Goal: Task Accomplishment & Management: Use online tool/utility

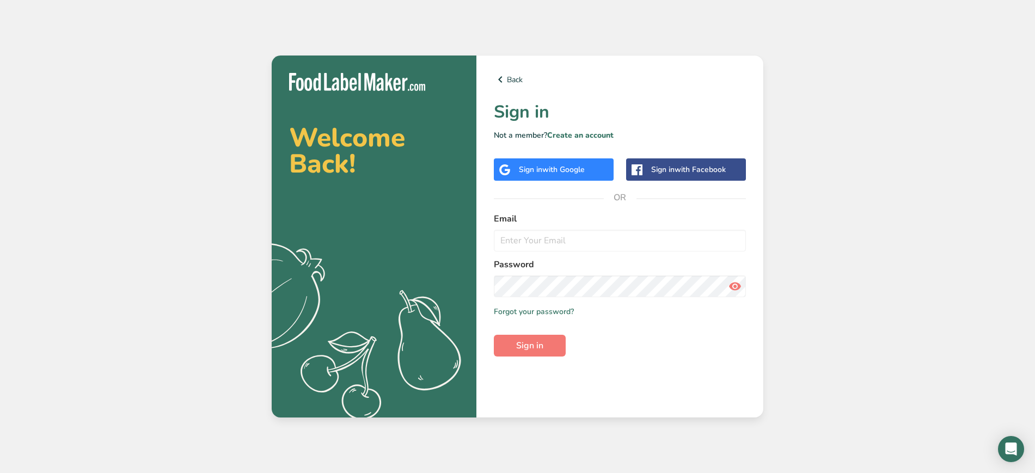
click at [565, 166] on span "with Google" at bounding box center [563, 169] width 42 height 10
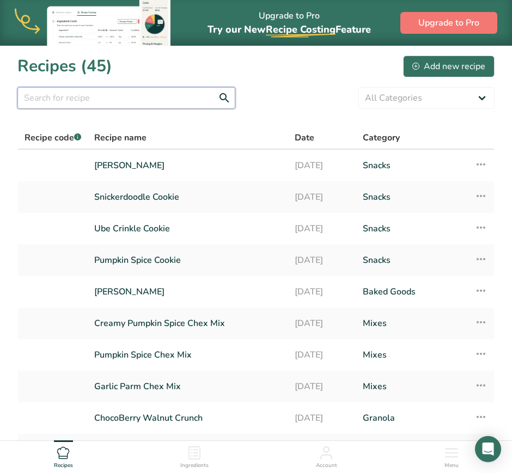
click at [146, 105] on input "text" at bounding box center [126, 98] width 218 height 22
type input "cinnamon"
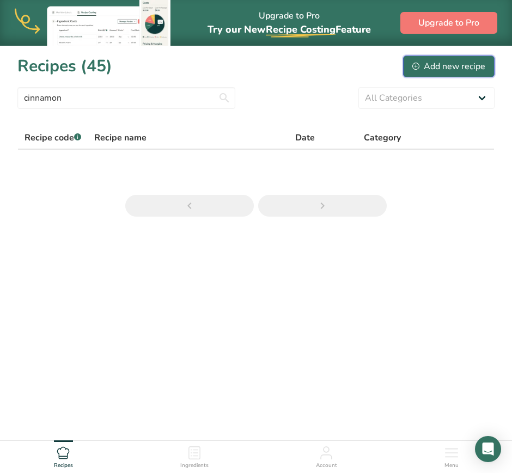
click at [470, 66] on div "Add new recipe" at bounding box center [448, 66] width 73 height 13
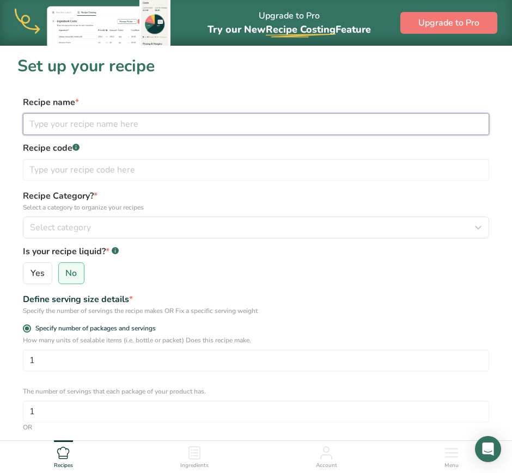
click at [136, 127] on input "text" at bounding box center [256, 124] width 466 height 22
type input "Cinnamon Roll Filling"
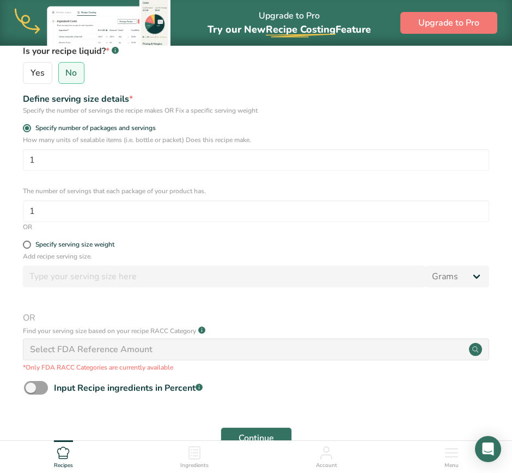
scroll to position [214, 0]
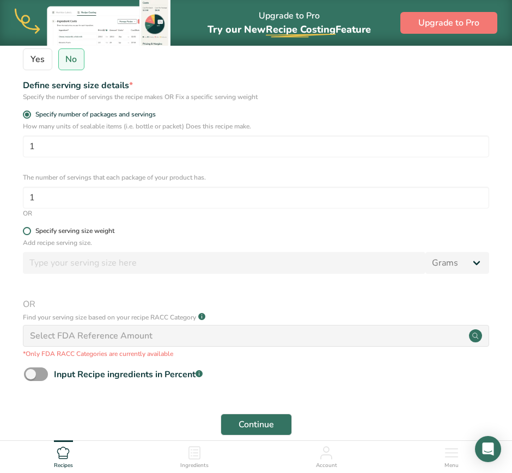
click at [29, 229] on span at bounding box center [27, 231] width 8 height 8
click at [29, 229] on input "Specify serving size weight" at bounding box center [26, 231] width 7 height 7
radio input "true"
radio input "false"
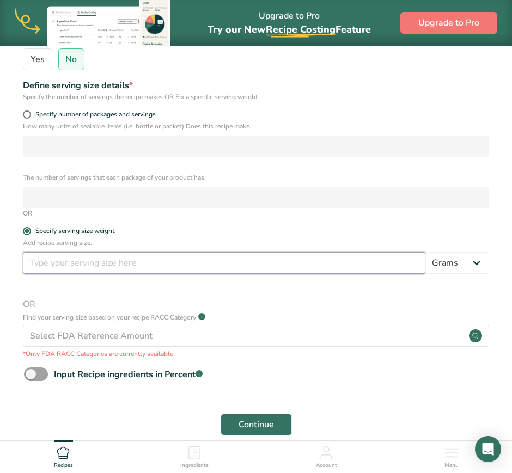
click at [62, 265] on input "number" at bounding box center [224, 263] width 402 height 22
type input "15"
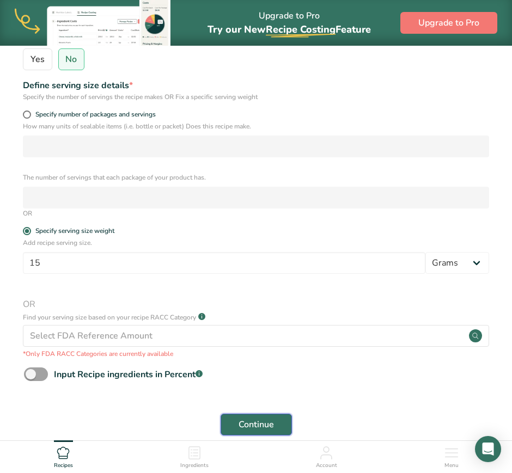
click at [231, 416] on button "Continue" at bounding box center [255, 425] width 71 height 22
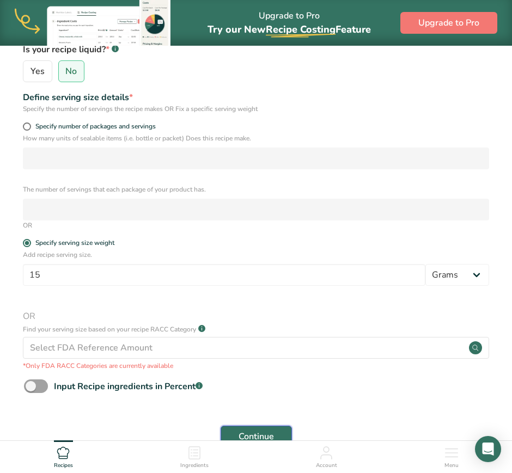
click at [267, 433] on span "Continue" at bounding box center [255, 436] width 35 height 13
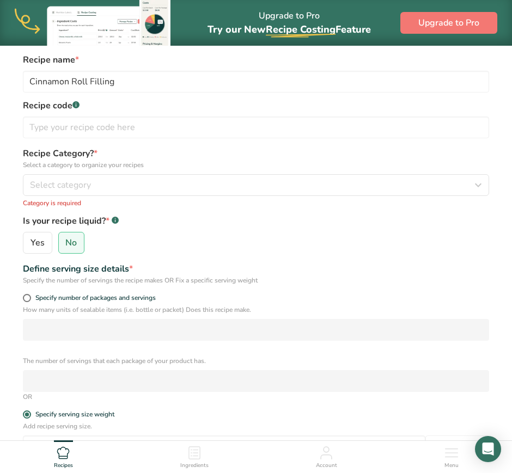
scroll to position [0, 0]
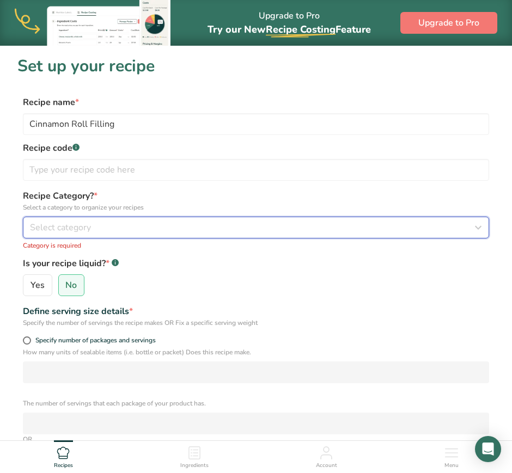
click at [223, 233] on div "Select category" at bounding box center [252, 227] width 445 height 13
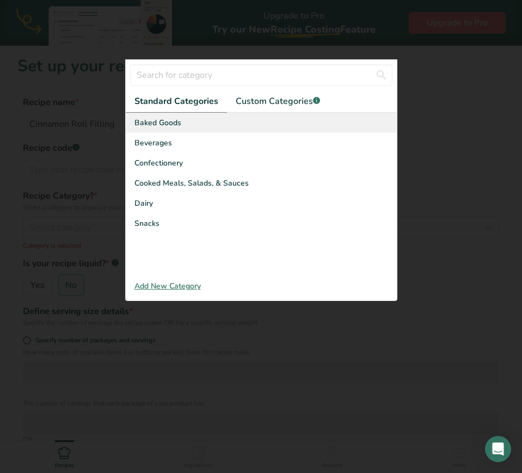
click at [220, 121] on div "Baked Goods" at bounding box center [261, 123] width 271 height 20
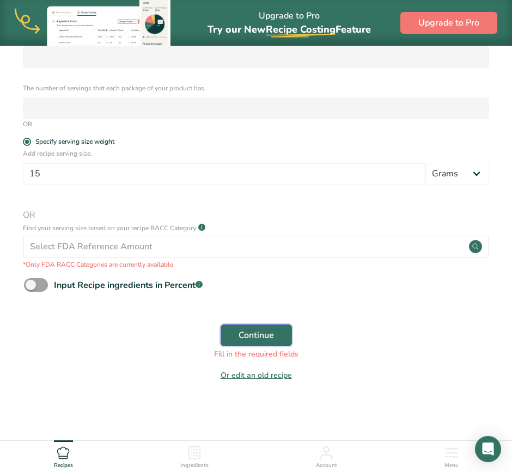
click at [264, 331] on span "Continue" at bounding box center [255, 335] width 35 height 13
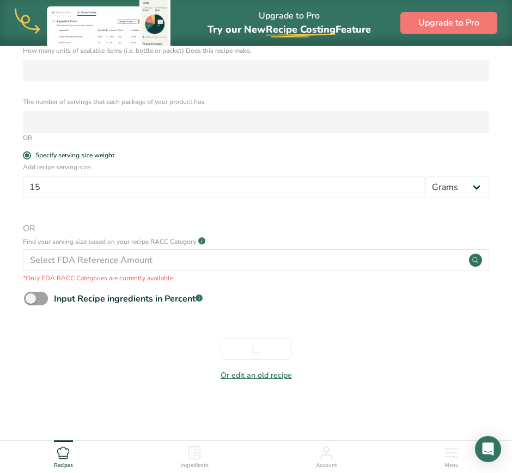
scroll to position [290, 0]
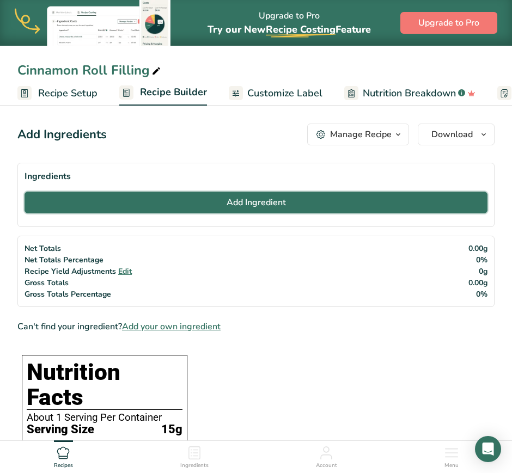
click at [266, 204] on span "Add Ingredient" at bounding box center [255, 202] width 59 height 13
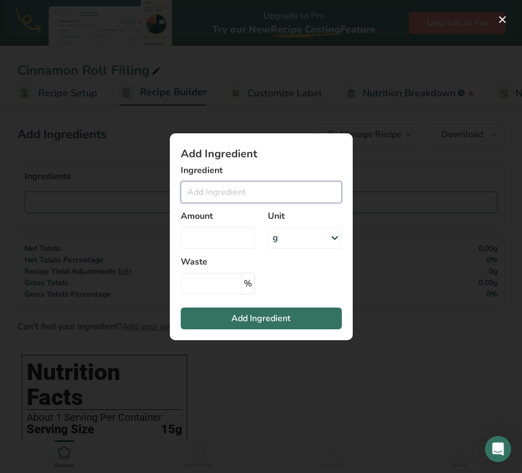
click at [254, 197] on input "Add ingredient modal" at bounding box center [261, 192] width 161 height 22
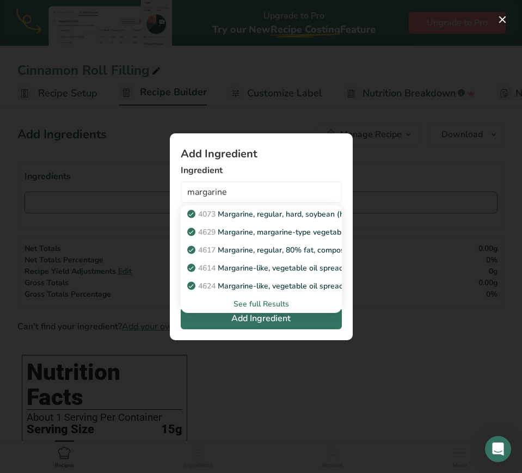
click at [251, 303] on div "See full Results" at bounding box center [261, 303] width 144 height 11
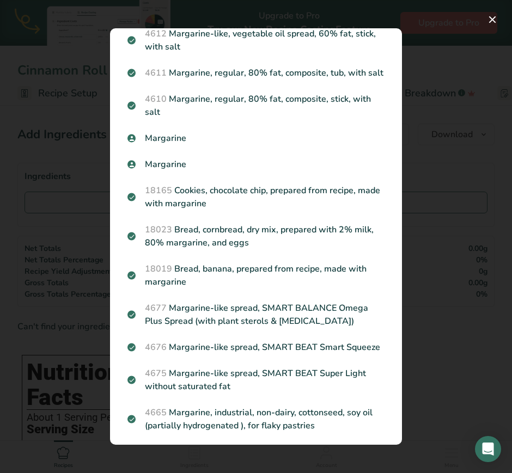
scroll to position [323, 0]
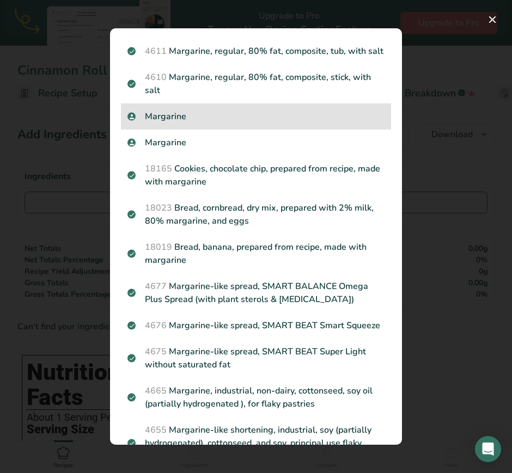
click at [204, 123] on p "Margarine" at bounding box center [255, 116] width 257 height 13
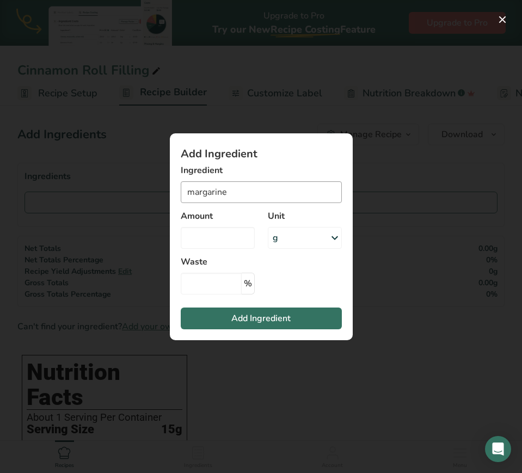
type input "Margarine"
click at [216, 240] on input "Add ingredient modal" at bounding box center [218, 238] width 74 height 22
type input "425"
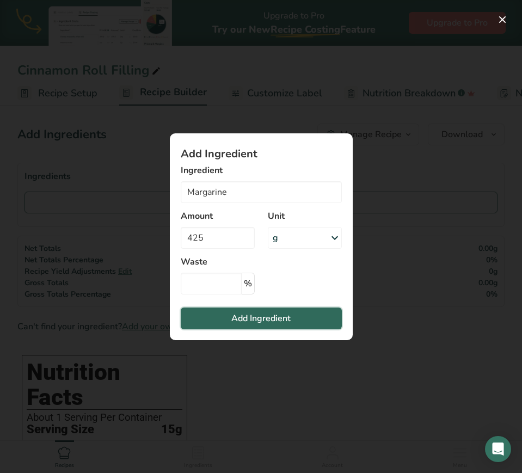
click at [245, 316] on span "Add Ingredient" at bounding box center [260, 318] width 59 height 13
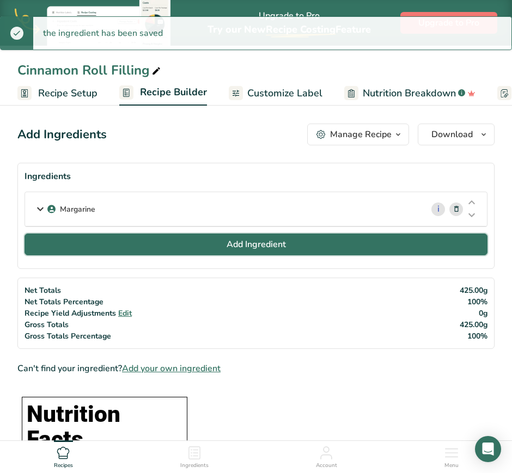
click at [256, 247] on span "Add Ingredient" at bounding box center [255, 244] width 59 height 13
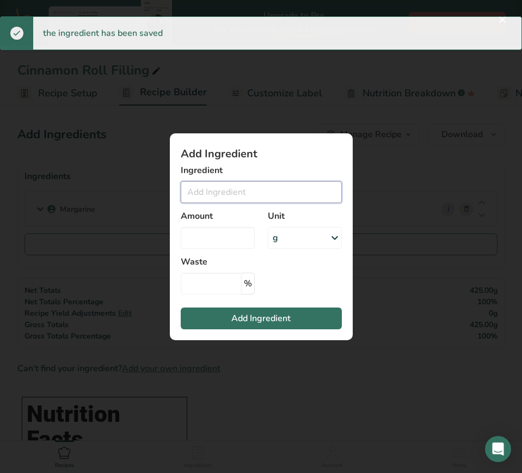
click at [254, 188] on input "Add ingredient modal" at bounding box center [261, 192] width 161 height 22
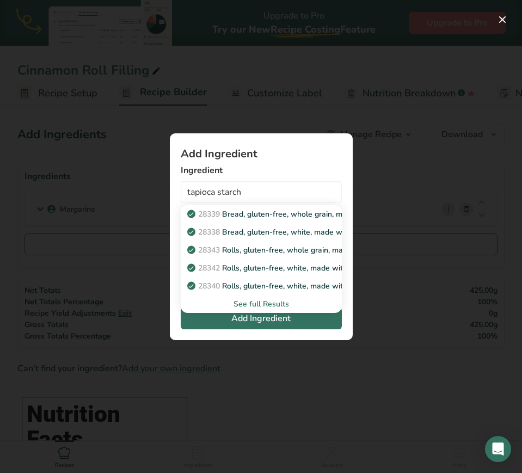
click at [244, 307] on div "See full Results" at bounding box center [261, 303] width 144 height 11
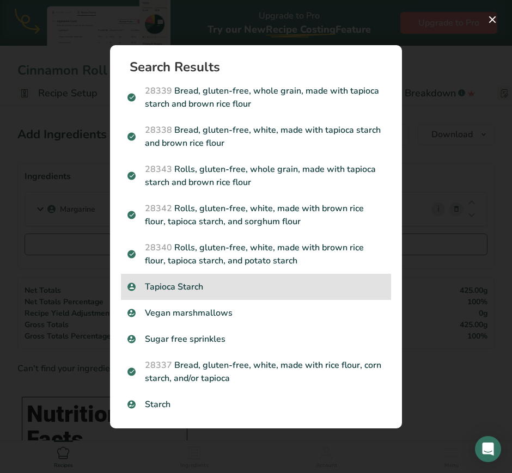
click at [253, 283] on p "Tapioca Starch" at bounding box center [255, 286] width 257 height 13
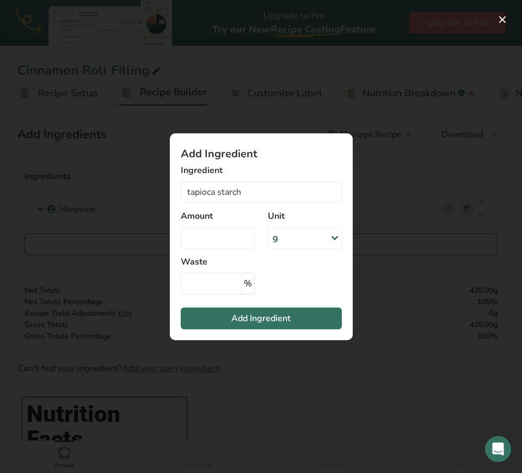
type input "Tapioca Starch"
click at [231, 239] on input "Add ingredient modal" at bounding box center [218, 238] width 74 height 22
type input "30"
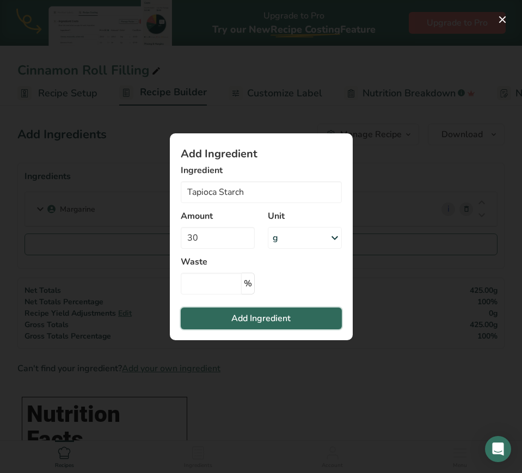
click at [258, 318] on span "Add Ingredient" at bounding box center [260, 318] width 59 height 13
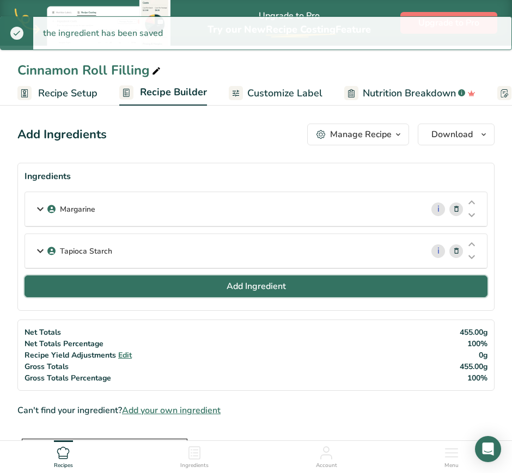
click at [275, 286] on span "Add Ingredient" at bounding box center [255, 286] width 59 height 13
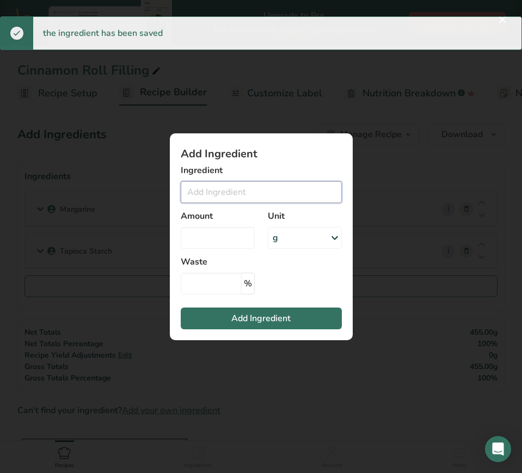
click at [259, 192] on input "Add ingredient modal" at bounding box center [261, 192] width 161 height 22
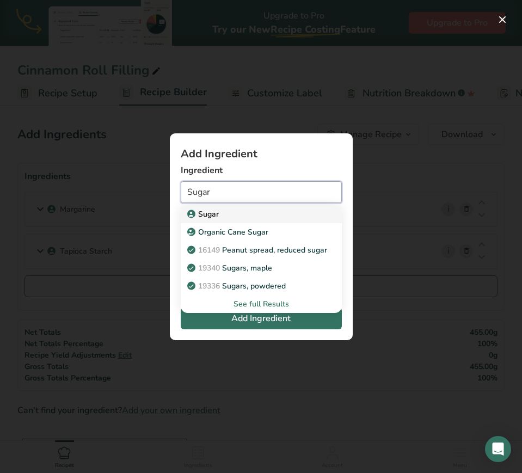
type input "Sugar"
click at [254, 212] on div "Sugar" at bounding box center [252, 214] width 126 height 11
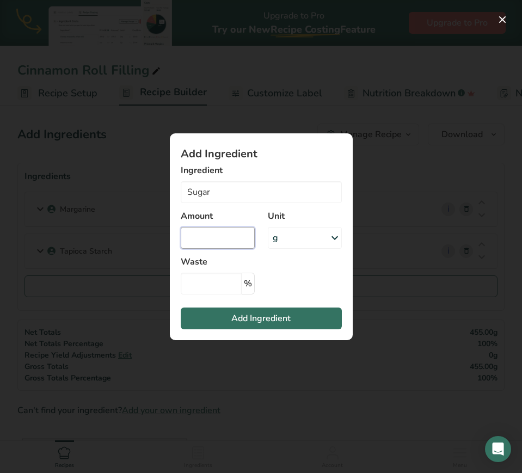
click at [239, 234] on input "Add ingredient modal" at bounding box center [218, 238] width 74 height 22
type input "375"
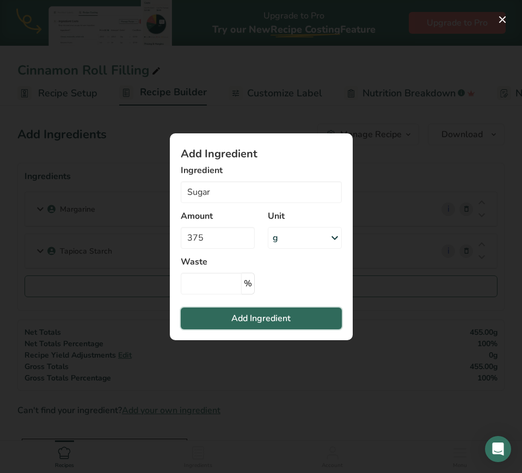
click at [242, 313] on span "Add Ingredient" at bounding box center [260, 318] width 59 height 13
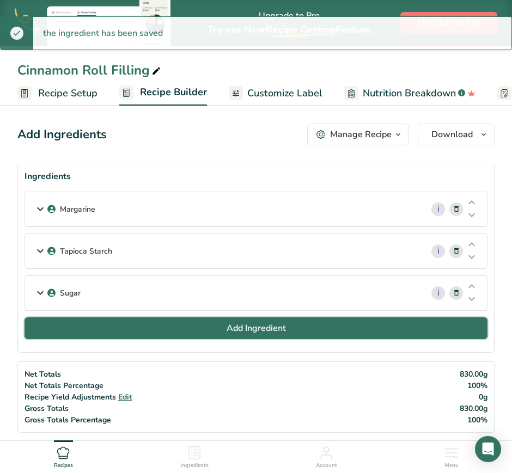
click at [252, 331] on span "Add Ingredient" at bounding box center [255, 328] width 59 height 13
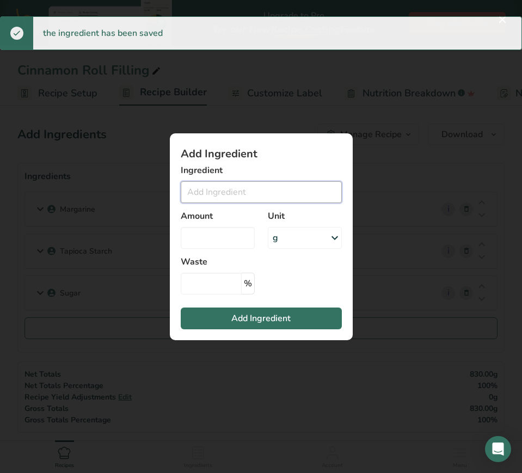
click at [233, 199] on input "Add ingredient modal" at bounding box center [261, 192] width 161 height 22
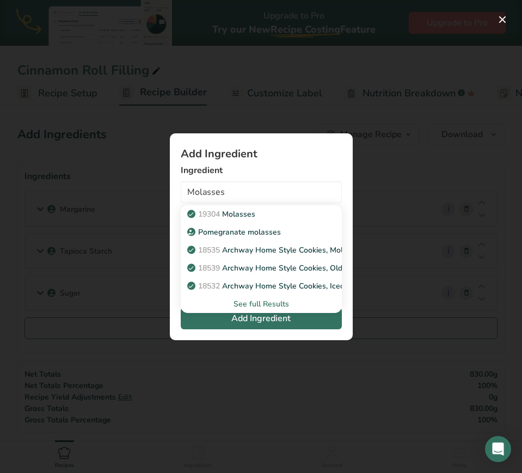
click at [260, 299] on div "See full Results" at bounding box center [261, 303] width 144 height 11
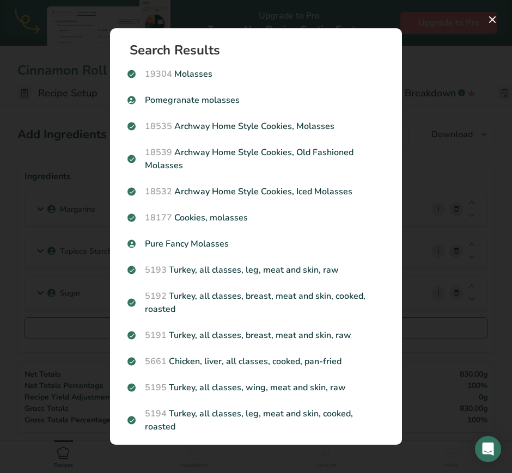
drag, startPoint x: 391, startPoint y: 122, endPoint x: 394, endPoint y: 145, distance: 23.0
click at [394, 145] on section "Search Results 19304 [GEOGRAPHIC_DATA] Pomegranate molasses 18535 Archway Home …" at bounding box center [256, 236] width 292 height 416
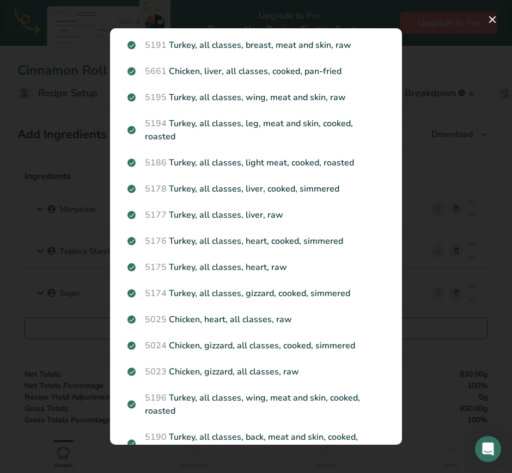
scroll to position [424, 0]
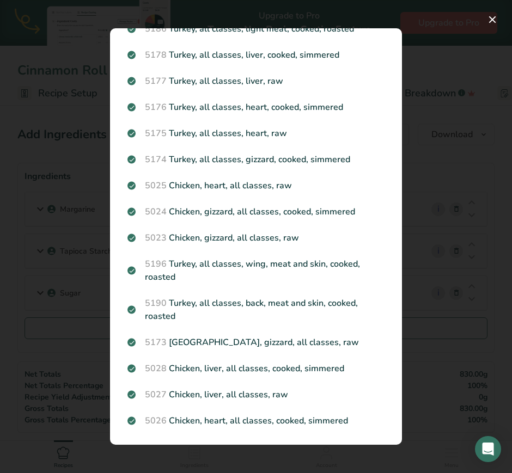
click at [452, 347] on div "Search results modal" at bounding box center [256, 236] width 512 height 473
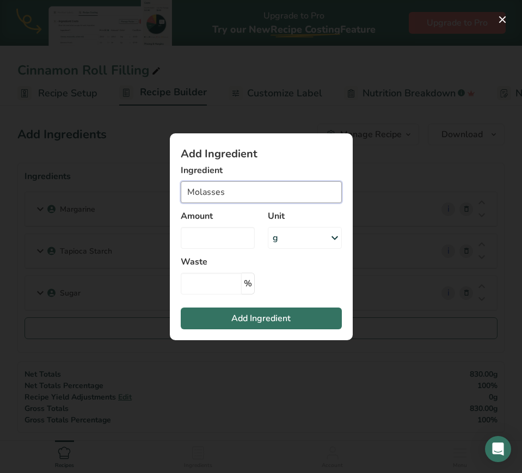
drag, startPoint x: 242, startPoint y: 190, endPoint x: 83, endPoint y: 168, distance: 160.5
click at [83, 168] on div "Add Ingredient Ingredient Molasses 19304 [GEOGRAPHIC_DATA] Pomegranate molasses…" at bounding box center [261, 236] width 522 height 473
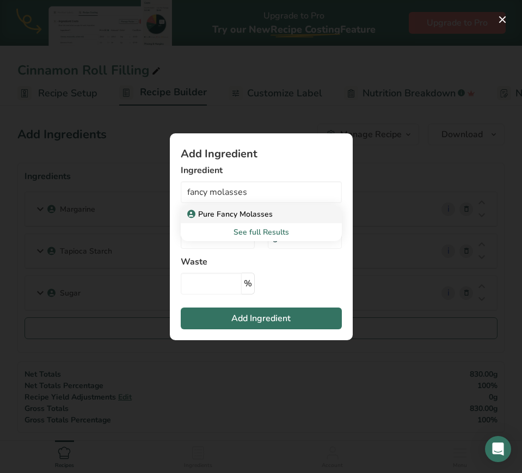
click at [208, 212] on p "Pure Fancy Molasses" at bounding box center [230, 214] width 83 height 11
type input "Pure Fancy Molasses"
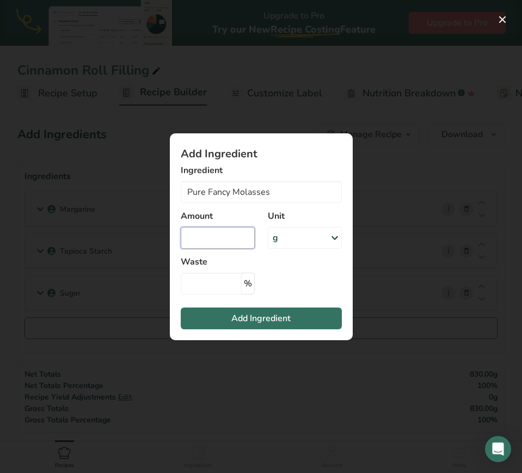
click at [213, 243] on input "Add ingredient modal" at bounding box center [218, 238] width 74 height 22
type input "125"
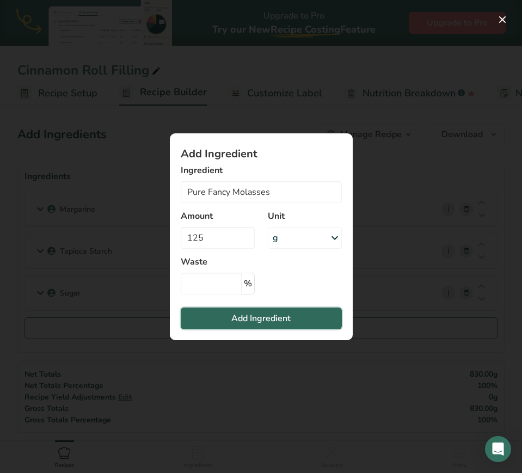
click at [265, 324] on button "Add Ingredient" at bounding box center [261, 319] width 161 height 22
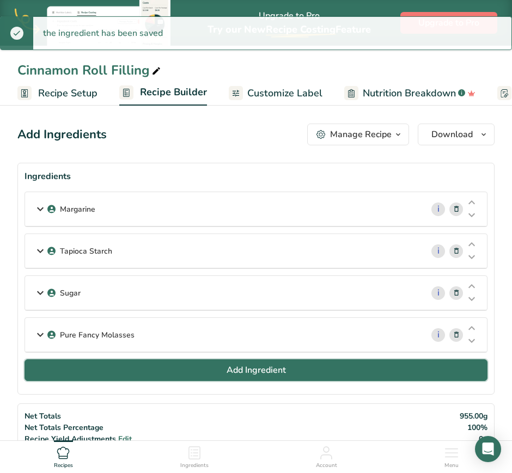
click at [265, 377] on button "Add Ingredient" at bounding box center [255, 370] width 463 height 22
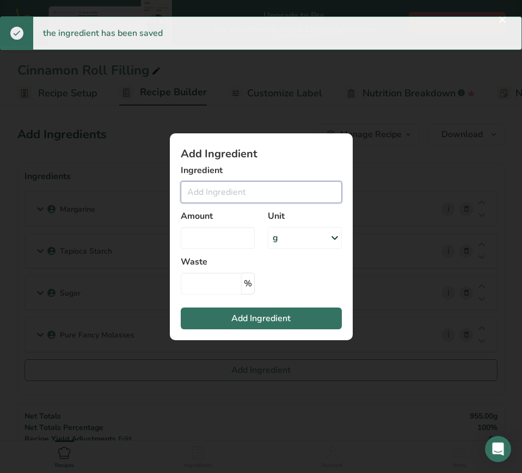
click at [250, 201] on input "Add ingredient modal" at bounding box center [261, 192] width 161 height 22
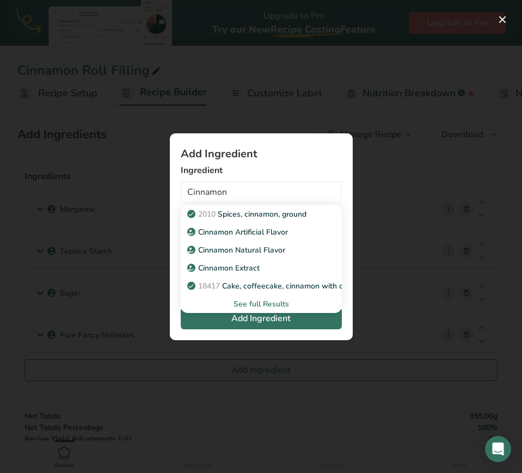
click at [266, 301] on div "See full Results" at bounding box center [261, 303] width 144 height 11
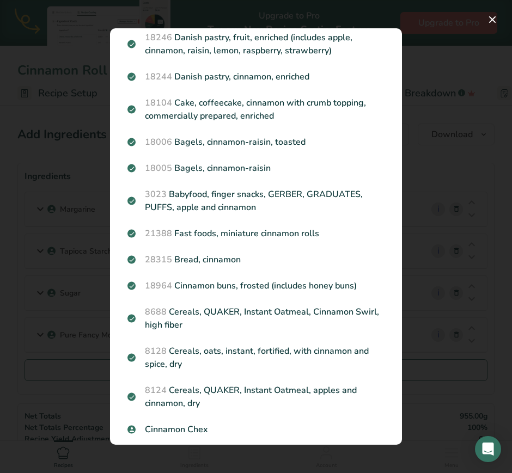
scroll to position [1025, 0]
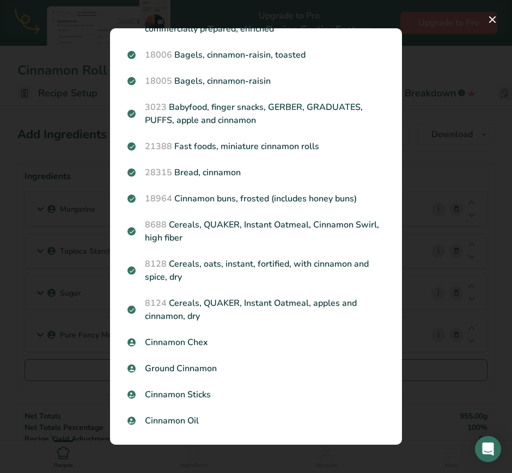
click at [215, 369] on p "Ground Cinnamon" at bounding box center [255, 368] width 257 height 13
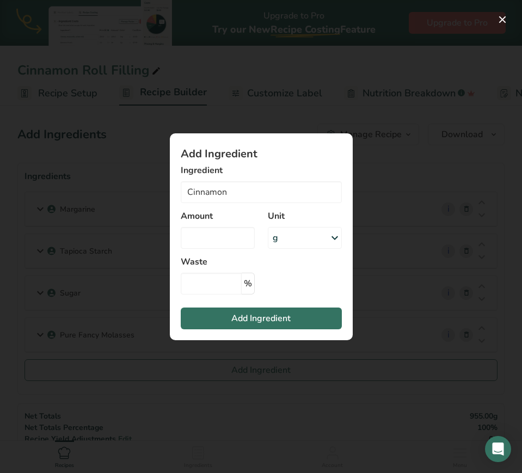
type input "Ground Cinnamon"
click at [217, 232] on input "Add ingredient modal" at bounding box center [218, 238] width 74 height 22
type input "0"
type input "70"
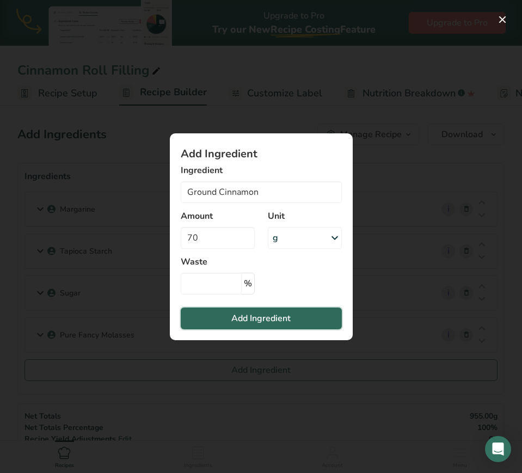
click at [257, 313] on span "Add Ingredient" at bounding box center [260, 318] width 59 height 13
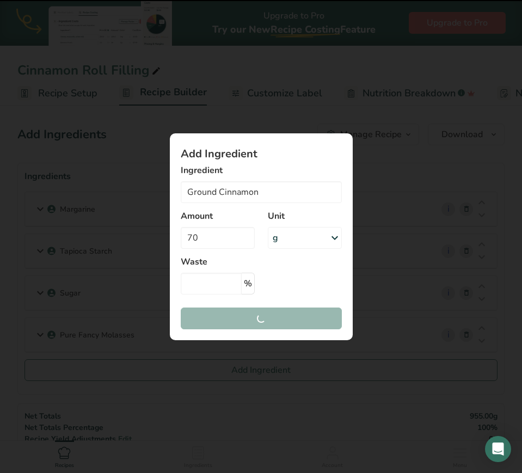
click at [257, 313] on section "Add Ingredient Ingredient Ground Cinnamon 2010 Spices, cinnamon, ground Cinnamo…" at bounding box center [261, 236] width 183 height 207
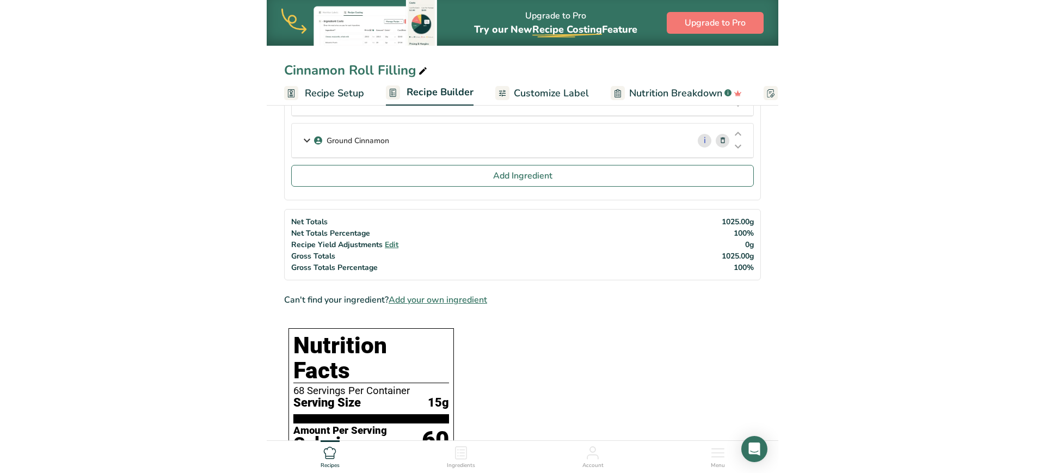
scroll to position [0, 0]
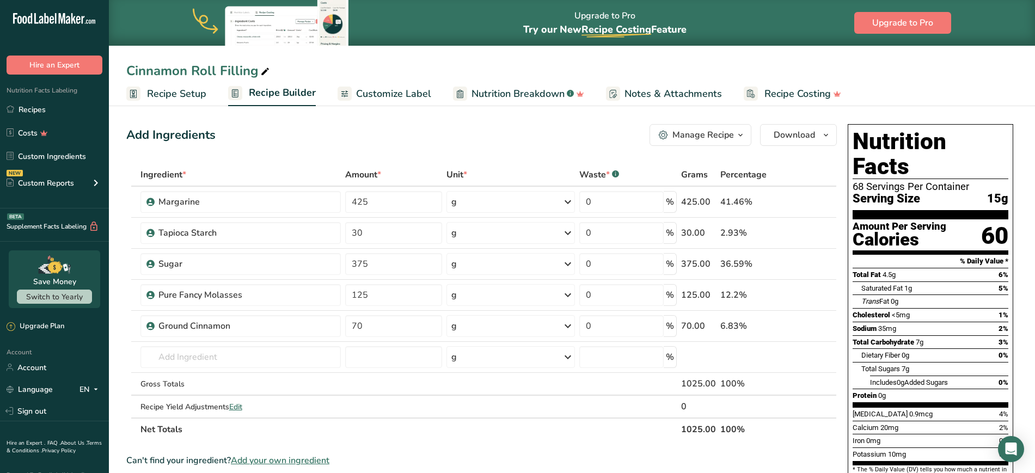
click at [396, 91] on span "Customize Label" at bounding box center [393, 94] width 75 height 15
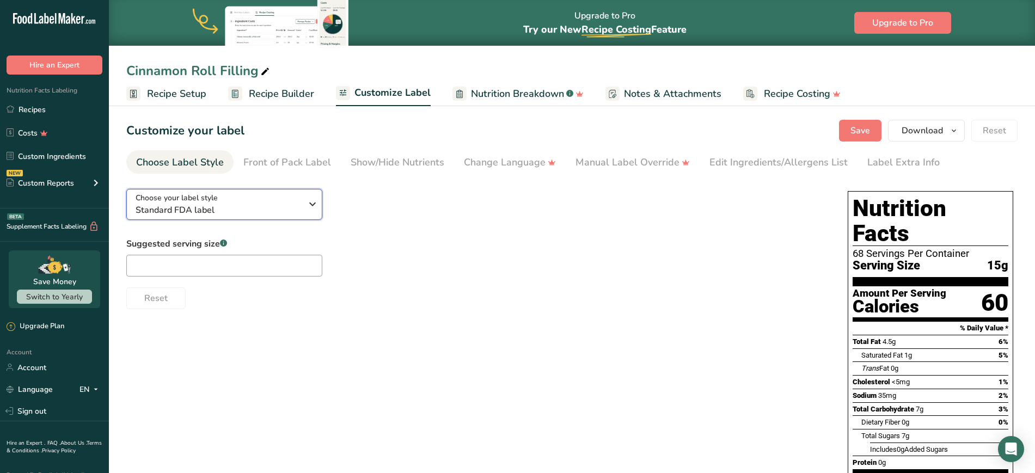
click at [298, 201] on div "Choose your label style Standard FDA label" at bounding box center [219, 204] width 166 height 24
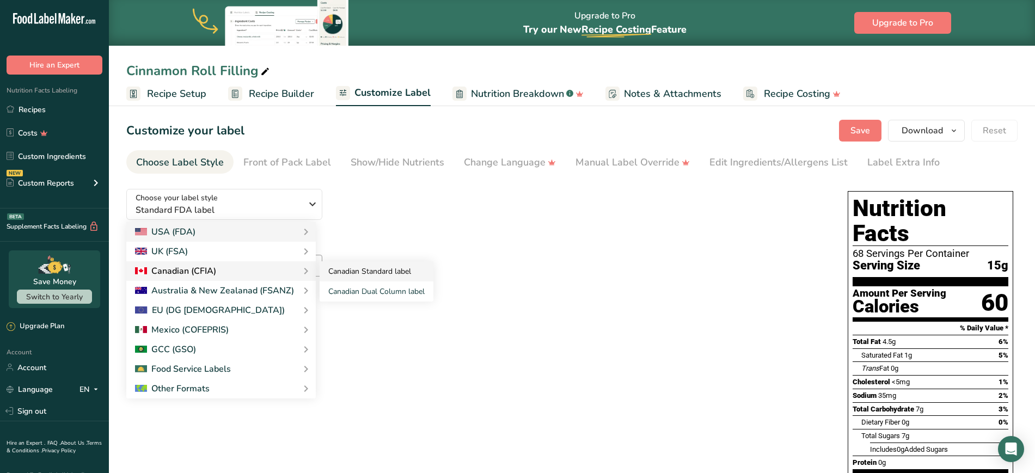
click at [341, 265] on link "Canadian Standard label" at bounding box center [377, 271] width 114 height 20
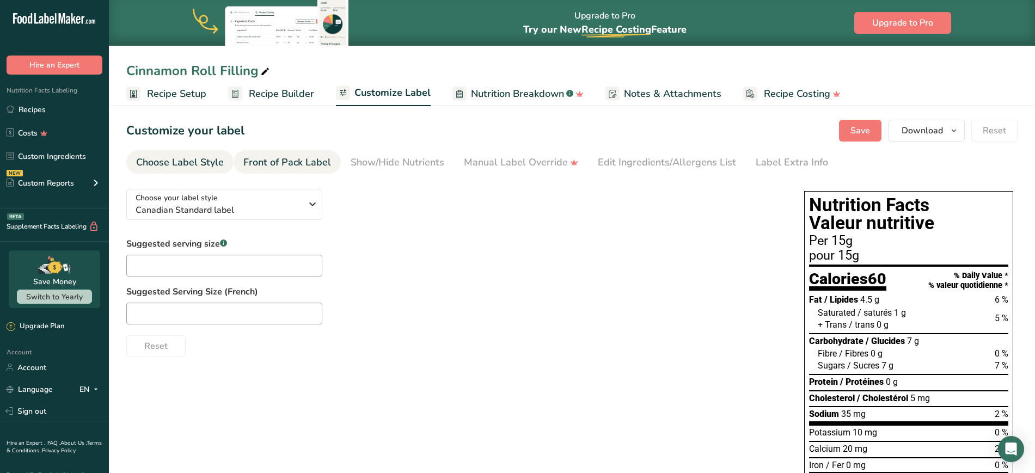
click at [295, 157] on div "Front of Pack Label" at bounding box center [287, 162] width 88 height 15
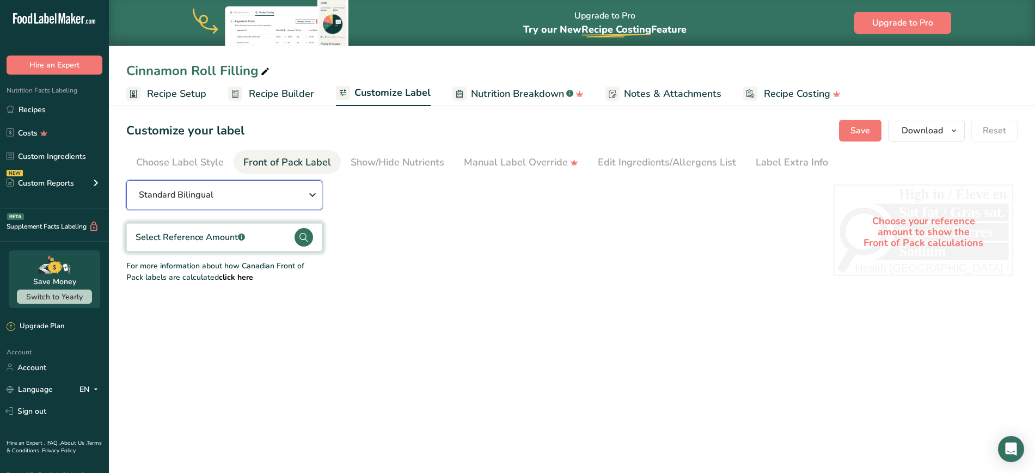
click at [274, 201] on div "Standard Bilingual" at bounding box center [224, 194] width 170 height 13
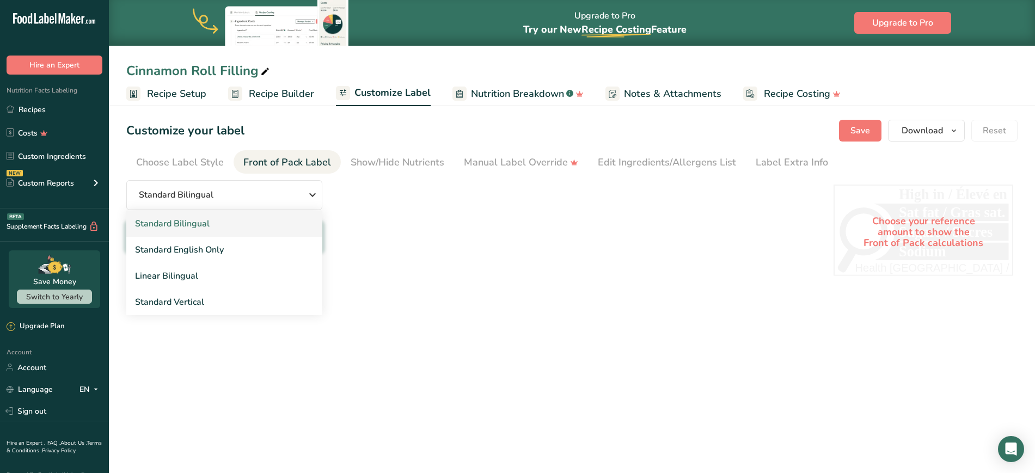
click at [264, 216] on link "Standard Bilingual" at bounding box center [224, 224] width 196 height 26
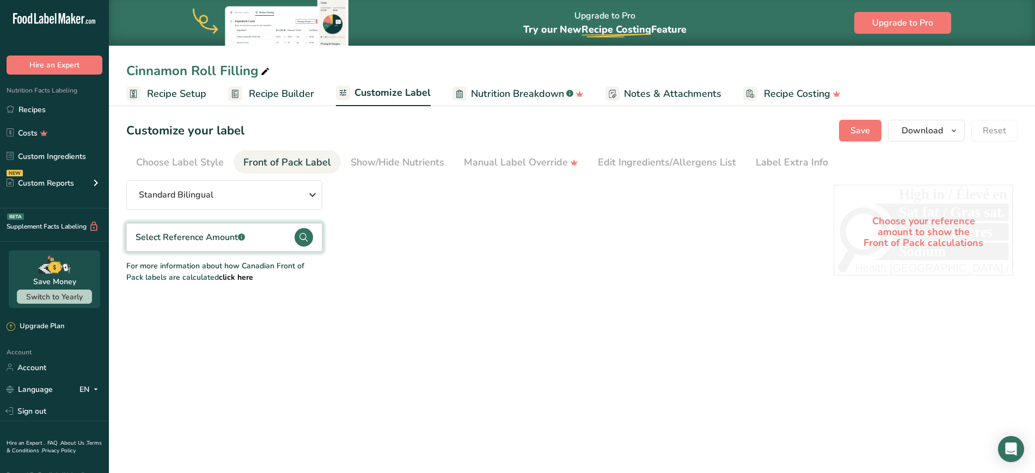
click at [267, 236] on div "Select Reference Amount .a-a{fill:#347362;}.b-a{fill:#fff;}" at bounding box center [224, 237] width 196 height 28
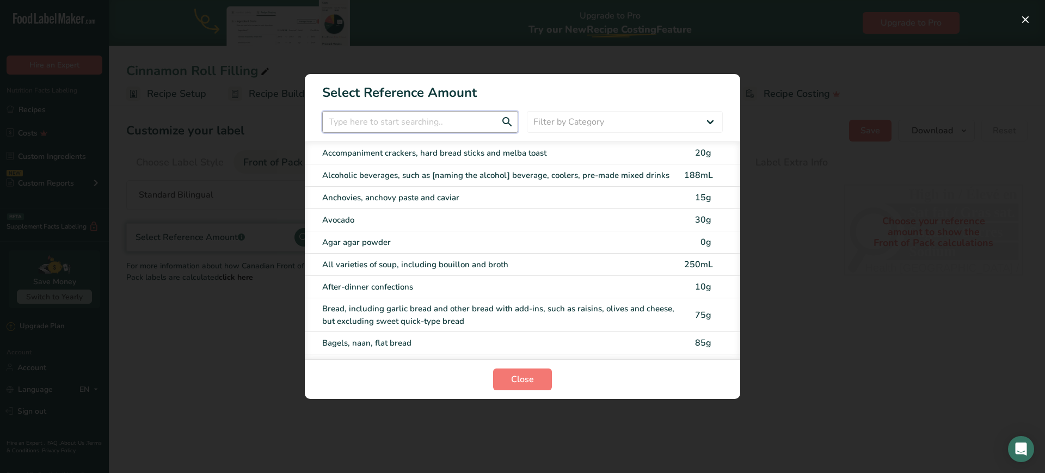
click at [349, 114] on input "FOP Category Selection Modal" at bounding box center [420, 122] width 196 height 22
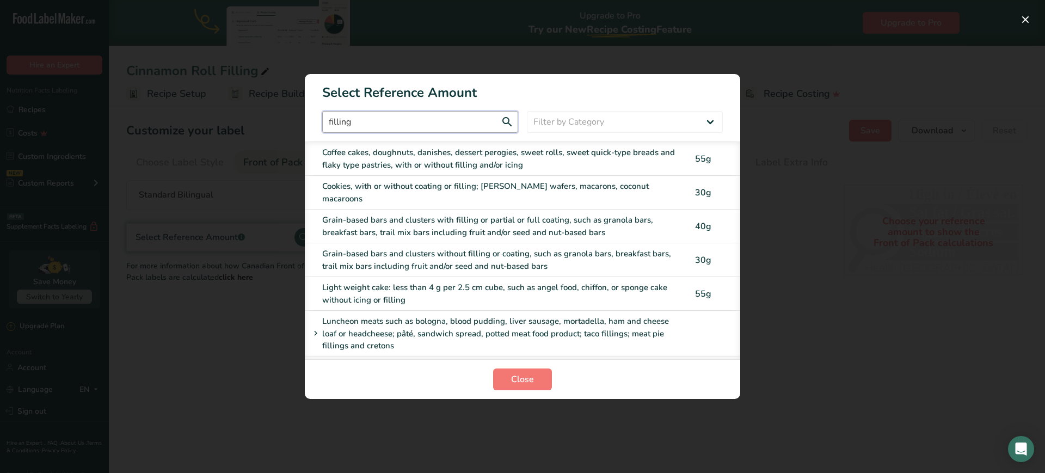
type input "filling"
click at [516, 317] on div "FOP Category Selection Modal" at bounding box center [522, 236] width 1045 height 473
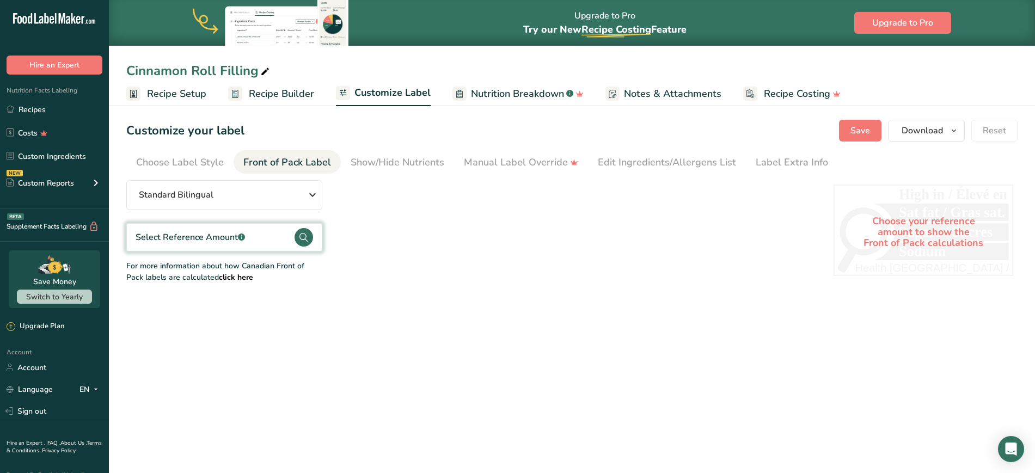
click at [276, 93] on span "Recipe Builder" at bounding box center [281, 94] width 65 height 15
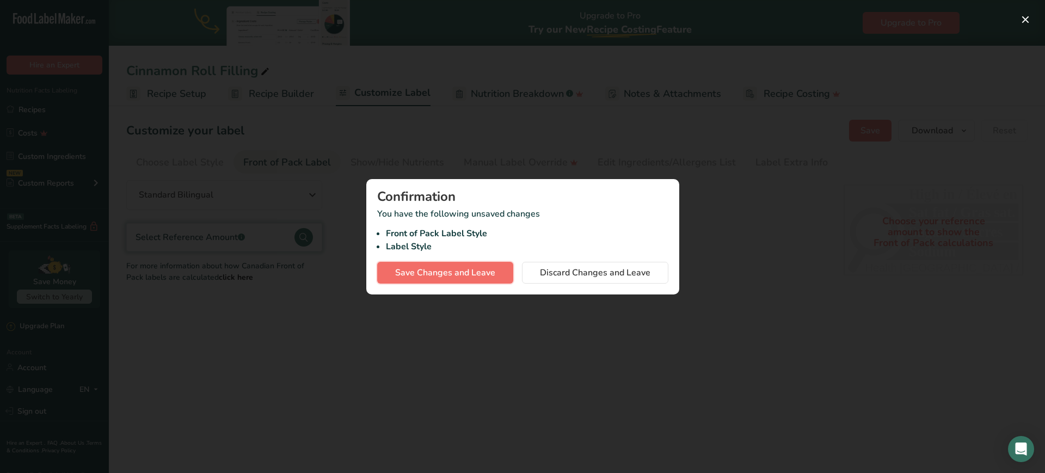
click at [434, 279] on button "Save Changes and Leave" at bounding box center [445, 273] width 136 height 22
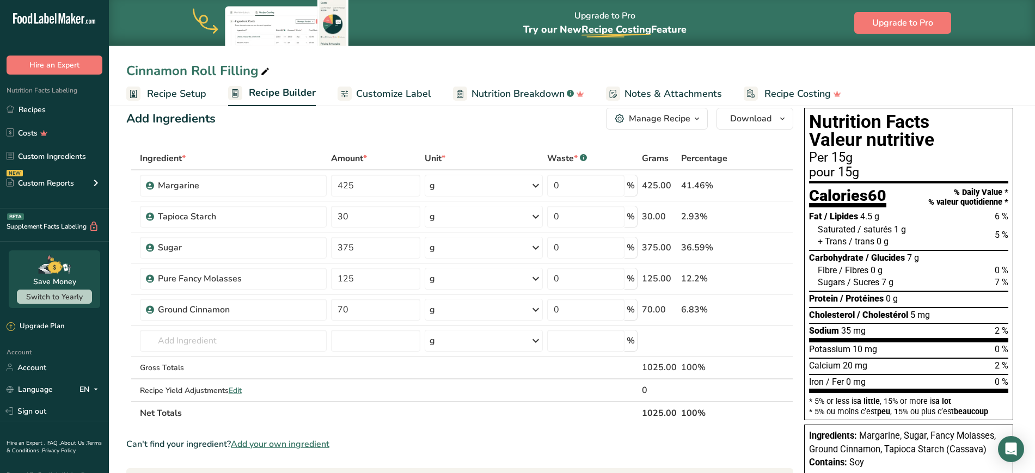
scroll to position [12, 0]
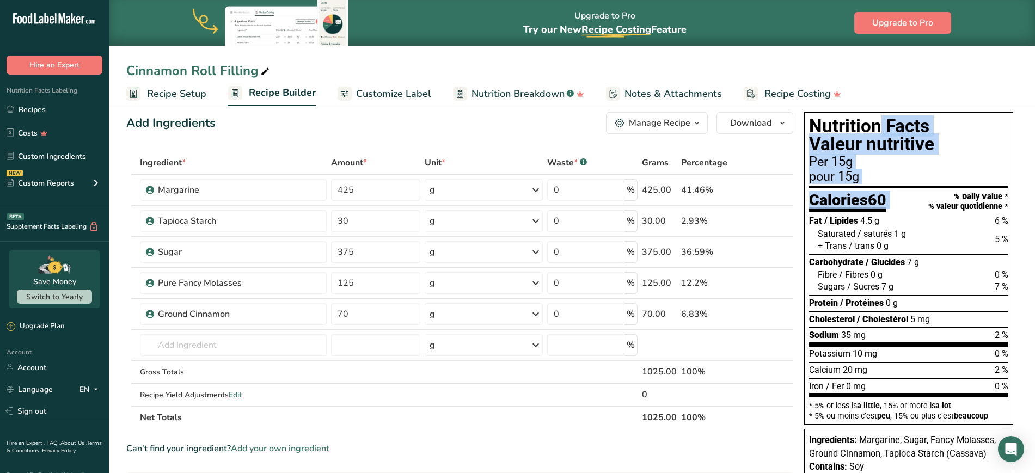
drag, startPoint x: 801, startPoint y: 109, endPoint x: 915, endPoint y: 200, distance: 145.6
click at [516, 200] on div "Nutrition Facts Valeur nutritive Per 15g pour 15g Calories 60 % Daily Value * %…" at bounding box center [909, 317] width 218 height 418
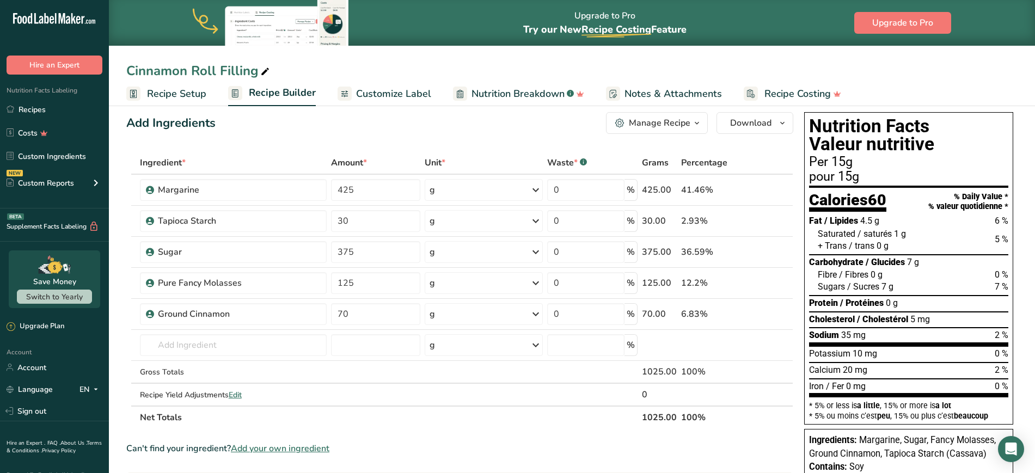
click at [516, 226] on div "Add Ingredients Manage Recipe Delete Recipe Duplicate Recipe Scale Recipe Save …" at bounding box center [462, 446] width 673 height 677
click at [516, 462] on div "Contains: Soy" at bounding box center [908, 468] width 199 height 14
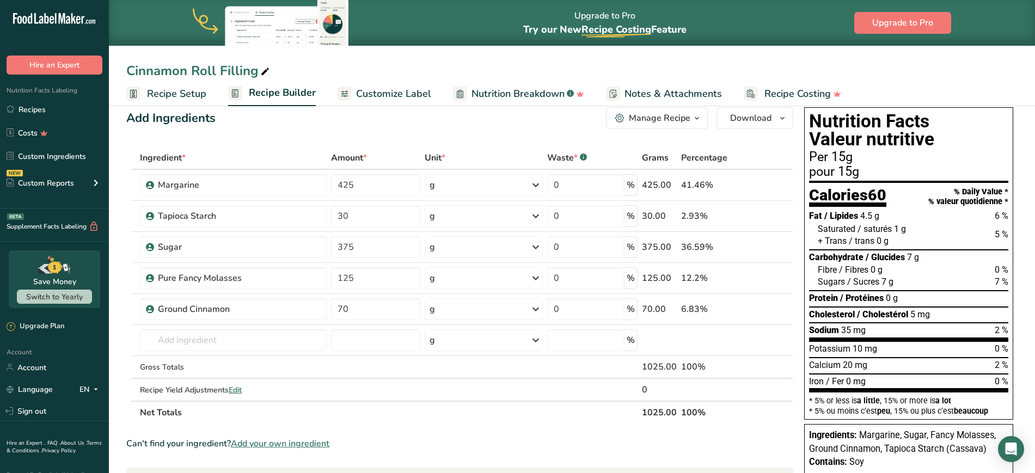
drag, startPoint x: 870, startPoint y: 468, endPoint x: 808, endPoint y: 431, distance: 71.8
click at [516, 431] on div "Ingredients: Margarine, Sugar, Fancy Molasses, Ground Cinnamon, Tapioca Starch …" at bounding box center [908, 470] width 209 height 93
copy div "Ingredients: Margarine, Sugar, Fancy Molasses, Ground Cinnamon, Tapioca Starch …"
click at [52, 153] on link "Custom Ingredients" at bounding box center [54, 156] width 109 height 21
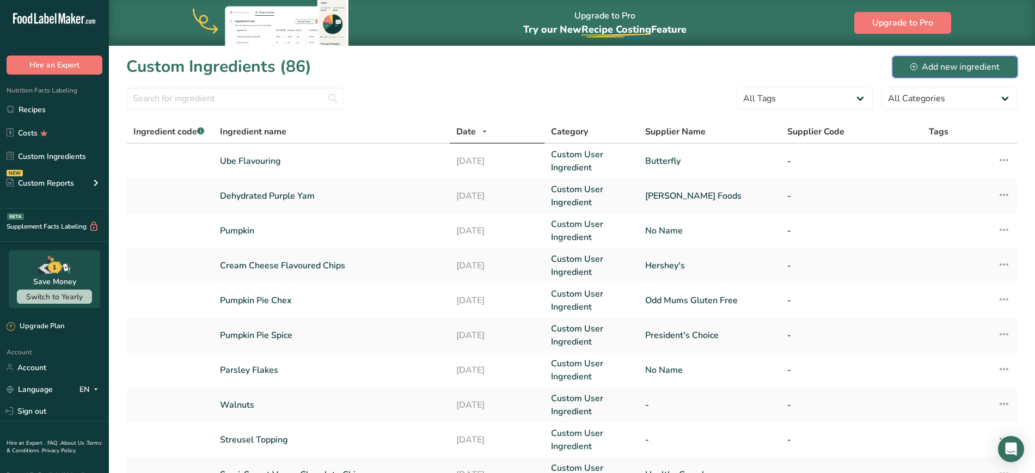
click at [516, 68] on button "Add new ingredient" at bounding box center [954, 67] width 125 height 22
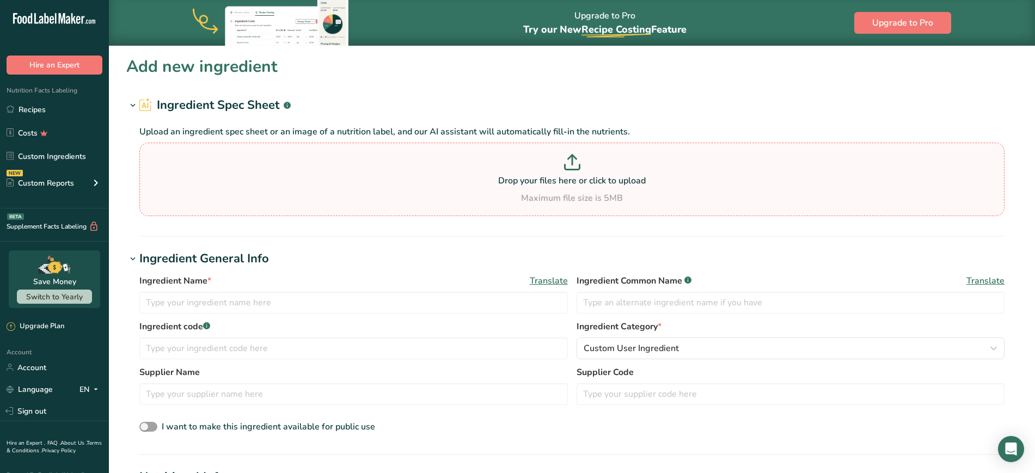
click at [516, 194] on div "Maximum file size is 5MB" at bounding box center [572, 198] width 860 height 13
click at [516, 194] on input "Drop your files here or click to upload Maximum file size is 5MB" at bounding box center [571, 179] width 865 height 73
type input "C:\fakepath\Screenshot [DATE] 180721.png"
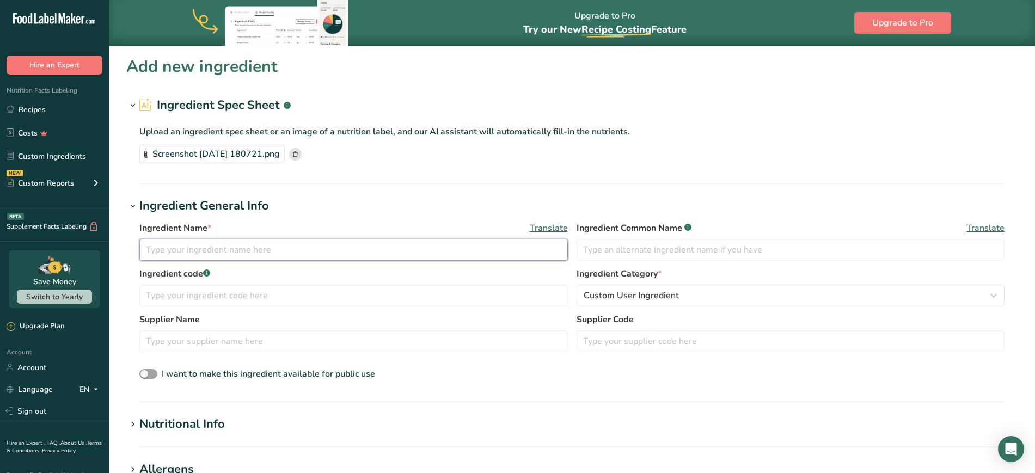
click at [516, 250] on input "text" at bounding box center [353, 250] width 428 height 22
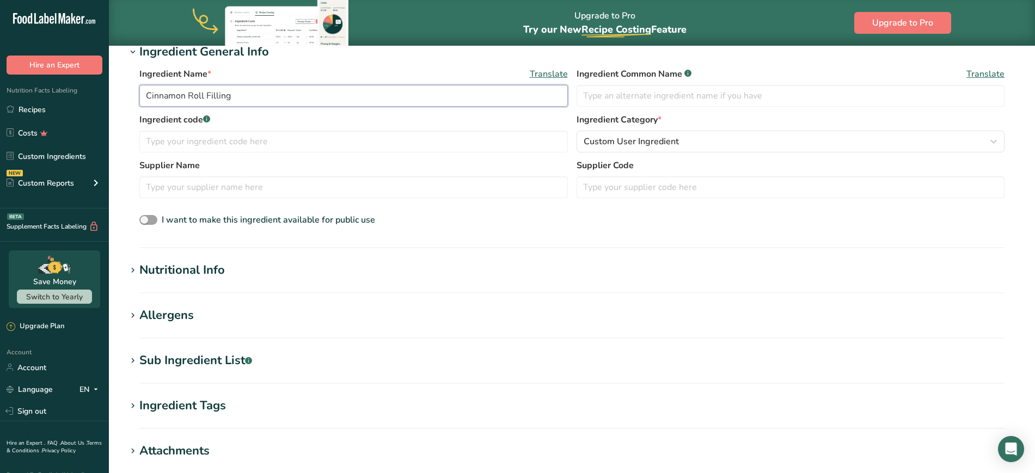
scroll to position [195, 0]
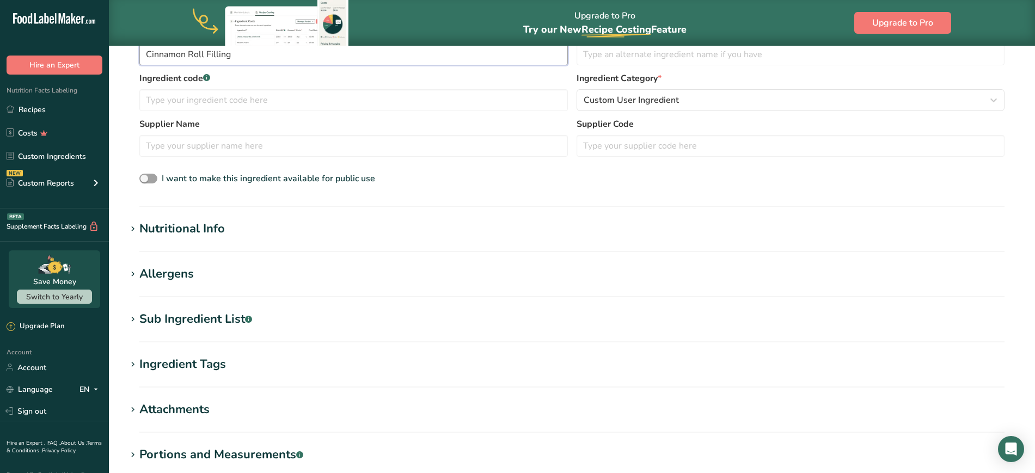
type input "Cinnamon Roll Filling"
click at [136, 229] on icon at bounding box center [133, 229] width 10 height 15
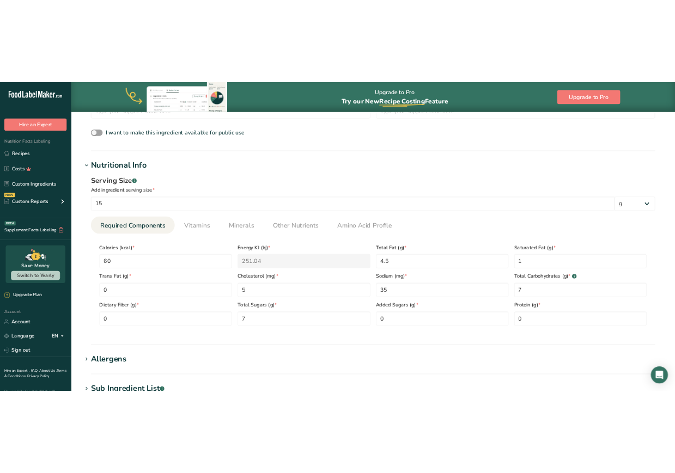
scroll to position [307, 0]
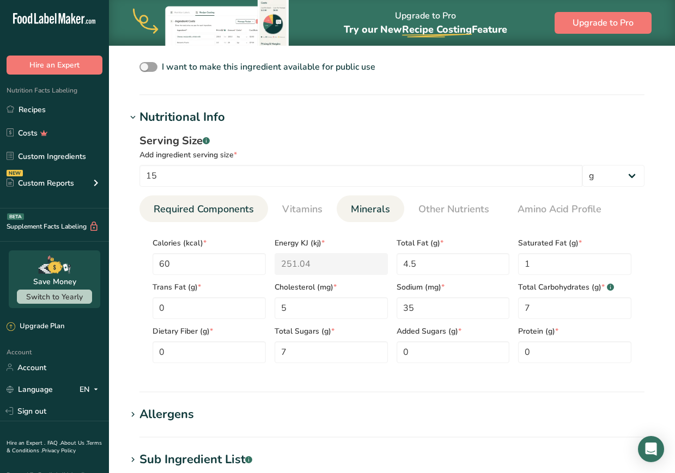
click at [383, 212] on span "Minerals" at bounding box center [370, 209] width 39 height 15
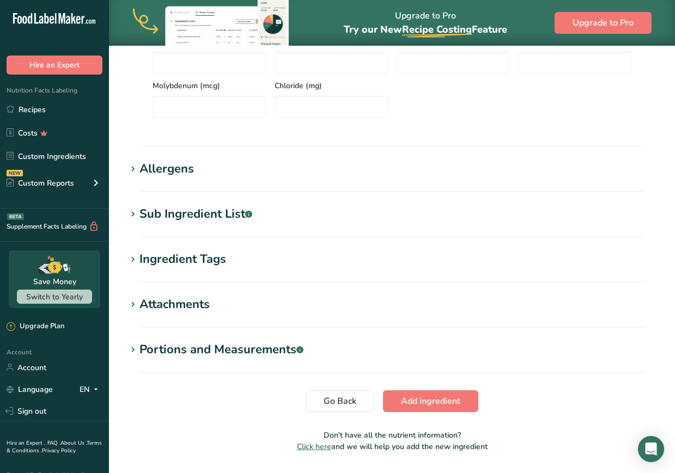
scroll to position [598, 0]
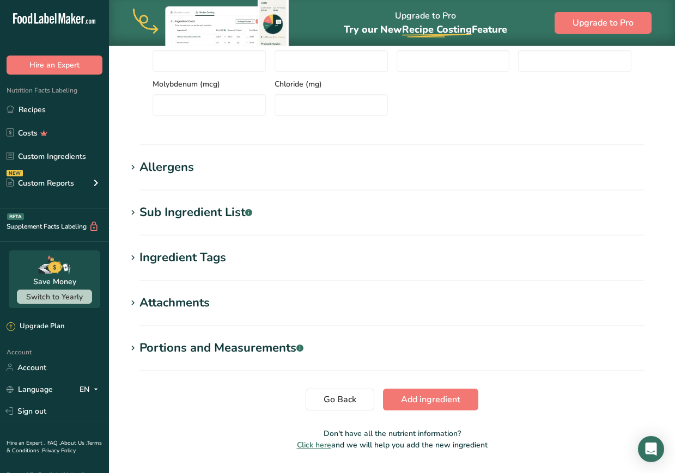
click at [182, 171] on div "Allergens" at bounding box center [166, 167] width 54 height 18
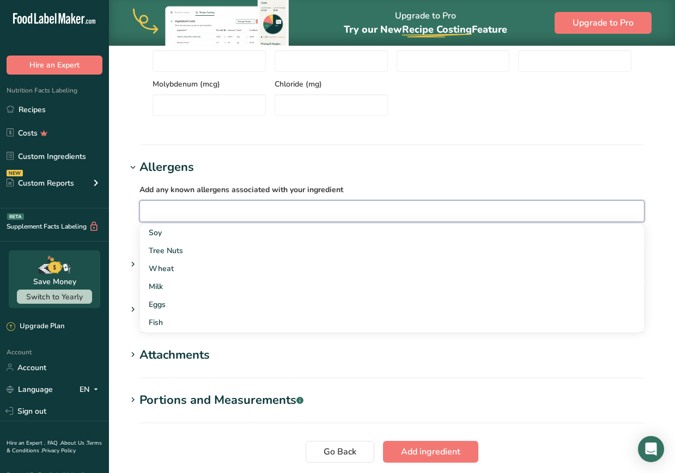
click at [180, 204] on input "text" at bounding box center [392, 211] width 504 height 17
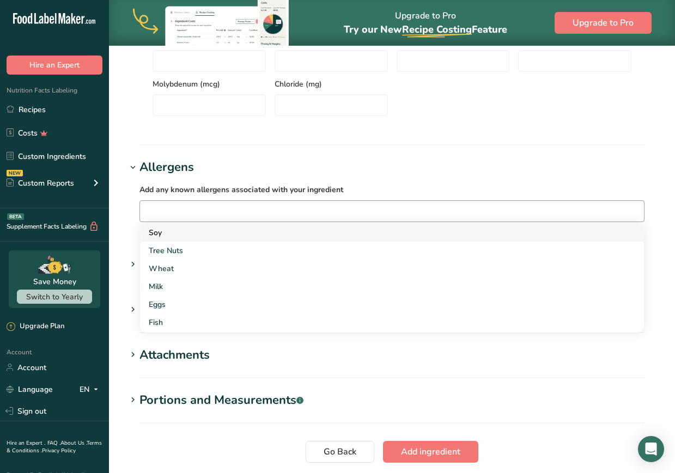
click at [170, 230] on div "Soy" at bounding box center [383, 232] width 469 height 11
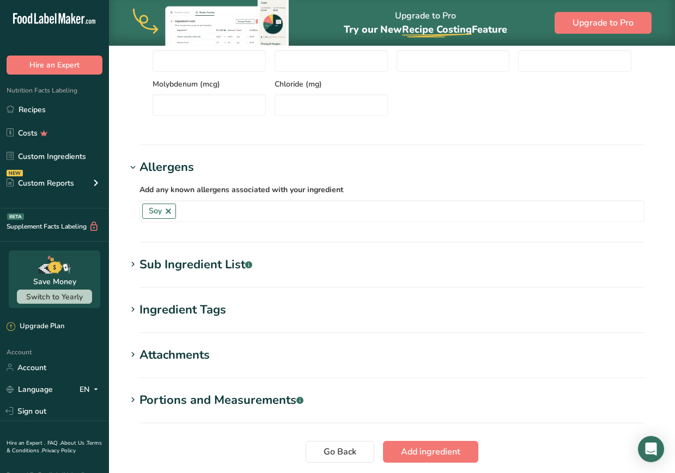
click at [184, 268] on div "Sub Ingredient List .a-a{fill:#347362;}.b-a{fill:#fff;}" at bounding box center [195, 265] width 113 height 18
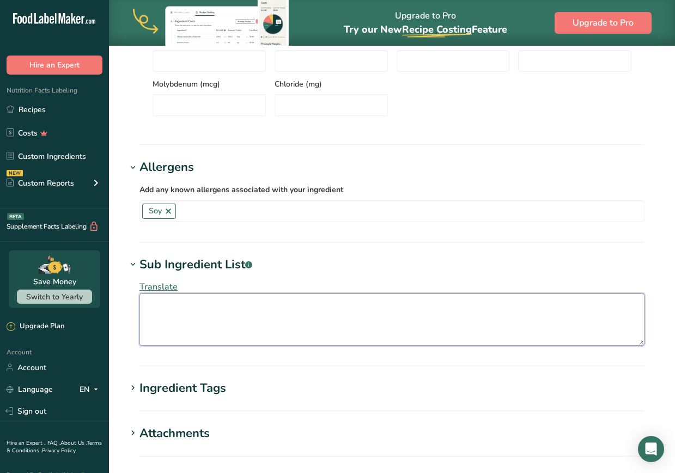
click at [185, 310] on textarea at bounding box center [391, 319] width 505 height 52
paste textarea "Ingredients: Margarine, Sugar, Fancy Molasses, Ground Cinnamon, Tapioca Starch …"
drag, startPoint x: 205, startPoint y: 323, endPoint x: 139, endPoint y: 322, distance: 66.4
click at [139, 322] on div "Translate Ingredients: Margarine, Sugar, Fancy Molasses, Ground Cinnamon, Tapio…" at bounding box center [391, 313] width 531 height 78
drag, startPoint x: 196, startPoint y: 305, endPoint x: 85, endPoint y: 311, distance: 110.7
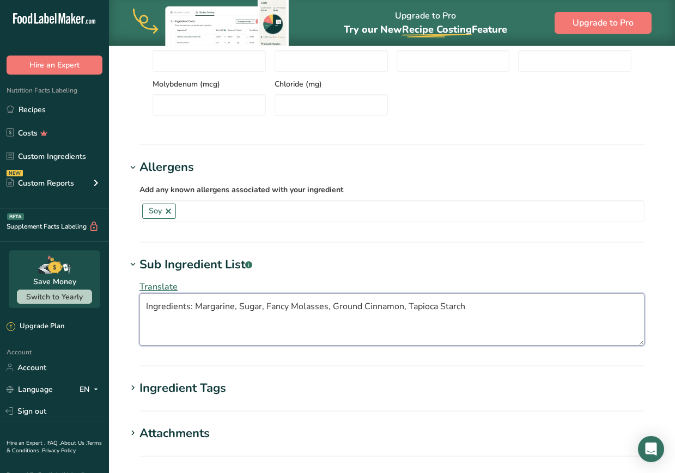
click at [85, 311] on div ".a-20{fill:#fff;} Hire an Expert Nutrition Facts Labeling Recipes Costs Custom …" at bounding box center [337, 18] width 675 height 1232
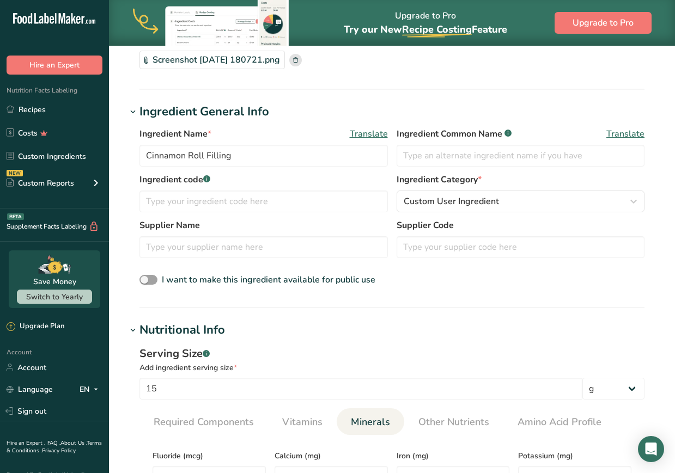
scroll to position [0, 0]
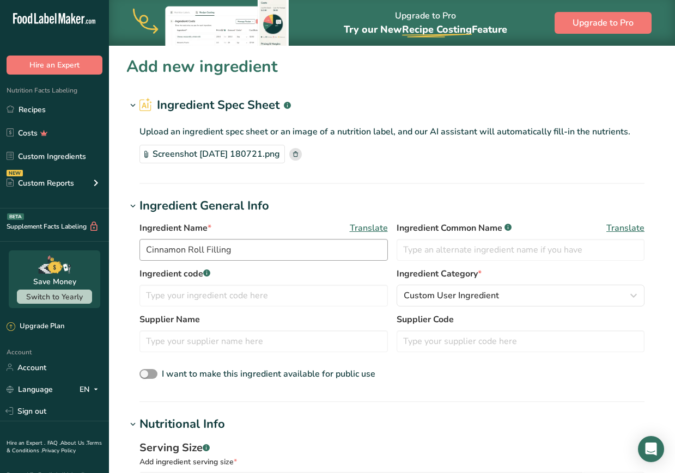
type textarea "Margarine, Sugar, Fancy Molasses, Ground Cinnamon, Tapioca Starch"
click at [144, 247] on input "Cinnamon Roll Filling" at bounding box center [263, 250] width 248 height 22
drag, startPoint x: 258, startPoint y: 248, endPoint x: 201, endPoint y: 247, distance: 57.2
click at [201, 247] on input "House Made Cinnamon Roll Filling" at bounding box center [263, 250] width 248 height 22
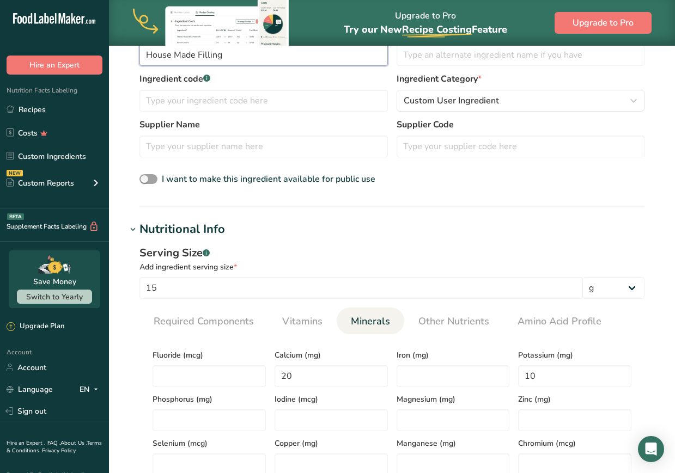
scroll to position [759, 0]
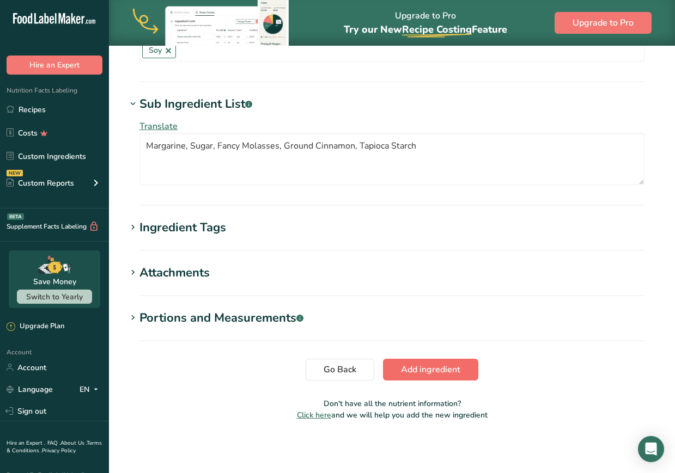
type input "House Made Filling"
click at [429, 377] on button "Add ingredient" at bounding box center [430, 370] width 95 height 22
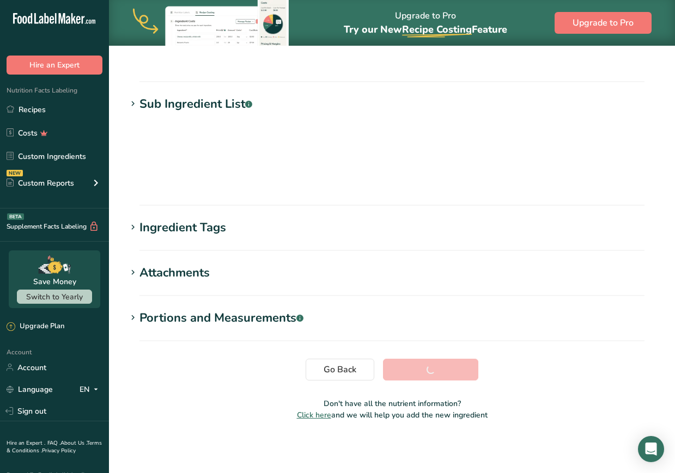
scroll to position [103, 0]
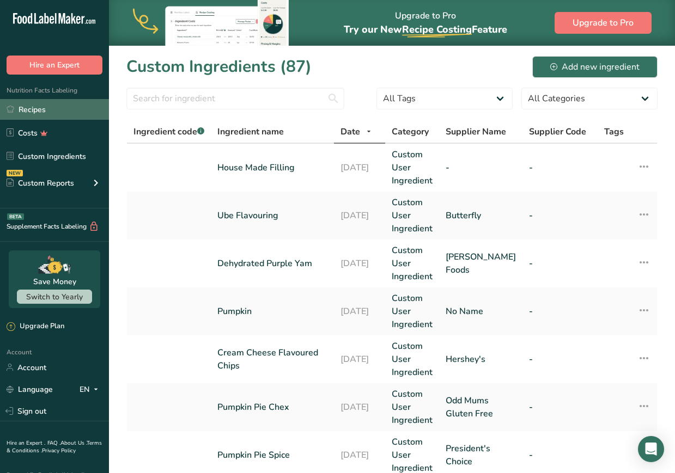
click at [33, 109] on link "Recipes" at bounding box center [54, 109] width 109 height 21
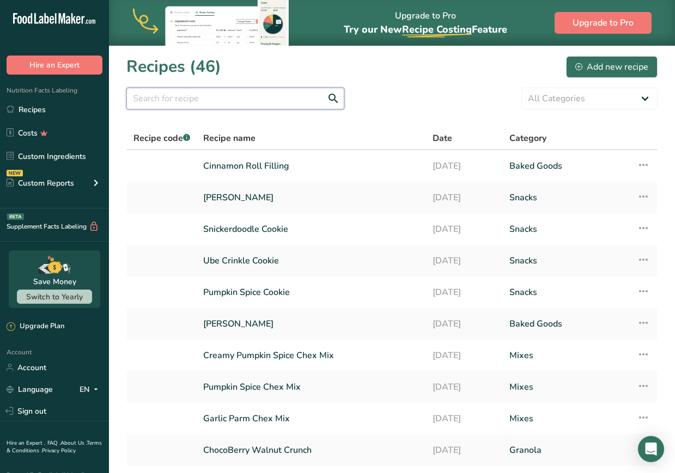
click at [292, 94] on input "text" at bounding box center [235, 99] width 218 height 22
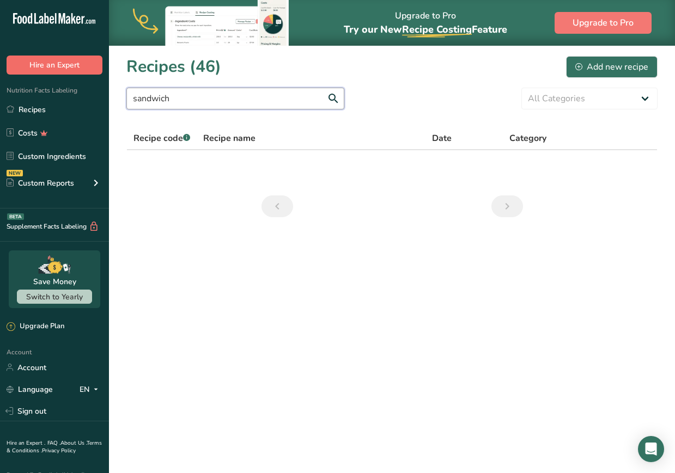
drag, startPoint x: 182, startPoint y: 102, endPoint x: 73, endPoint y: 70, distance: 113.2
click at [73, 70] on div ".a-20{fill:#fff;} Hire an Expert Nutrition Facts Labeling Recipes Costs Custom …" at bounding box center [337, 236] width 675 height 473
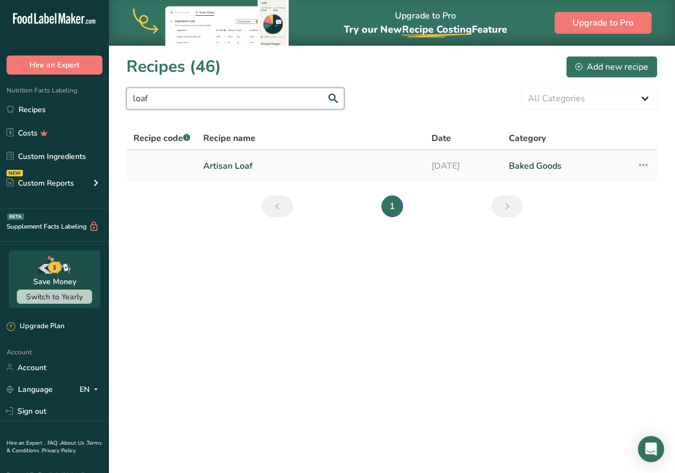
type input "loaf"
click at [516, 166] on icon at bounding box center [642, 165] width 13 height 20
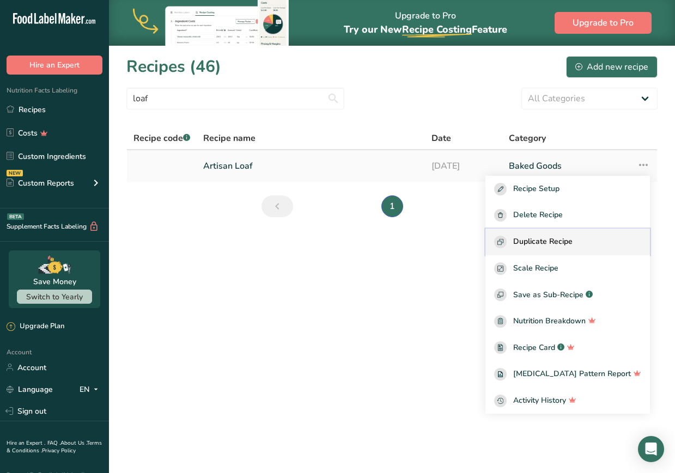
click at [516, 246] on span "Duplicate Recipe" at bounding box center [542, 242] width 59 height 13
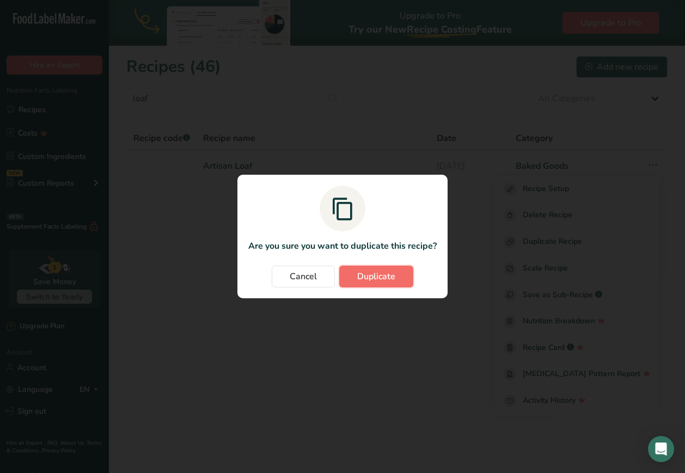
click at [376, 277] on span "Duplicate" at bounding box center [376, 276] width 38 height 13
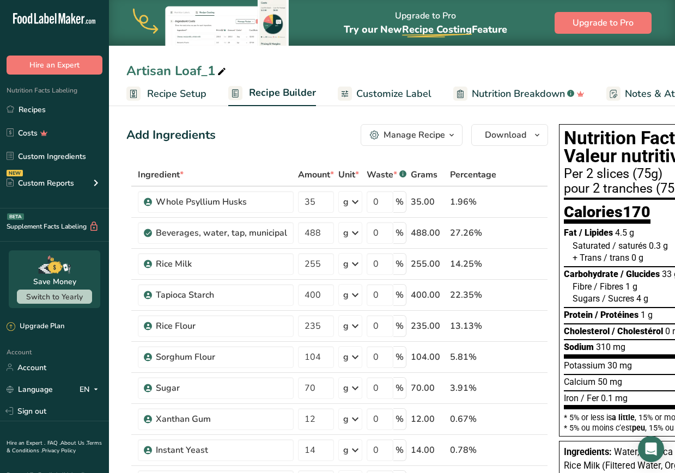
click at [184, 68] on div "Artisan Loaf_1" at bounding box center [177, 71] width 102 height 20
click at [184, 68] on input "Artisan Loaf_1" at bounding box center [391, 71] width 531 height 20
type input "Cinnamon Roll"
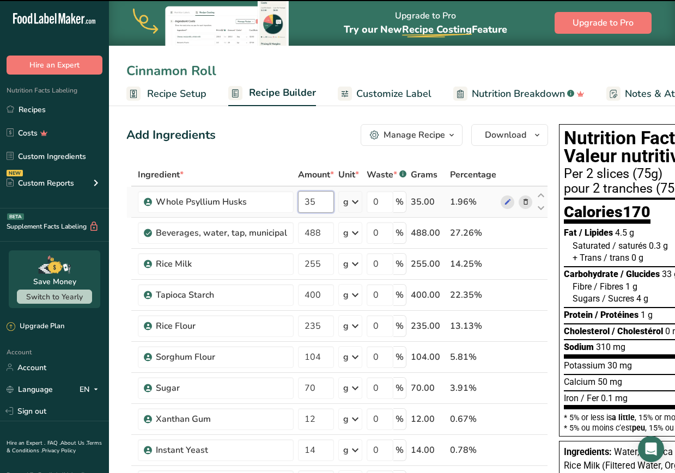
drag, startPoint x: 315, startPoint y: 201, endPoint x: 299, endPoint y: 203, distance: 15.9
click at [299, 203] on input "35" at bounding box center [316, 202] width 36 height 22
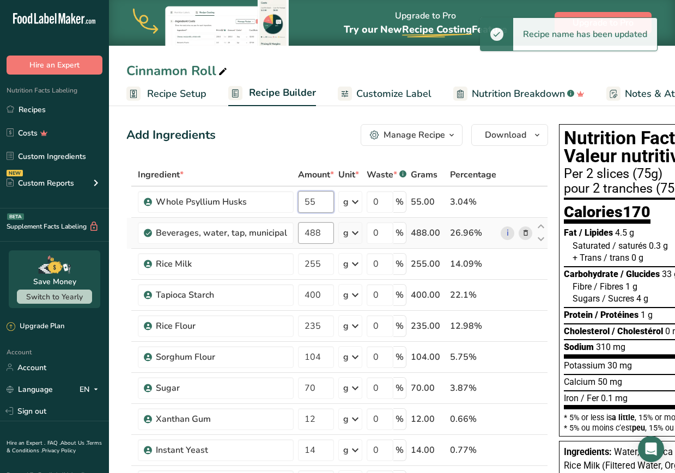
type input "55"
click at [316, 237] on div "Ingredient * Amount * Unit * Waste * .a-a{fill:#347362;}.b-a{fill:#fff;} Grams …" at bounding box center [336, 472] width 421 height 619
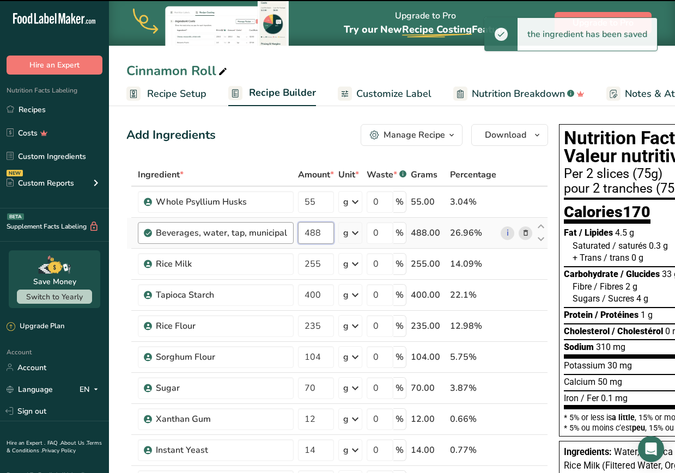
drag, startPoint x: 324, startPoint y: 234, endPoint x: 291, endPoint y: 232, distance: 33.3
click at [291, 232] on tr "Beverages, water, tap, municipal 488 g Portions 1 fl oz 1 bottle 8 fl oz 1 lite…" at bounding box center [337, 233] width 420 height 31
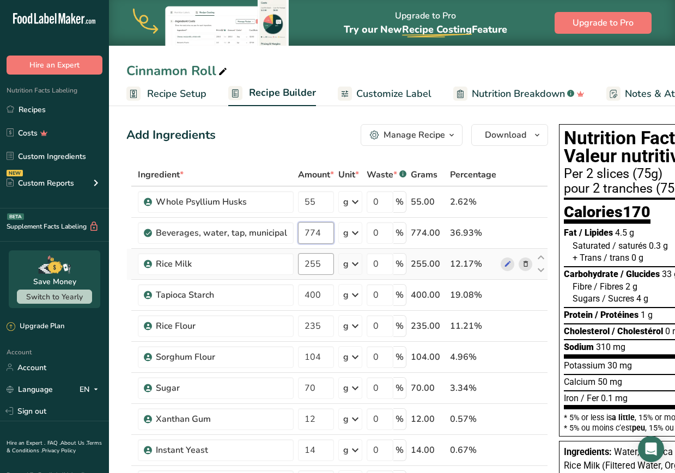
type input "774"
click at [310, 266] on div "Ingredient * Amount * Unit * Waste * .a-a{fill:#347362;}.b-a{fill:#fff;} Grams …" at bounding box center [336, 472] width 421 height 619
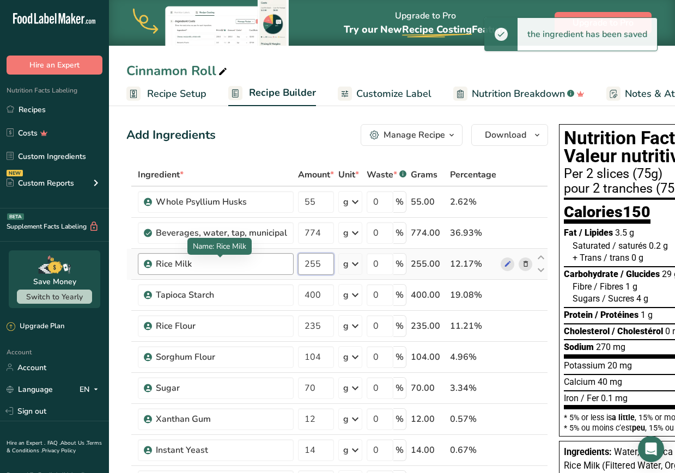
drag, startPoint x: 323, startPoint y: 264, endPoint x: 283, endPoint y: 258, distance: 40.8
click at [283, 258] on tr "Rice Milk 255 g Weight Units g kg mg See more Volume Units l Volume units requi…" at bounding box center [337, 264] width 420 height 31
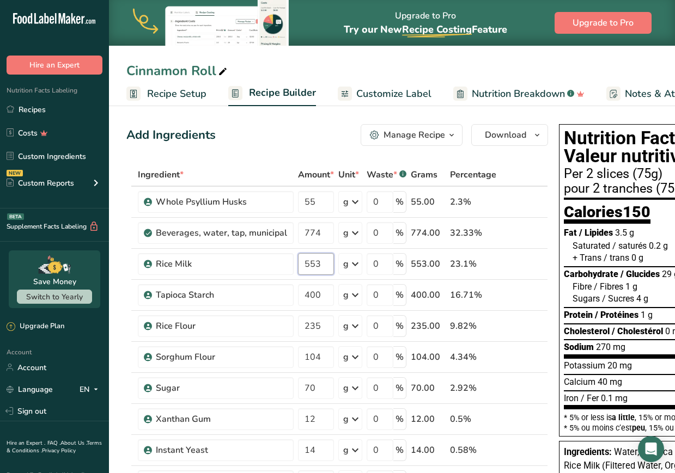
type input "553"
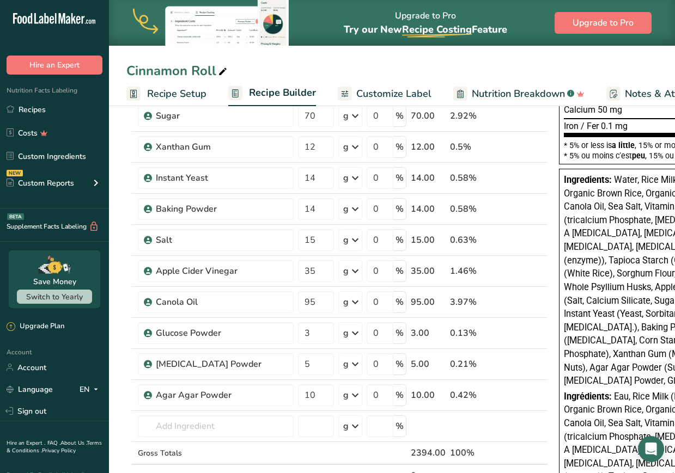
scroll to position [281, 0]
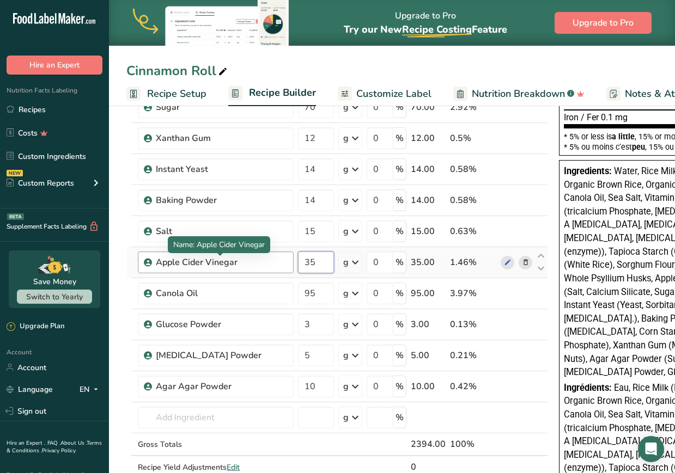
drag, startPoint x: 314, startPoint y: 260, endPoint x: 267, endPoint y: 263, distance: 46.9
click at [267, 263] on tr "Apple Cider Vinegar 35 g Weight Units g kg mg See more Volume Units l Volume un…" at bounding box center [337, 262] width 420 height 31
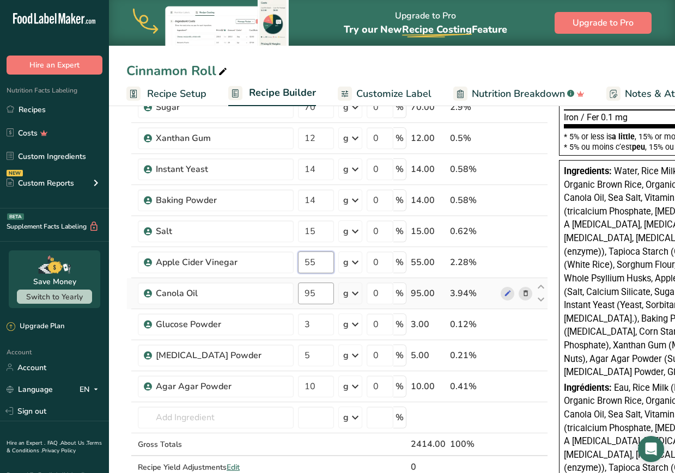
type input "55"
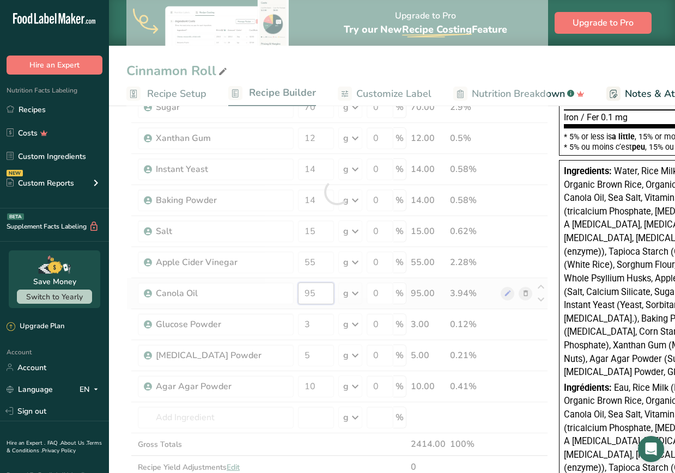
click at [308, 289] on div "Ingredient * Amount * Unit * Waste * .a-a{fill:#347362;}.b-a{fill:#fff;} Grams …" at bounding box center [336, 191] width 421 height 619
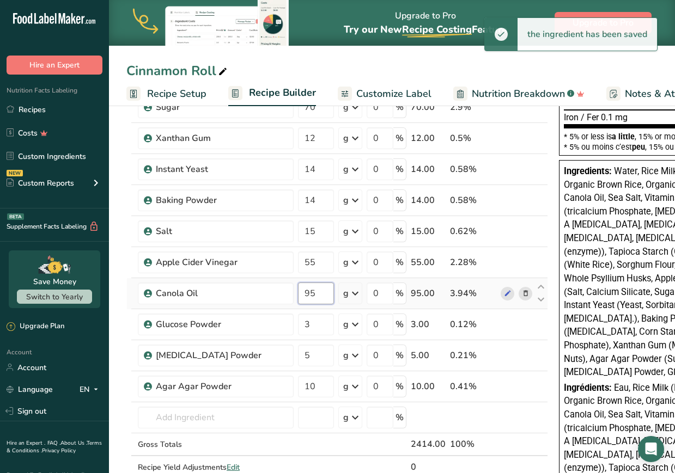
drag, startPoint x: 323, startPoint y: 296, endPoint x: 296, endPoint y: 293, distance: 27.3
click at [298, 293] on input "95" at bounding box center [316, 294] width 36 height 22
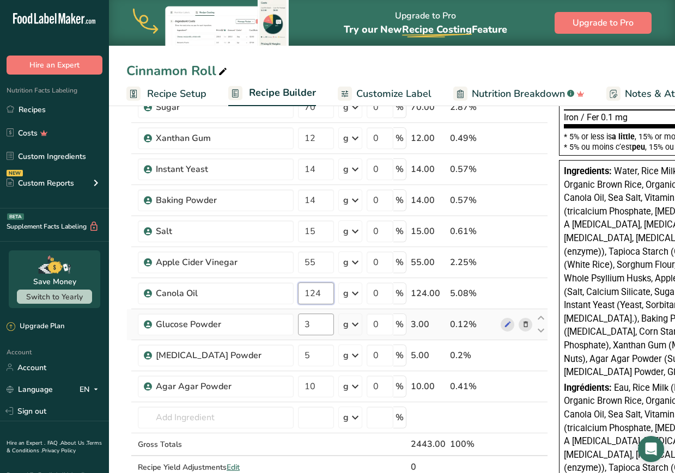
type input "124"
click at [317, 326] on div "Ingredient * Amount * Unit * Waste * .a-a{fill:#347362;}.b-a{fill:#fff;} Grams …" at bounding box center [336, 191] width 421 height 619
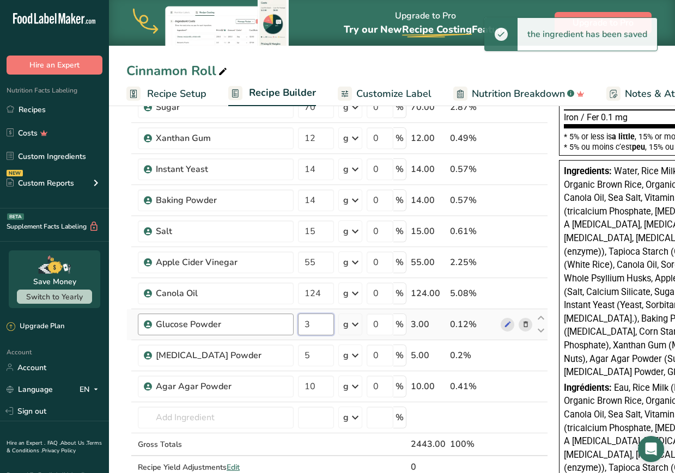
drag, startPoint x: 327, startPoint y: 327, endPoint x: 287, endPoint y: 324, distance: 39.3
click at [287, 324] on tr "Glucose Powder 3 g Weight Units g kg mg See more Volume Units l Volume units re…" at bounding box center [337, 324] width 420 height 31
type input "6"
click at [305, 351] on div "Ingredient * Amount * Unit * Waste * .a-a{fill:#347362;}.b-a{fill:#fff;} Grams …" at bounding box center [336, 191] width 421 height 619
drag, startPoint x: 322, startPoint y: 357, endPoint x: 285, endPoint y: 354, distance: 37.1
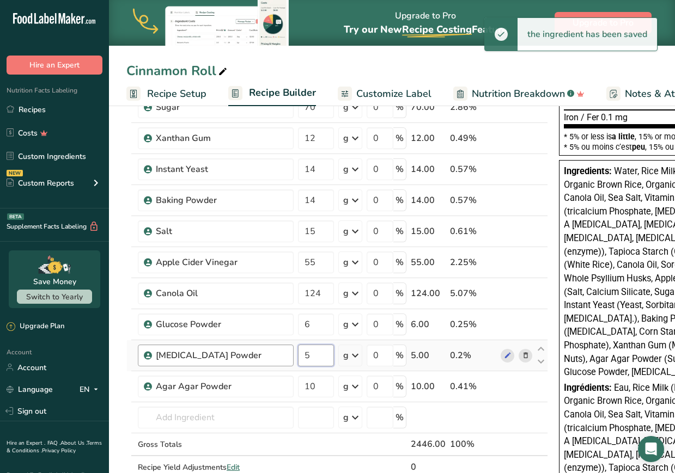
click at [285, 354] on tr "[MEDICAL_DATA] Powder 5 g Weight Units g kg mg See more Volume Units l Volume u…" at bounding box center [337, 355] width 420 height 31
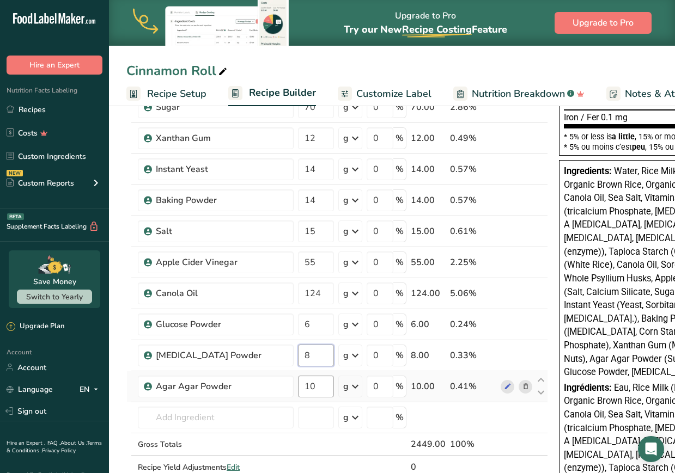
type input "8"
click at [316, 388] on div "Ingredient * Amount * Unit * Waste * .a-a{fill:#347362;}.b-a{fill:#fff;} Grams …" at bounding box center [336, 191] width 421 height 619
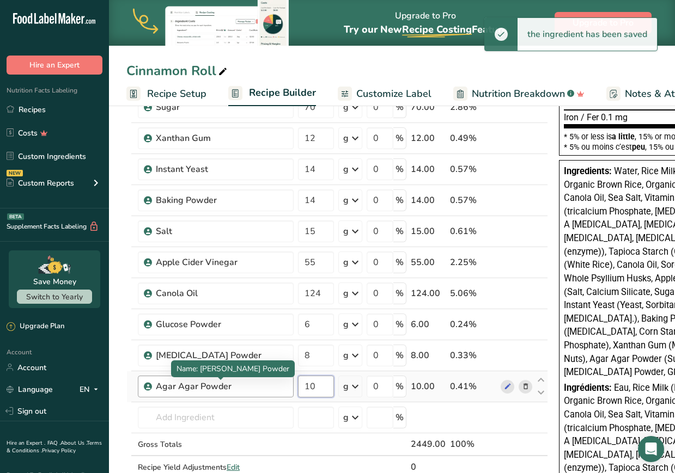
drag, startPoint x: 326, startPoint y: 389, endPoint x: 273, endPoint y: 386, distance: 52.9
click at [273, 386] on tr "Agar Agar Powder 10 g Weight Units g kg mg See more Volume Units l Volume units…" at bounding box center [337, 386] width 420 height 31
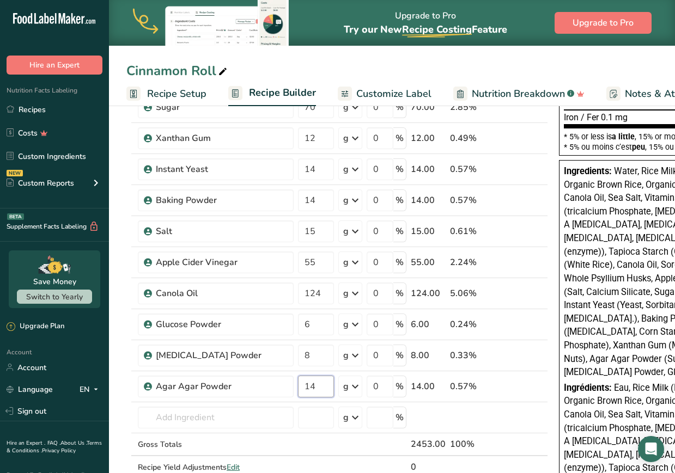
type input "14"
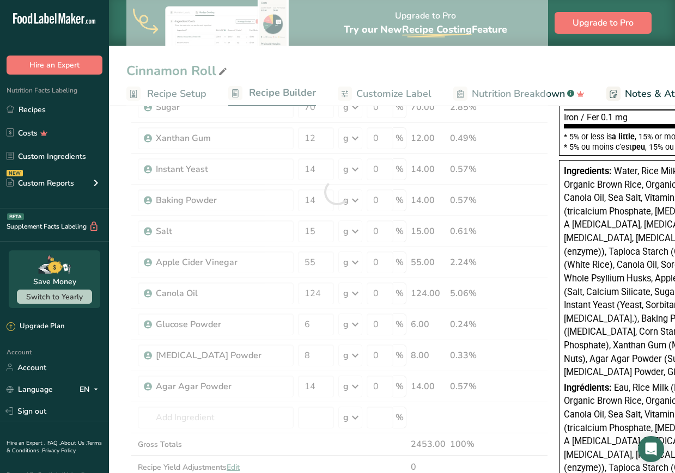
click at [122, 386] on section "Add Ingredients Manage Recipe Delete Recipe Duplicate Recipe Scale Recipe Save …" at bounding box center [392, 360] width 566 height 1078
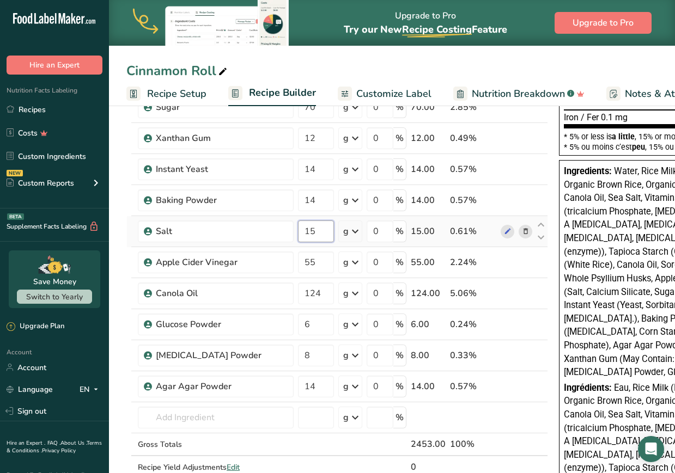
drag, startPoint x: 317, startPoint y: 236, endPoint x: 302, endPoint y: 229, distance: 16.3
click at [302, 229] on input "15" at bounding box center [316, 231] width 36 height 22
type input "33"
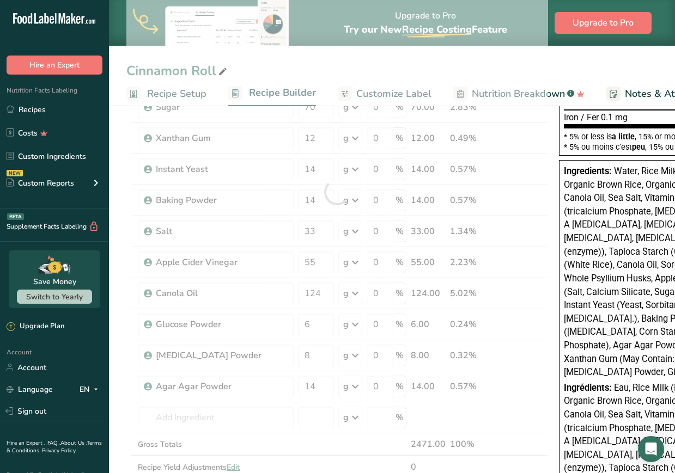
click at [109, 270] on section "Add Ingredients Manage Recipe Delete Recipe Duplicate Recipe Scale Recipe Save …" at bounding box center [392, 360] width 566 height 1078
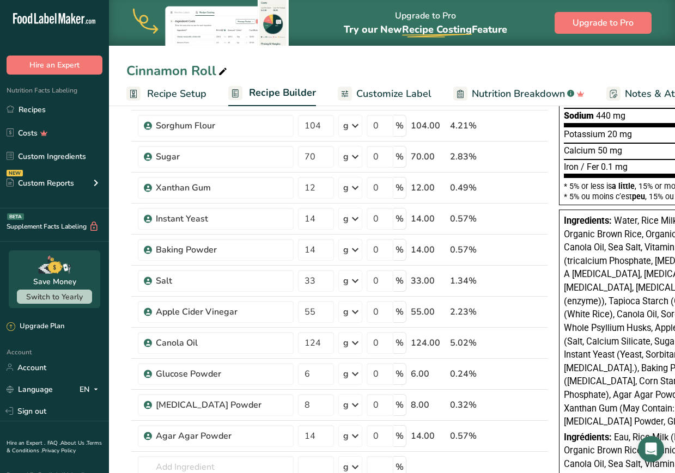
scroll to position [246, 0]
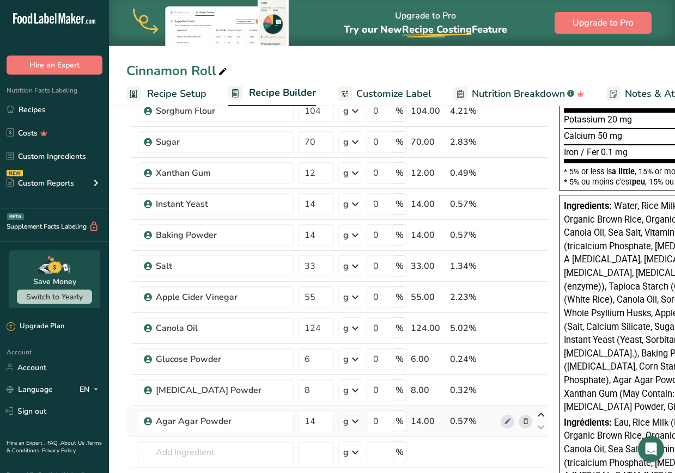
click at [516, 415] on icon at bounding box center [540, 415] width 13 height 8
type input "14"
type input "8"
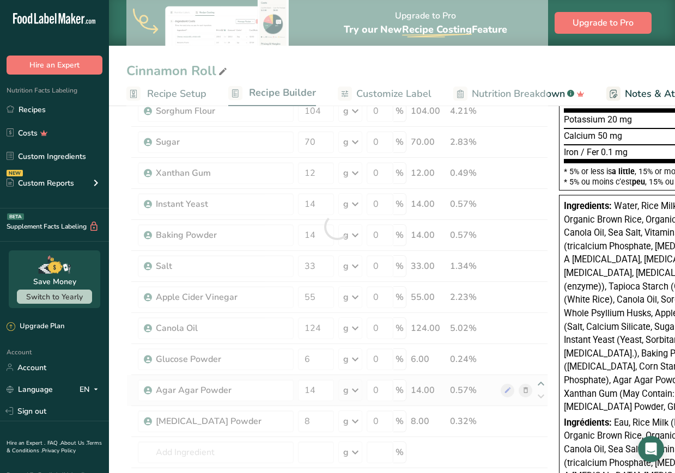
click at [516, 383] on div at bounding box center [336, 226] width 421 height 619
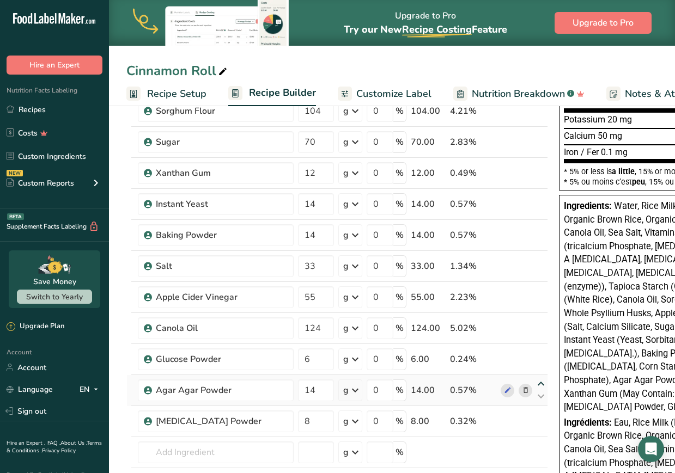
click at [516, 383] on icon at bounding box center [540, 384] width 13 height 8
type input "14"
type input "6"
click at [516, 350] on icon at bounding box center [540, 353] width 13 height 8
type input "14"
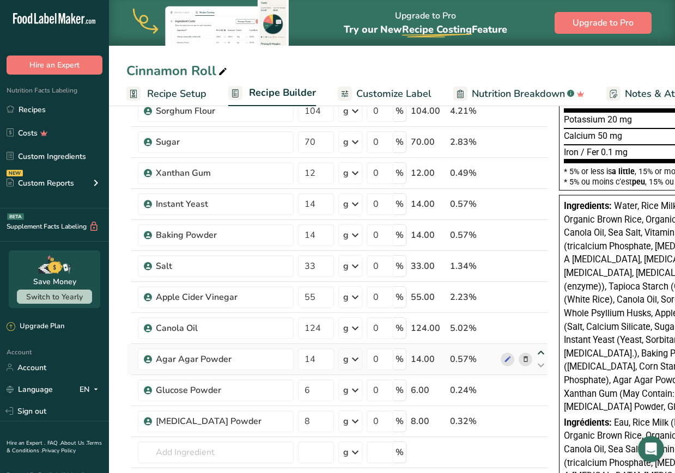
type input "124"
click at [516, 319] on icon at bounding box center [540, 322] width 13 height 8
type input "14"
type input "55"
click at [516, 287] on icon at bounding box center [540, 291] width 13 height 8
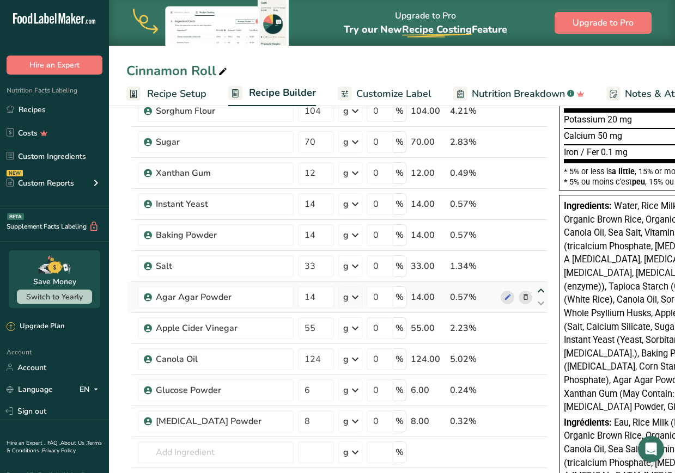
type input "14"
type input "33"
click at [516, 261] on icon at bounding box center [540, 260] width 13 height 8
click at [516, 232] on icon at bounding box center [540, 229] width 13 height 8
click at [516, 196] on icon at bounding box center [540, 198] width 13 height 8
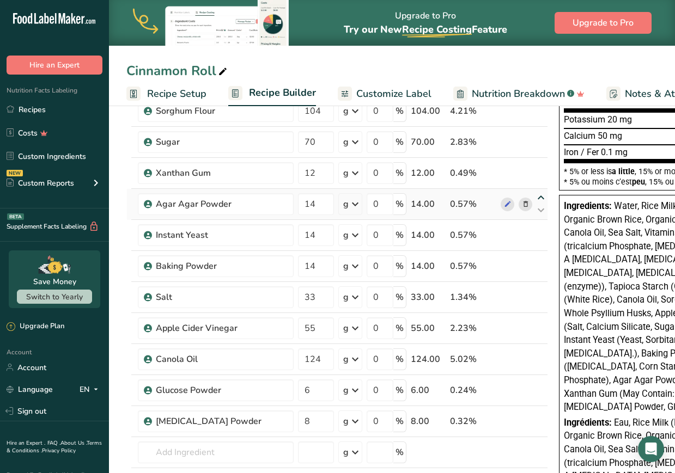
type input "14"
type input "12"
click at [516, 164] on icon at bounding box center [540, 167] width 13 height 8
type input "14"
type input "70"
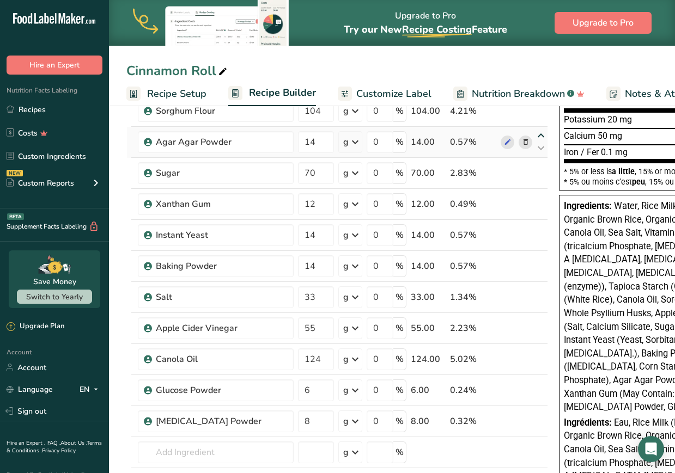
click at [516, 136] on icon at bounding box center [540, 136] width 13 height 8
type input "14"
type input "104"
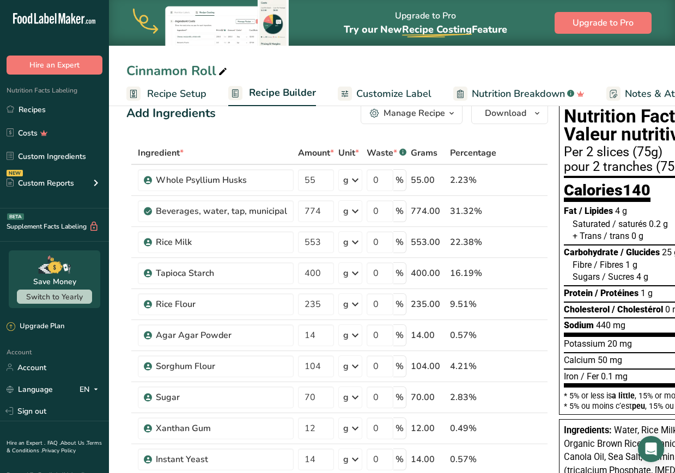
scroll to position [0, 0]
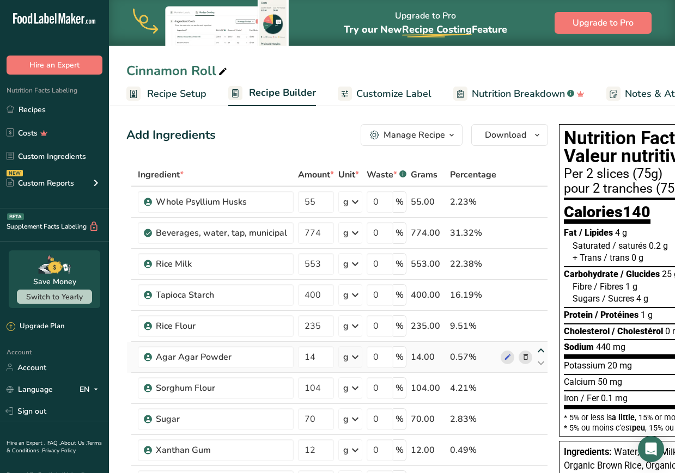
click at [516, 350] on icon at bounding box center [540, 351] width 13 height 8
type input "14"
type input "235"
click at [516, 318] on icon at bounding box center [540, 320] width 13 height 8
type input "14"
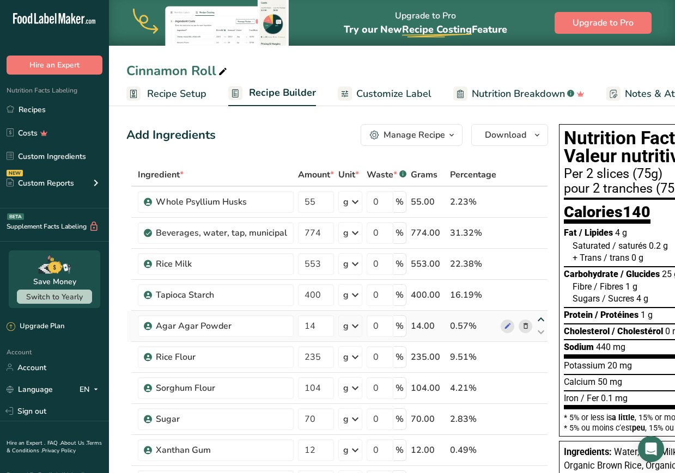
type input "400"
click at [516, 318] on icon at bounding box center [540, 320] width 13 height 8
type input "400"
type input "14"
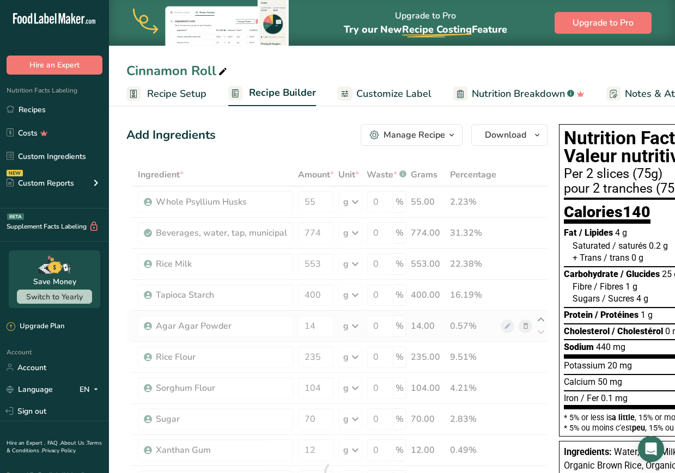
click at [516, 317] on div "Ingredient * Amount * Unit * Waste * .a-a{fill:#347362;}.b-a{fill:#fff;} Grams …" at bounding box center [336, 472] width 421 height 619
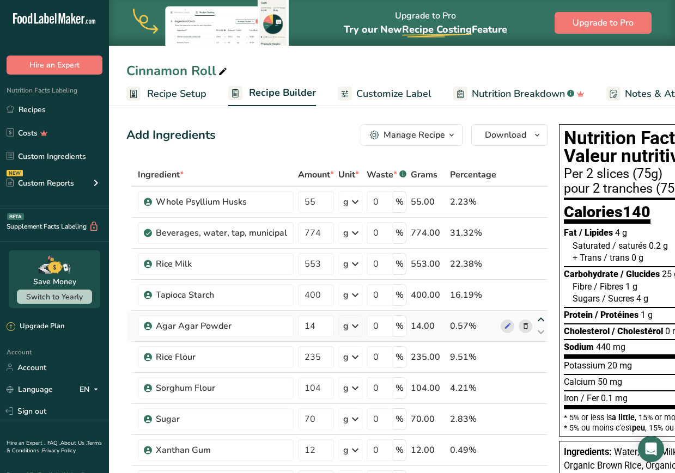
click at [516, 319] on icon at bounding box center [540, 320] width 13 height 8
type input "14"
type input "400"
click at [516, 289] on icon at bounding box center [540, 289] width 13 height 8
type input "14"
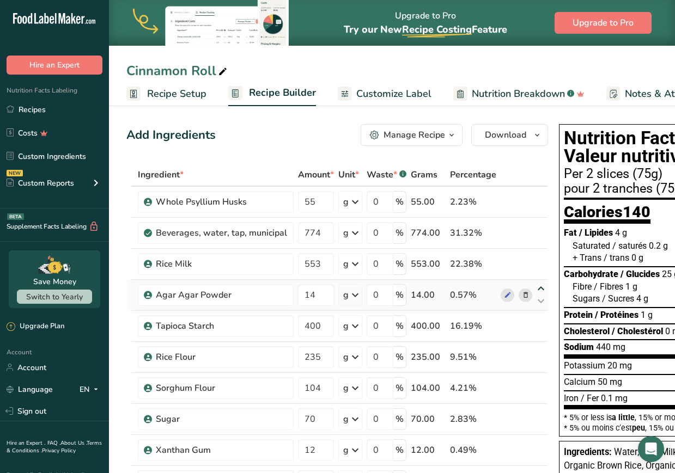
type input "553"
click at [516, 261] on icon at bounding box center [540, 258] width 13 height 8
type input "14"
type input "774"
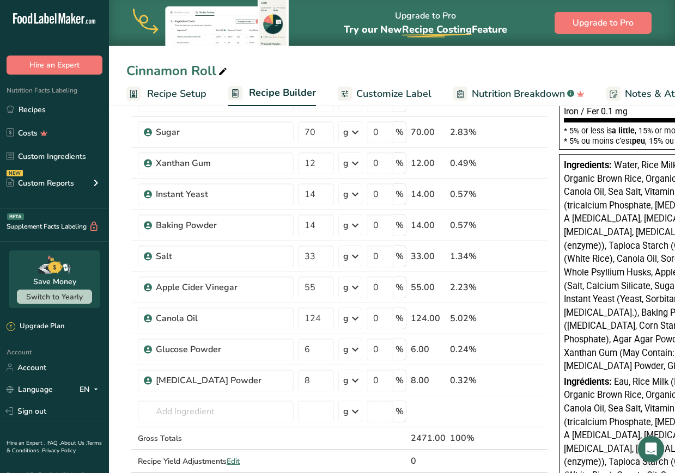
scroll to position [302, 0]
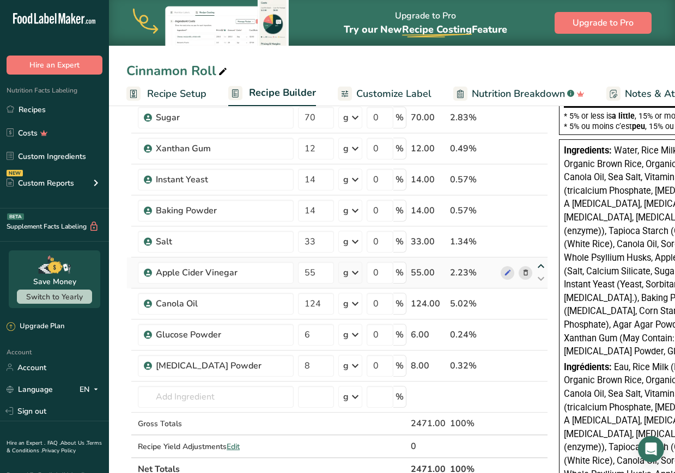
click at [516, 265] on icon at bounding box center [540, 266] width 13 height 8
type input "55"
type input "33"
click at [516, 235] on icon at bounding box center [540, 235] width 13 height 8
type input "55"
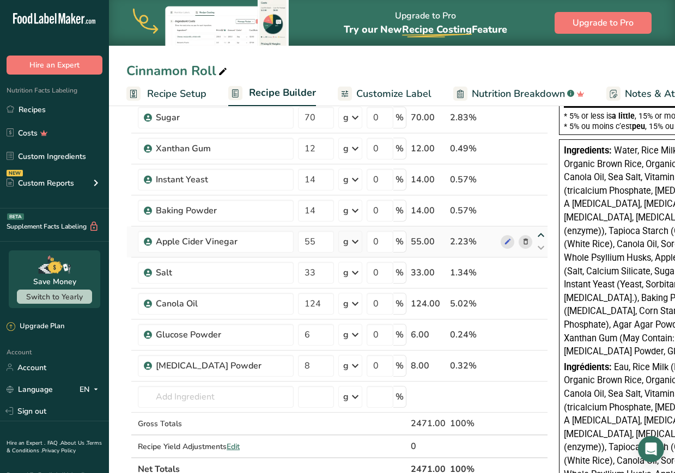
type input "14"
click at [516, 206] on icon at bounding box center [540, 204] width 13 height 8
type input "55"
type input "14"
click at [516, 171] on icon at bounding box center [540, 173] width 13 height 8
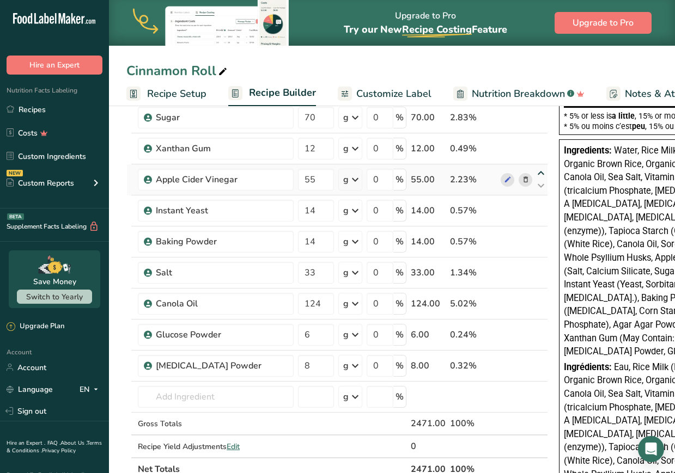
type input "55"
type input "12"
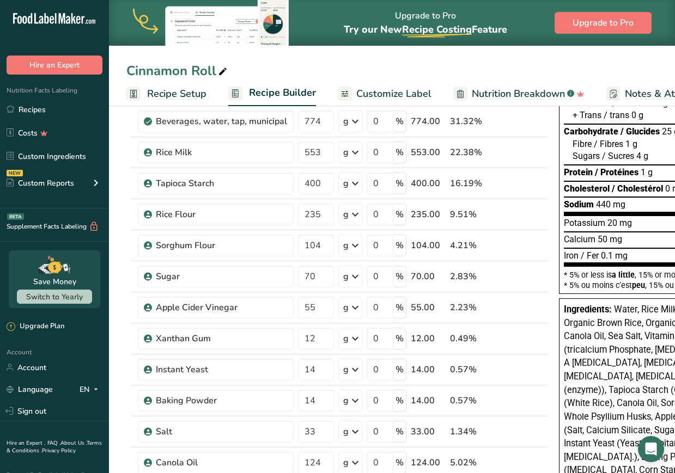
scroll to position [141, 0]
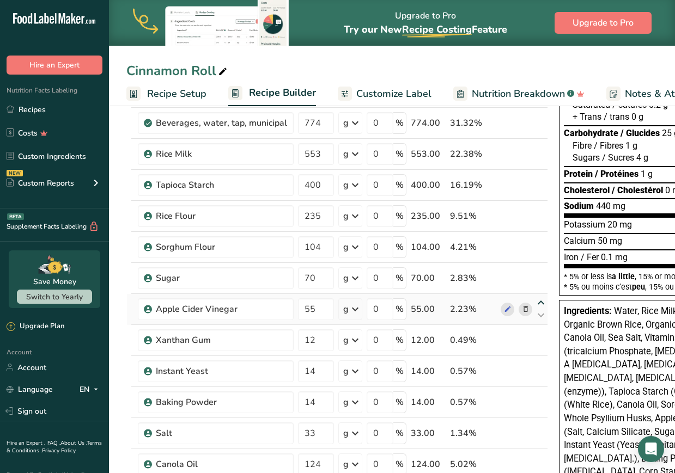
click at [516, 301] on icon at bounding box center [540, 303] width 13 height 8
type input "55"
type input "70"
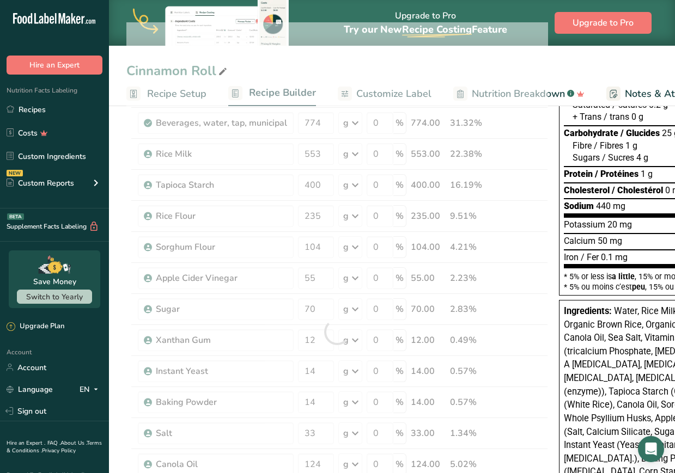
click at [516, 272] on div at bounding box center [336, 331] width 421 height 619
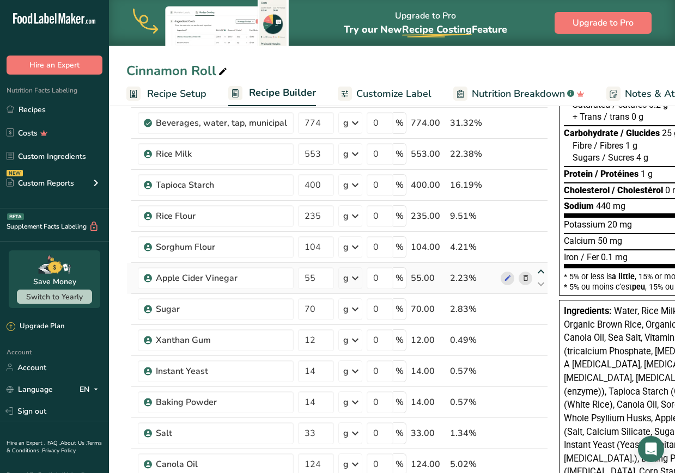
click at [516, 268] on icon at bounding box center [540, 272] width 13 height 8
type input "55"
type input "104"
click at [516, 240] on icon at bounding box center [540, 241] width 13 height 8
type input "55"
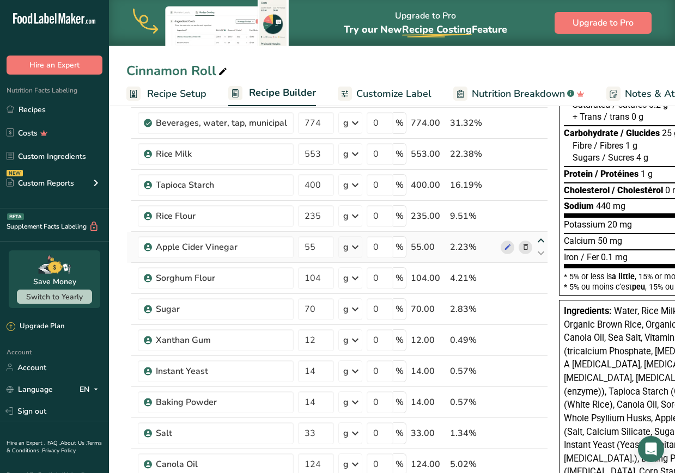
type input "235"
click at [516, 210] on icon at bounding box center [540, 210] width 13 height 8
type input "55"
type input "400"
click at [516, 175] on icon at bounding box center [540, 179] width 13 height 8
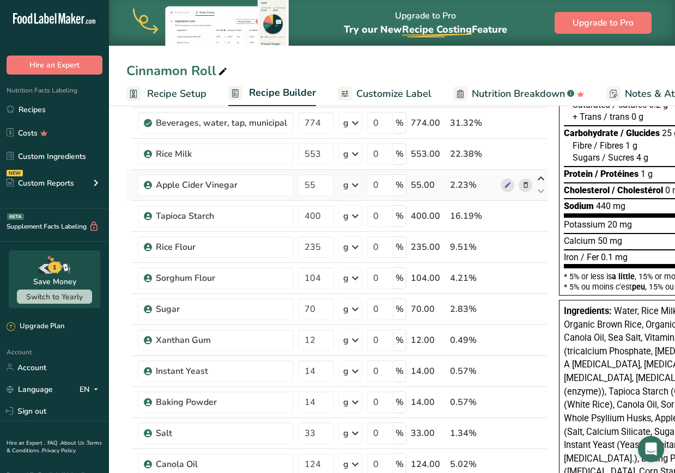
type input "55"
type input "553"
click at [516, 158] on icon at bounding box center [540, 160] width 13 height 8
type input "553"
type input "55"
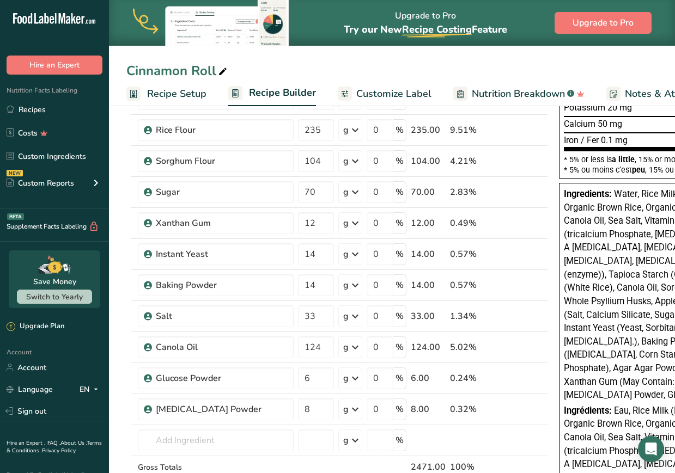
scroll to position [257, 0]
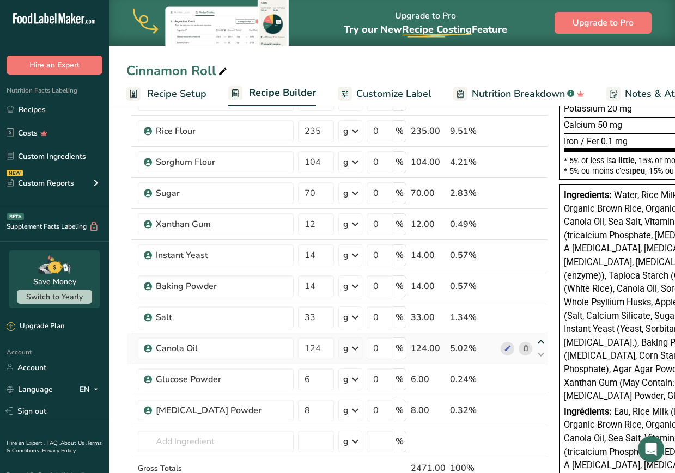
click at [516, 343] on icon at bounding box center [540, 342] width 13 height 8
type input "124"
type input "33"
click at [516, 341] on icon at bounding box center [540, 342] width 13 height 8
type input "33"
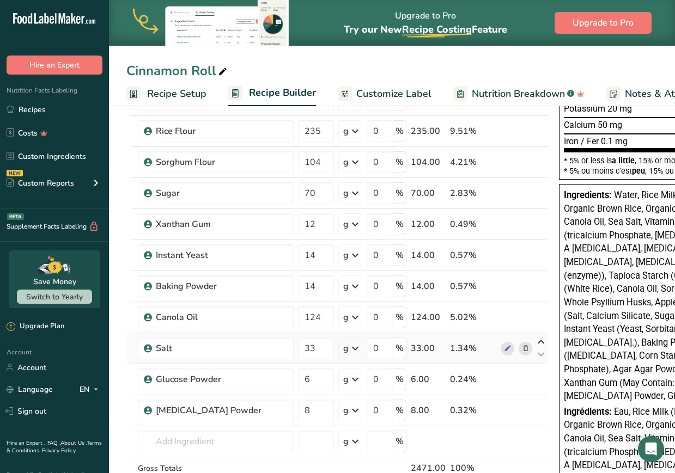
type input "124"
click at [516, 341] on icon at bounding box center [540, 342] width 13 height 8
type input "124"
type input "33"
click at [516, 309] on icon at bounding box center [540, 311] width 13 height 8
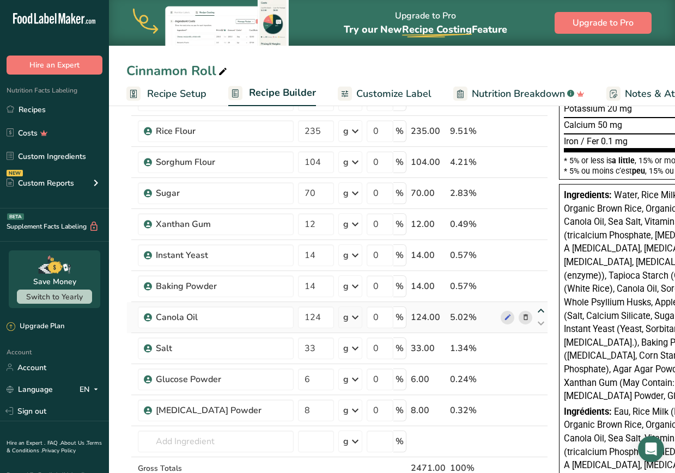
type input "124"
type input "14"
click at [516, 280] on icon at bounding box center [540, 280] width 13 height 8
type input "124"
type input "14"
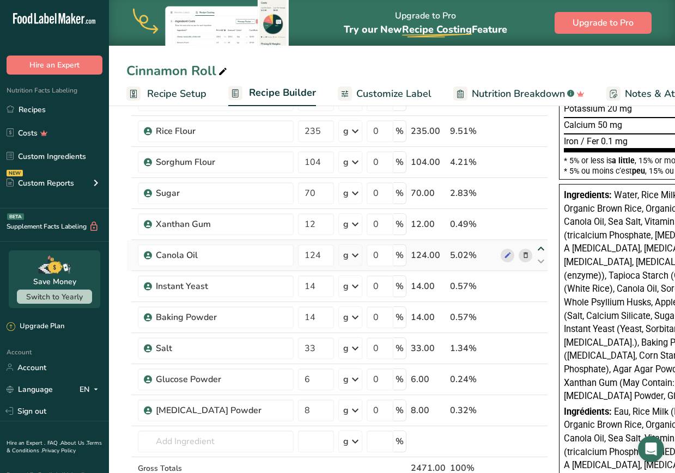
click at [516, 246] on icon at bounding box center [540, 249] width 13 height 8
type input "124"
type input "12"
click at [516, 220] on icon at bounding box center [540, 218] width 13 height 8
type input "124"
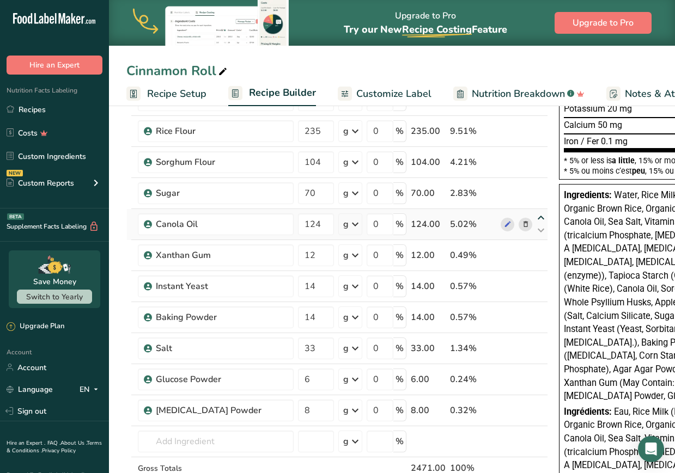
type input "70"
click at [516, 182] on div "Ingredient * Amount * Unit * Waste * .a-a{fill:#347362;}.b-a{fill:#fff;} Grams …" at bounding box center [336, 215] width 421 height 619
click at [516, 187] on icon at bounding box center [540, 187] width 13 height 8
type input "124"
type input "104"
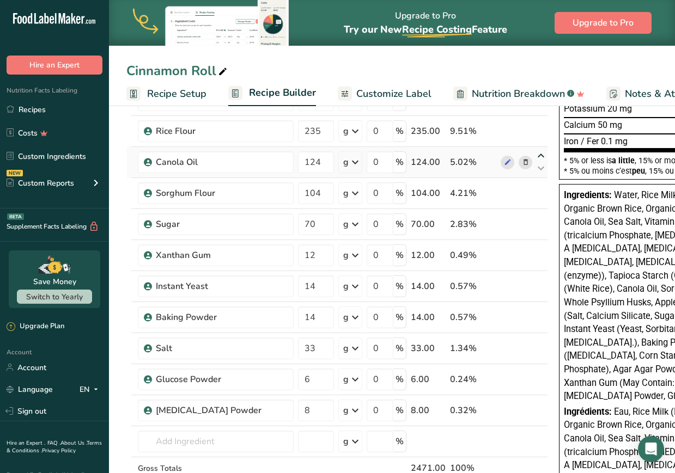
click at [516, 155] on icon at bounding box center [540, 156] width 13 height 8
type input "124"
type input "235"
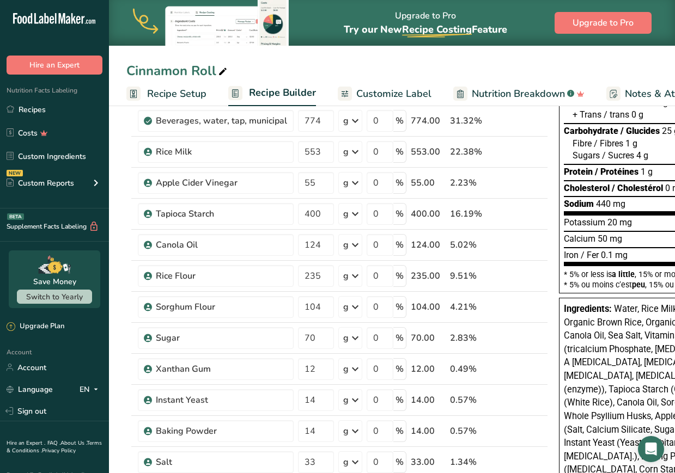
scroll to position [130, 0]
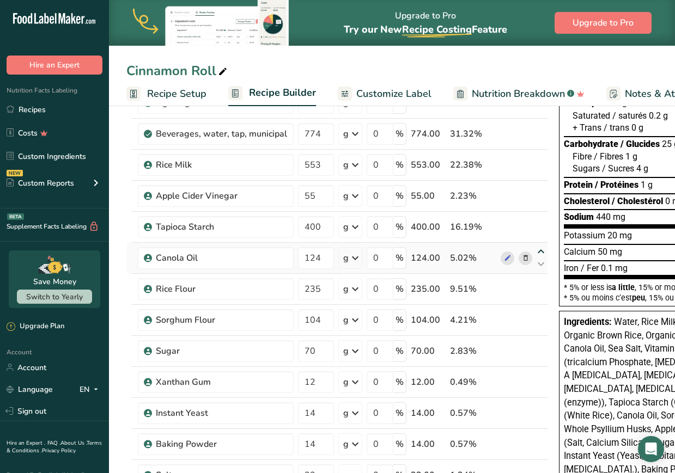
click at [516, 248] on icon at bounding box center [540, 252] width 13 height 8
type input "124"
type input "400"
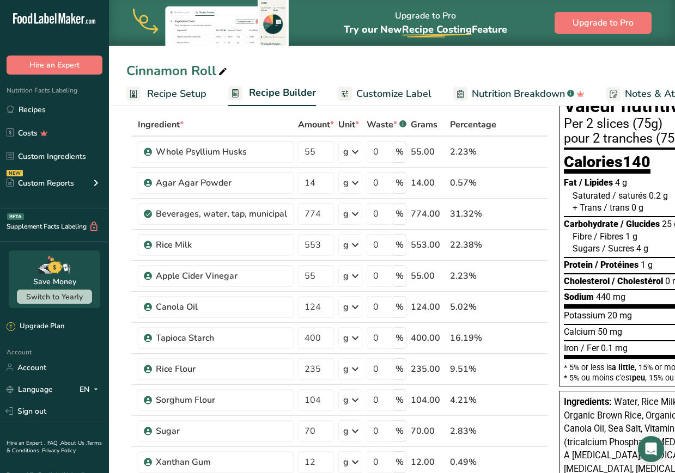
scroll to position [44, 0]
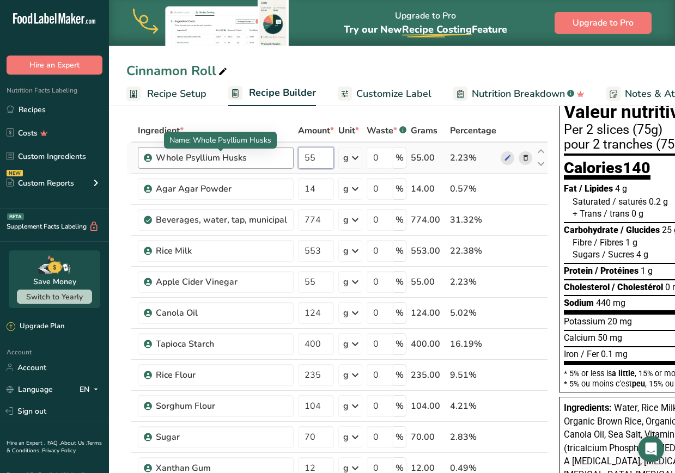
drag, startPoint x: 320, startPoint y: 156, endPoint x: 247, endPoint y: 150, distance: 73.2
click at [247, 150] on tr "Whole Psyllium Husks 55 g Weight Units g kg mg See more Volume Units l Volume u…" at bounding box center [337, 158] width 420 height 31
type input "2"
type input "58"
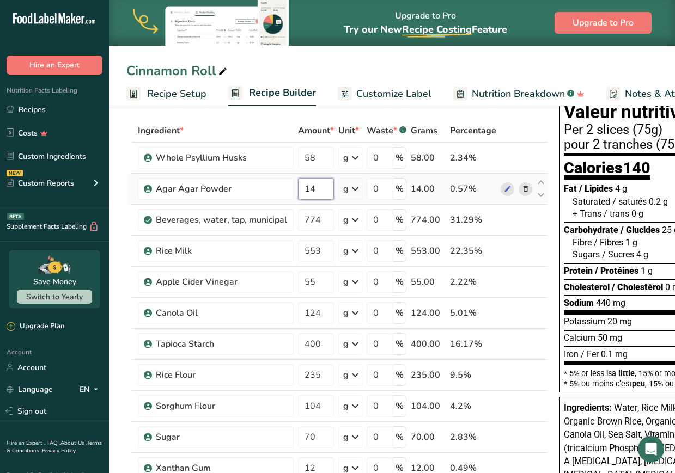
click at [321, 181] on div "Ingredient * Amount * Unit * Waste * .a-a{fill:#347362;}.b-a{fill:#fff;} Grams …" at bounding box center [336, 428] width 421 height 619
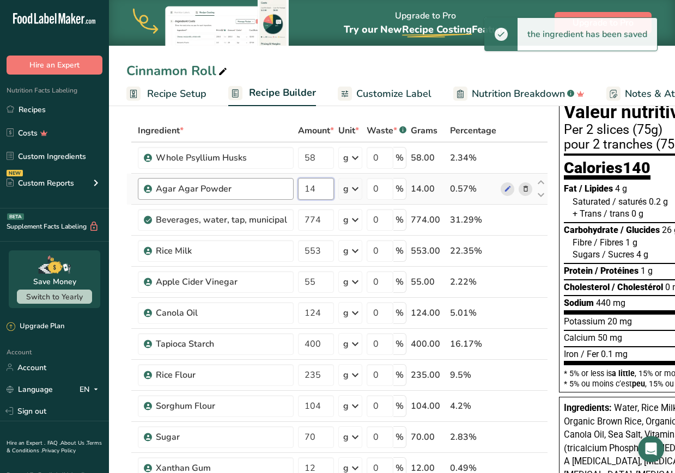
drag, startPoint x: 325, startPoint y: 189, endPoint x: 285, endPoint y: 186, distance: 39.9
click at [285, 186] on tr "Agar Agar Powder 14 g Weight Units g kg mg See more Volume Units l Volume units…" at bounding box center [337, 189] width 420 height 31
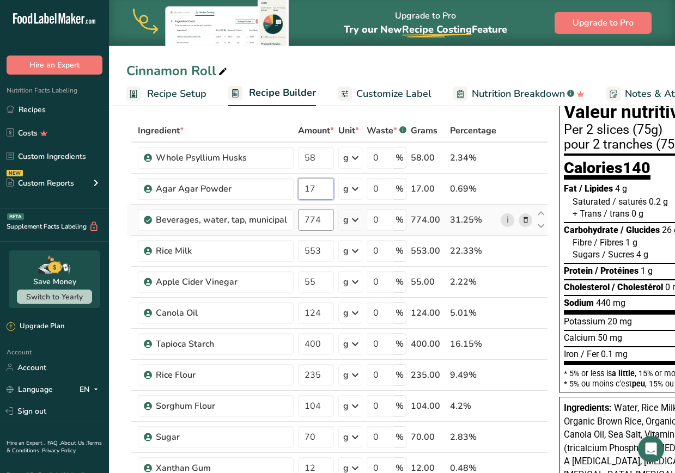
type input "17"
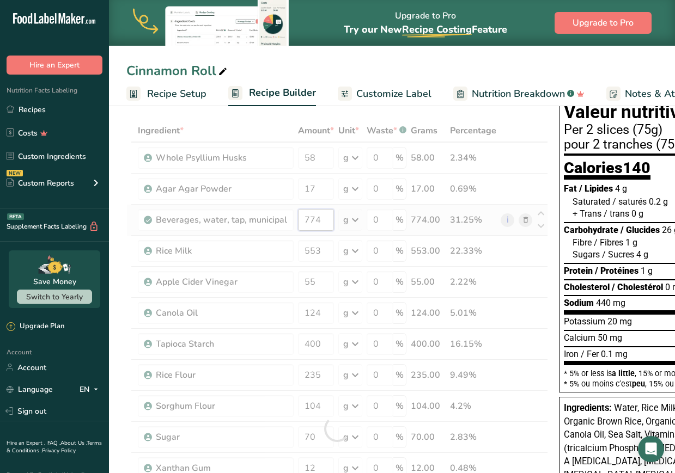
click at [317, 214] on div "Ingredient * Amount * Unit * Waste * .a-a{fill:#347362;}.b-a{fill:#fff;} Grams …" at bounding box center [336, 428] width 421 height 619
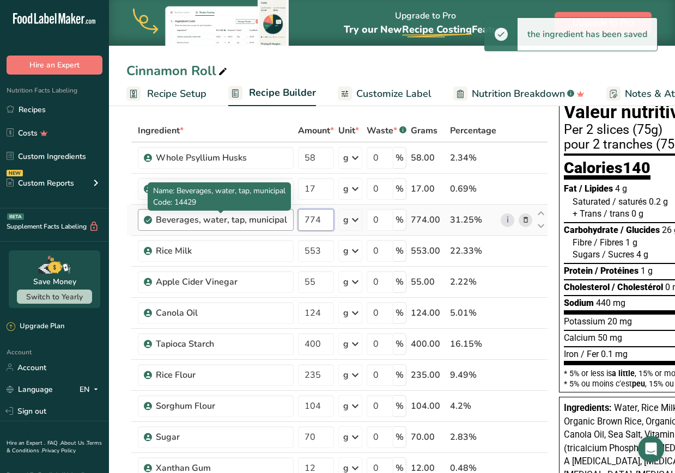
drag, startPoint x: 328, startPoint y: 218, endPoint x: 261, endPoint y: 217, distance: 67.0
click at [261, 217] on tr "Beverages, water, tap, municipal 774 g Portions 1 fl oz 1 bottle 8 fl oz 1 lite…" at bounding box center [337, 220] width 420 height 31
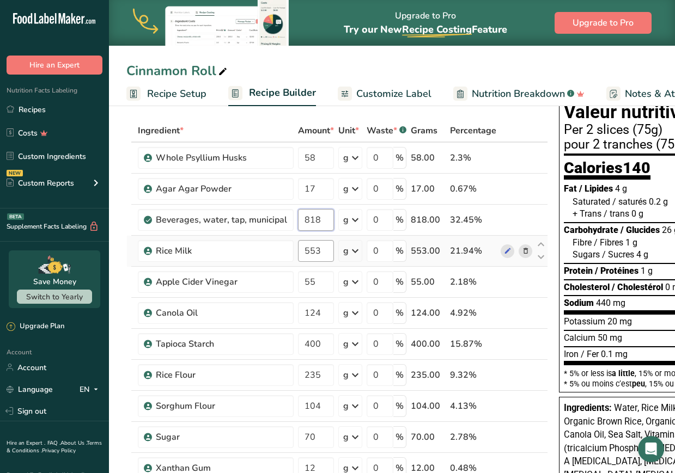
type input "818"
click at [315, 248] on div "Ingredient * Amount * Unit * Waste * .a-a{fill:#347362;}.b-a{fill:#fff;} Grams …" at bounding box center [336, 428] width 421 height 619
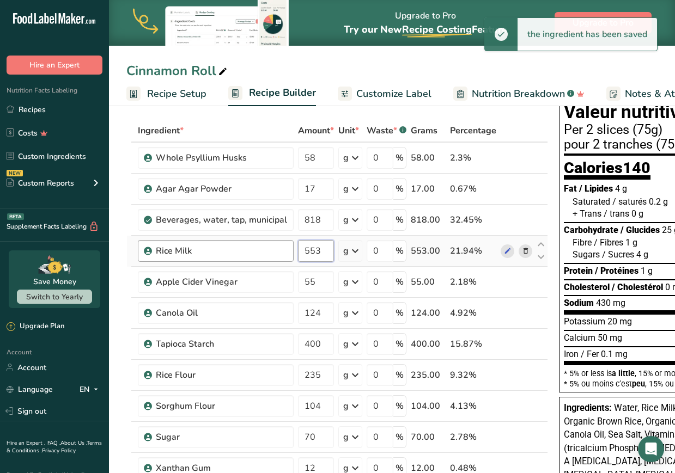
drag, startPoint x: 321, startPoint y: 251, endPoint x: 284, endPoint y: 242, distance: 38.7
click at [284, 242] on tr "Rice Milk 553 g Weight Units g kg mg See more Volume Units l Volume units requi…" at bounding box center [337, 251] width 420 height 31
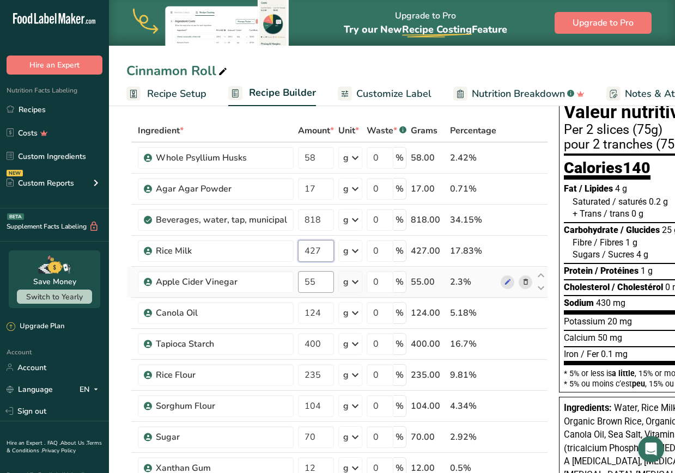
type input "427"
click at [316, 288] on div "Ingredient * Amount * Unit * Waste * .a-a{fill:#347362;}.b-a{fill:#fff;} Grams …" at bounding box center [336, 428] width 421 height 619
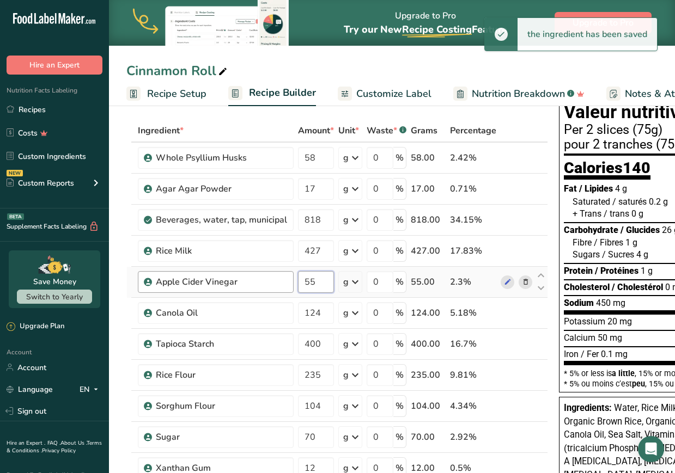
drag, startPoint x: 320, startPoint y: 288, endPoint x: 288, endPoint y: 281, distance: 32.9
click at [288, 281] on tr "Apple Cider Vinegar 55 g Weight Units g kg mg See more Volume Units l Volume un…" at bounding box center [337, 282] width 420 height 31
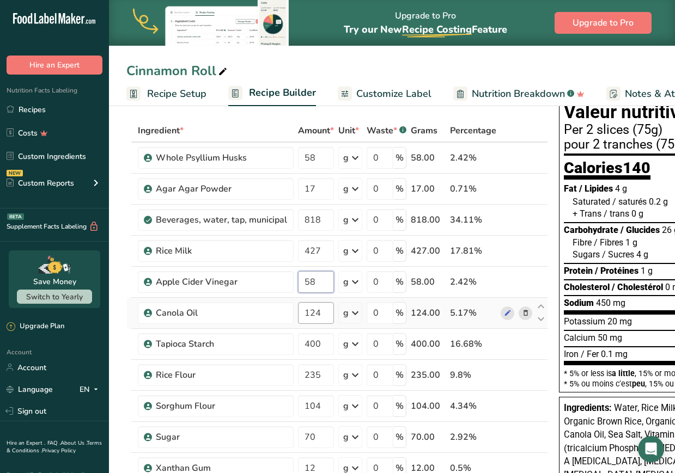
type input "58"
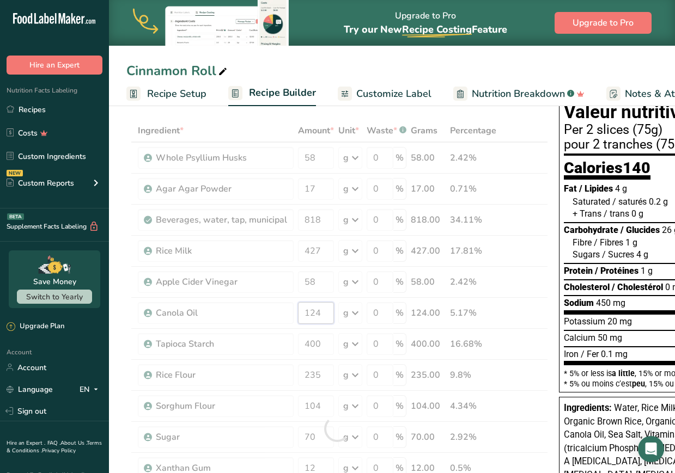
click at [320, 318] on div "Ingredient * Amount * Unit * Waste * .a-a{fill:#347362;}.b-a{fill:#fff;} Grams …" at bounding box center [336, 428] width 421 height 619
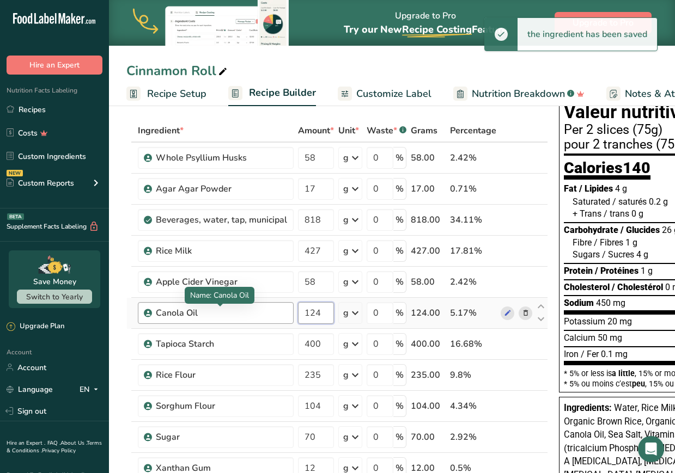
drag, startPoint x: 324, startPoint y: 318, endPoint x: 256, endPoint y: 307, distance: 68.5
click at [256, 307] on tr "Canola Oil 124 g Weight Units g kg mg See more Volume Units l Volume units requ…" at bounding box center [337, 313] width 420 height 31
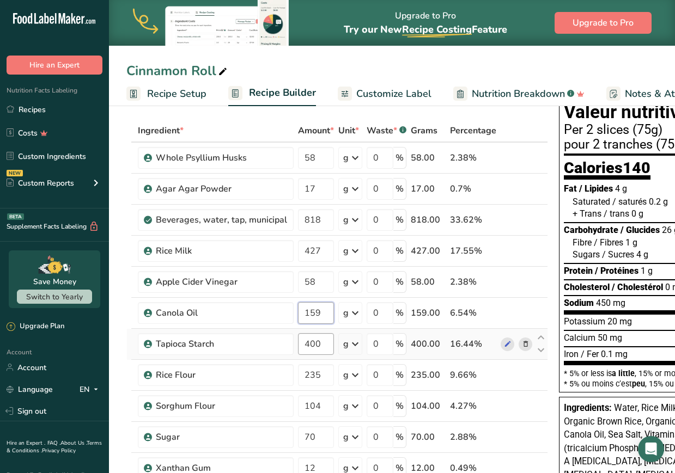
type input "159"
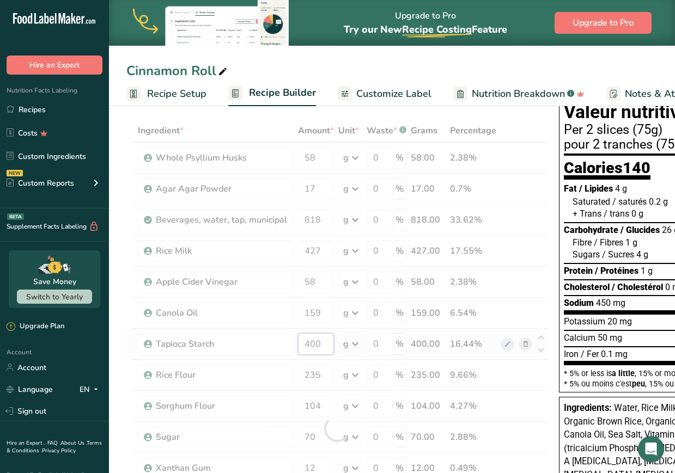
click at [320, 340] on div "Ingredient * Amount * Unit * Waste * .a-a{fill:#347362;}.b-a{fill:#fff;} Grams …" at bounding box center [336, 428] width 421 height 619
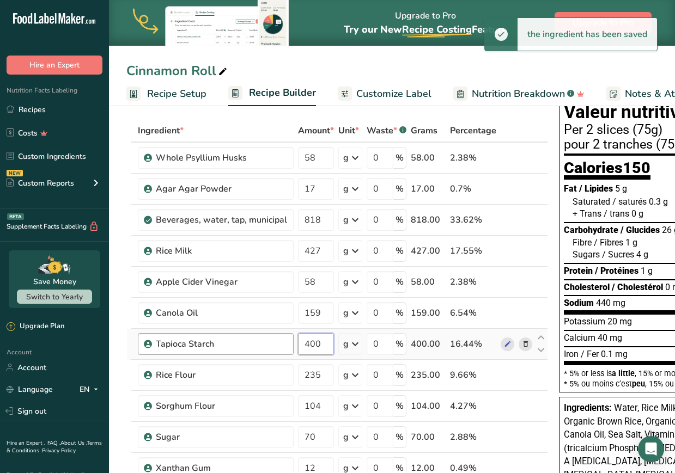
drag, startPoint x: 326, startPoint y: 344, endPoint x: 249, endPoint y: 351, distance: 77.1
click at [249, 351] on tr "Tapioca Starch 400 g Weight Units g kg mg See more Volume Units l Volume units …" at bounding box center [337, 344] width 420 height 31
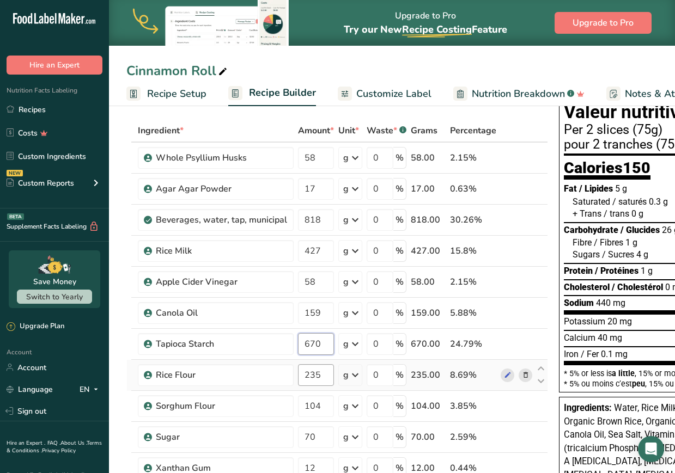
type input "670"
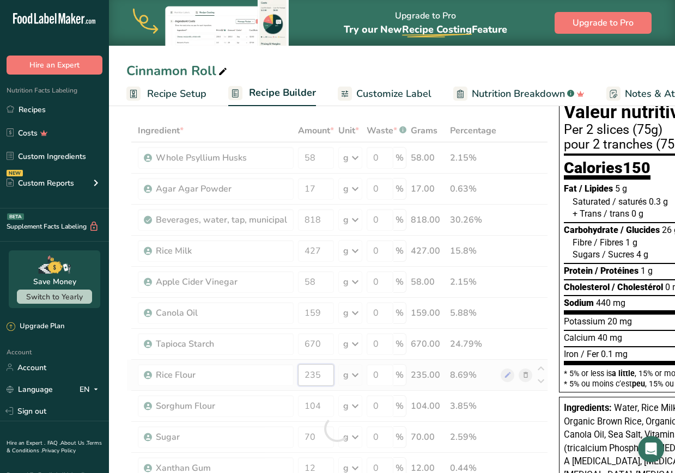
click at [322, 376] on div "Ingredient * Amount * Unit * Waste * .a-a{fill:#347362;}.b-a{fill:#fff;} Grams …" at bounding box center [336, 428] width 421 height 619
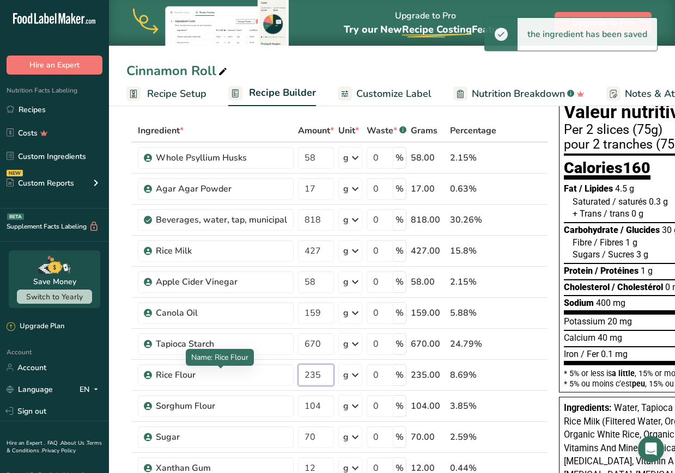
drag, startPoint x: 323, startPoint y: 375, endPoint x: 247, endPoint y: 363, distance: 76.6
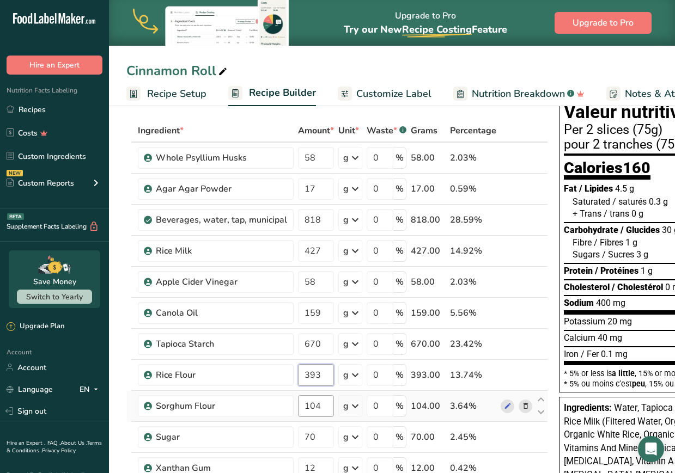
type input "393"
click at [311, 406] on div "Ingredient * Amount * Unit * Waste * .a-a{fill:#347362;}.b-a{fill:#fff;} Grams …" at bounding box center [336, 428] width 421 height 619
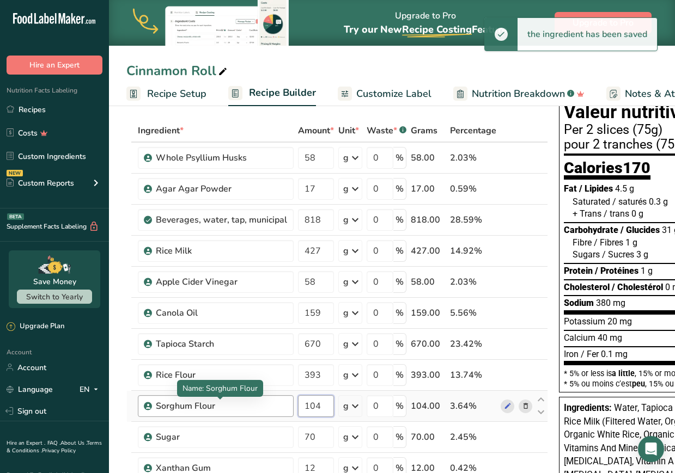
drag, startPoint x: 321, startPoint y: 406, endPoint x: 284, endPoint y: 405, distance: 36.5
click at [284, 405] on tr "Sorghum Flour 104 g Weight Units g kg mg See more Volume Units l Volume units r…" at bounding box center [337, 406] width 420 height 31
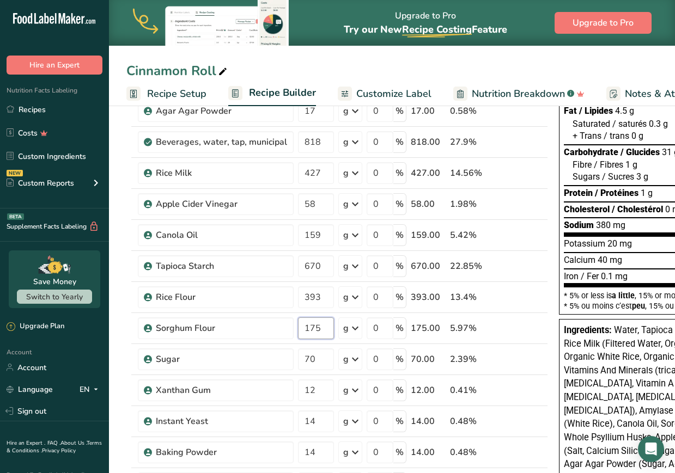
scroll to position [151, 0]
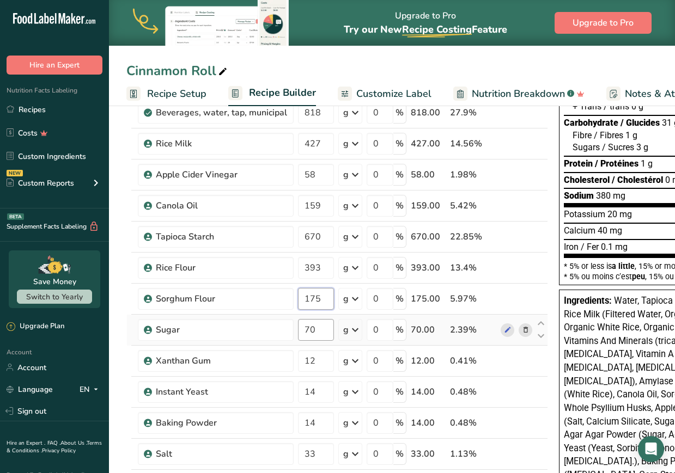
type input "175"
click at [317, 333] on div "Ingredient * Amount * Unit * Waste * .a-a{fill:#347362;}.b-a{fill:#fff;} Grams …" at bounding box center [336, 321] width 421 height 619
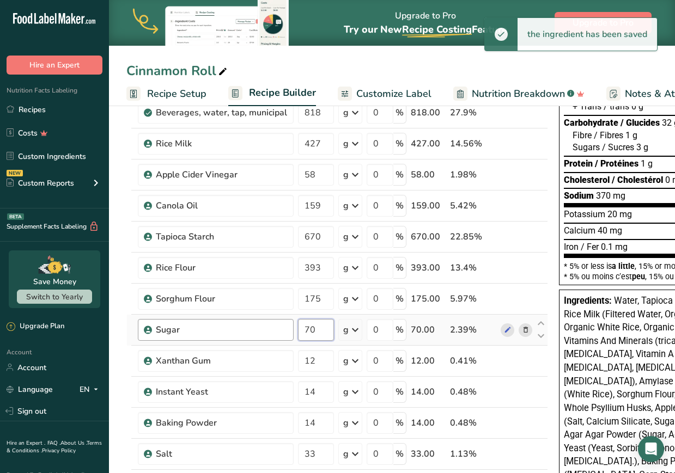
drag, startPoint x: 325, startPoint y: 331, endPoint x: 290, endPoint y: 323, distance: 35.8
click at [290, 323] on tr "Sugar 70 g Weight Units g kg mg See more Volume Units l Volume units require a …" at bounding box center [337, 330] width 420 height 31
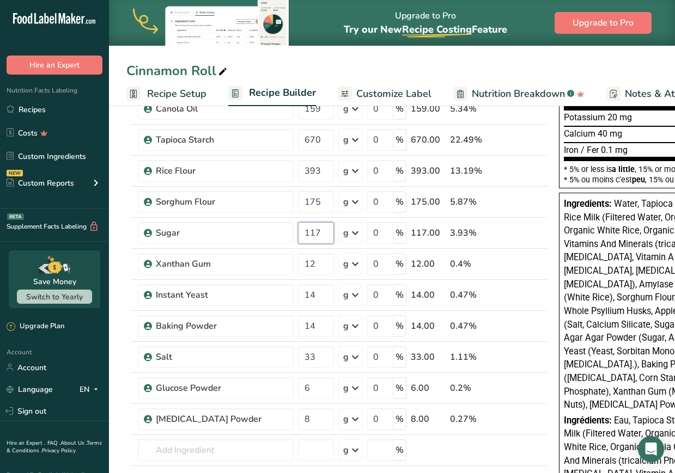
scroll to position [264, 0]
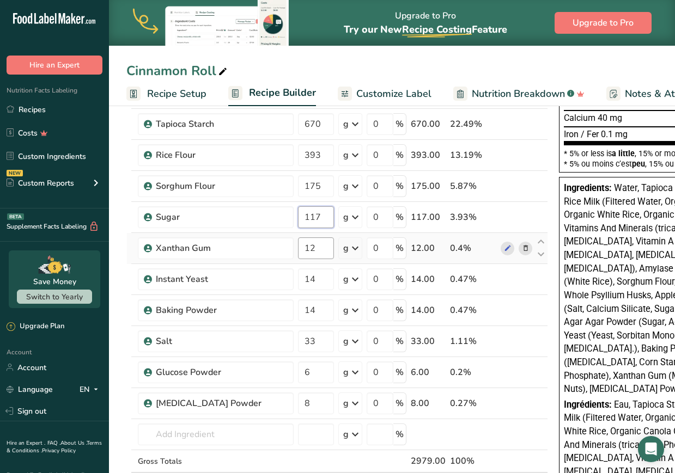
type input "117"
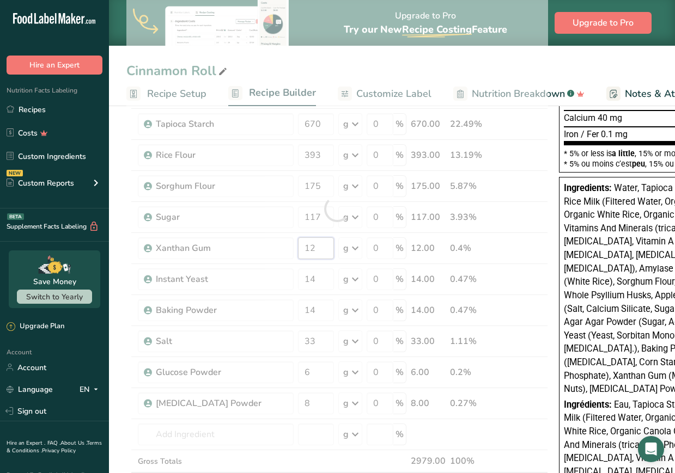
drag, startPoint x: 316, startPoint y: 249, endPoint x: 277, endPoint y: 245, distance: 39.4
click at [277, 245] on div "Ingredient * Amount * Unit * Waste * .a-a{fill:#347362;}.b-a{fill:#fff;} Grams …" at bounding box center [336, 208] width 421 height 619
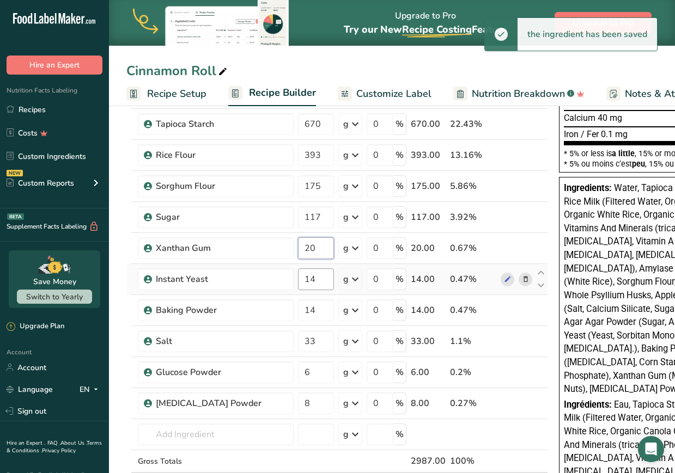
type input "20"
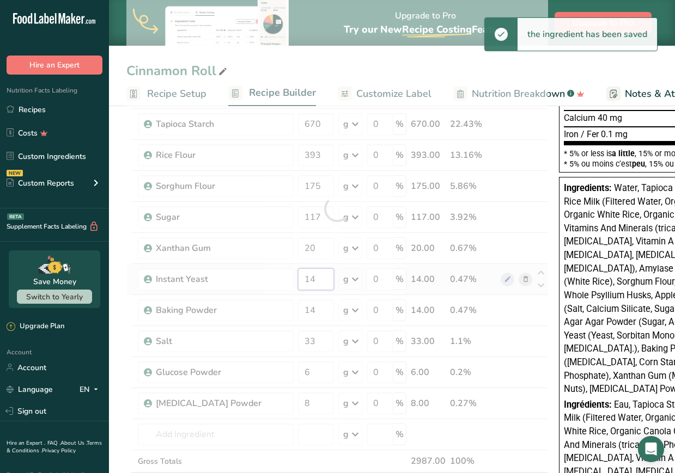
click at [228, 277] on div "Ingredient * Amount * Unit * Waste * .a-a{fill:#347362;}.b-a{fill:#fff;} Grams …" at bounding box center [336, 208] width 421 height 619
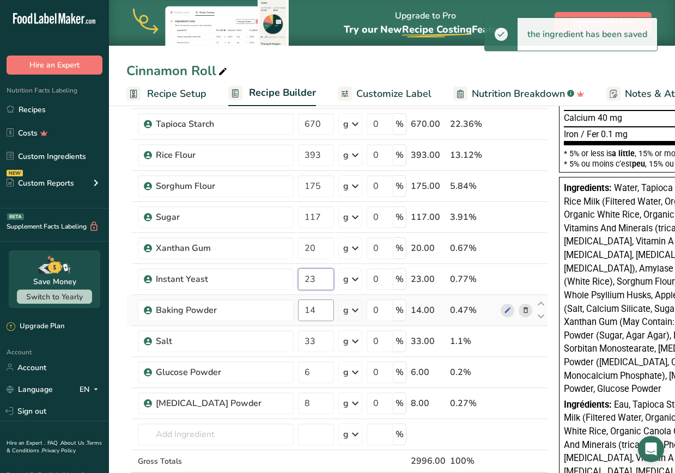
type input "23"
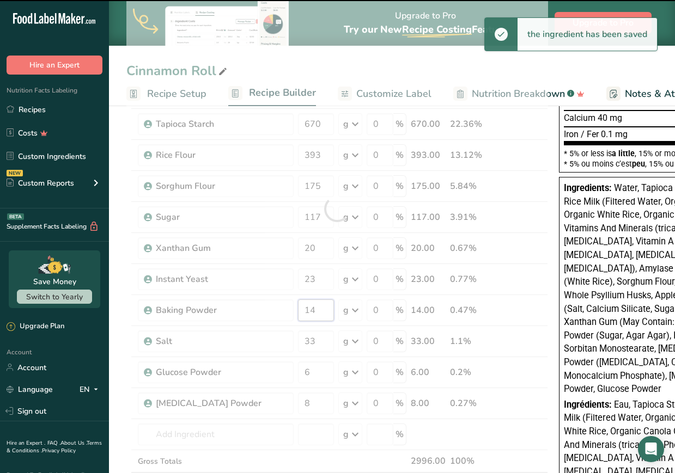
drag, startPoint x: 319, startPoint y: 309, endPoint x: 223, endPoint y: 304, distance: 95.9
click at [223, 304] on div "Ingredient * Amount * Unit * Waste * .a-a{fill:#347362;}.b-a{fill:#fff;} Grams …" at bounding box center [336, 208] width 421 height 619
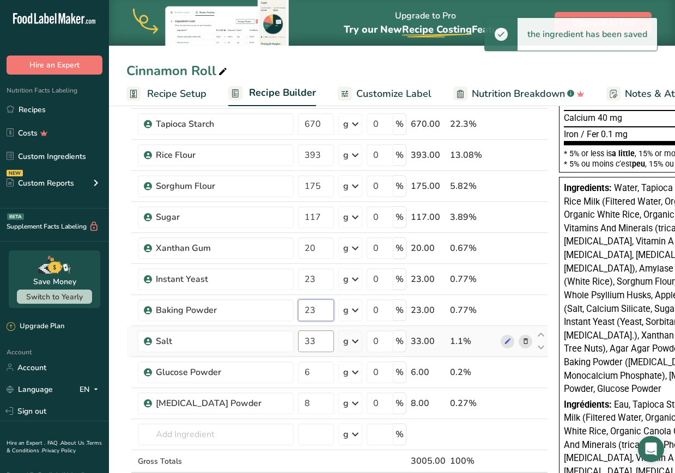
type input "23"
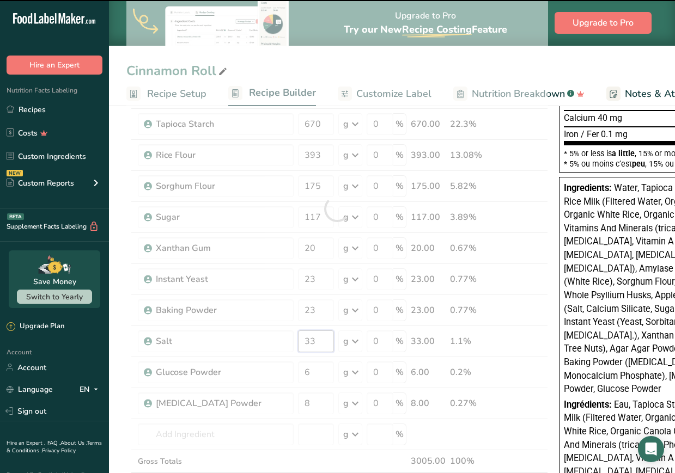
drag, startPoint x: 323, startPoint y: 342, endPoint x: 254, endPoint y: 334, distance: 69.6
click at [254, 334] on div "Ingredient * Amount * Unit * Waste * .a-a{fill:#347362;}.b-a{fill:#fff;} Grams …" at bounding box center [336, 208] width 421 height 619
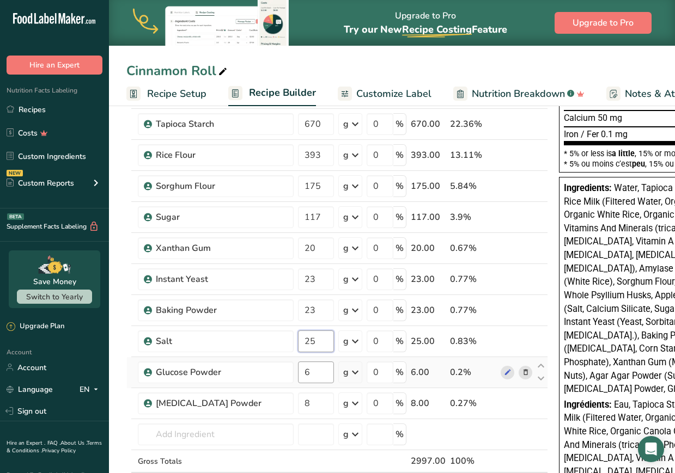
type input "25"
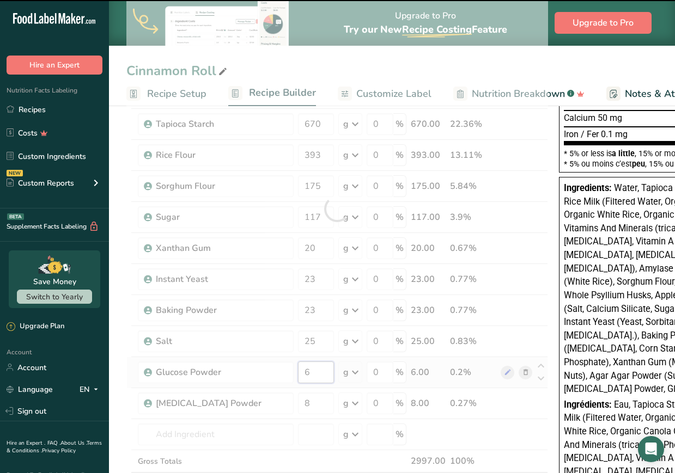
click at [258, 366] on div "Ingredient * Amount * Unit * Waste * .a-a{fill:#347362;}.b-a{fill:#fff;} Grams …" at bounding box center [336, 208] width 421 height 619
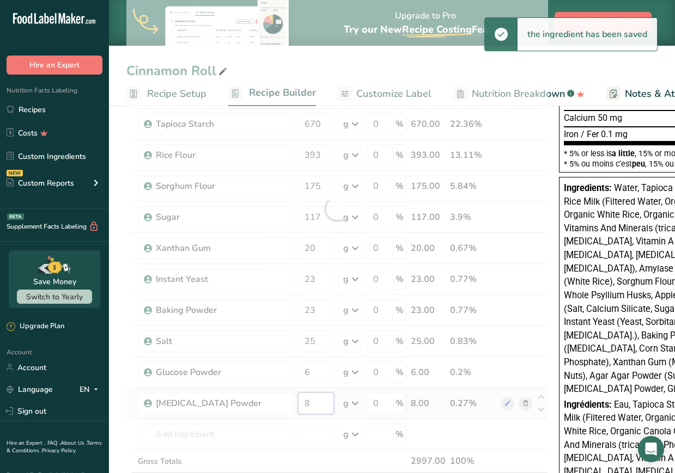
click at [254, 400] on div "Ingredient * Amount * Unit * Waste * .a-a{fill:#347362;}.b-a{fill:#fff;} Grams …" at bounding box center [336, 208] width 421 height 619
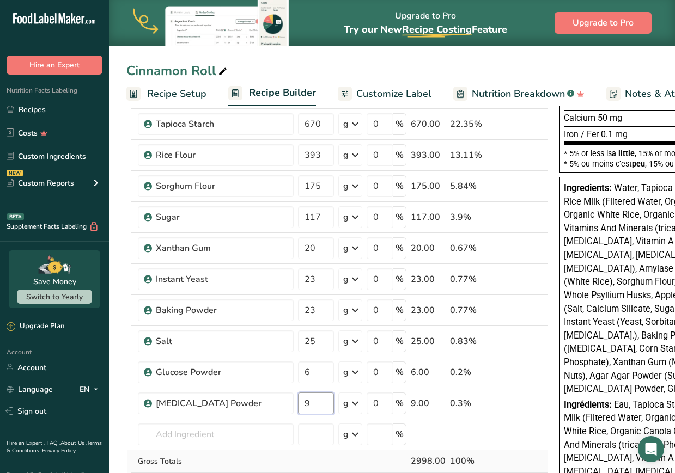
type input "9"
click at [322, 462] on div "Ingredient * Amount * Unit * Waste * .a-a{fill:#347362;}.b-a{fill:#fff;} Grams …" at bounding box center [336, 208] width 421 height 619
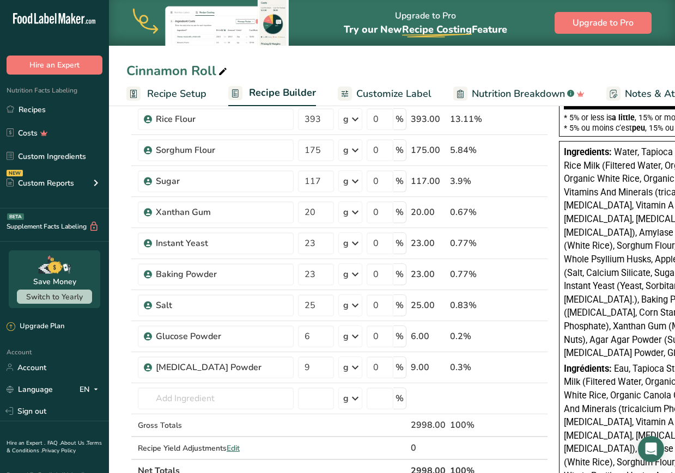
scroll to position [302, 0]
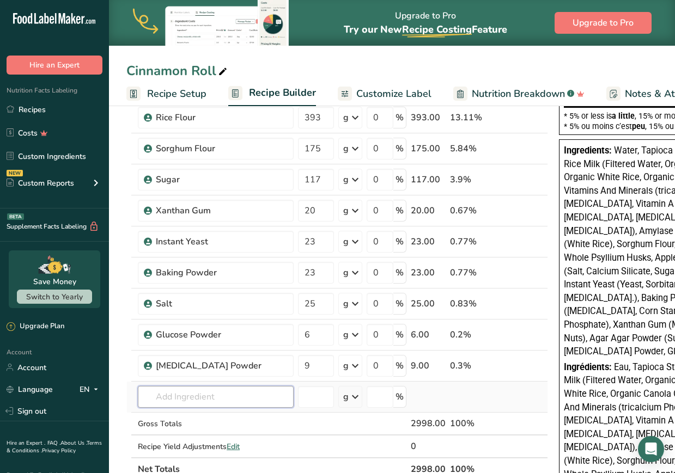
click at [247, 396] on input "text" at bounding box center [216, 397] width 156 height 22
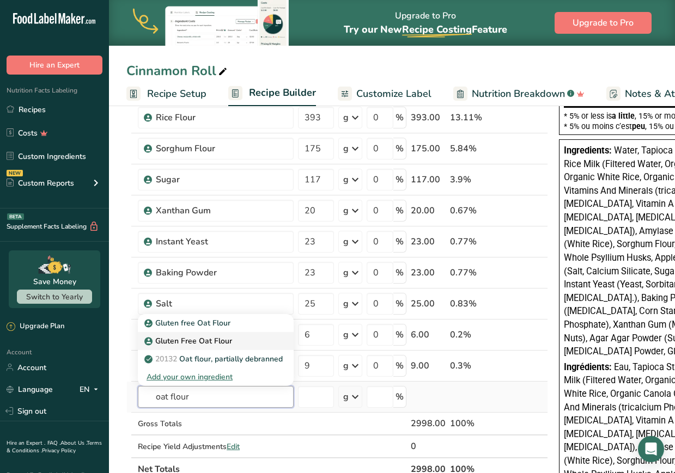
type input "oat flour"
click at [206, 342] on p "Gluten Free Oat Flour" at bounding box center [188, 340] width 85 height 11
type input "Gluten Free Oat Flour"
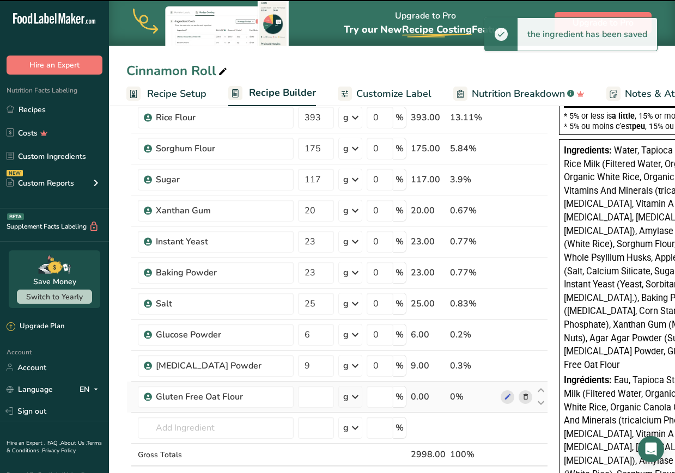
type input "0"
click at [516, 387] on icon at bounding box center [540, 391] width 13 height 8
type input "0"
type input "9"
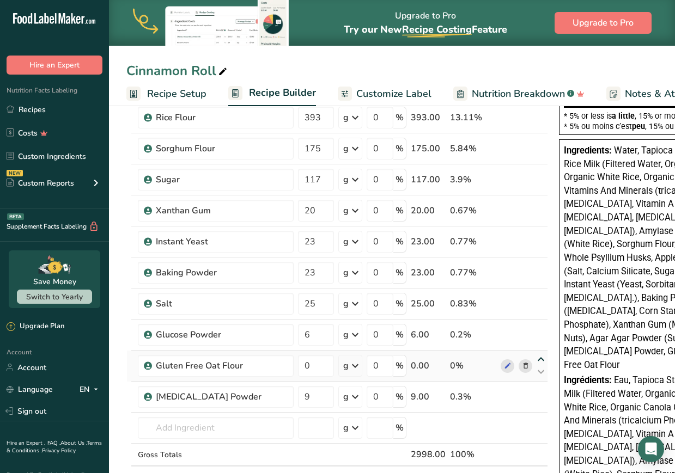
click at [516, 358] on icon at bounding box center [540, 360] width 13 height 8
type input "0"
type input "6"
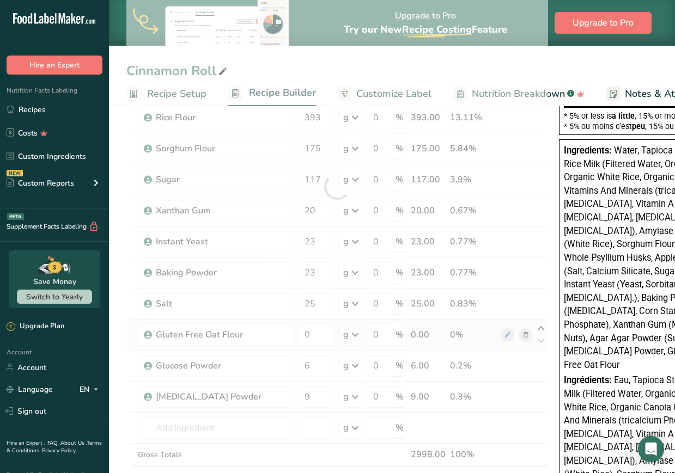
click at [516, 326] on div at bounding box center [336, 187] width 421 height 650
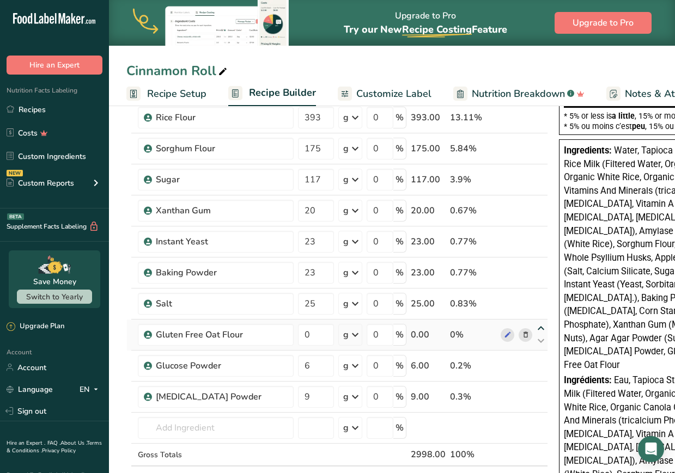
click at [516, 329] on icon at bounding box center [540, 328] width 13 height 8
type input "0"
type input "25"
click at [516, 294] on icon at bounding box center [540, 297] width 13 height 8
type input "0"
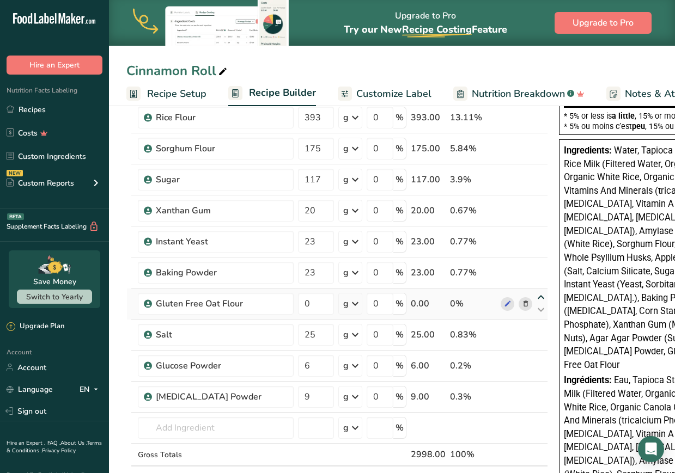
type input "23"
click at [516, 265] on icon at bounding box center [540, 266] width 13 height 8
type input "0"
type input "23"
click at [516, 236] on div "Ingredient * Amount * Unit * Waste * .a-a{fill:#347362;}.b-a{fill:#fff;} Grams …" at bounding box center [336, 187] width 421 height 650
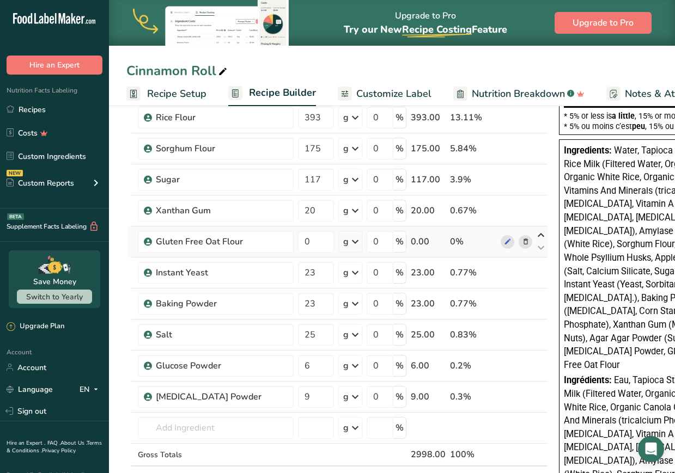
click at [516, 233] on icon at bounding box center [540, 235] width 13 height 8
type input "0"
type input "20"
click at [516, 205] on icon at bounding box center [540, 204] width 13 height 8
type input "0"
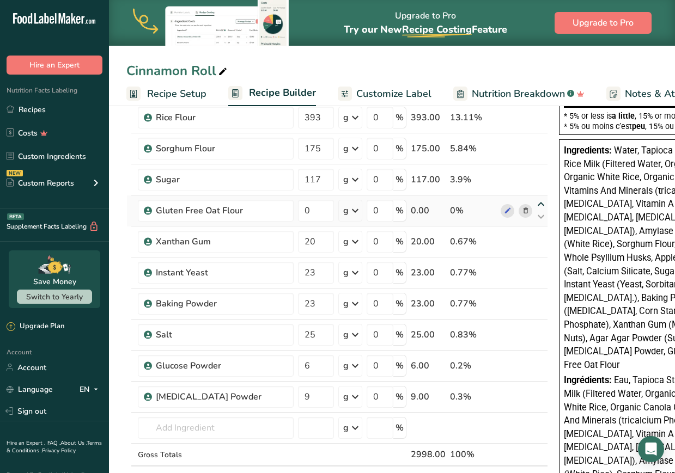
type input "117"
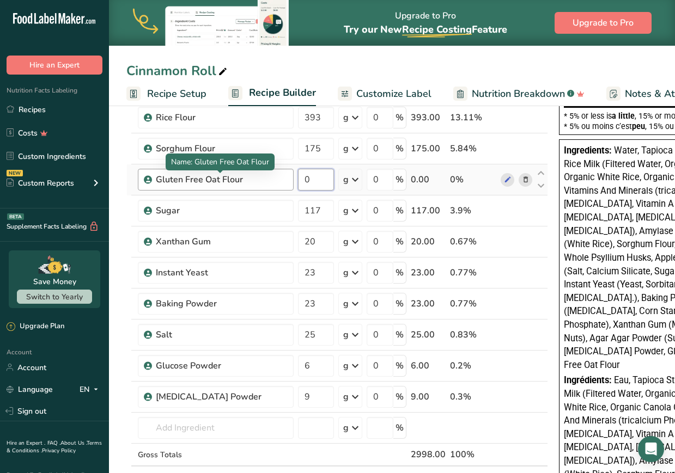
drag, startPoint x: 323, startPoint y: 177, endPoint x: 243, endPoint y: 170, distance: 80.3
click at [243, 170] on tr "Gluten Free Oat Flour 0 g Weight Units g kg mg See more Volume Units l Volume u…" at bounding box center [337, 179] width 420 height 31
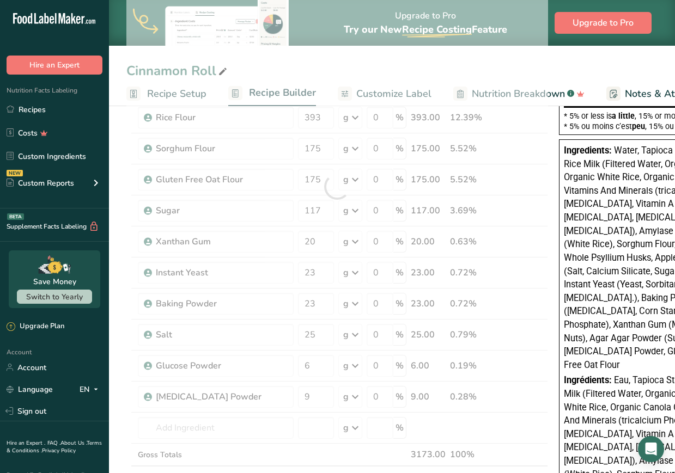
click at [516, 175] on div "Nutrition Facts Valeur nutritive Per 2 slices (75g) pour 2 tranches (75g) Calor…" at bounding box center [663, 214] width 218 height 793
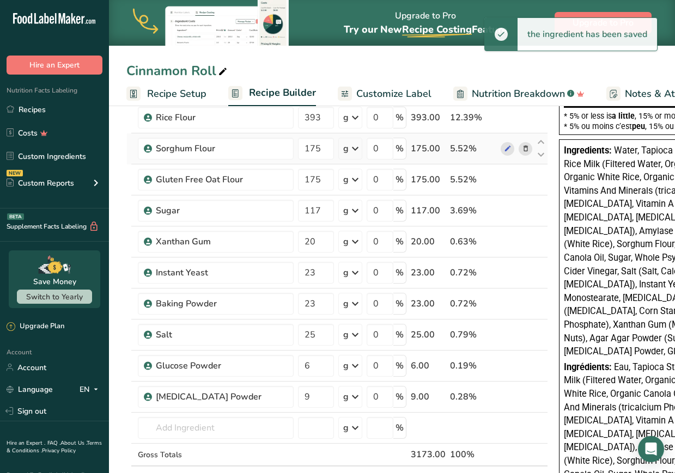
click at [516, 148] on span at bounding box center [525, 148] width 13 height 13
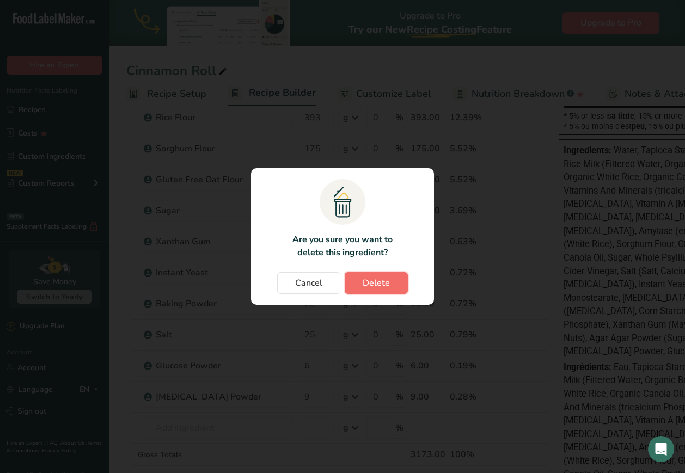
click at [383, 288] on span "Delete" at bounding box center [376, 283] width 27 height 13
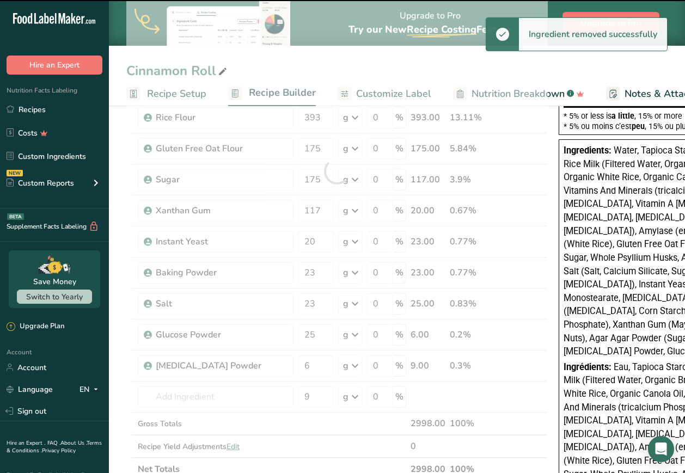
type input "117"
type input "20"
type input "23"
type input "25"
type input "6"
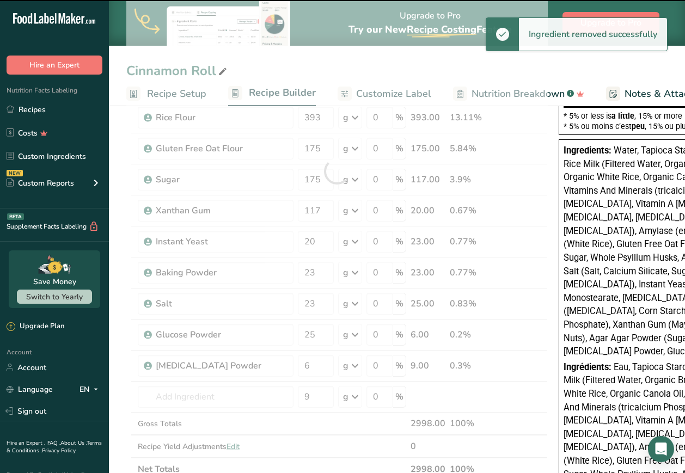
type input "9"
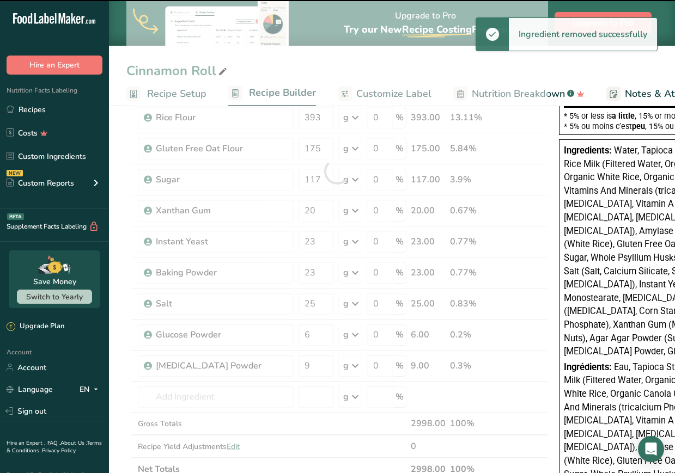
click at [221, 72] on div at bounding box center [336, 171] width 421 height 619
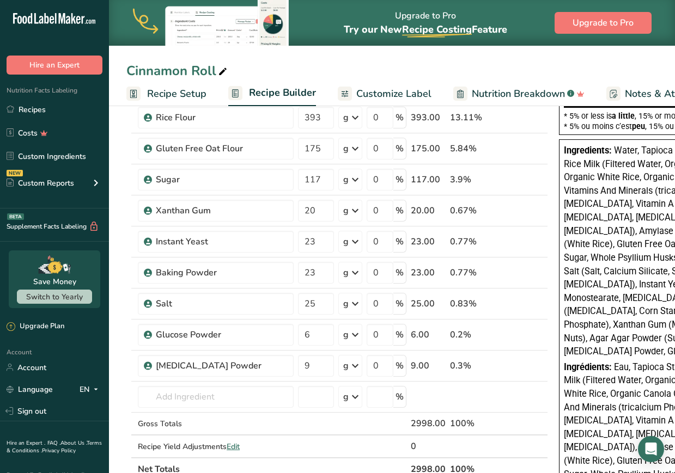
click at [220, 70] on icon at bounding box center [223, 71] width 10 height 15
type input "Cinnamon Roll (w Oats)"
click at [516, 415] on div "Add Ingredients Manage Recipe Delete Recipe Duplicate Recipe Scale Recipe Save …" at bounding box center [340, 339] width 428 height 1043
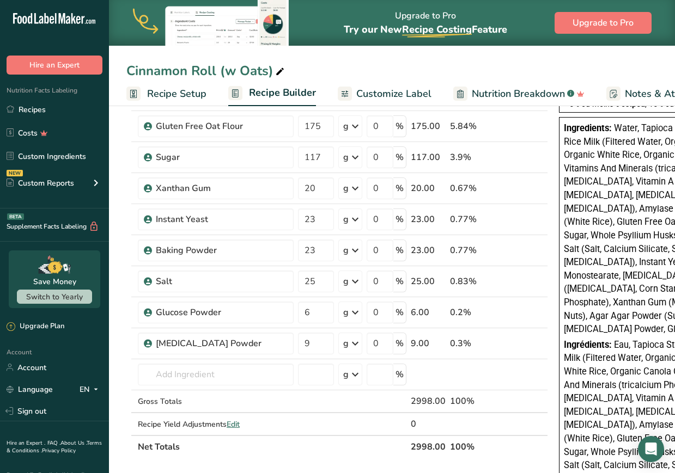
scroll to position [326, 0]
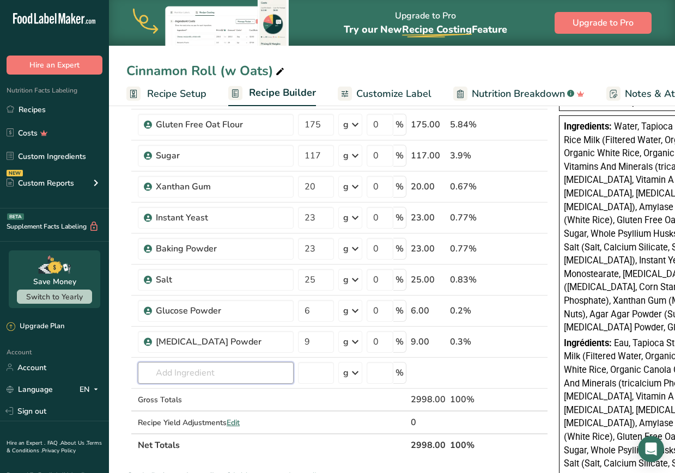
click at [226, 364] on input "text" at bounding box center [216, 373] width 156 height 22
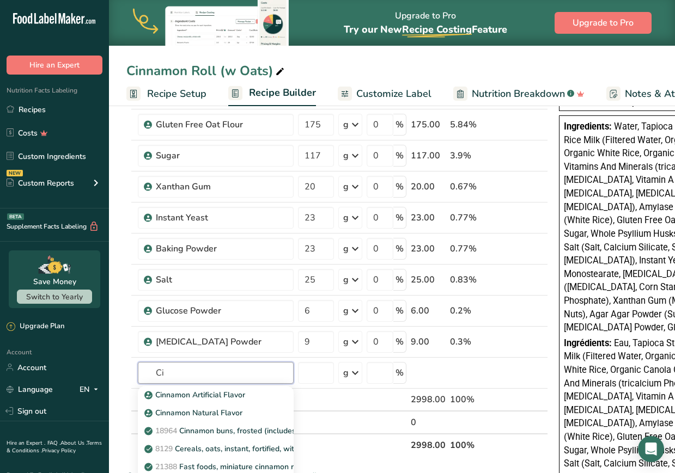
type input "C"
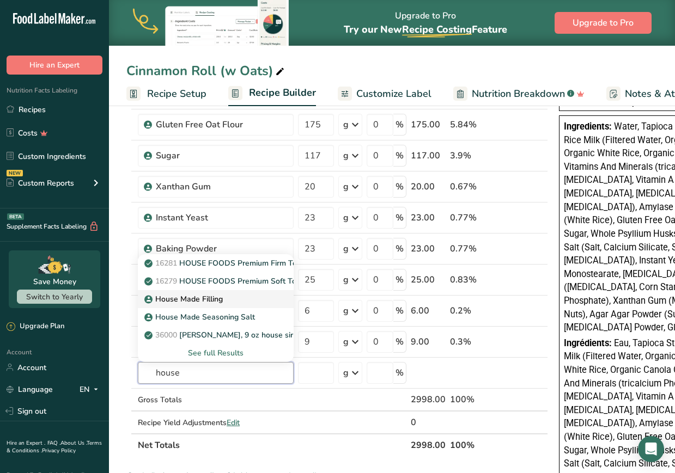
type input "house"
click at [218, 301] on p "House Made Filling" at bounding box center [184, 298] width 76 height 11
type input "House Made Filling"
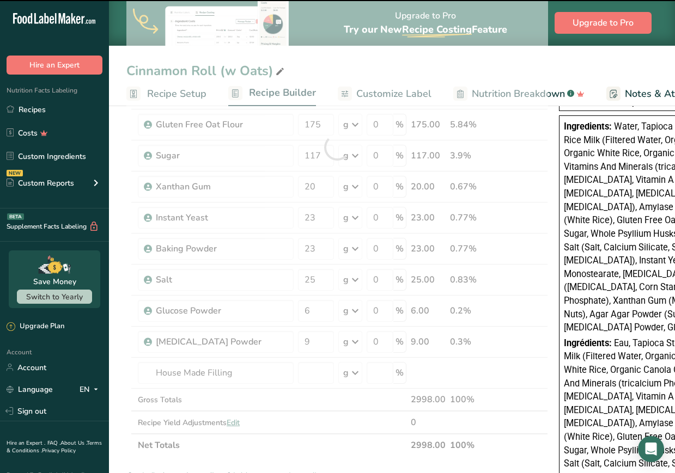
type input "0"
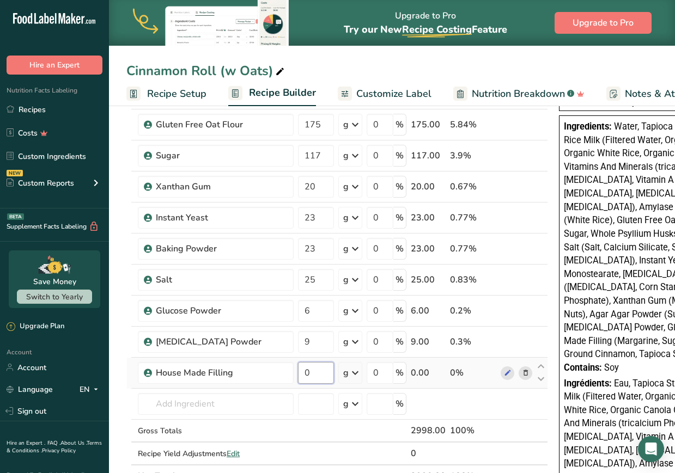
click at [305, 379] on input "0" at bounding box center [316, 373] width 36 height 22
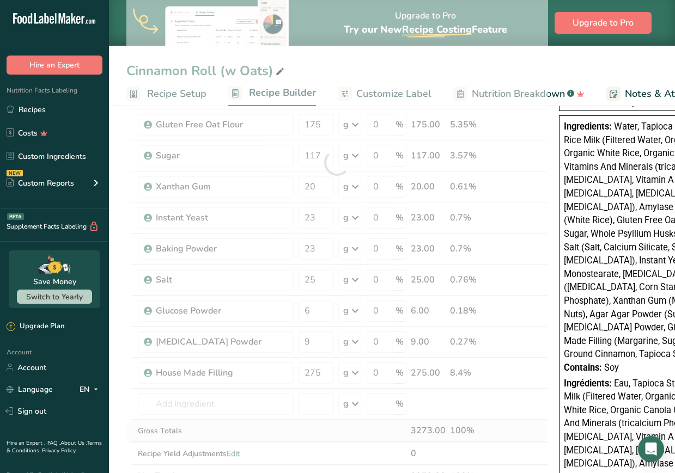
click at [516, 422] on div "Ingredient * Amount * Unit * Waste * .a-a{fill:#347362;}.b-a{fill:#fff;} Grams …" at bounding box center [336, 163] width 421 height 650
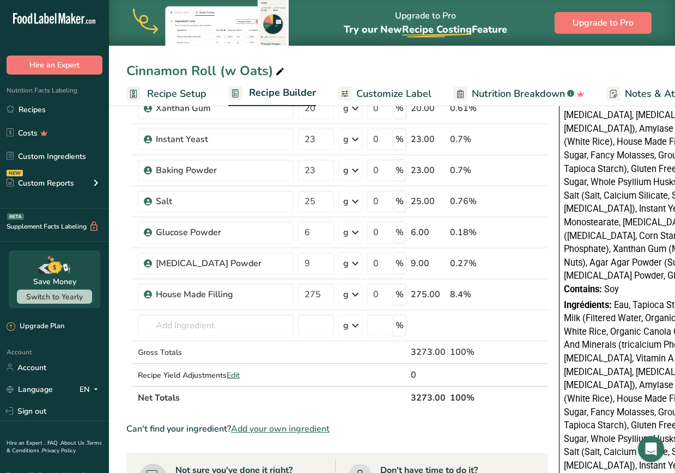
scroll to position [409, 0]
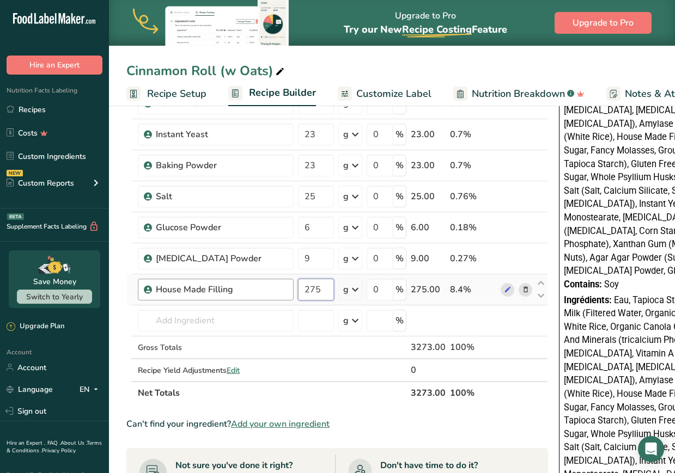
drag, startPoint x: 332, startPoint y: 291, endPoint x: 277, endPoint y: 286, distance: 54.6
click at [277, 286] on tr "House Made Filling 275 g Weight Units g kg mg See more Volume Units l Volume un…" at bounding box center [337, 289] width 420 height 31
type input "375"
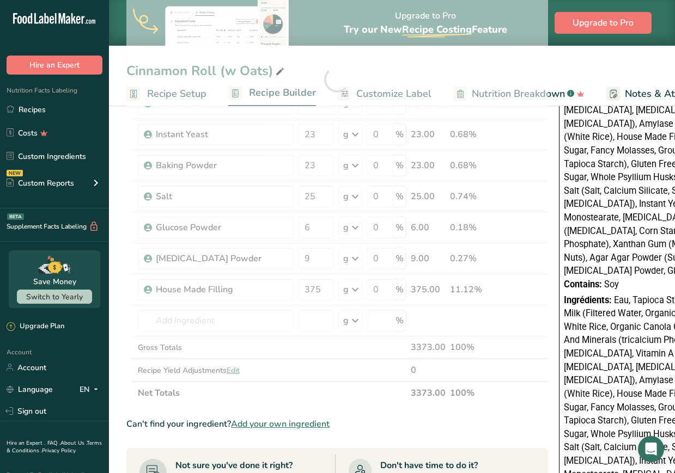
click at [495, 393] on div "Ingredient * Amount * Unit * Waste * .a-a{fill:#347362;}.b-a{fill:#fff;} Grams …" at bounding box center [336, 79] width 421 height 650
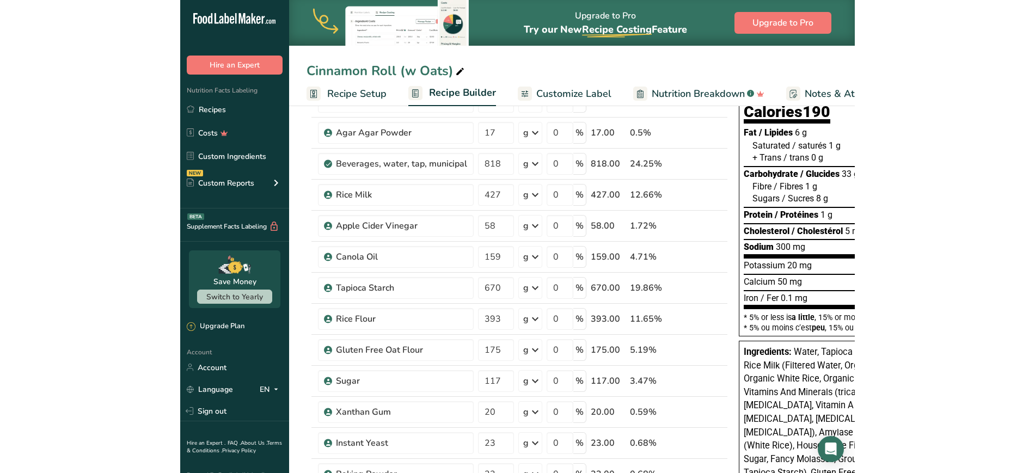
scroll to position [49, 0]
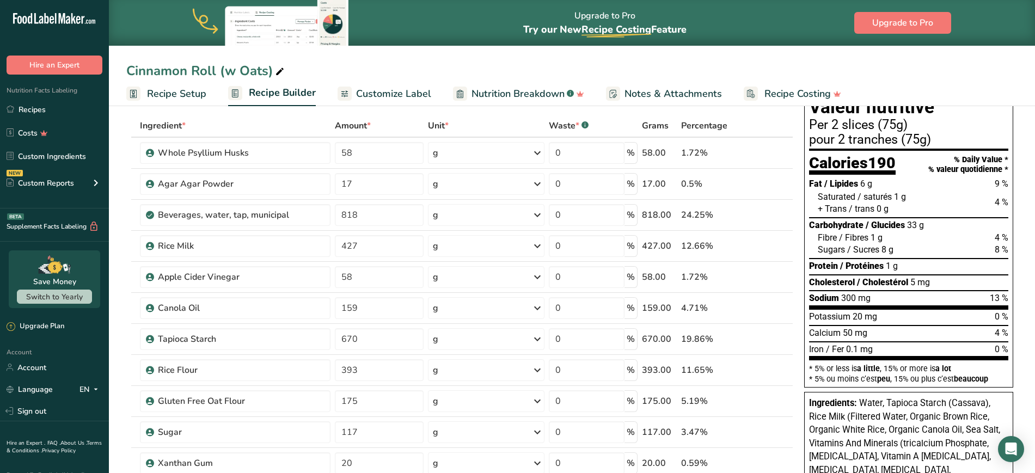
click at [370, 94] on span "Customize Label" at bounding box center [393, 94] width 75 height 15
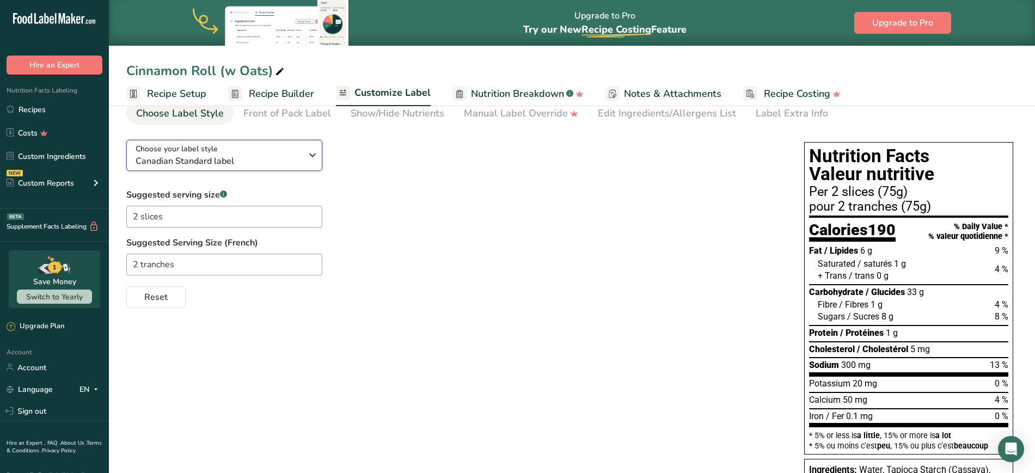
click at [260, 144] on div "Choose your label style Canadian Standard label" at bounding box center [219, 155] width 166 height 24
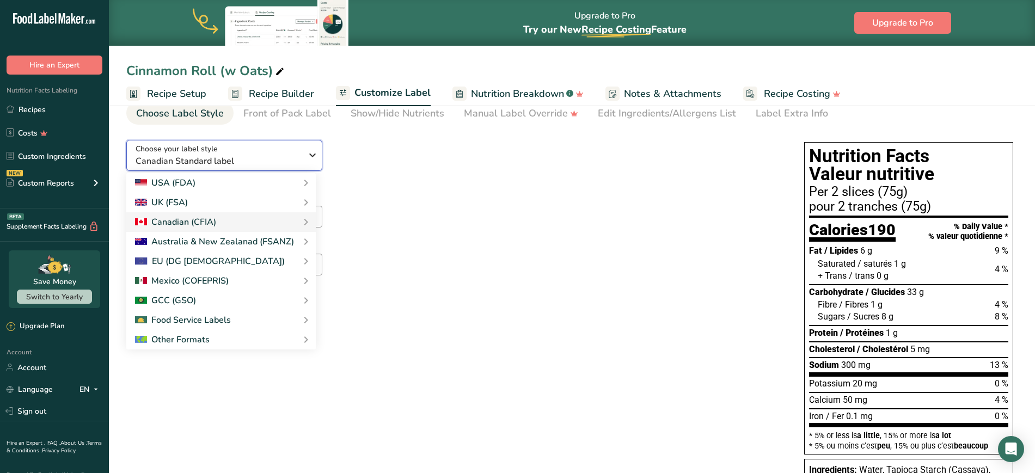
click at [260, 144] on div "Choose your label style Canadian Standard label" at bounding box center [219, 155] width 166 height 24
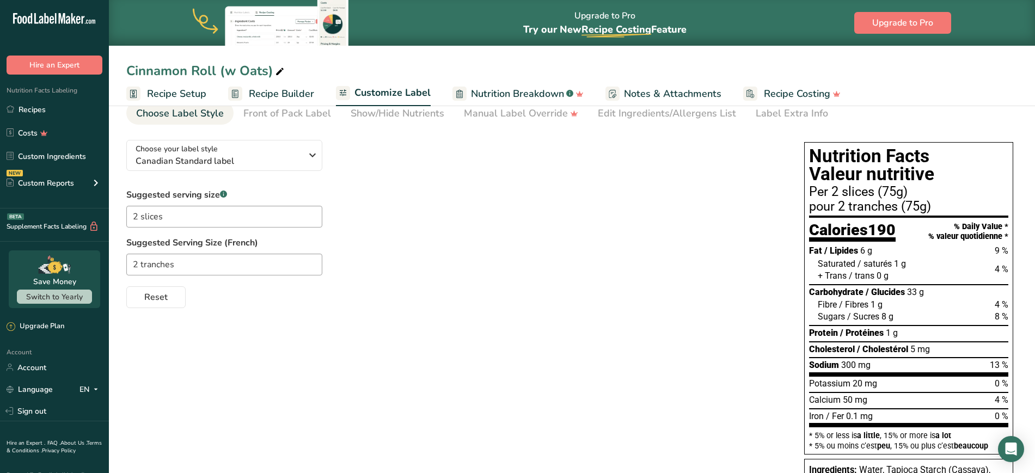
click at [394, 204] on div "Suggested serving size .a-a{fill:#347362;}.b-a{fill:#fff;} 2 slices Suggested S…" at bounding box center [454, 248] width 656 height 120
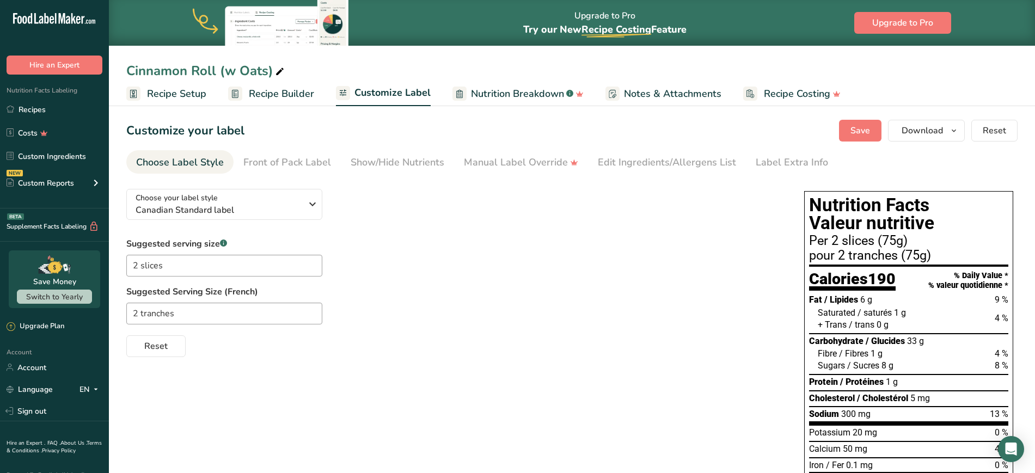
click at [180, 94] on span "Recipe Setup" at bounding box center [176, 94] width 59 height 15
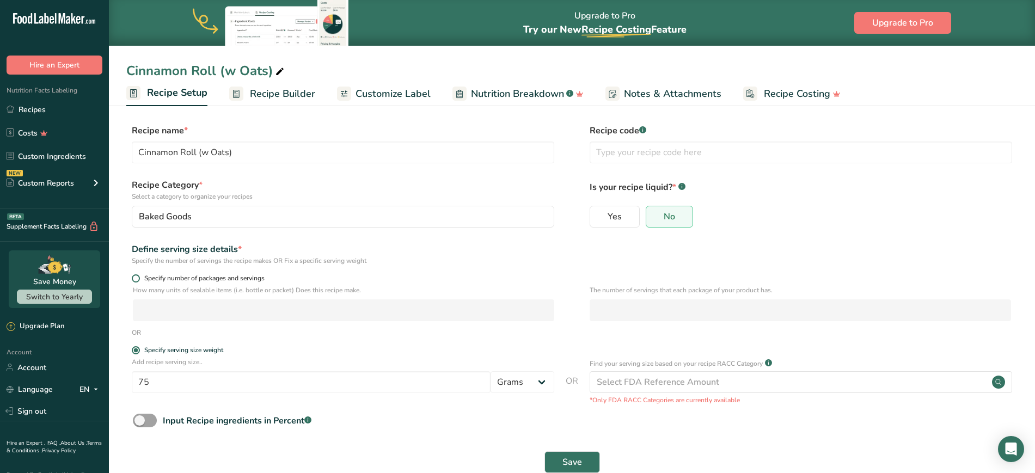
click at [132, 279] on span at bounding box center [136, 278] width 8 height 8
click at [132, 279] on input "Specify number of packages and servings" at bounding box center [135, 278] width 7 height 7
radio input "true"
radio input "false"
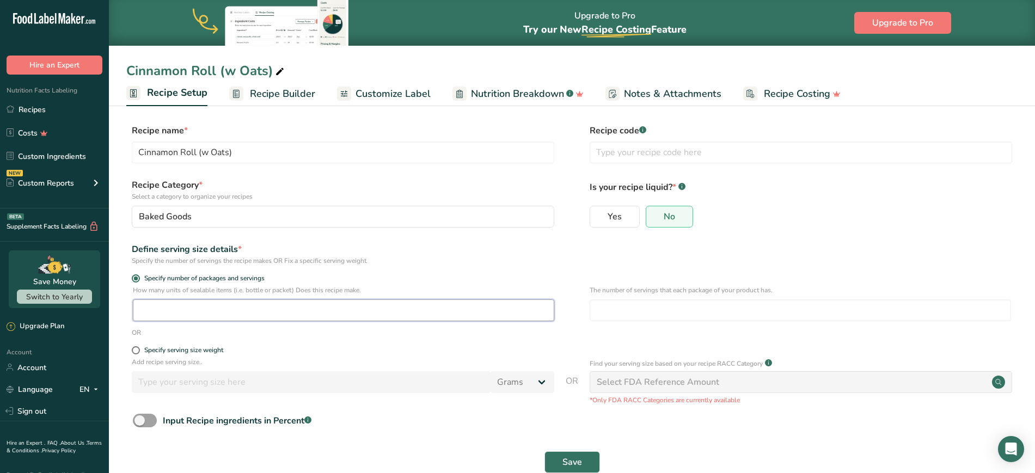
click at [163, 318] on input "number" at bounding box center [343, 310] width 421 height 22
type input "28"
click at [516, 465] on span "Save" at bounding box center [572, 462] width 20 height 13
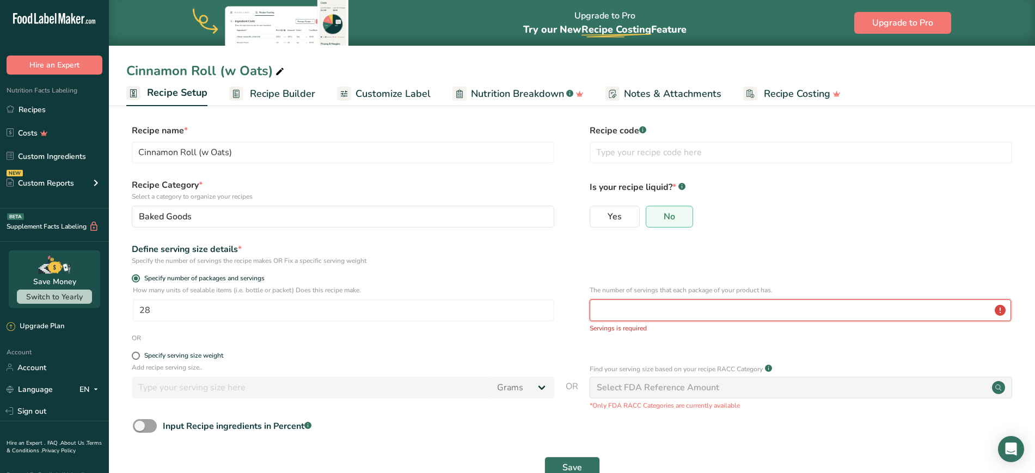
click at [516, 315] on input "number" at bounding box center [800, 310] width 421 height 22
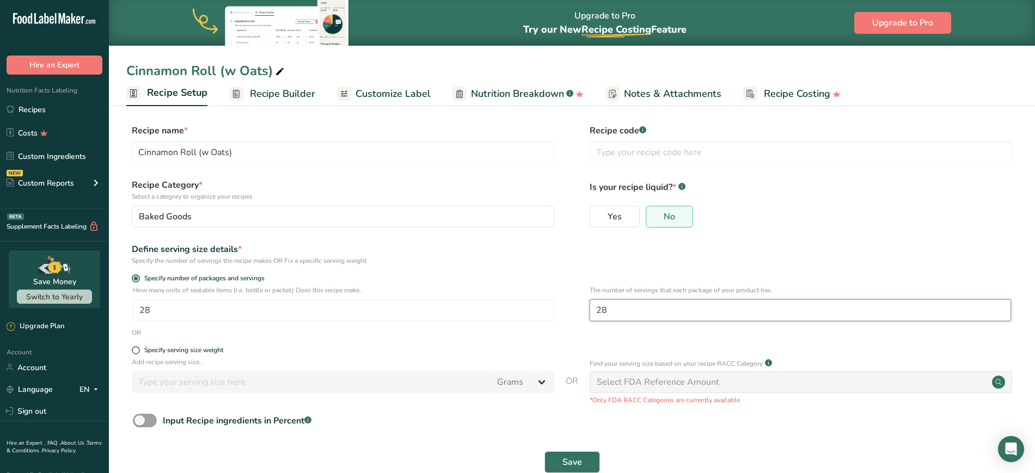
type input "28"
click at [516, 269] on form "Recipe name * Cinnamon Roll (w Oats) Recipe code .a-a{fill:#347362;}.b-a{fill:#…" at bounding box center [571, 302] width 891 height 356
click at [516, 457] on button "Save" at bounding box center [572, 462] width 56 height 22
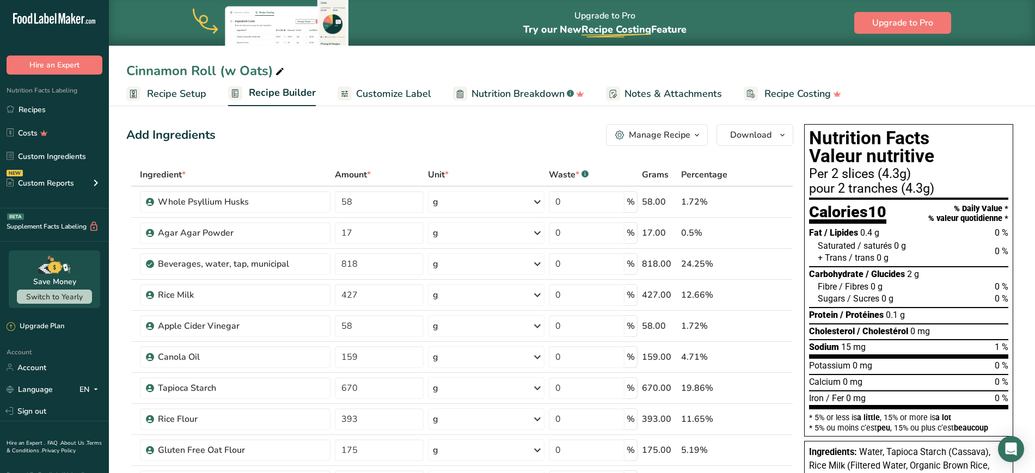
click at [400, 91] on span "Customize Label" at bounding box center [393, 94] width 75 height 15
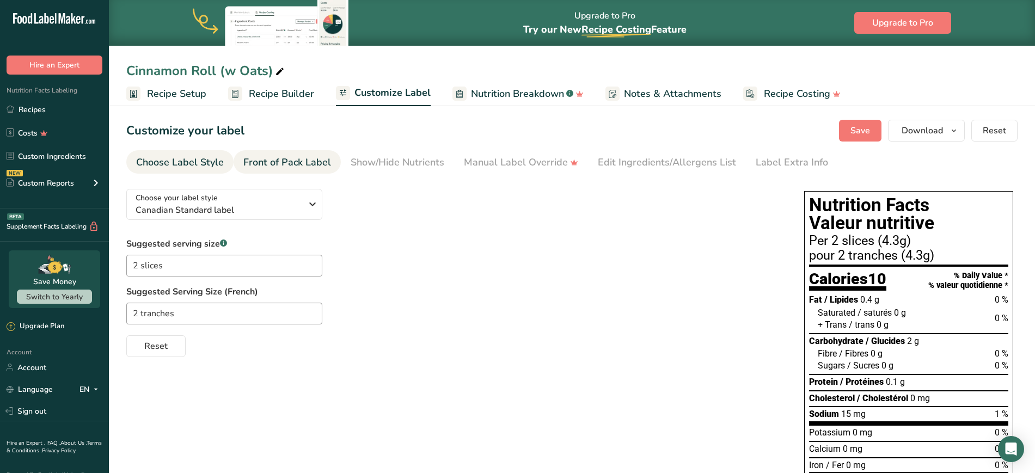
click at [296, 160] on div "Front of Pack Label" at bounding box center [287, 162] width 88 height 15
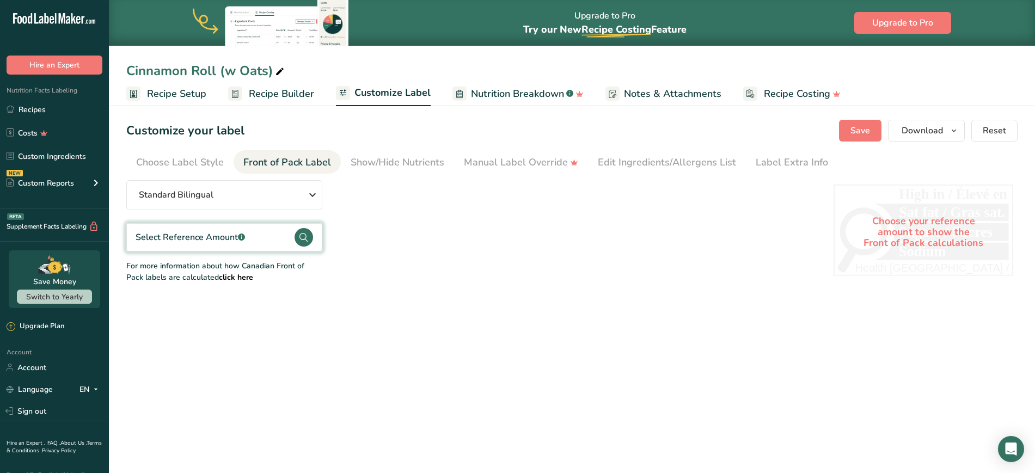
click at [191, 88] on span "Recipe Setup" at bounding box center [176, 94] width 59 height 15
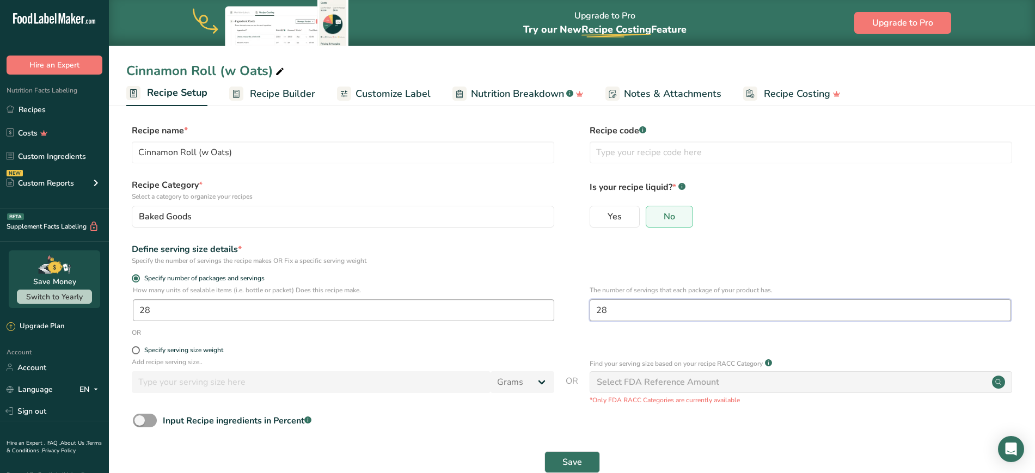
drag, startPoint x: 651, startPoint y: 309, endPoint x: 525, endPoint y: 310, distance: 126.3
click at [516, 310] on div "How many units of sealable items (i.e. bottle or packet) Does this recipe make.…" at bounding box center [571, 306] width 891 height 42
type input "1"
click at [516, 460] on button "Save" at bounding box center [572, 462] width 56 height 22
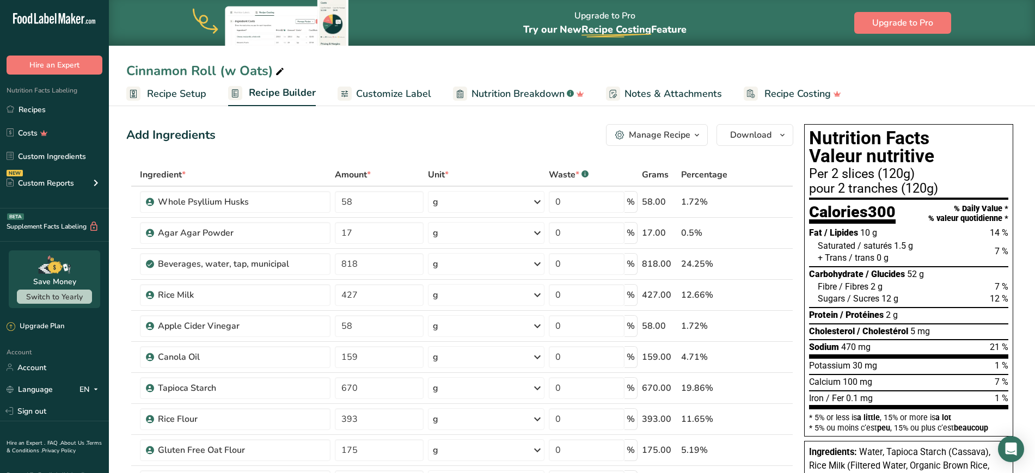
click at [381, 94] on span "Customize Label" at bounding box center [393, 94] width 75 height 15
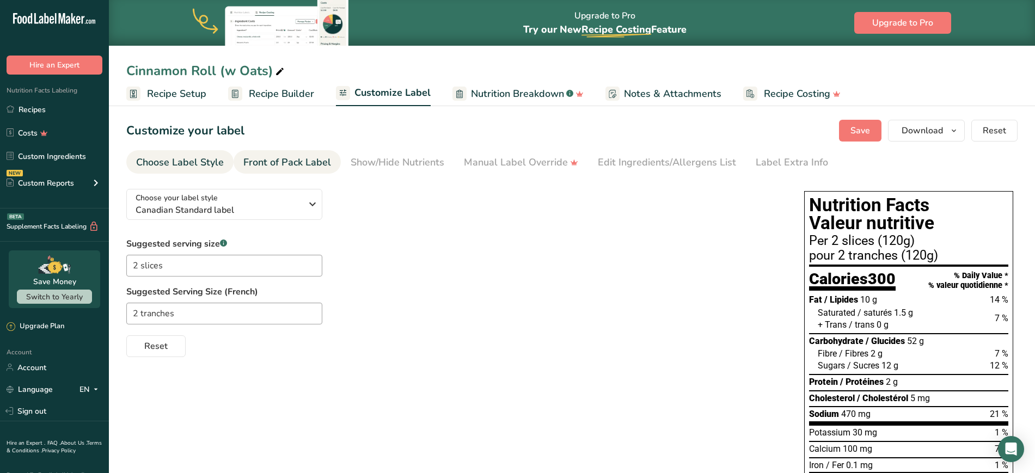
click at [308, 161] on div "Front of Pack Label" at bounding box center [287, 162] width 88 height 15
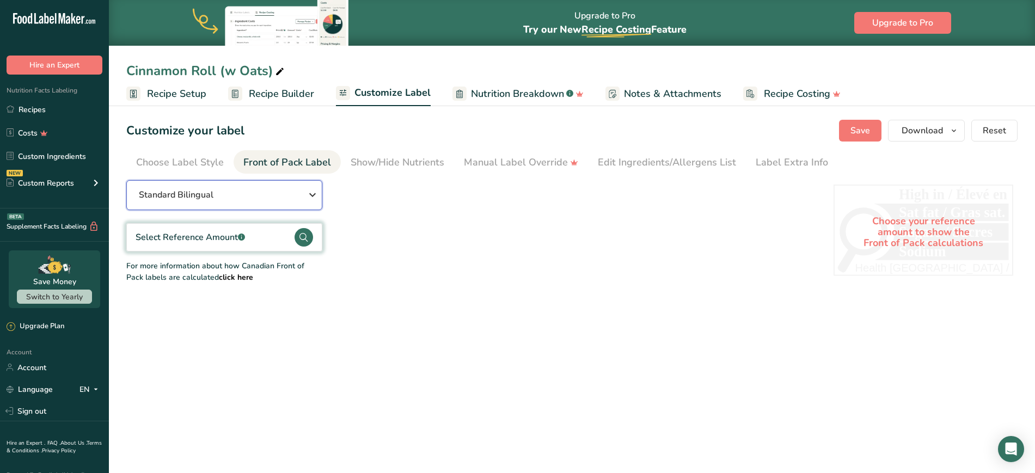
click at [258, 195] on div "Standard Bilingual" at bounding box center [224, 194] width 170 height 13
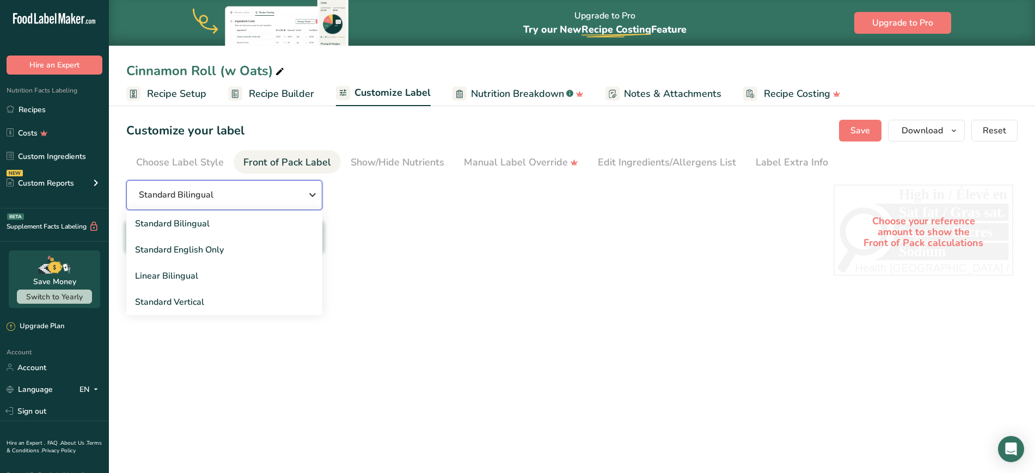
click at [258, 195] on div "Standard Bilingual" at bounding box center [224, 194] width 170 height 13
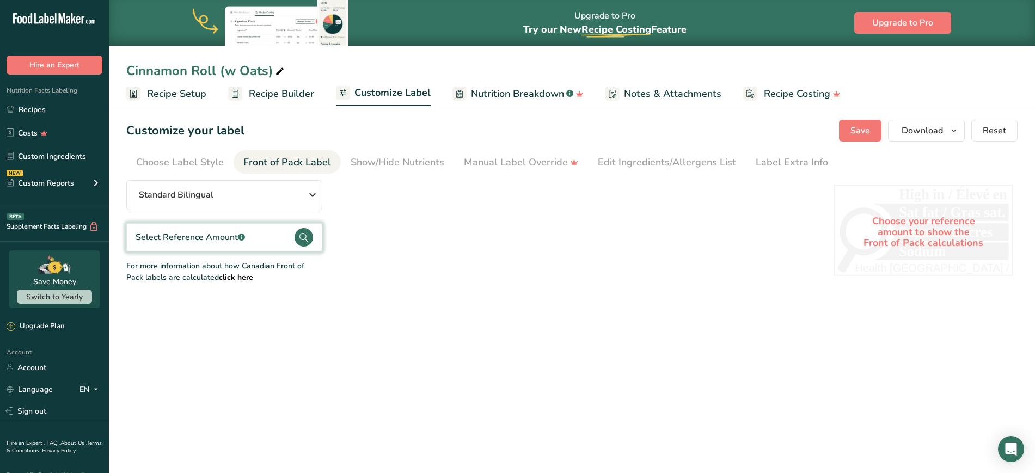
click at [255, 238] on div "Select Reference Amount .a-a{fill:#347362;}.b-a{fill:#fff;}" at bounding box center [224, 237] width 196 height 28
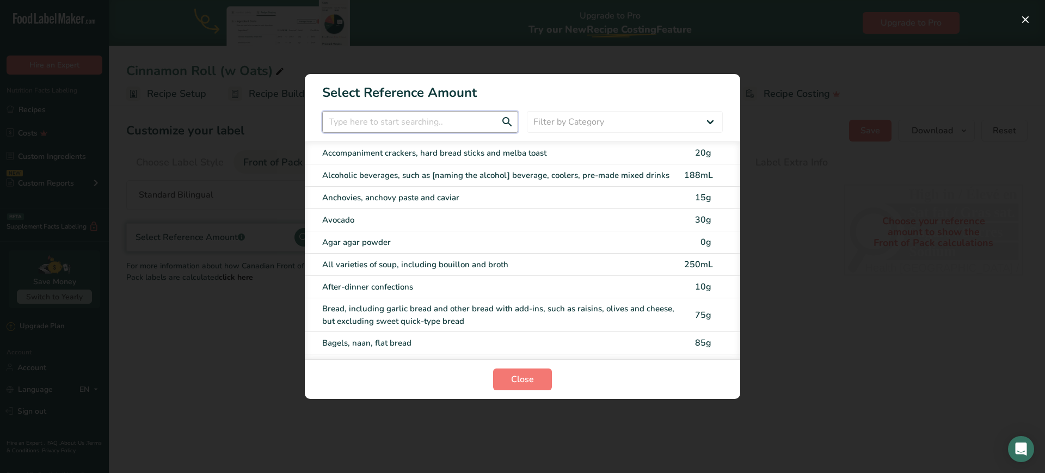
click at [381, 120] on input "FOP Category Selection Modal" at bounding box center [420, 122] width 196 height 22
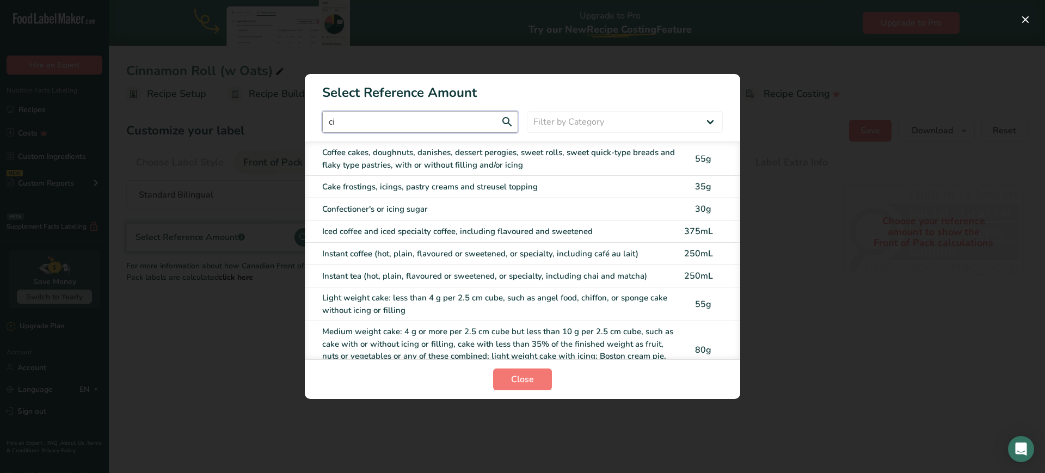
type input "c"
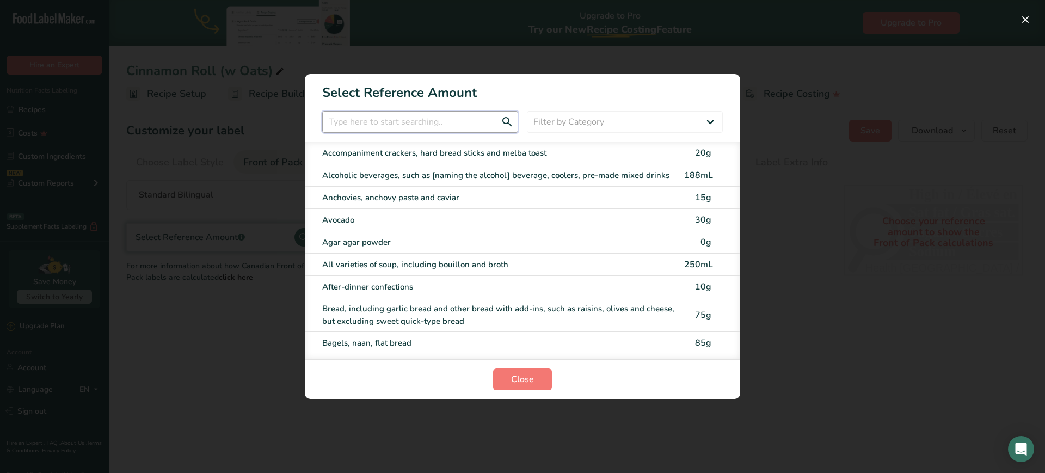
type input "b"
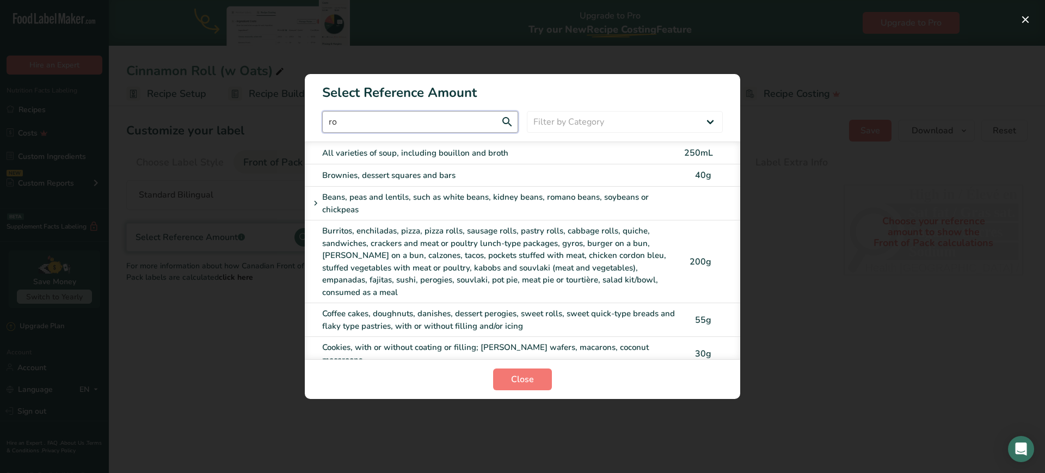
type input "r"
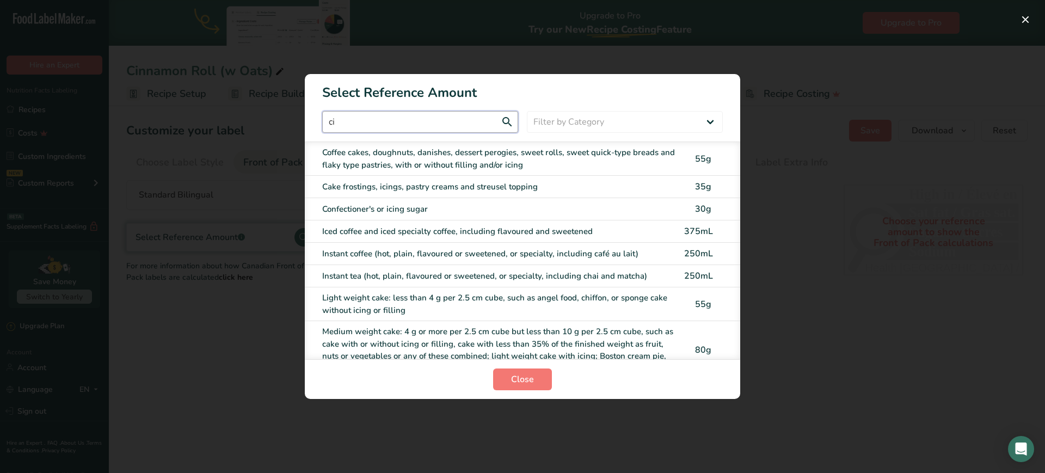
type input "c"
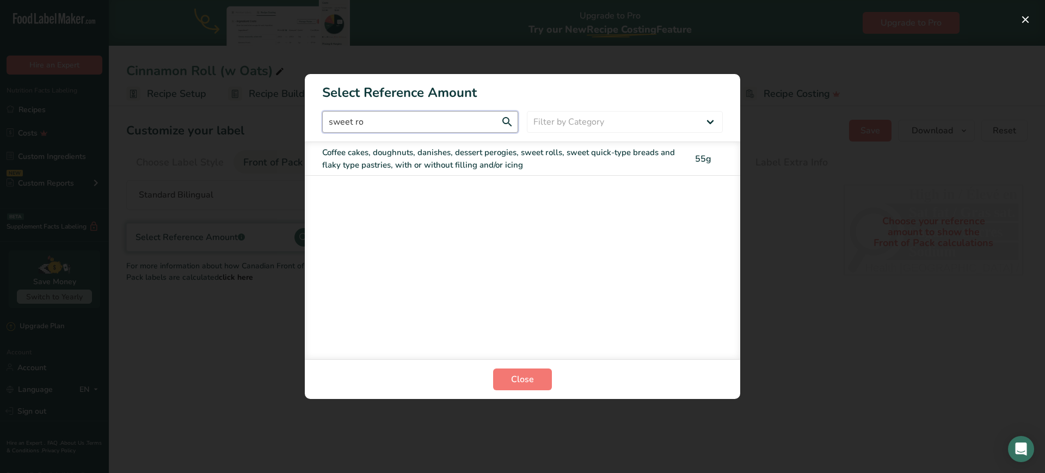
type input "sweet ro"
click at [516, 162] on div "Coffee cakes, doughnuts, danishes, dessert perogies, sweet rolls, sweet quick-t…" at bounding box center [500, 158] width 356 height 24
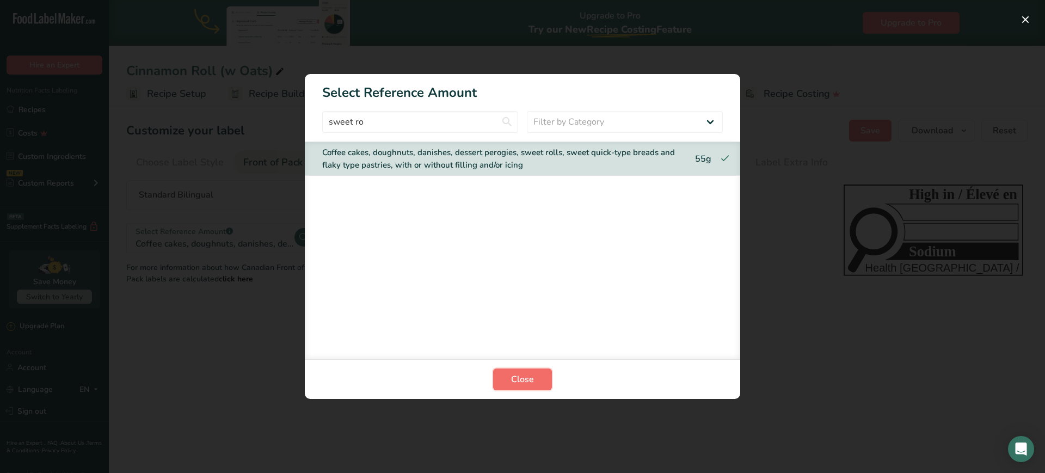
click at [516, 373] on span "Close" at bounding box center [522, 379] width 23 height 13
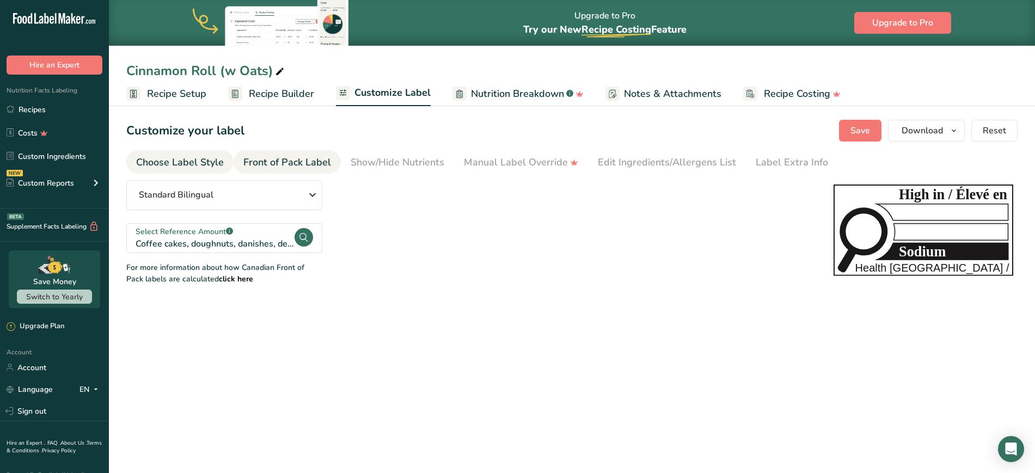
click at [195, 159] on div "Choose Label Style" at bounding box center [180, 162] width 88 height 15
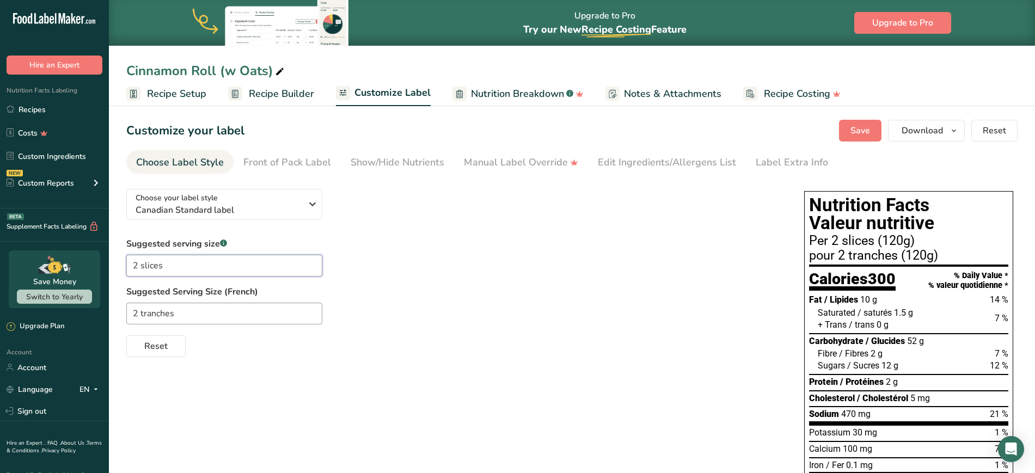
drag, startPoint x: 173, startPoint y: 265, endPoint x: 82, endPoint y: 273, distance: 91.9
type input "bun"
drag, startPoint x: 188, startPoint y: 309, endPoint x: 36, endPoint y: 307, distance: 151.4
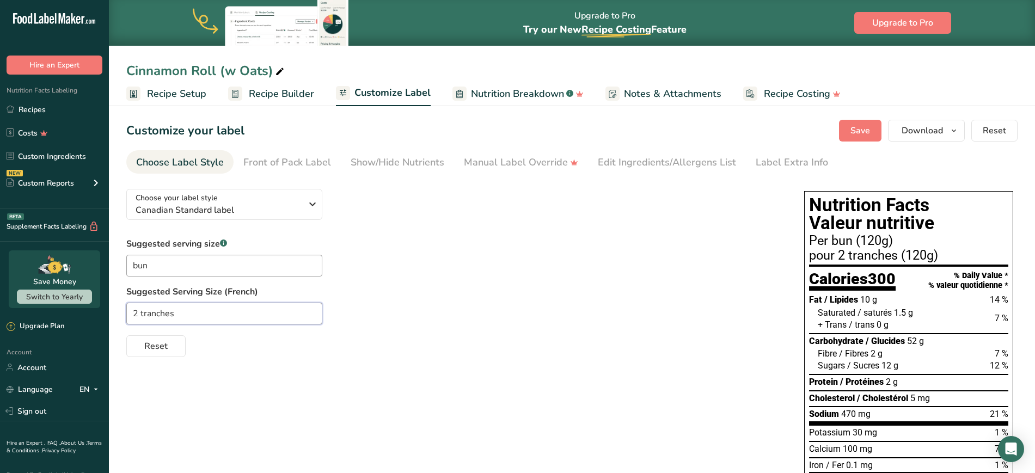
paste input "chignon"
type input "chignon"
click at [516, 129] on span "Save" at bounding box center [860, 130] width 20 height 13
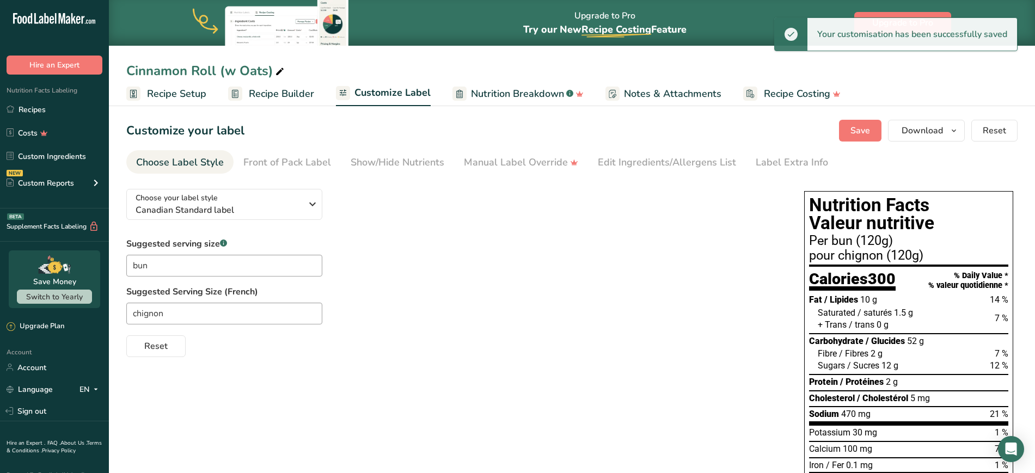
click at [402, 279] on div "Suggested serving size .a-a{fill:#347362;}.b-a{fill:#fff;} bun Suggested Servin…" at bounding box center [454, 297] width 656 height 120
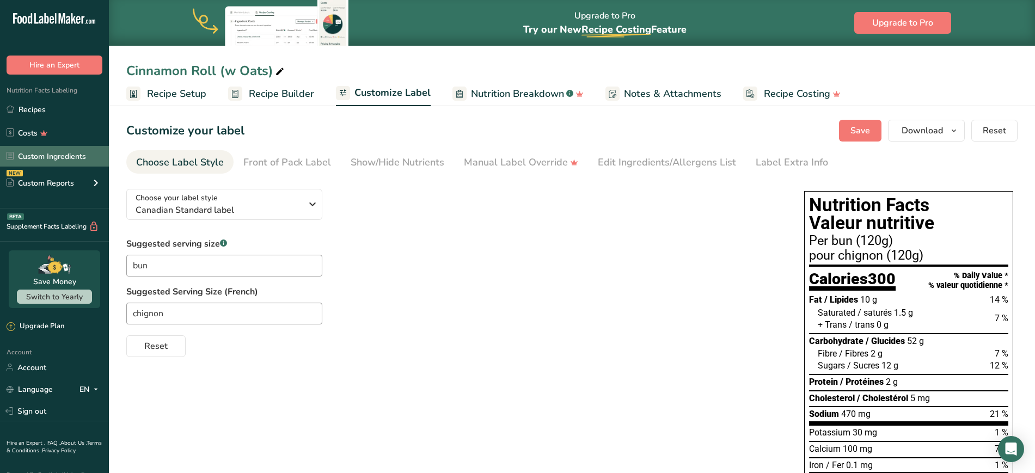
click at [68, 158] on link "Custom Ingredients" at bounding box center [54, 156] width 109 height 21
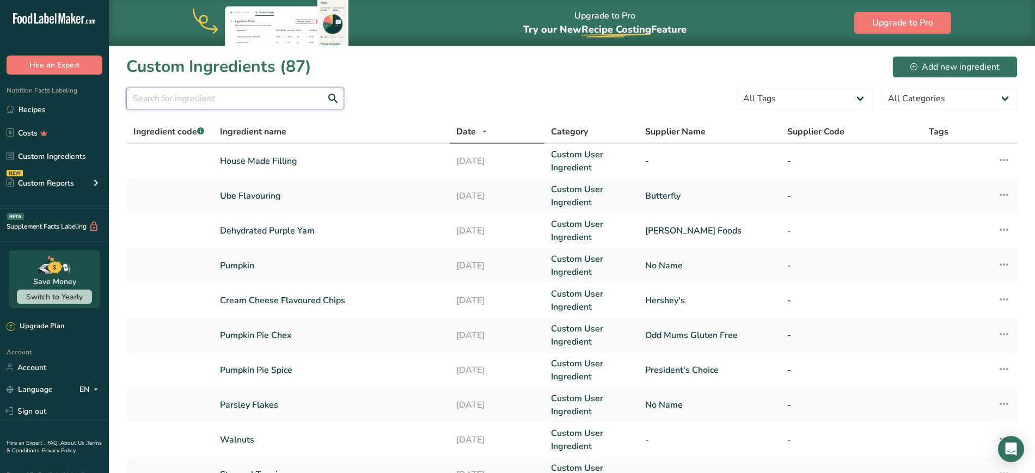
click at [273, 97] on input "text" at bounding box center [235, 99] width 218 height 22
type input "glucose"
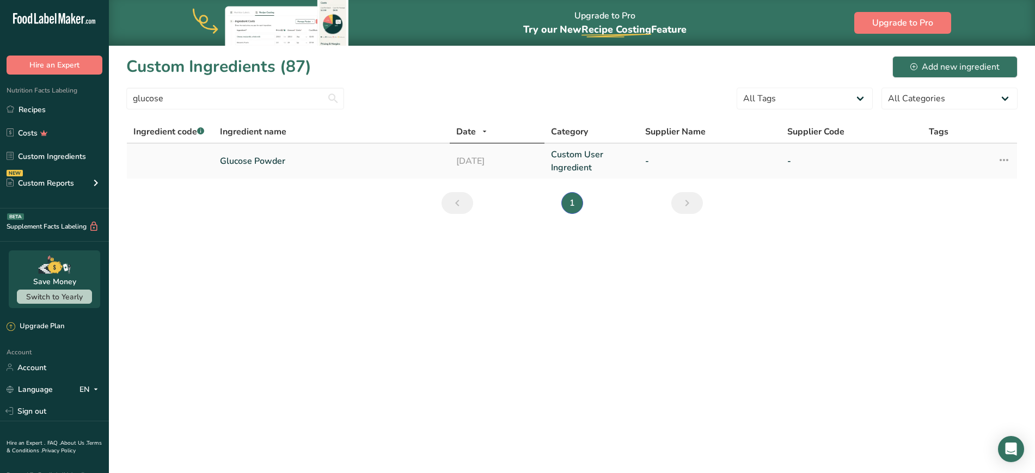
click at [407, 166] on link "Glucose Powder" at bounding box center [331, 161] width 223 height 13
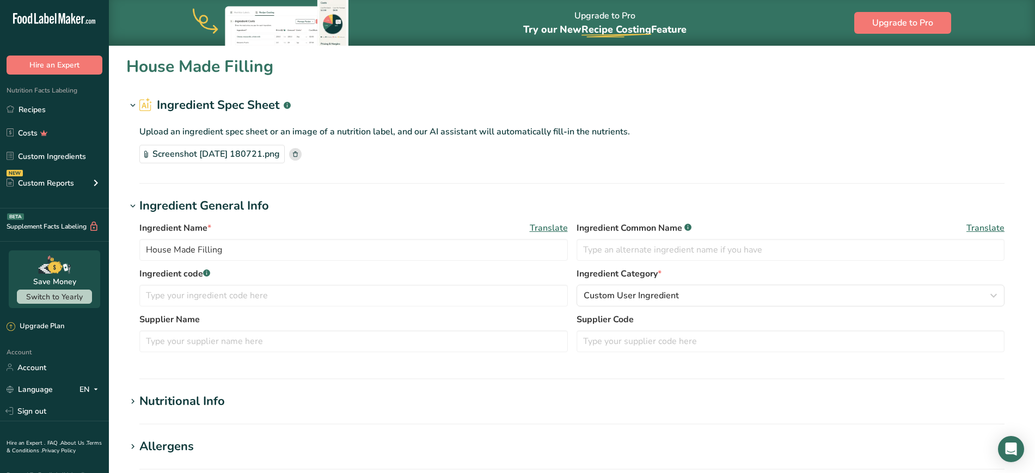
type input "Glucose Powder"
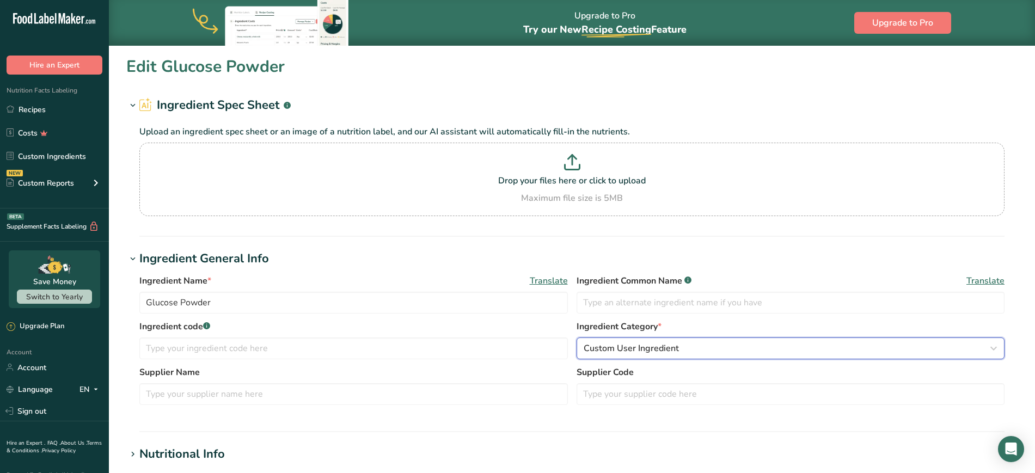
click at [516, 352] on div "Custom User Ingredient" at bounding box center [788, 348] width 408 height 13
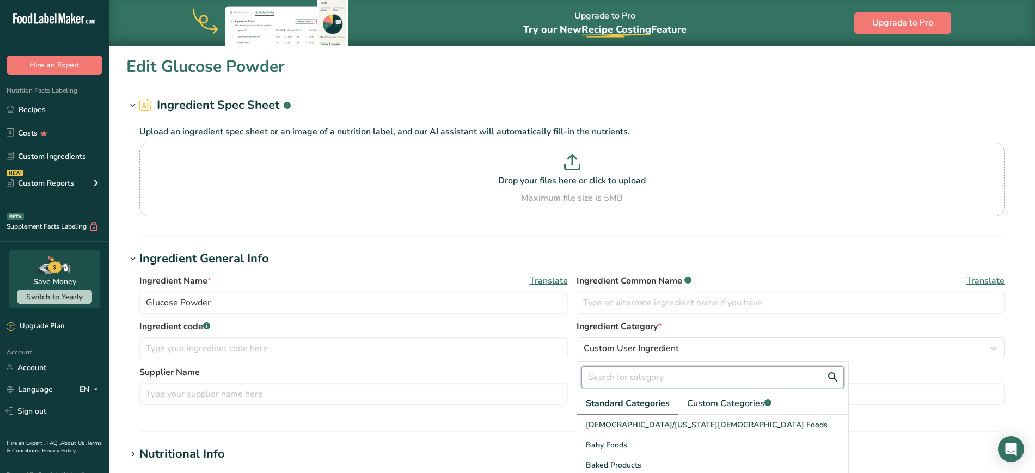
click at [516, 379] on input "text" at bounding box center [712, 377] width 262 height 22
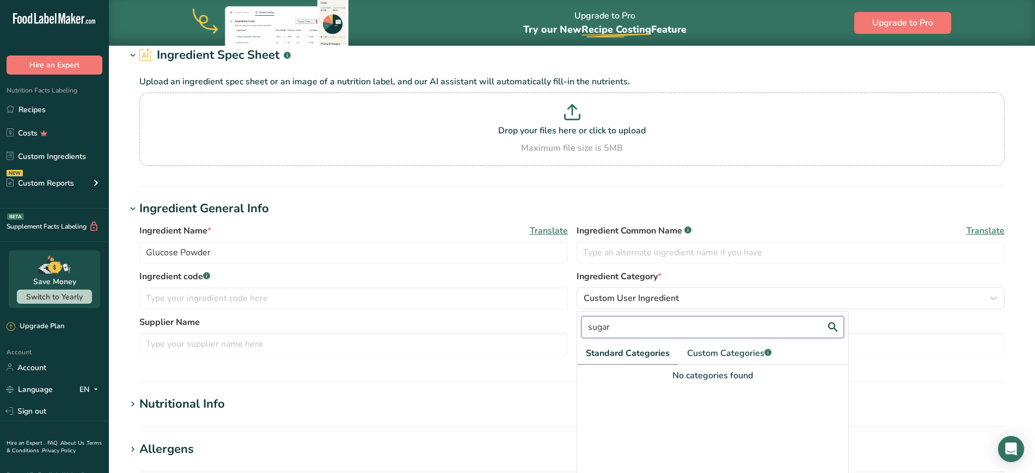
type input "sugar"
click at [516, 201] on h1 "Ingredient General Info" at bounding box center [571, 209] width 891 height 18
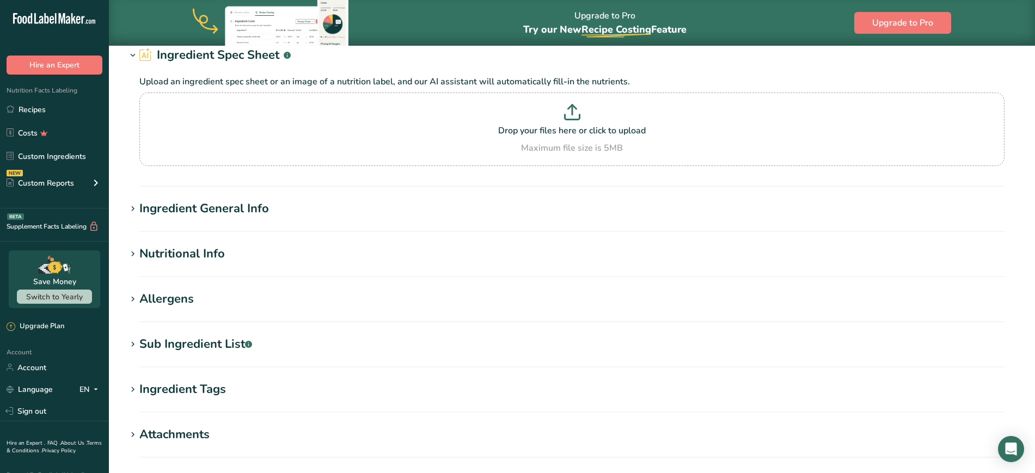
click at [209, 396] on div "Ingredient Tags" at bounding box center [182, 390] width 87 height 18
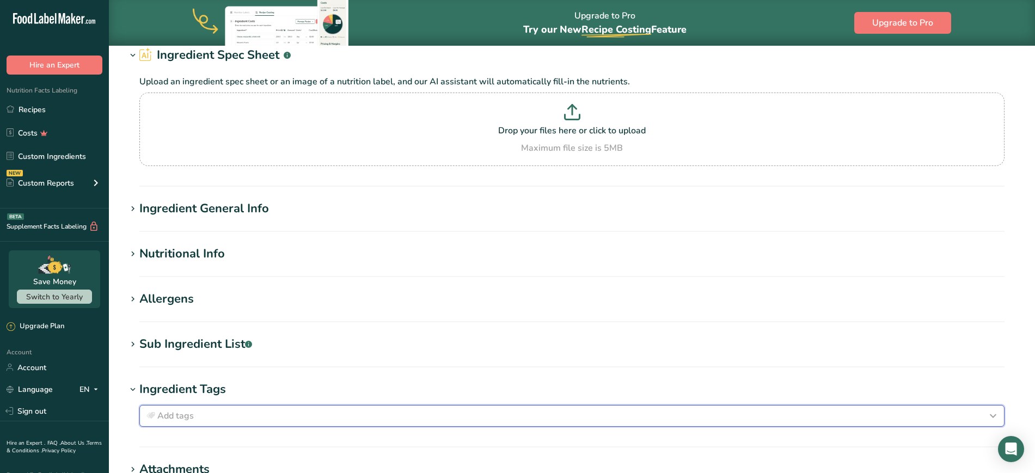
click at [205, 405] on button "Add tags" at bounding box center [571, 416] width 865 height 22
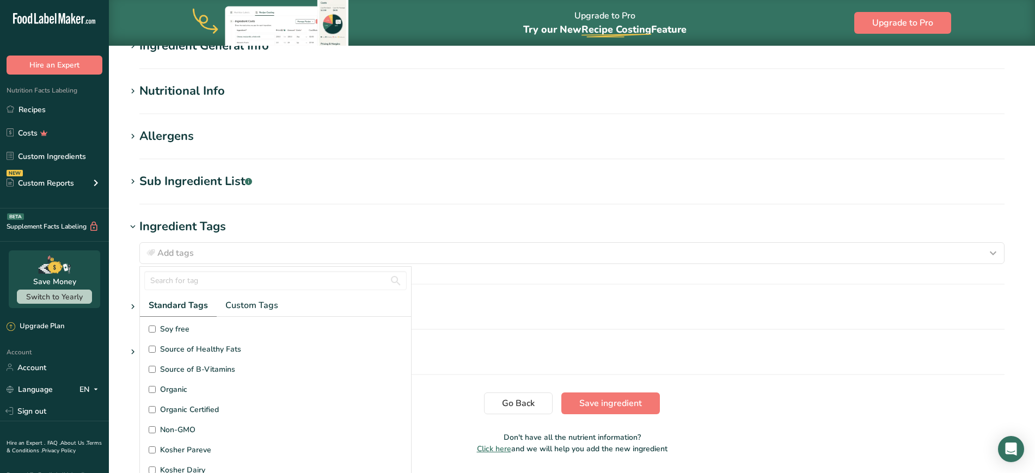
scroll to position [179, 0]
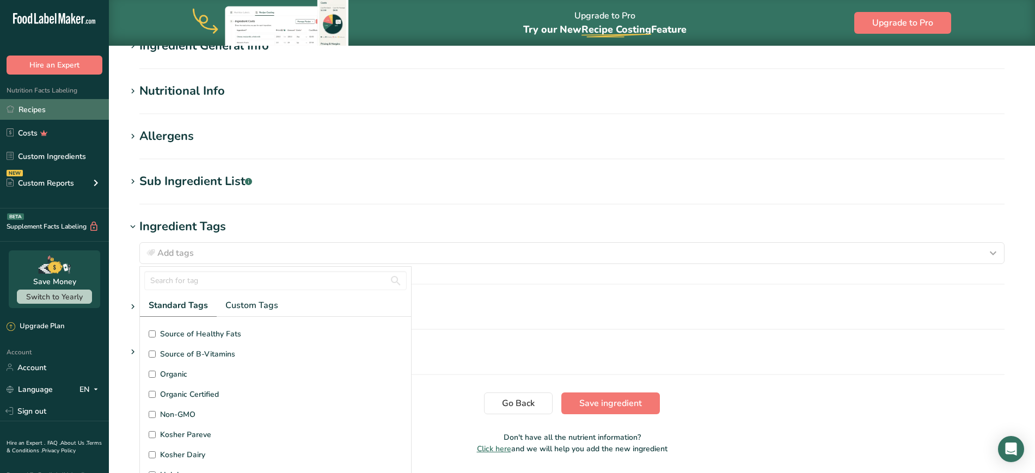
click at [28, 117] on link "Recipes" at bounding box center [54, 109] width 109 height 21
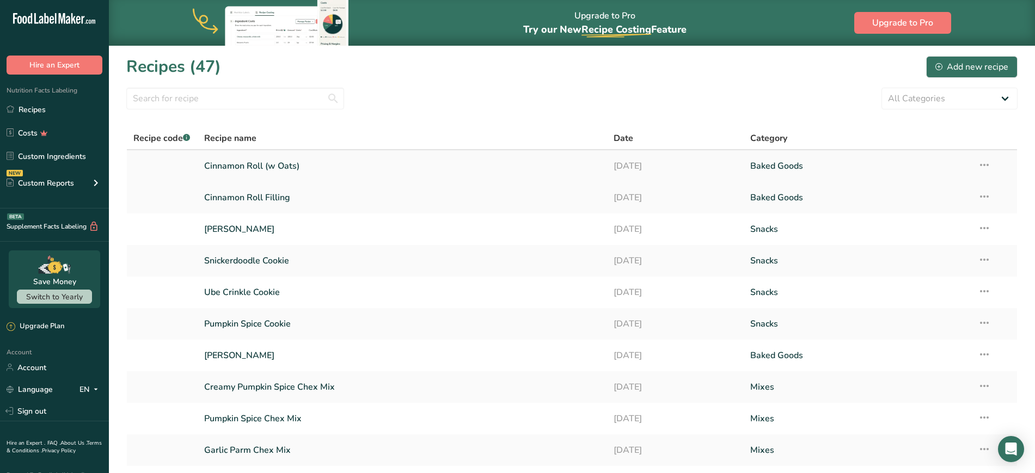
click at [270, 164] on link "Cinnamon Roll (w Oats)" at bounding box center [402, 166] width 397 height 23
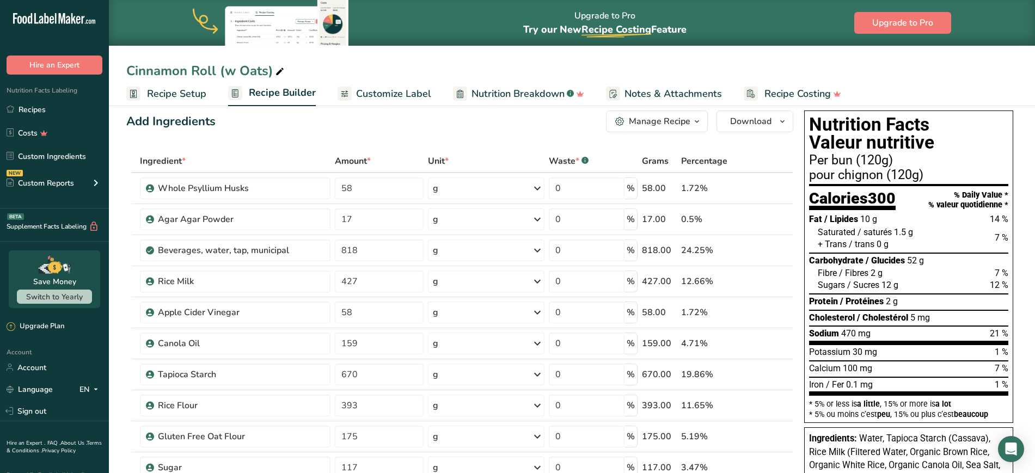
scroll to position [8, 0]
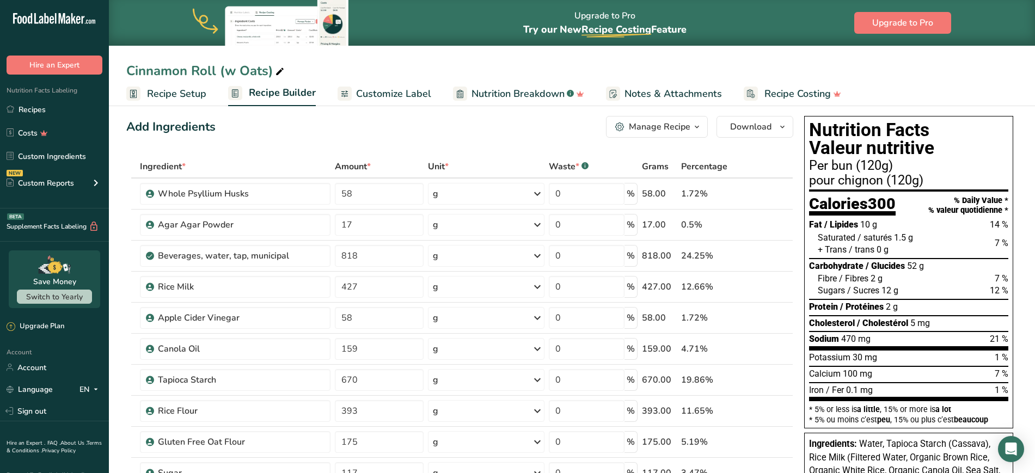
click at [416, 98] on span "Customize Label" at bounding box center [393, 94] width 75 height 15
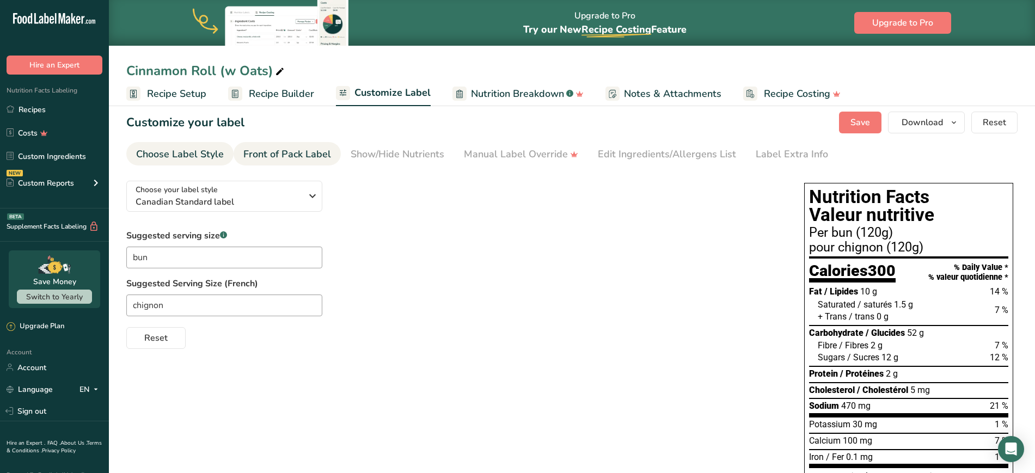
click at [291, 152] on div "Front of Pack Label" at bounding box center [287, 154] width 88 height 15
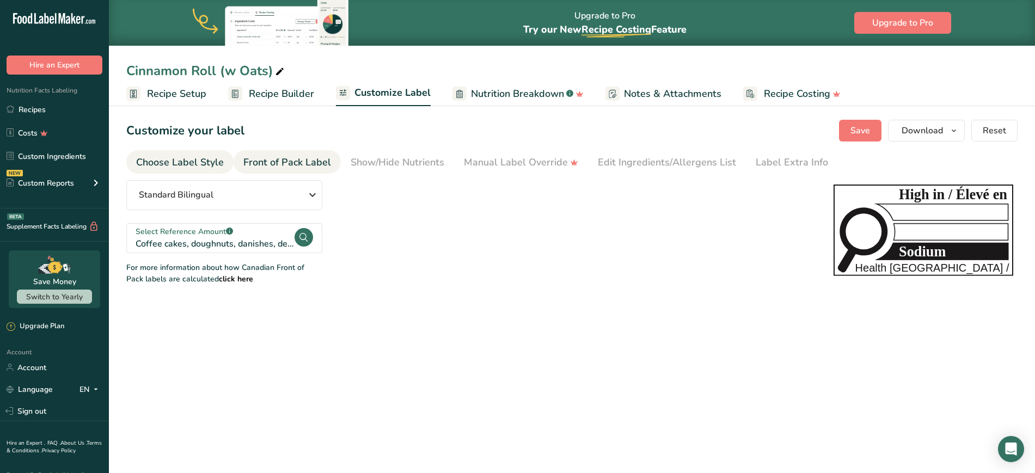
click at [187, 163] on div "Choose Label Style" at bounding box center [180, 162] width 88 height 15
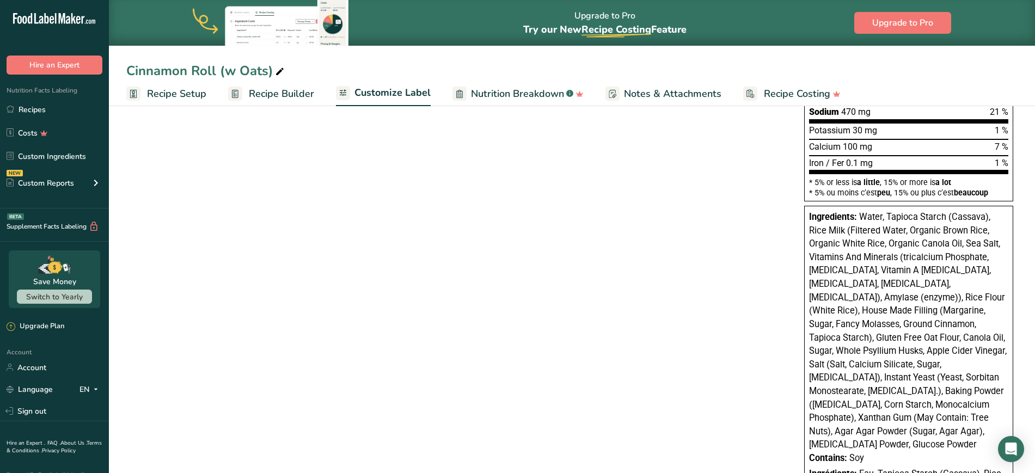
scroll to position [303, 0]
drag, startPoint x: 861, startPoint y: 219, endPoint x: 984, endPoint y: 440, distance: 253.5
click at [516, 440] on div "Ingredients: Water, Tapioca Starch (Cassava), Rice Milk (Filtered Water, Organi…" at bounding box center [908, 465] width 209 height 521
copy div "Water, Tapioca Starch (Cassava), Rice Milk (Filtered Water, Organic Brown Rice,…"
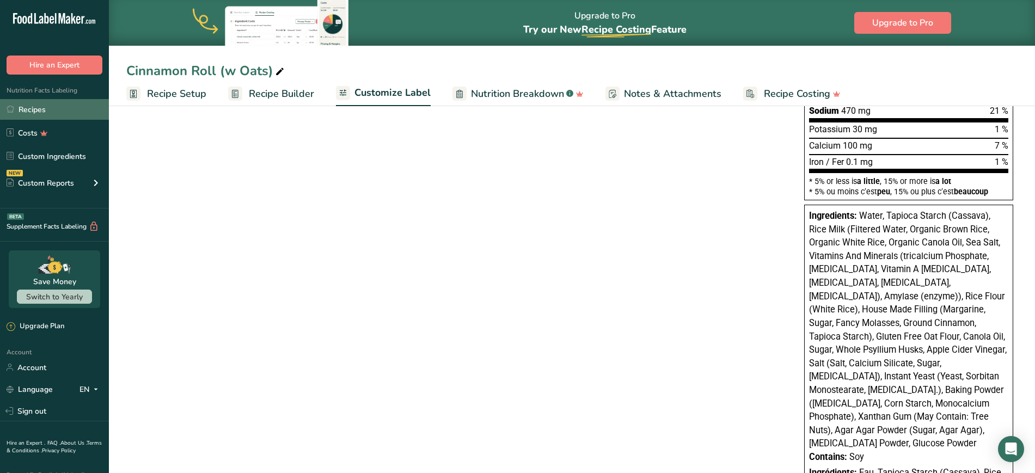
click at [13, 109] on icon at bounding box center [11, 109] width 8 height 8
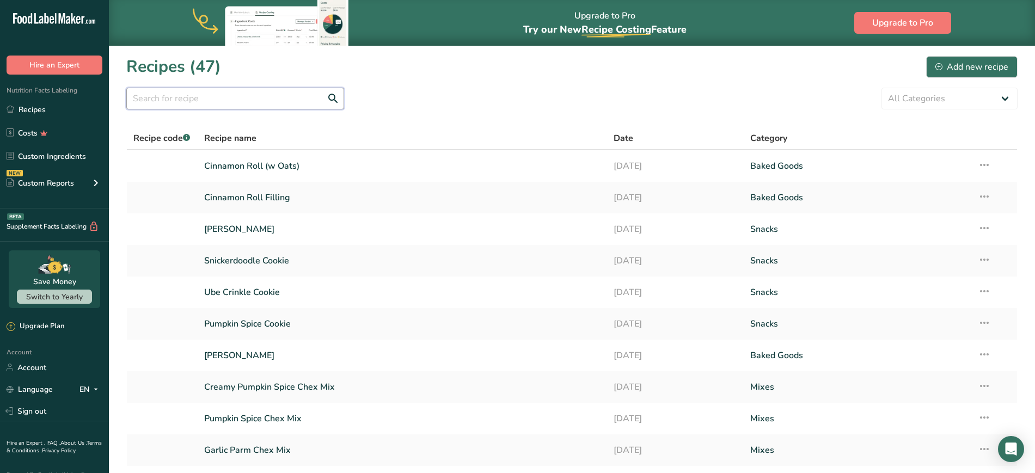
click at [219, 99] on input "text" at bounding box center [235, 99] width 218 height 22
type input "confetti"
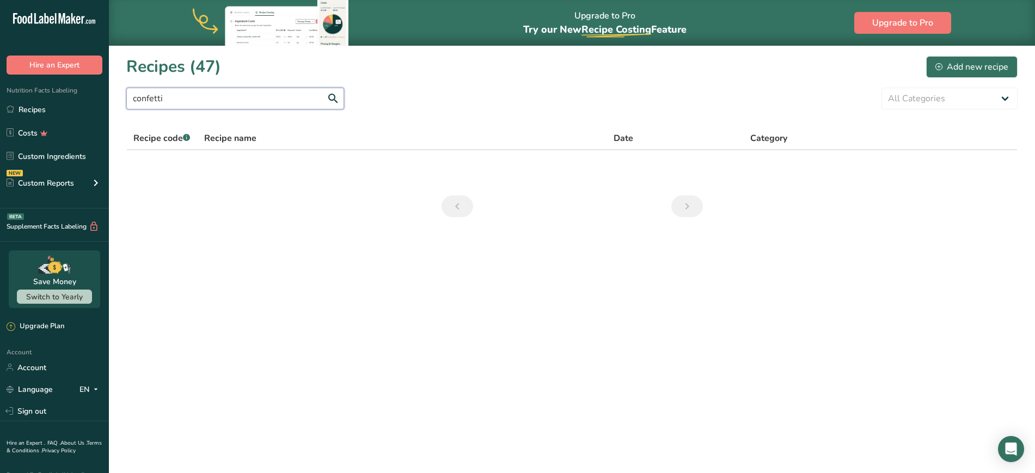
drag, startPoint x: 176, startPoint y: 100, endPoint x: 45, endPoint y: 82, distance: 133.0
click at [45, 82] on div ".a-20{fill:#fff;} Hire an Expert Nutrition Facts Labeling Recipes Costs Custom …" at bounding box center [517, 236] width 1035 height 473
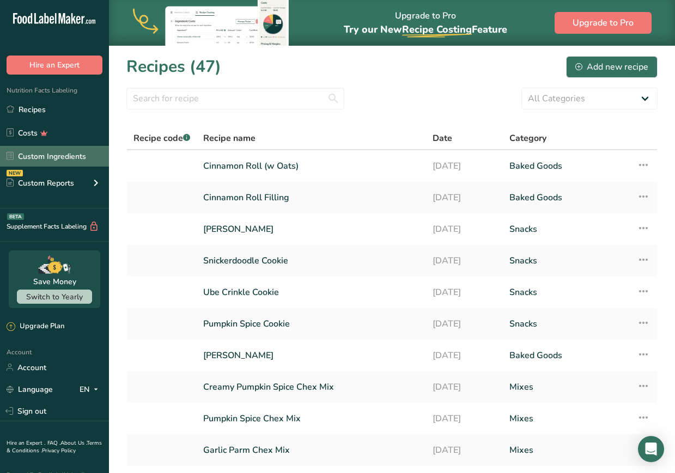
click at [74, 157] on link "Custom Ingredients" at bounding box center [54, 156] width 109 height 21
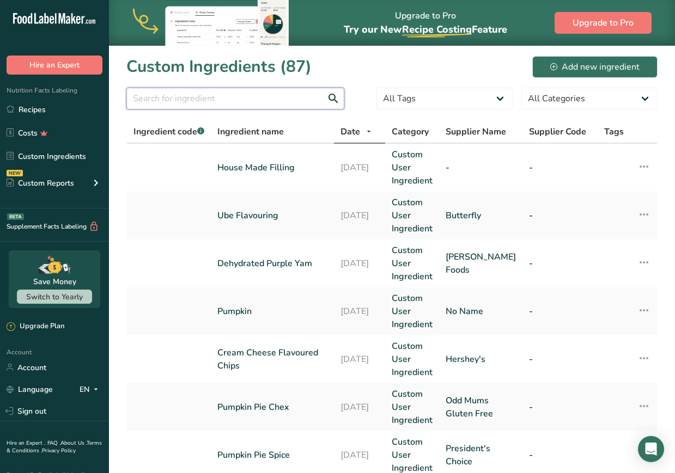
click at [175, 101] on input "text" at bounding box center [235, 99] width 218 height 22
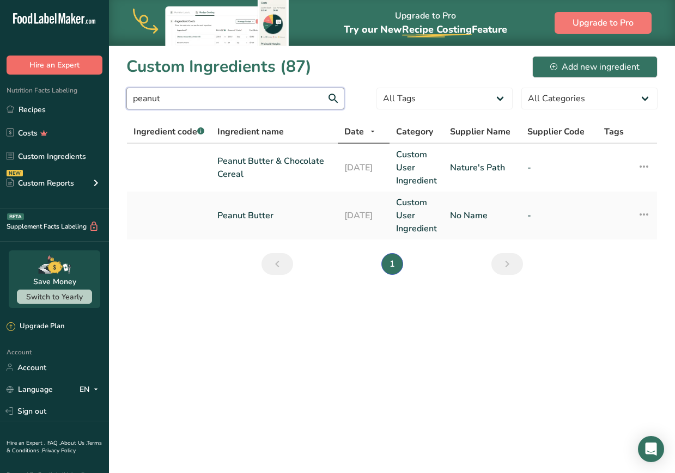
drag, startPoint x: 209, startPoint y: 100, endPoint x: 31, endPoint y: 63, distance: 181.3
click at [31, 63] on div ".a-20{fill:#fff;} Hire an Expert Nutrition Facts Labeling Recipes Costs Custom …" at bounding box center [337, 236] width 675 height 473
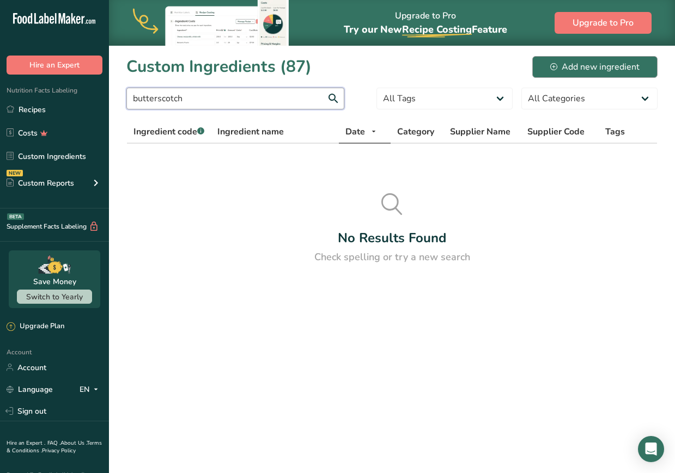
type input "butterscotch"
click at [516, 69] on div "Add new ingredient" at bounding box center [594, 66] width 89 height 13
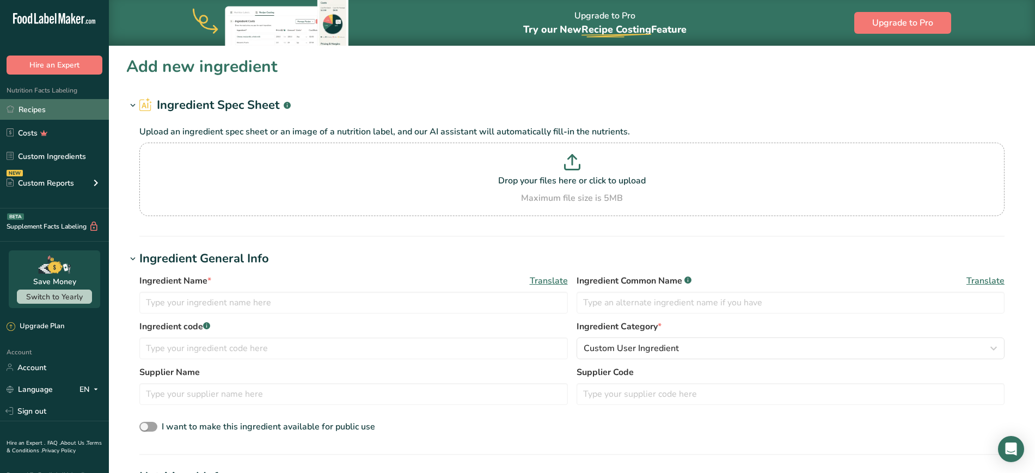
click at [27, 109] on link "Recipes" at bounding box center [54, 109] width 109 height 21
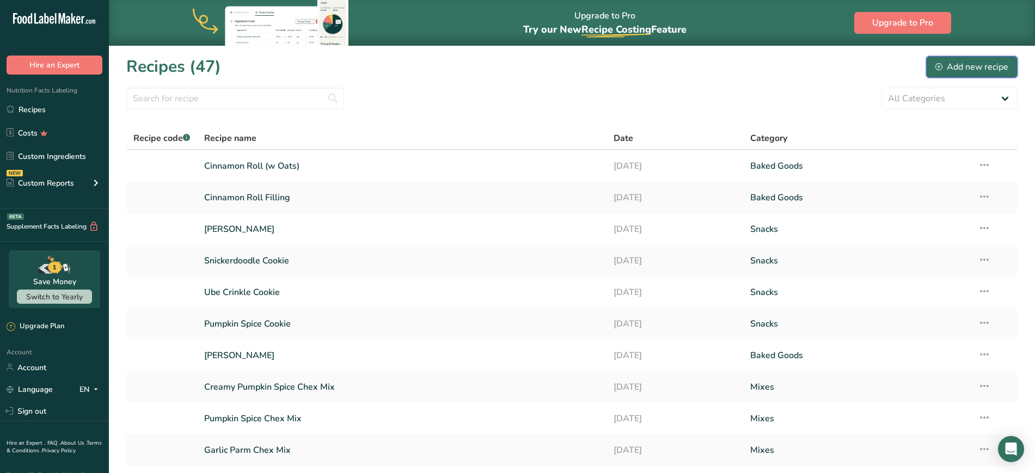
click at [516, 63] on div "Add new recipe" at bounding box center [971, 66] width 73 height 13
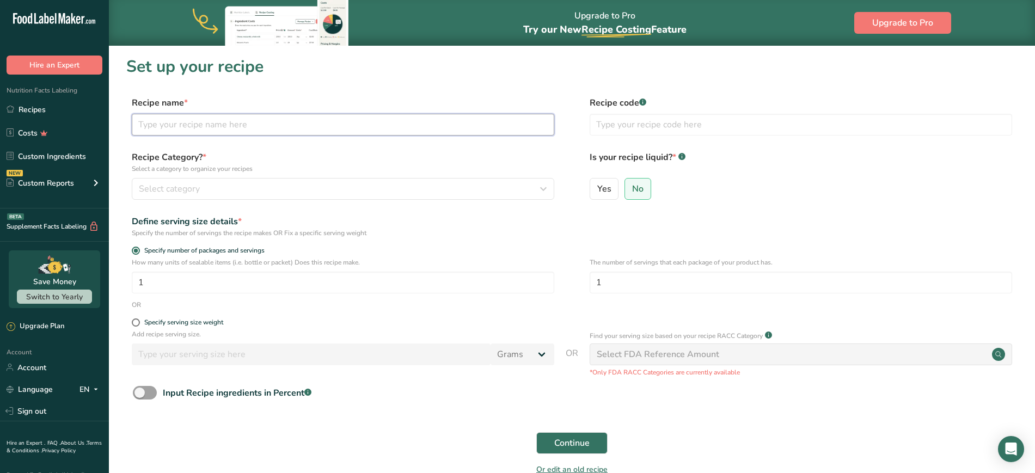
click at [348, 124] on input "text" at bounding box center [343, 125] width 422 height 22
type input "[GEOGRAPHIC_DATA]"
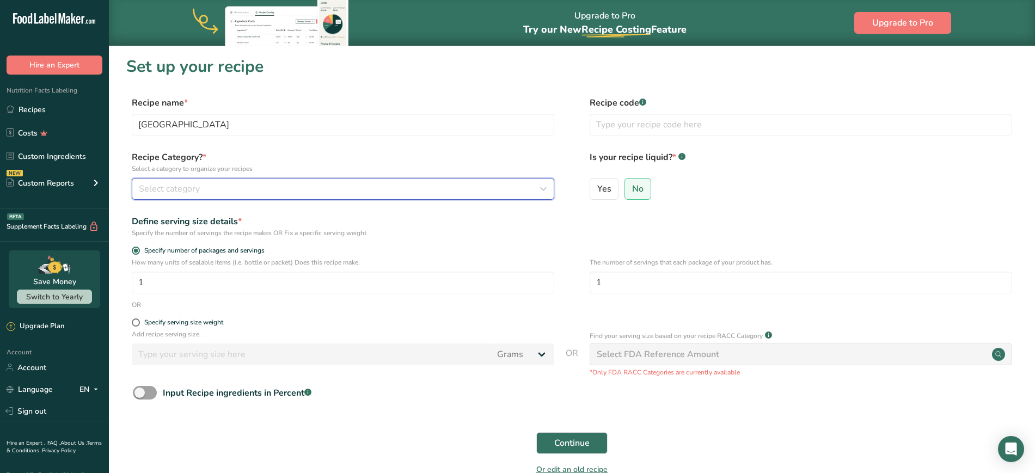
click at [268, 195] on button "Select category" at bounding box center [343, 189] width 422 height 22
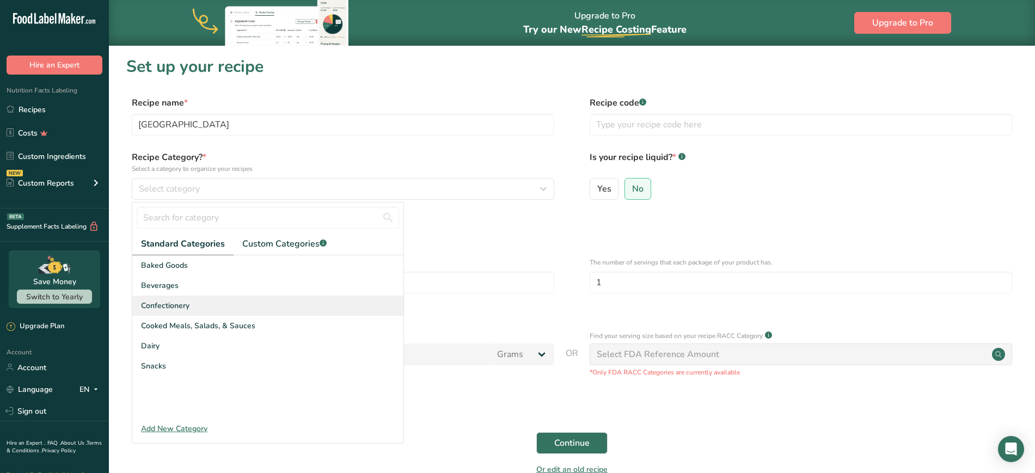
click at [201, 299] on div "Confectionery" at bounding box center [267, 306] width 271 height 20
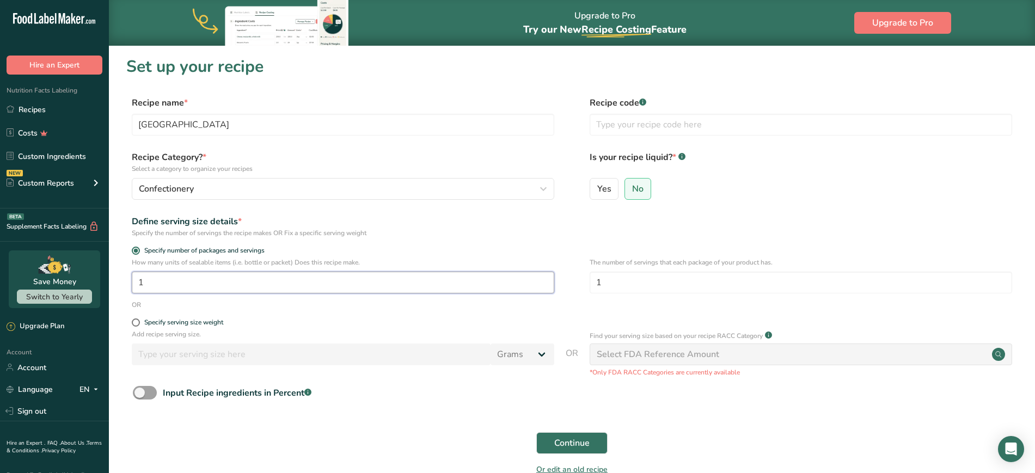
drag, startPoint x: 170, startPoint y: 281, endPoint x: 82, endPoint y: 276, distance: 88.9
click at [82, 276] on div ".a-20{fill:#fff;} Hire an Expert Nutrition Facts Labeling Recipes Costs Custom …" at bounding box center [517, 267] width 1035 height 535
type input "24"
click at [516, 448] on button "Continue" at bounding box center [571, 443] width 71 height 22
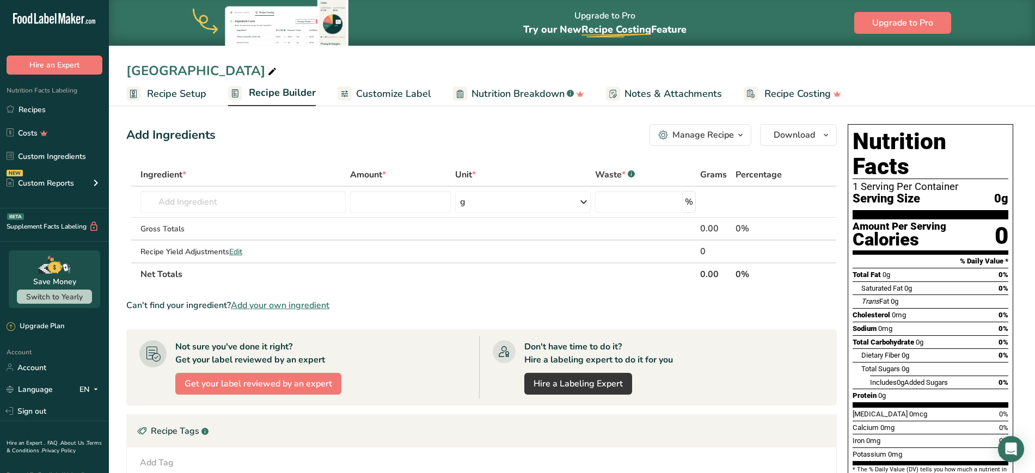
click at [283, 97] on span "Recipe Builder" at bounding box center [282, 92] width 67 height 15
click at [382, 95] on span "Customize Label" at bounding box center [393, 94] width 75 height 15
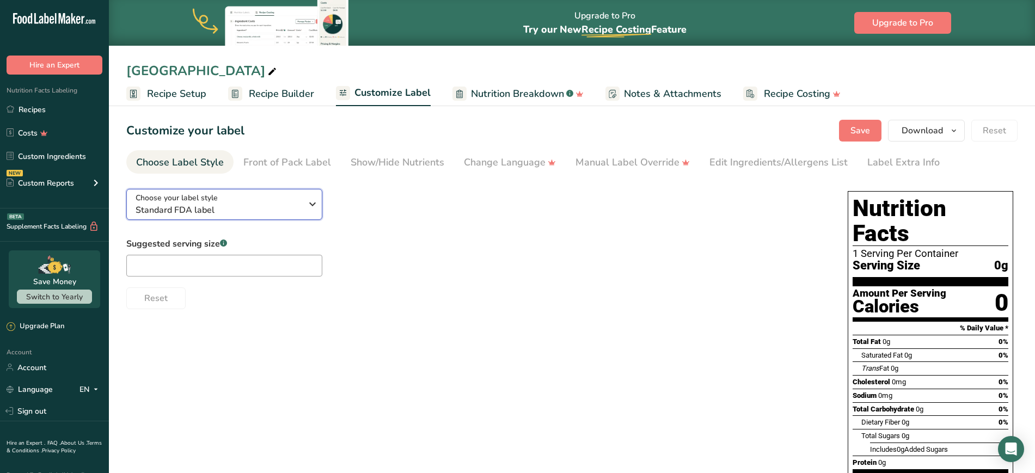
click at [253, 204] on span "Standard FDA label" at bounding box center [219, 210] width 166 height 13
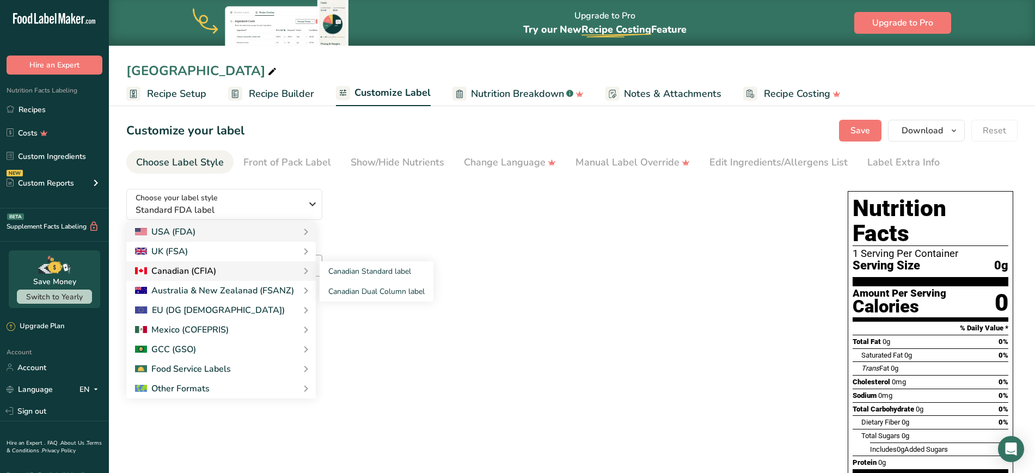
click at [236, 276] on div "Canadian (CFIA)" at bounding box center [221, 271] width 172 height 13
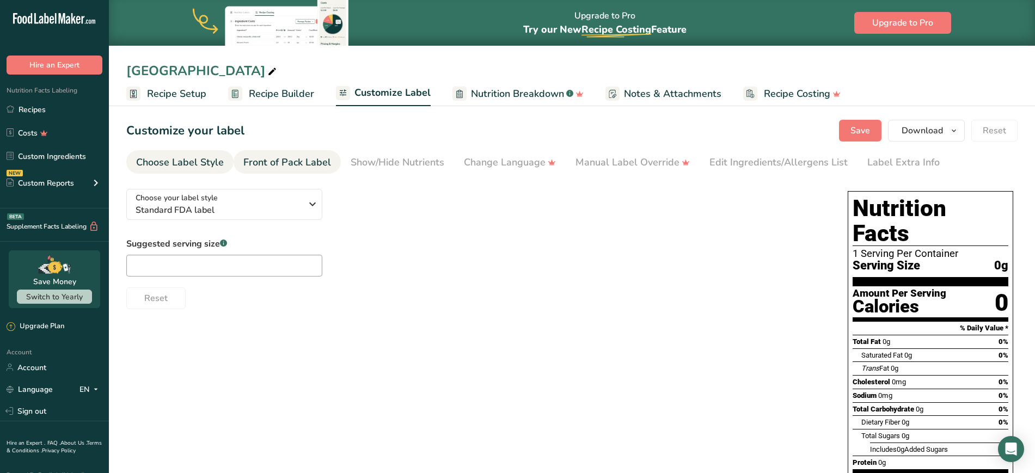
click at [290, 160] on div "Front of Pack Label" at bounding box center [287, 162] width 88 height 15
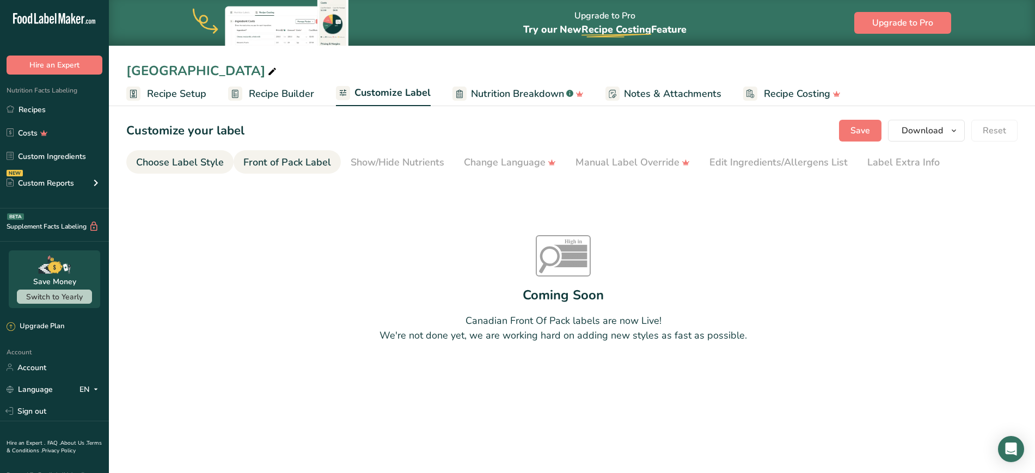
click at [203, 161] on div "Choose Label Style" at bounding box center [180, 162] width 88 height 15
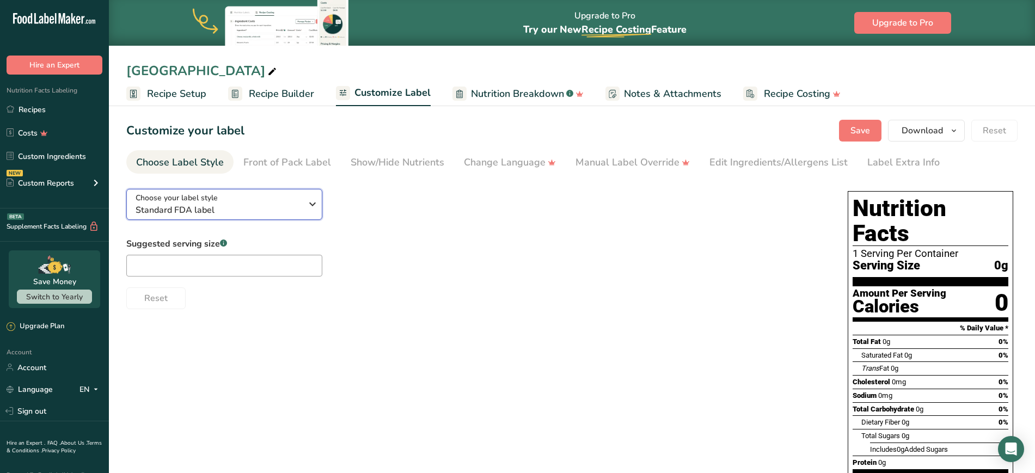
click at [239, 194] on div "Choose your label style Standard FDA label" at bounding box center [219, 204] width 166 height 24
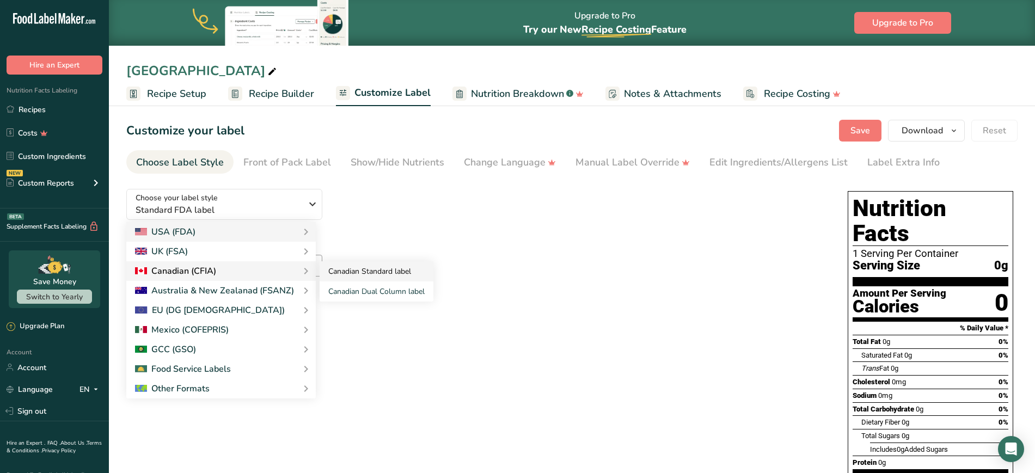
click at [330, 269] on link "Canadian Standard label" at bounding box center [377, 271] width 114 height 20
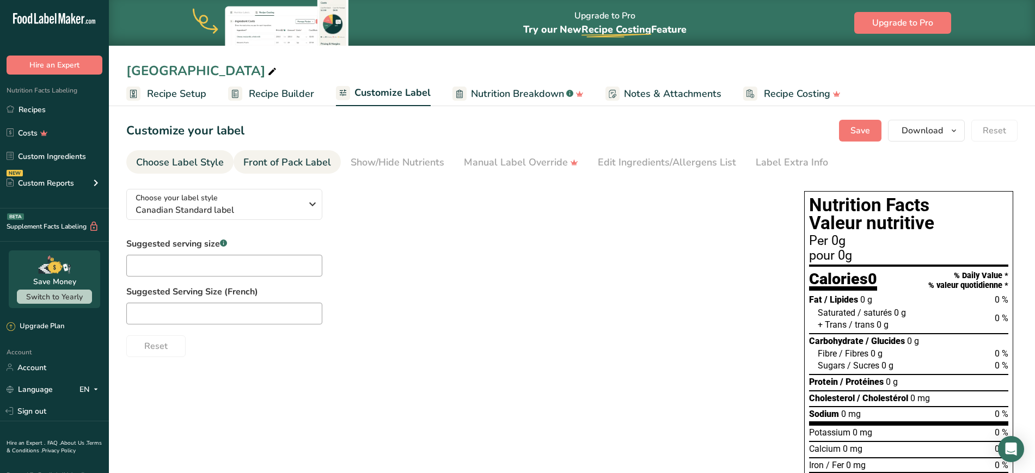
click at [282, 158] on div "Front of Pack Label" at bounding box center [287, 162] width 88 height 15
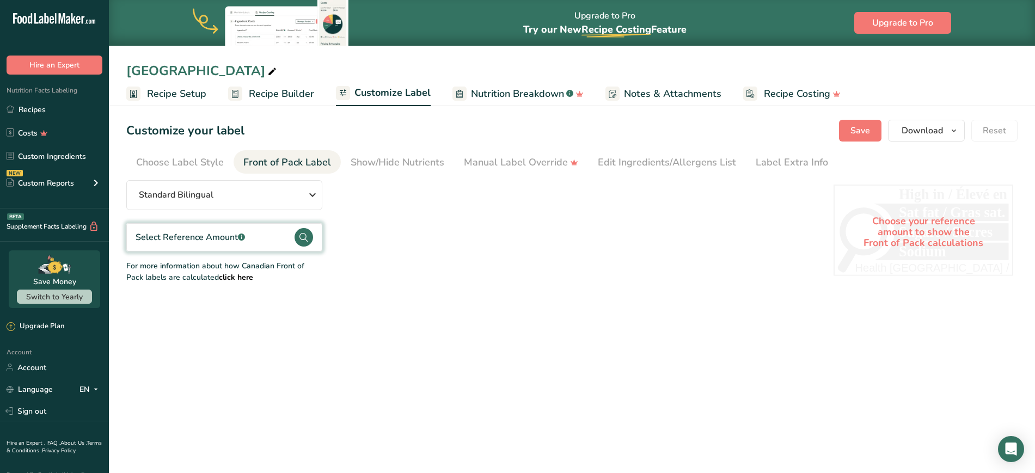
click at [253, 233] on div "Select Reference Amount .a-a{fill:#347362;}.b-a{fill:#fff;}" at bounding box center [224, 237] width 196 height 28
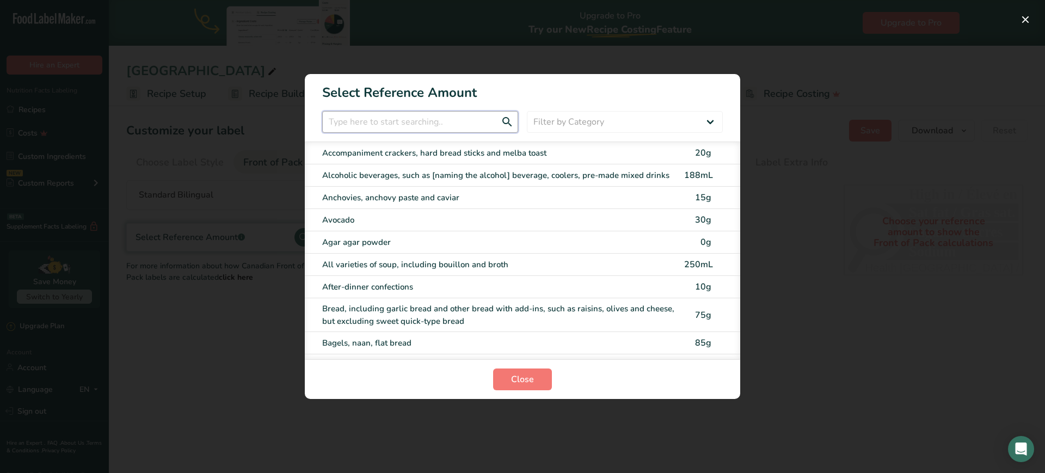
click at [363, 119] on input "FOP Category Selection Modal" at bounding box center [420, 122] width 196 height 22
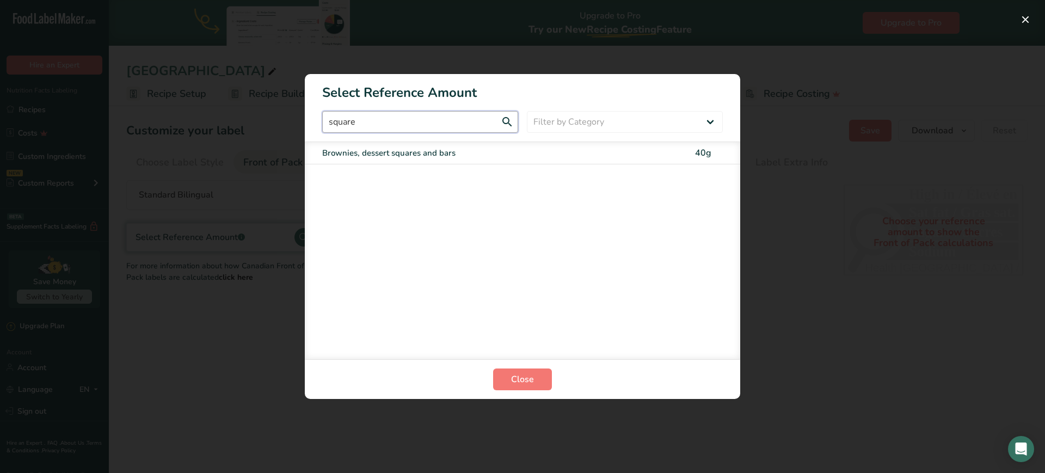
type input "square"
click at [391, 148] on div "Brownies, dessert squares and bars" at bounding box center [500, 153] width 356 height 13
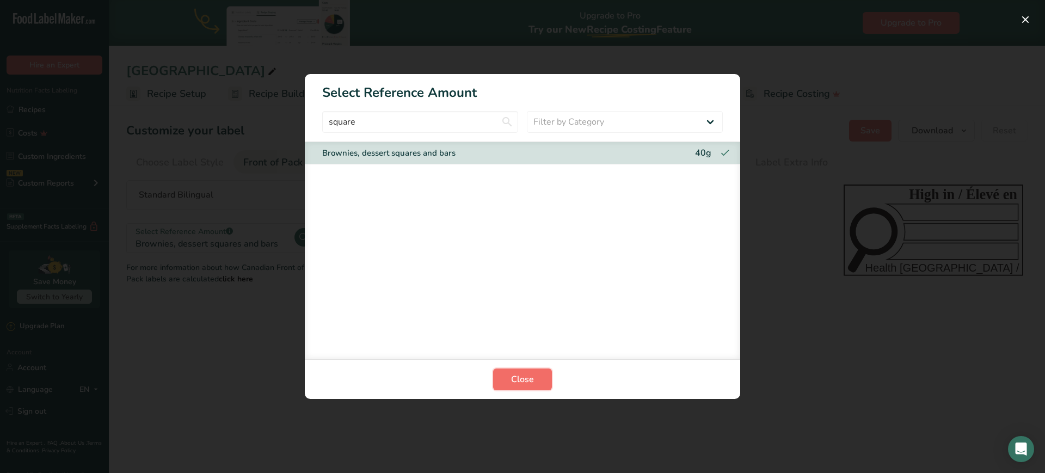
click at [504, 375] on button "Close" at bounding box center [522, 380] width 59 height 22
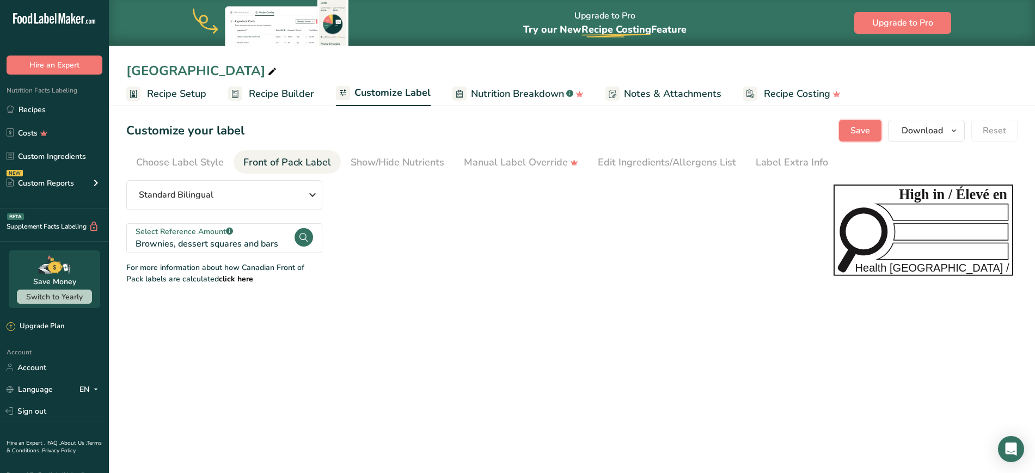
drag, startPoint x: 848, startPoint y: 125, endPoint x: 843, endPoint y: 123, distance: 5.9
click at [516, 123] on button "Save" at bounding box center [860, 131] width 42 height 22
click at [278, 91] on span "Recipe Builder" at bounding box center [281, 94] width 65 height 15
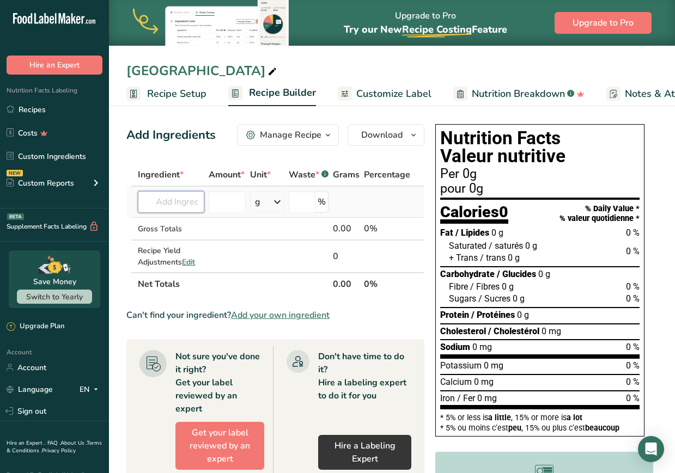
click at [180, 207] on input "text" at bounding box center [171, 202] width 66 height 22
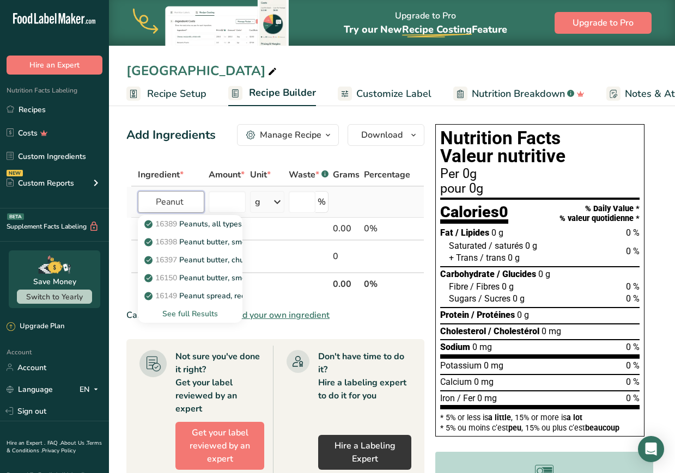
type input "Peanut"
click at [176, 312] on div "See full Results" at bounding box center [189, 313] width 87 height 11
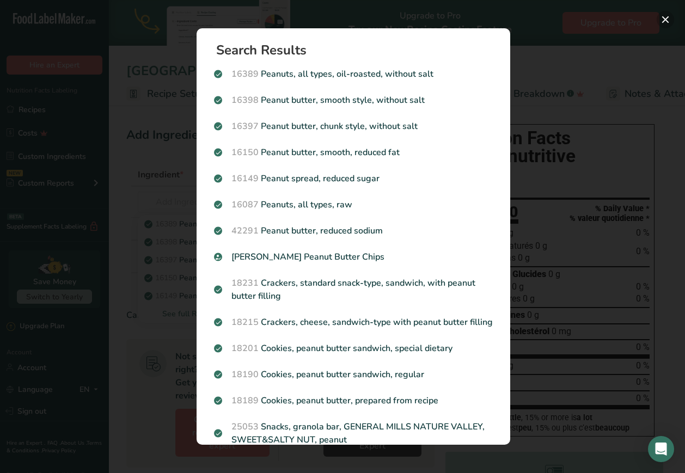
click at [516, 19] on button "Search results modal" at bounding box center [665, 19] width 17 height 17
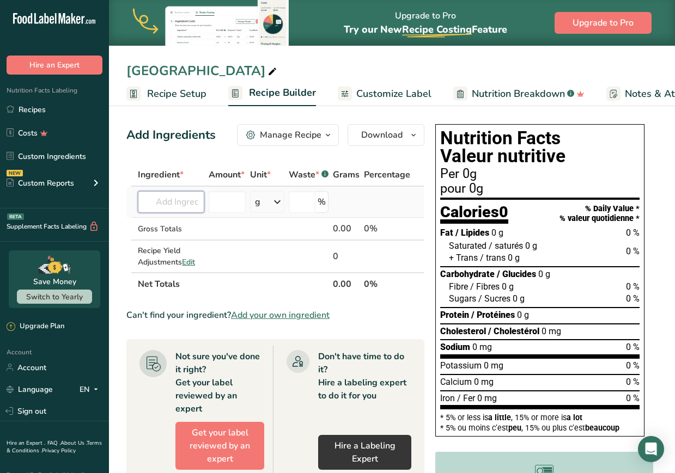
click at [186, 211] on input "text" at bounding box center [171, 202] width 66 height 22
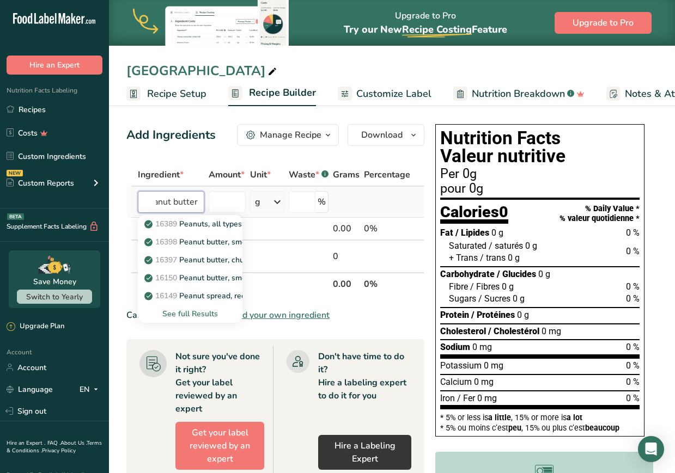
scroll to position [0, 15]
type input "peanut butter"
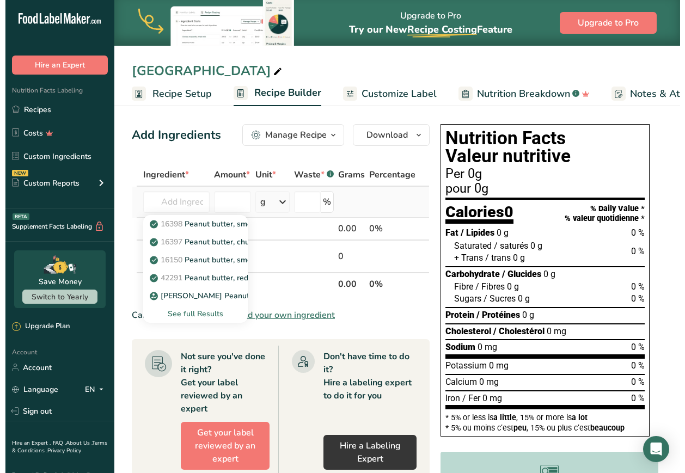
scroll to position [0, 0]
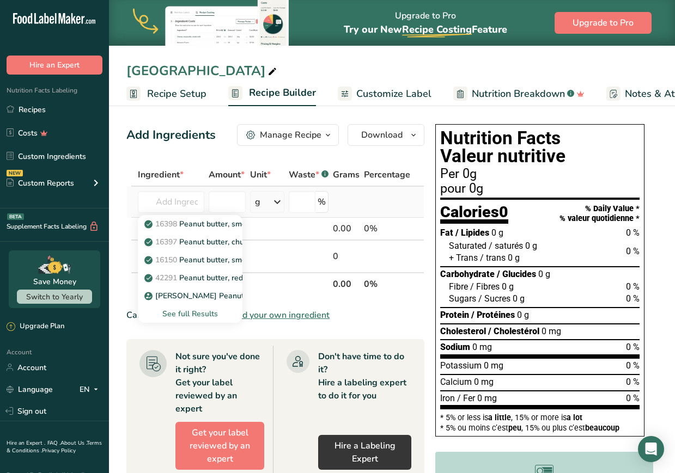
click at [194, 316] on div "See full Results" at bounding box center [189, 313] width 87 height 11
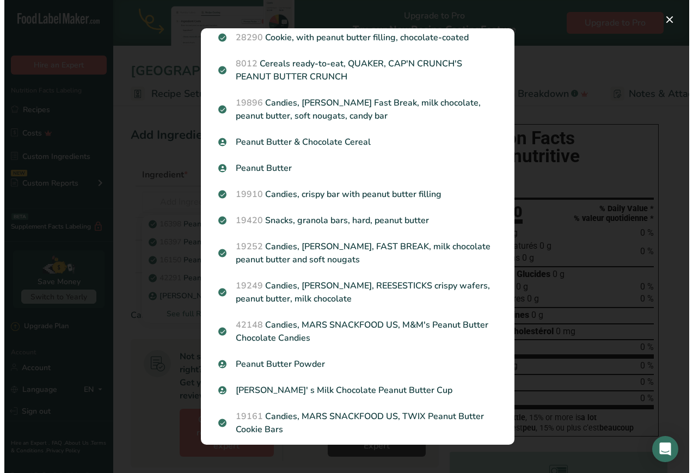
scroll to position [995, 0]
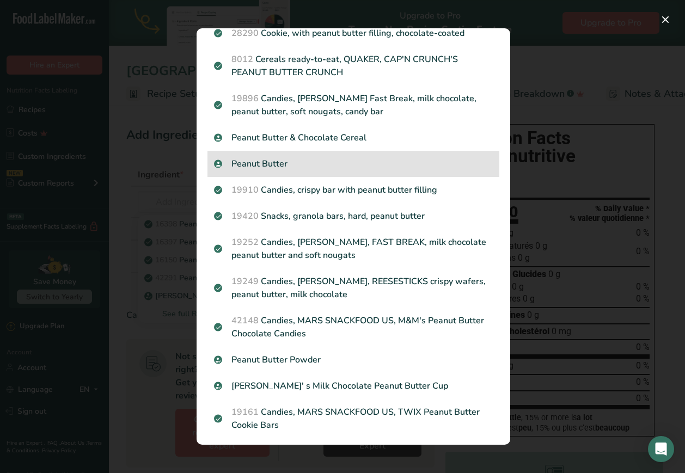
click at [282, 170] on p "Peanut Butter" at bounding box center [353, 163] width 279 height 13
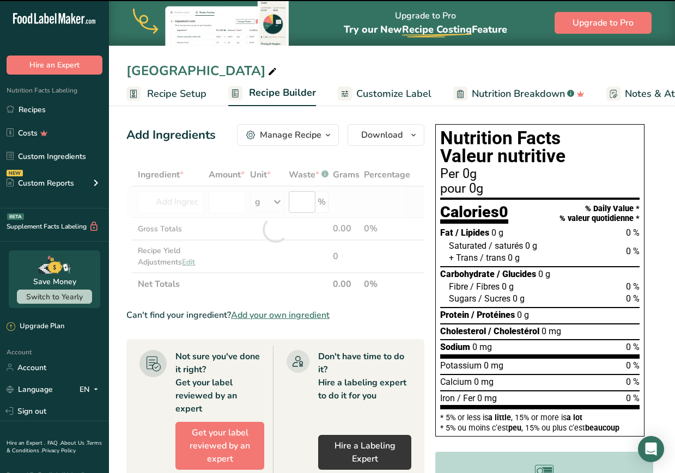
type input "0"
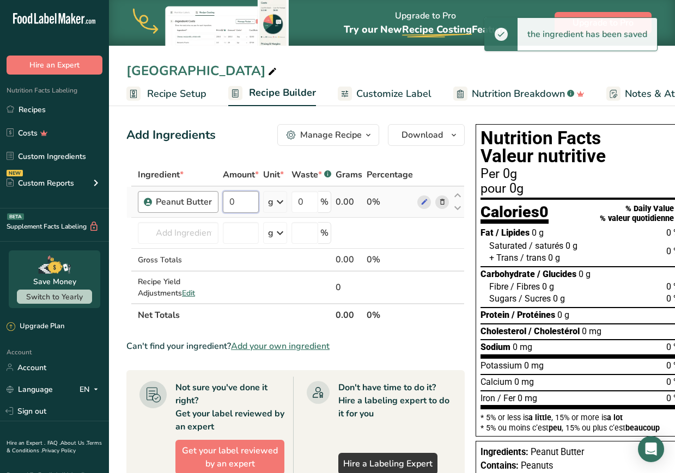
drag, startPoint x: 247, startPoint y: 205, endPoint x: 204, endPoint y: 202, distance: 43.1
click at [204, 202] on tr "Peanut Butter 0 g Weight Units g kg mg See more Volume Units l Volume units req…" at bounding box center [295, 202] width 337 height 31
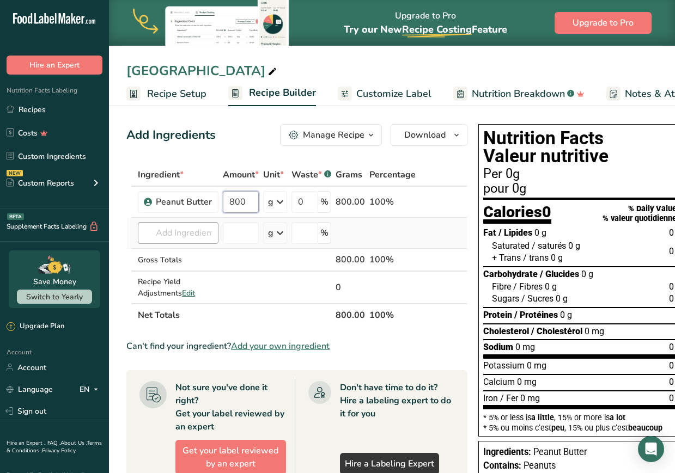
type input "800"
click at [153, 231] on div "Ingredient * Amount * Unit * Waste * .a-a{fill:#347362;}.b-a{fill:#fff;} Grams …" at bounding box center [296, 244] width 341 height 163
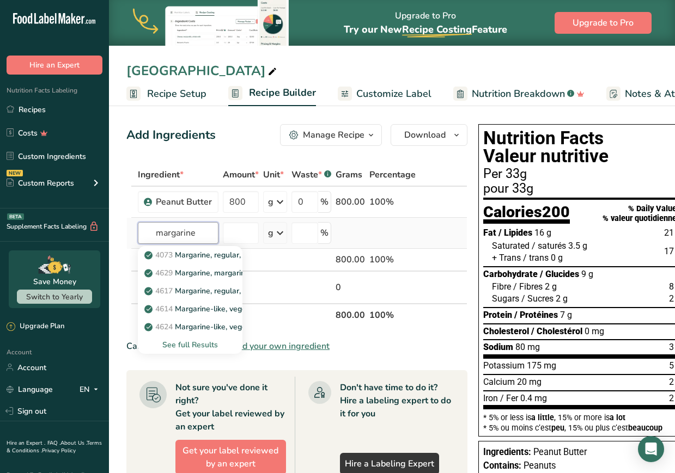
type input "margarine"
click at [163, 348] on div "See full Results" at bounding box center [189, 344] width 87 height 11
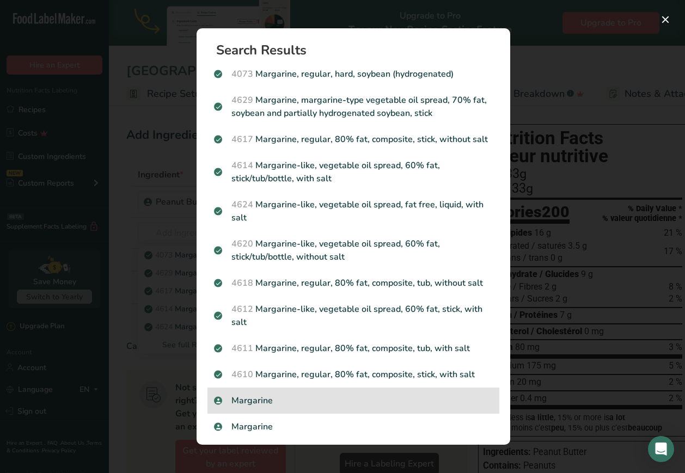
click at [260, 414] on div "Margarine" at bounding box center [353, 401] width 292 height 26
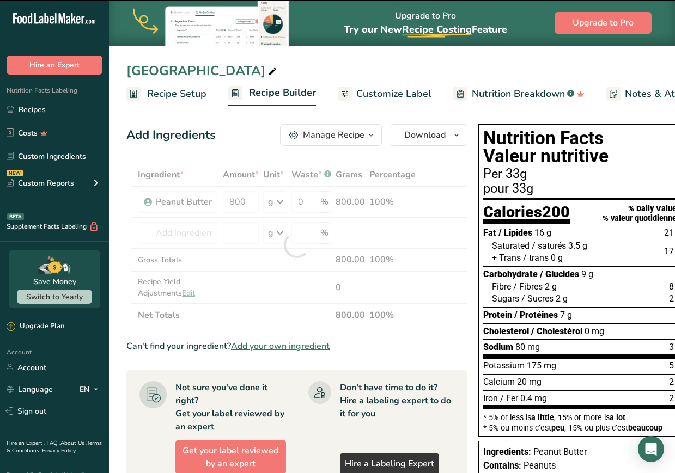
type input "0"
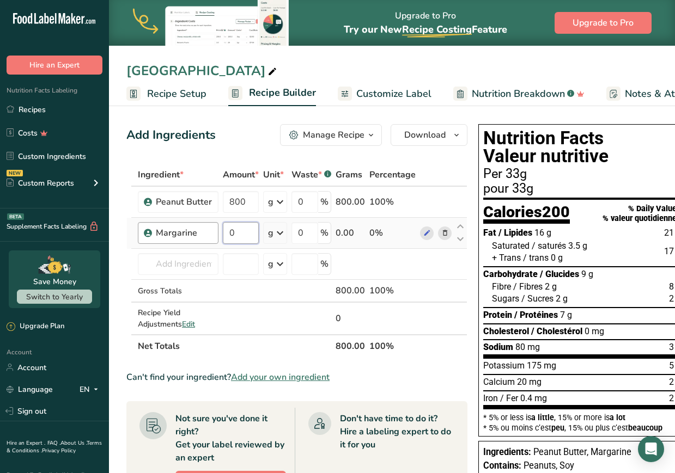
drag, startPoint x: 242, startPoint y: 242, endPoint x: 174, endPoint y: 224, distance: 70.9
click at [174, 224] on tr "Margarine 0 g Weight Units g kg mg See more Volume Units l Volume units require…" at bounding box center [297, 233] width 340 height 31
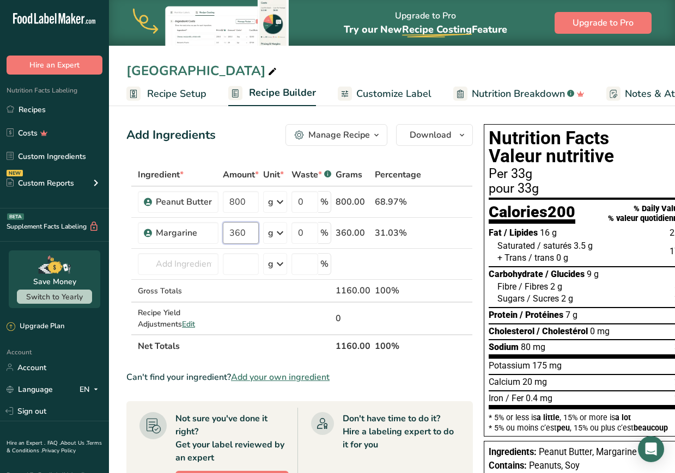
type input "360"
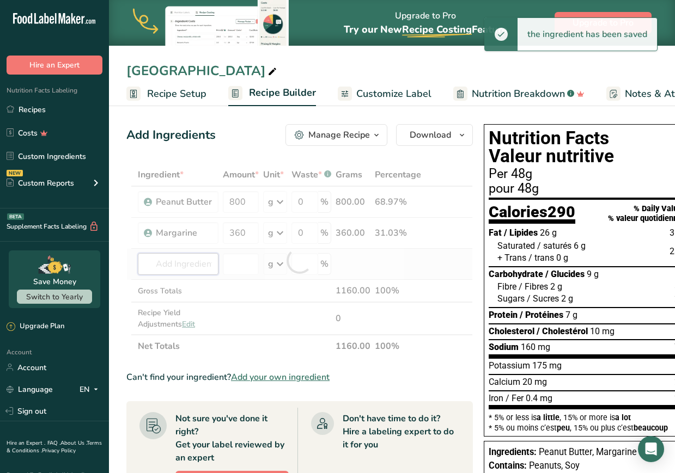
click at [204, 271] on div "Ingredient * Amount * Unit * Waste * .a-a{fill:#347362;}.b-a{fill:#fff;} Grams …" at bounding box center [299, 260] width 346 height 194
type input "bu"
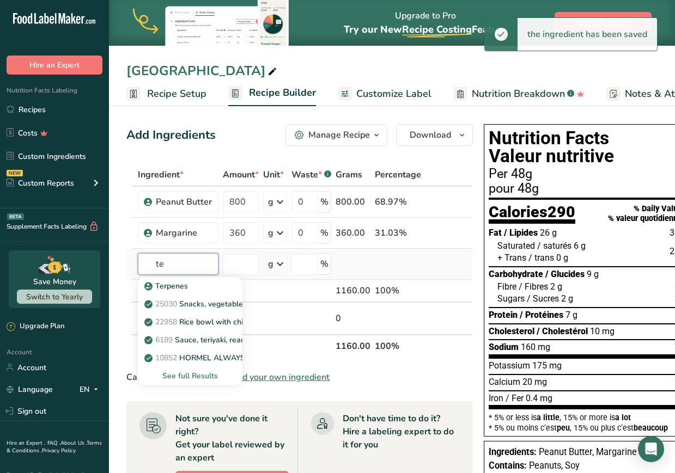
type input "t"
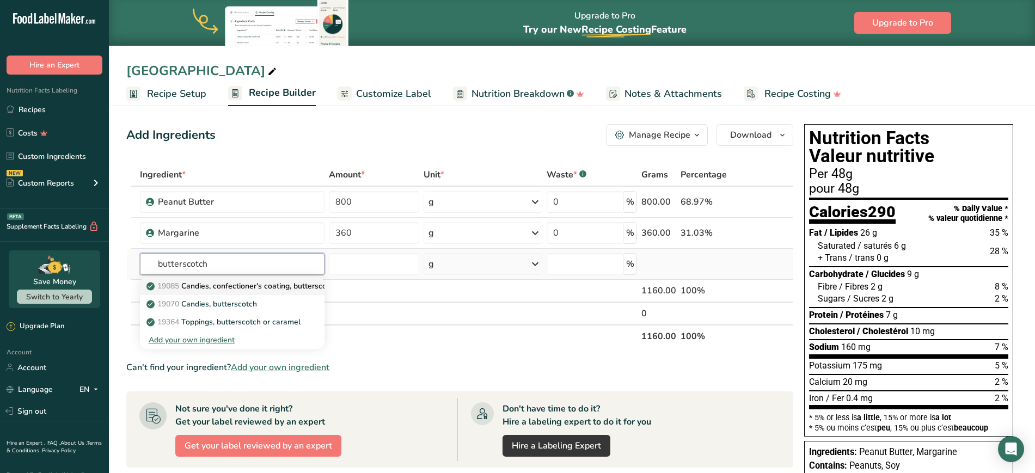
type input "butterscotch"
click at [265, 287] on p "19085 Candies, confectioner's coating, butterscotch" at bounding box center [243, 285] width 189 height 11
type input "Candies, confectioner's coating, butterscotch"
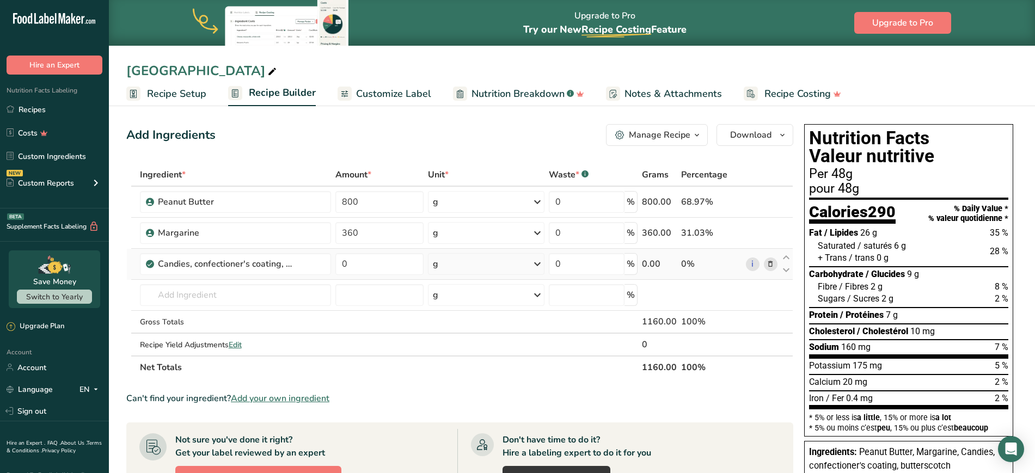
click at [516, 266] on icon at bounding box center [771, 264] width 8 height 11
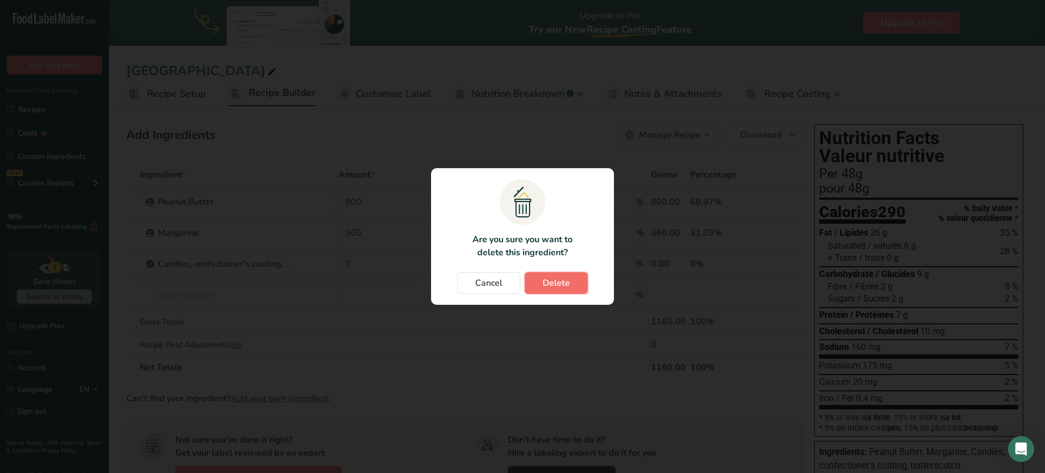
click at [516, 278] on button "Delete" at bounding box center [556, 283] width 63 height 22
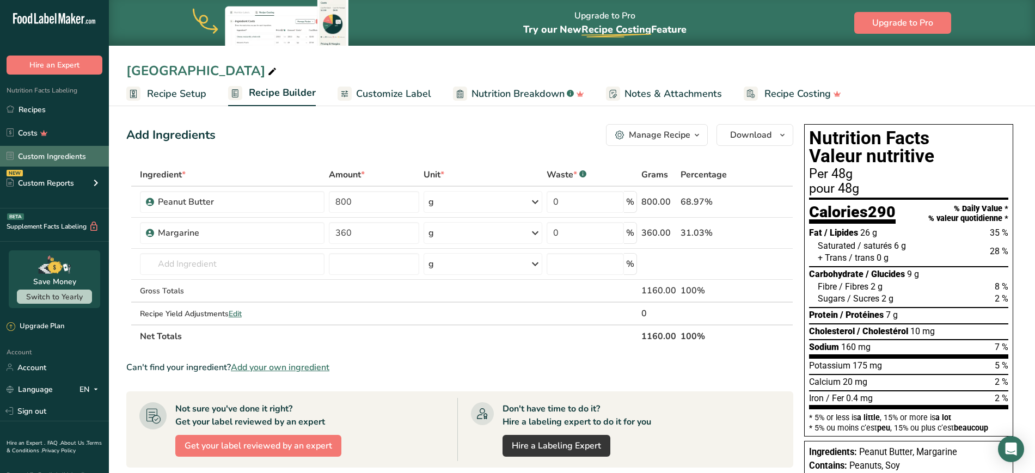
click at [73, 161] on link "Custom Ingredients" at bounding box center [54, 156] width 109 height 21
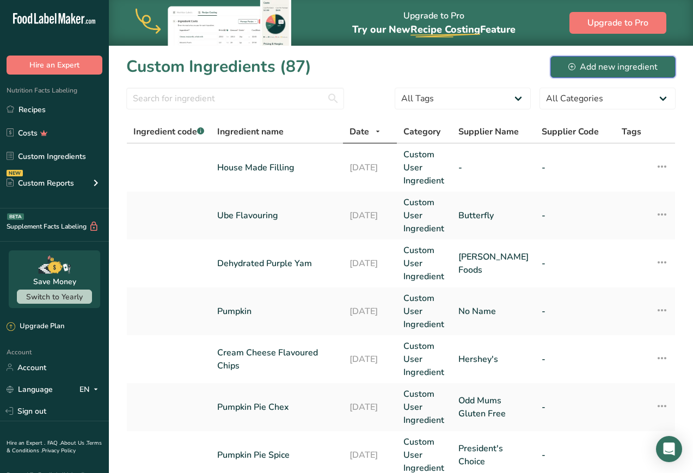
click at [516, 64] on div "Add new ingredient" at bounding box center [612, 66] width 89 height 13
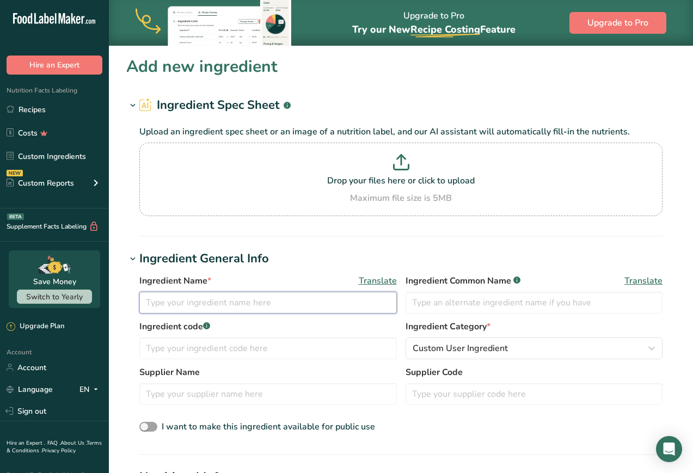
click at [191, 306] on input "text" at bounding box center [268, 303] width 258 height 22
paste input "Butterscotch Baking Chips"
drag, startPoint x: 269, startPoint y: 305, endPoint x: 83, endPoint y: 304, distance: 186.2
click at [83, 304] on div ".a-20{fill:#fff;} Hire an Expert Nutrition Facts Labeling Recipes Costs Custom …" at bounding box center [346, 429] width 693 height 858
paste input "Chipits"
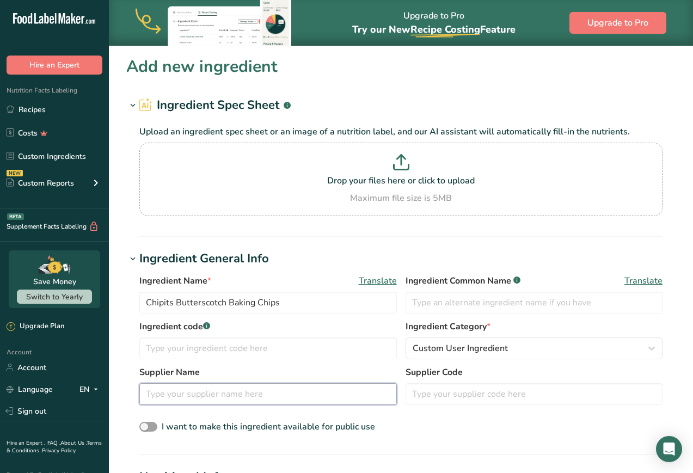
click at [315, 387] on input "text" at bounding box center [268, 394] width 258 height 22
paste input "Hershey's"
drag, startPoint x: 693, startPoint y: 226, endPoint x: 708, endPoint y: 271, distance: 47.7
click at [516, 271] on html ".a-20{fill:#fff;} Hire an Expert Nutrition Facts Labeling Recipes Costs Custom …" at bounding box center [346, 429] width 693 height 858
click at [516, 242] on section "Add new ingredient Ingredient Spec Sheet .a-a{fill:#347362;}.b-a{fill:#fff;} Up…" at bounding box center [401, 434] width 584 height 777
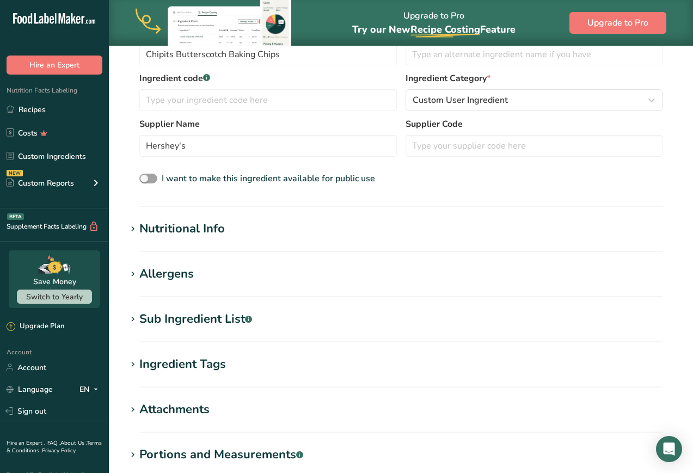
scroll to position [252, 0]
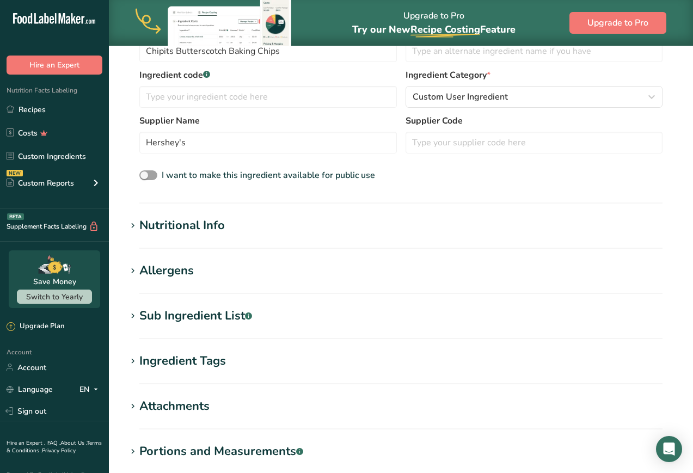
click at [133, 226] on icon at bounding box center [133, 225] width 10 height 15
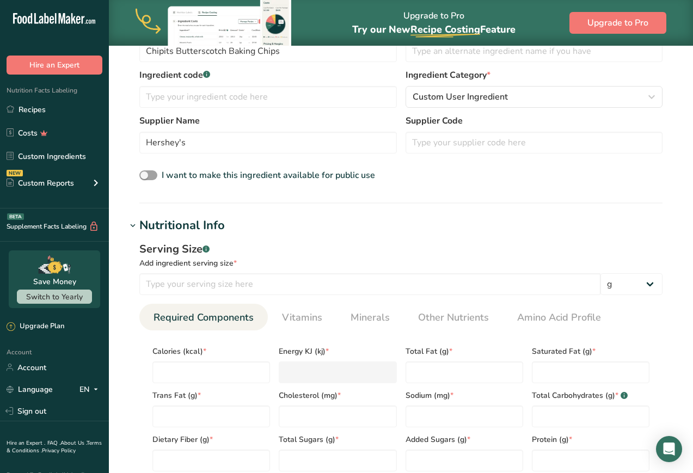
click at [132, 225] on icon at bounding box center [133, 225] width 10 height 15
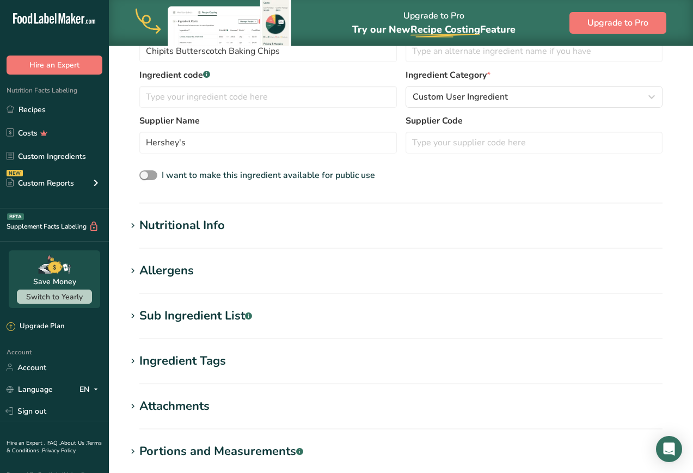
click at [151, 273] on div "Allergens" at bounding box center [166, 271] width 54 height 18
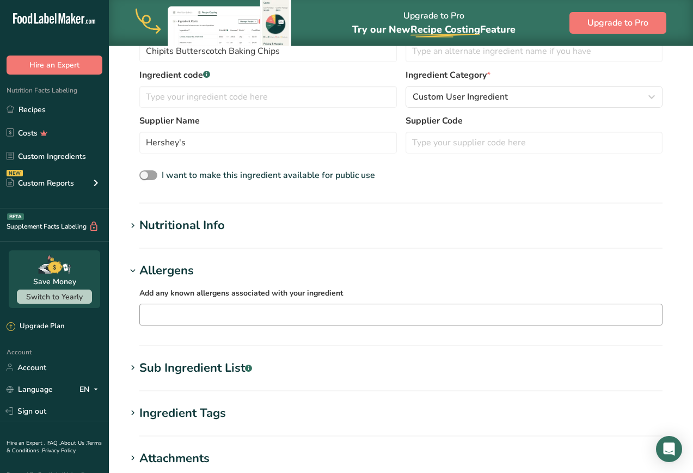
click at [175, 307] on input "text" at bounding box center [401, 314] width 522 height 17
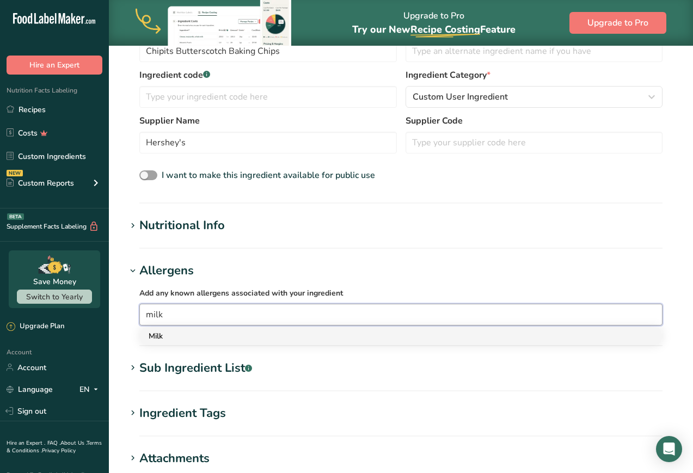
click at [170, 334] on div "Milk" at bounding box center [392, 335] width 487 height 11
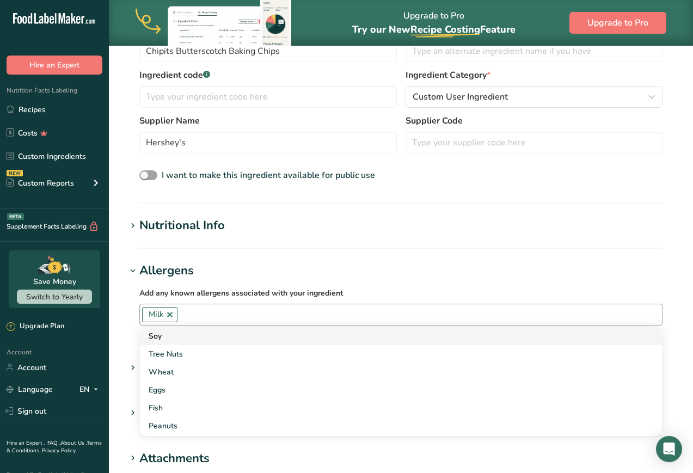
click at [170, 333] on div "Soy" at bounding box center [392, 335] width 487 height 11
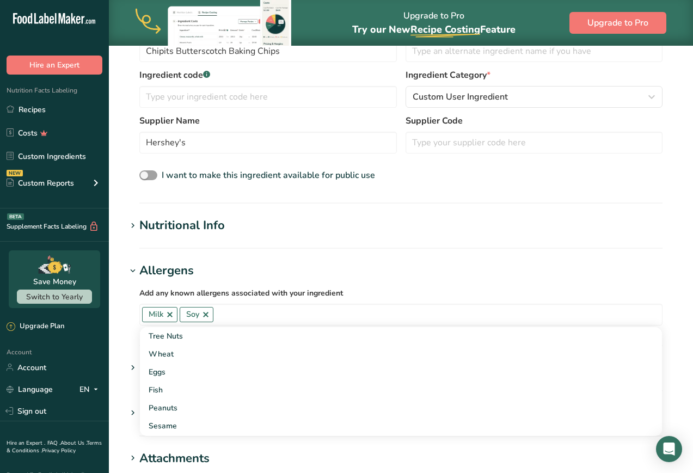
click at [516, 266] on h1 "Allergens" at bounding box center [400, 271] width 549 height 18
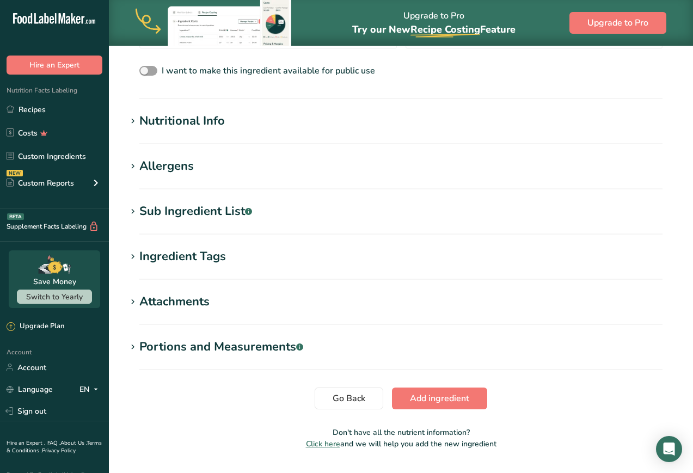
scroll to position [369, 0]
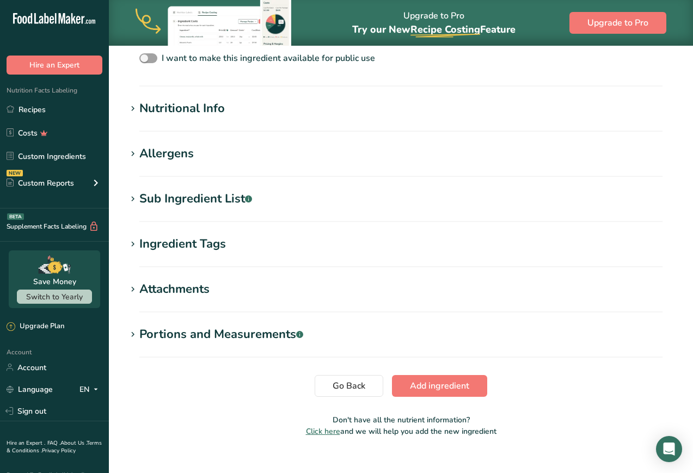
click at [514, 291] on h1 "Attachments" at bounding box center [400, 289] width 549 height 18
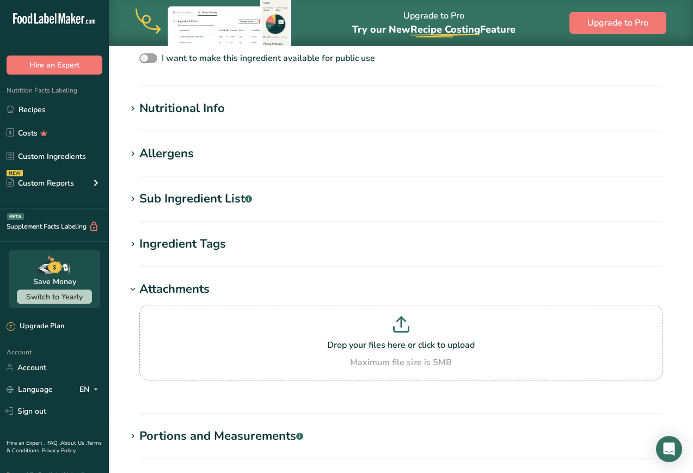
click at [133, 198] on icon at bounding box center [133, 199] width 10 height 15
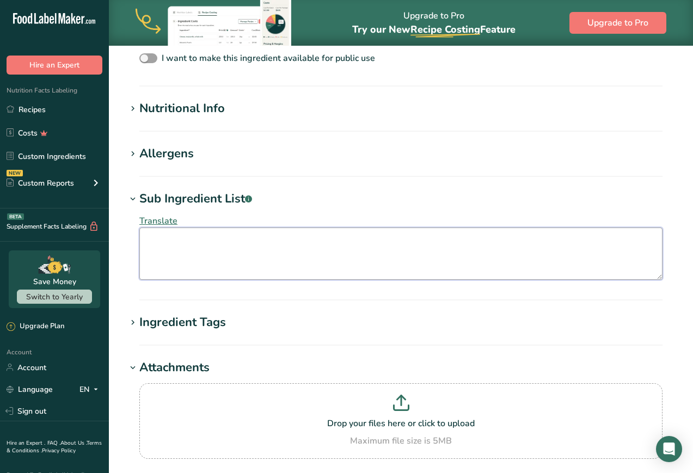
click at [189, 238] on textarea at bounding box center [400, 254] width 523 height 52
paste textarea "Sugar, Hydrogenated Modified Palm Kernel Oil, Hydrogenated [MEDICAL_DATA], Modi…"
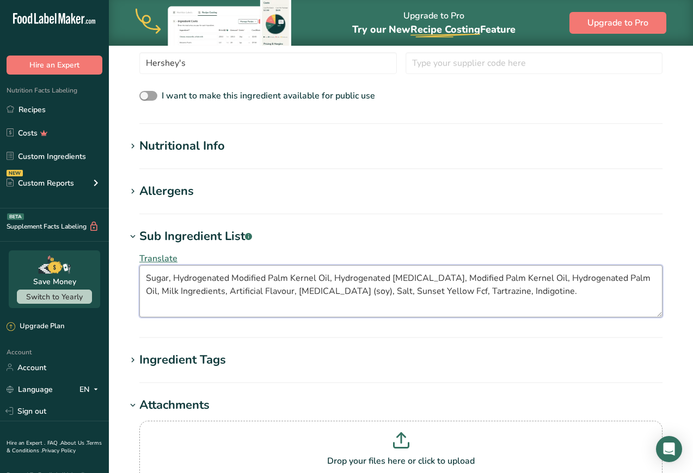
scroll to position [267, 0]
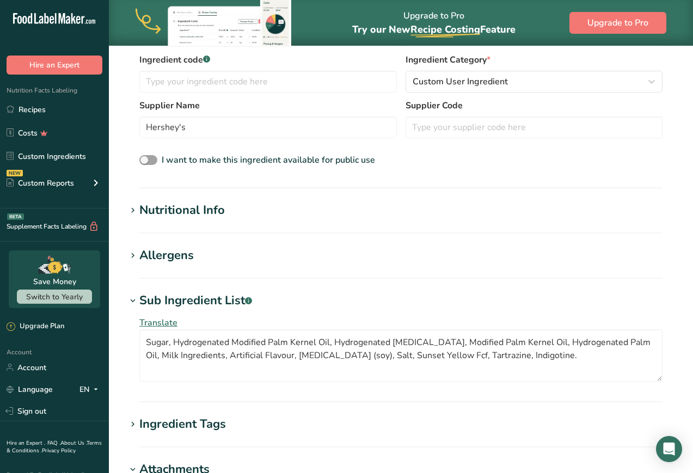
click at [136, 213] on icon at bounding box center [133, 210] width 10 height 15
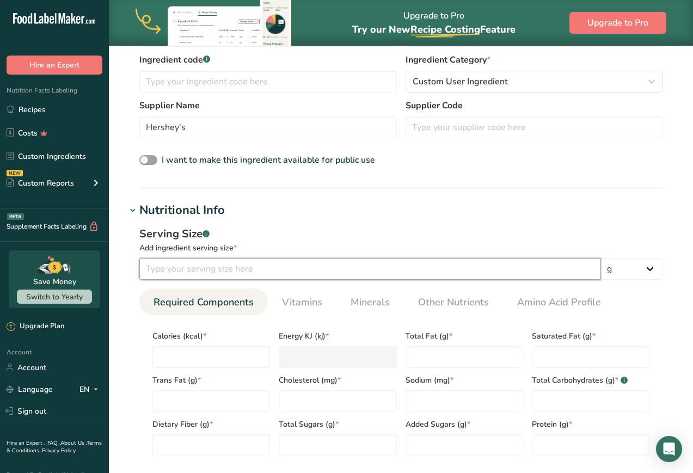
click at [175, 271] on input "number" at bounding box center [369, 269] width 461 height 22
click at [198, 361] on input "number" at bounding box center [211, 357] width 118 height 22
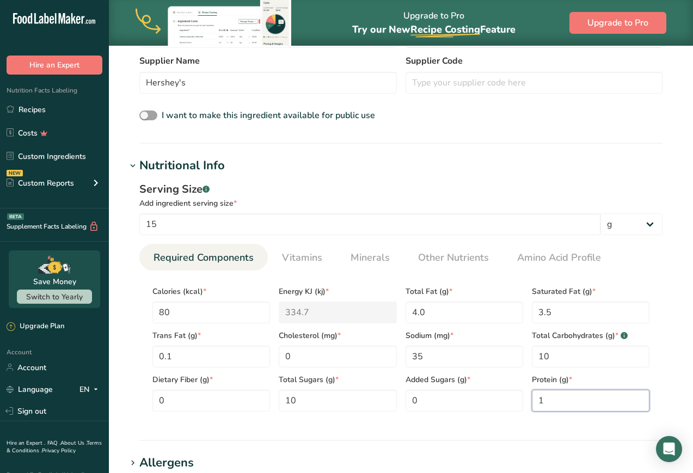
scroll to position [313, 0]
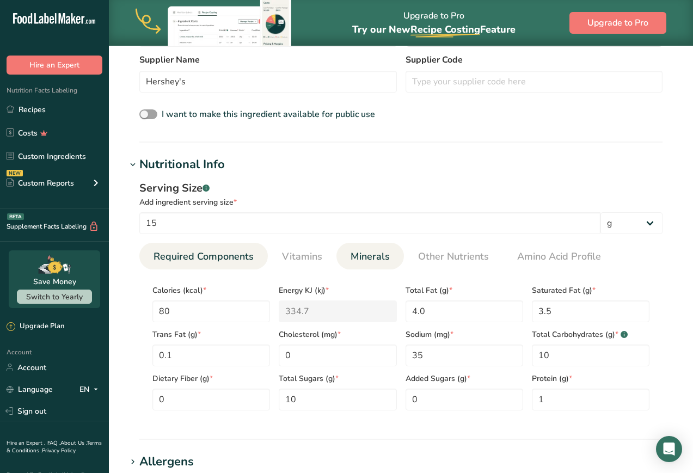
click at [365, 259] on span "Minerals" at bounding box center [370, 256] width 39 height 15
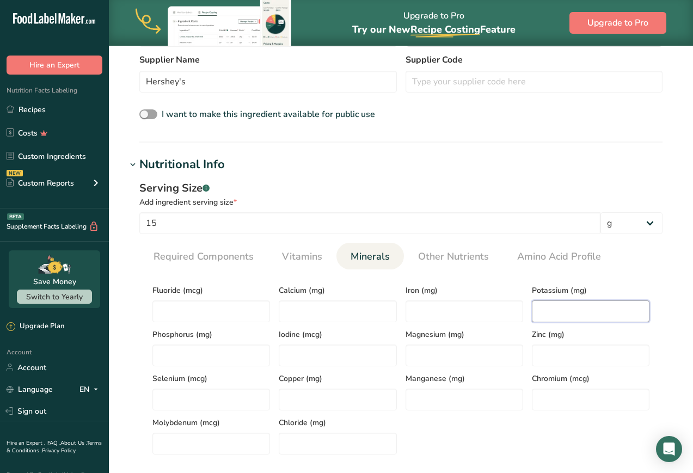
click at [516, 319] on input "number" at bounding box center [591, 312] width 118 height 22
click at [372, 311] on input "number" at bounding box center [338, 312] width 118 height 22
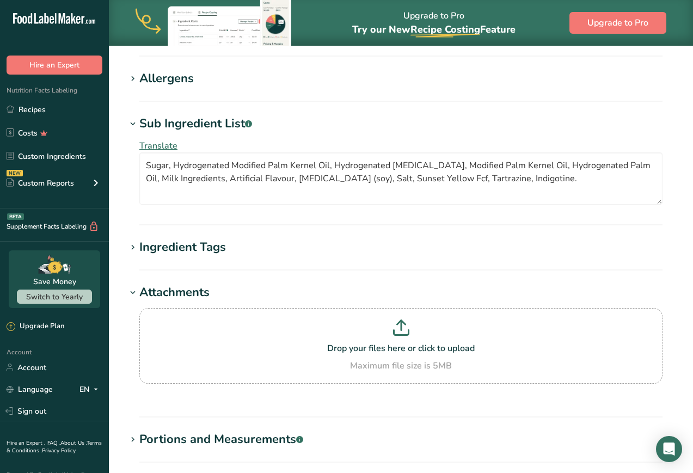
scroll to position [861, 0]
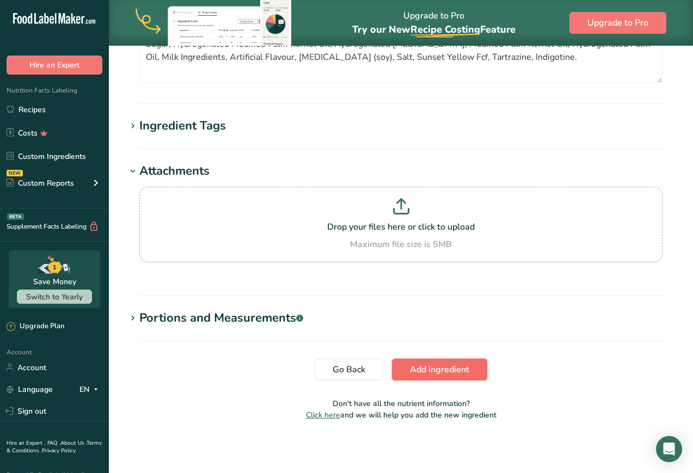
click at [463, 374] on span "Add ingredient" at bounding box center [439, 369] width 59 height 13
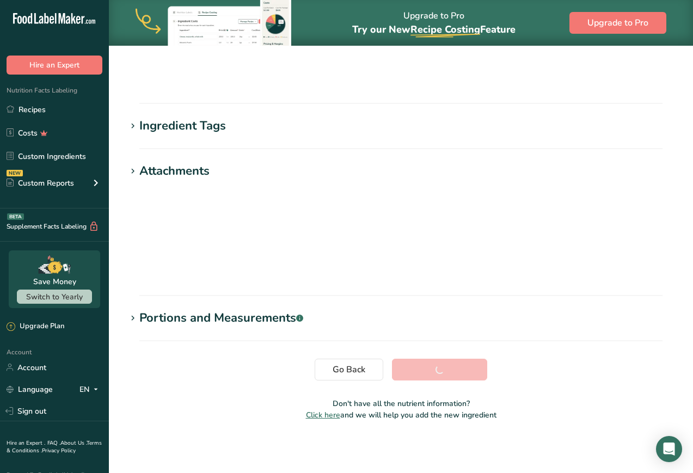
scroll to position [103, 0]
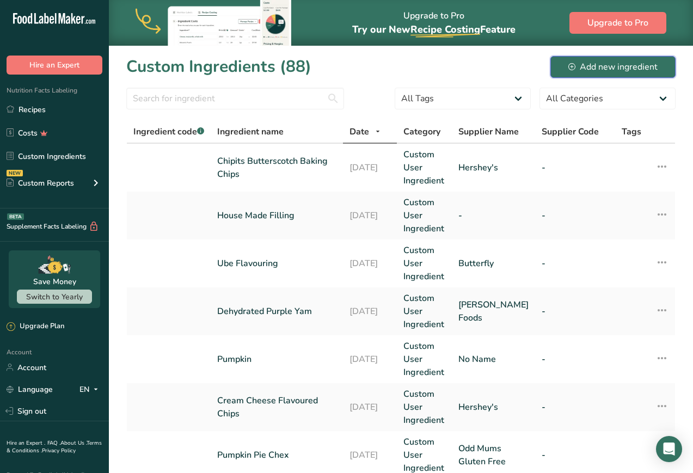
click at [516, 67] on div "Add new ingredient" at bounding box center [612, 66] width 89 height 13
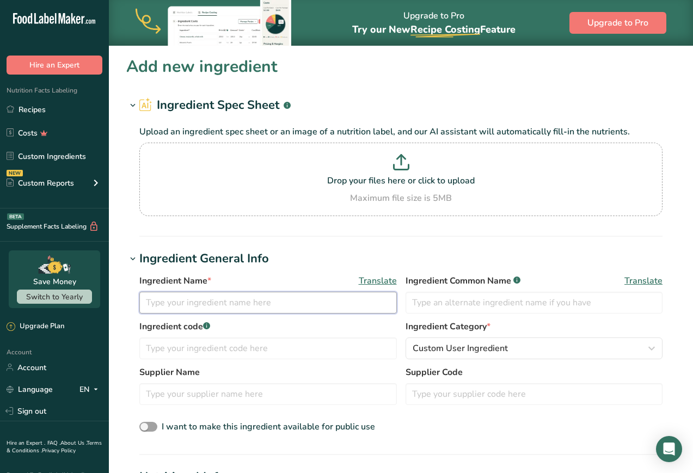
click at [242, 311] on input "text" at bounding box center [268, 303] width 258 height 22
paste input "Multi-Coloured Mini Marshmallows"
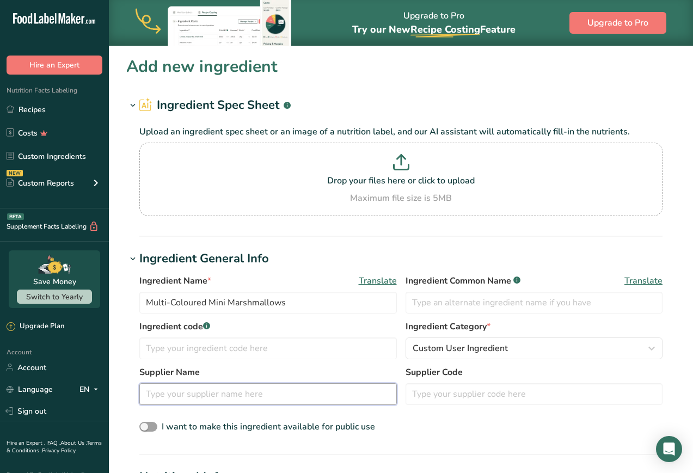
click at [286, 389] on input "text" at bounding box center [268, 394] width 258 height 22
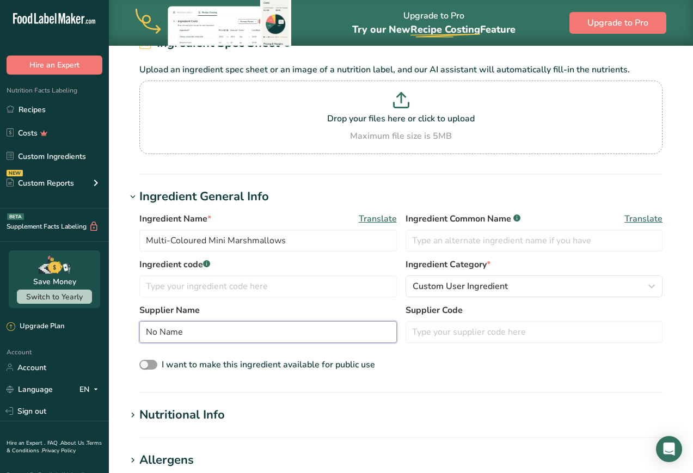
scroll to position [183, 0]
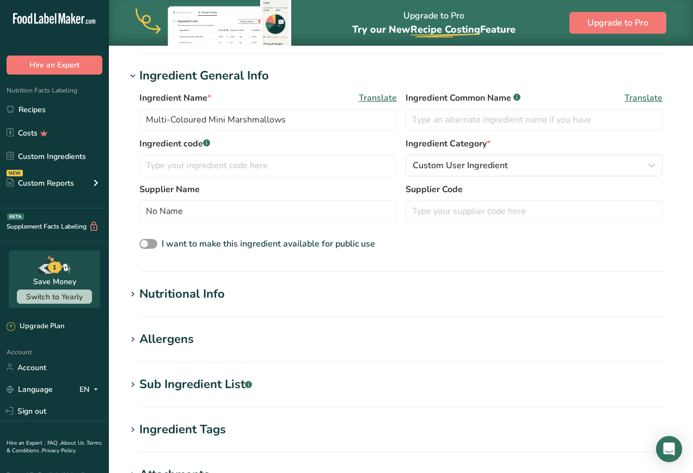
click at [194, 304] on section "Nutritional Info Serving Size .a-a{fill:#347362;}.b-a{fill:#fff;} Add ingredien…" at bounding box center [400, 301] width 549 height 32
click at [217, 295] on div "Nutritional Info" at bounding box center [181, 294] width 85 height 18
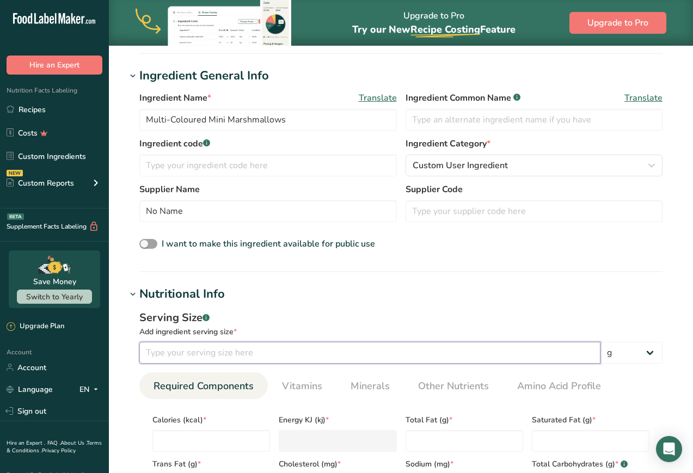
click at [174, 361] on input "number" at bounding box center [369, 353] width 461 height 22
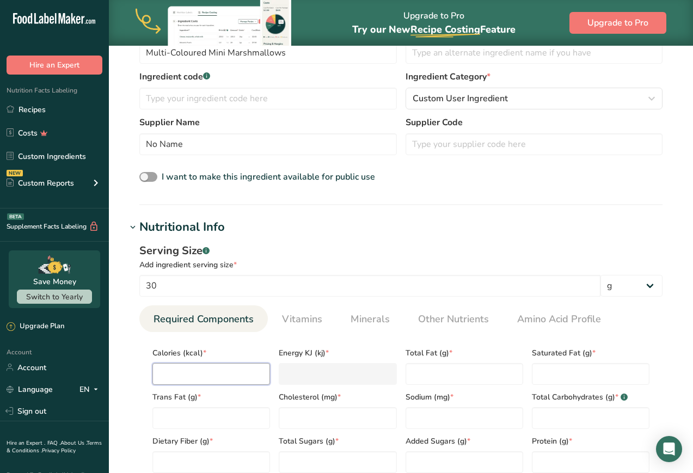
click at [188, 377] on input "number" at bounding box center [211, 374] width 118 height 22
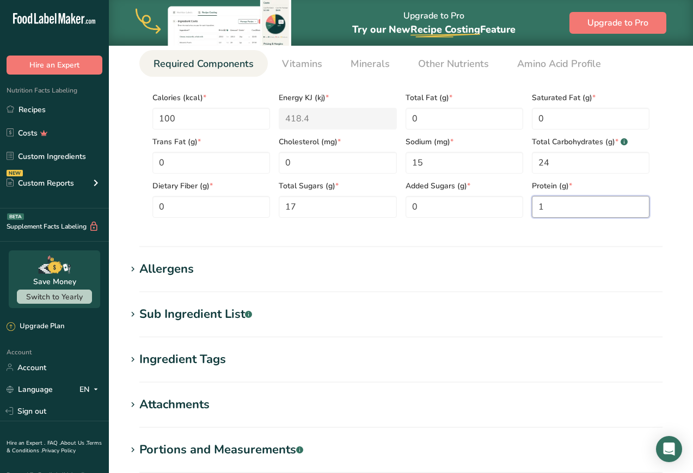
scroll to position [514, 0]
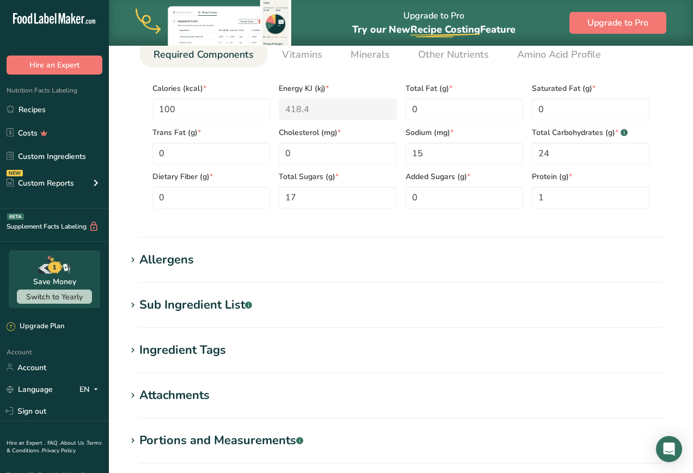
click at [152, 255] on div "Allergens" at bounding box center [166, 260] width 54 height 18
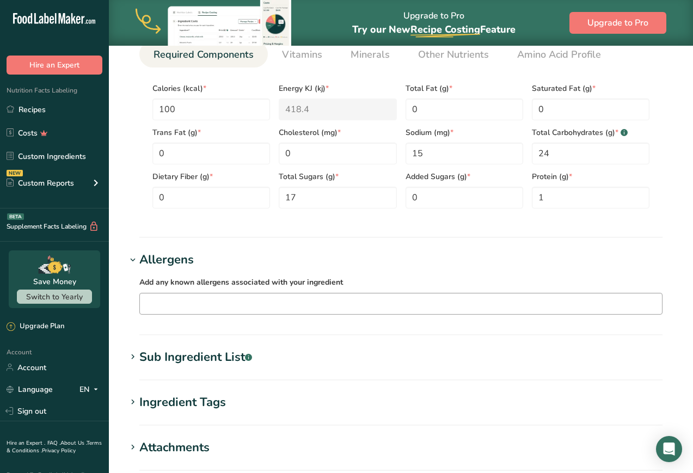
click at [188, 299] on input "text" at bounding box center [401, 303] width 522 height 17
click at [112, 327] on section "Add new ingredient Ingredient Spec Sheet .a-a{fill:#347362;}.b-a{fill:#fff;} Up…" at bounding box center [401, 72] width 584 height 1082
click at [166, 364] on div "Sub Ingredient List .a-a{fill:#347362;}.b-a{fill:#fff;}" at bounding box center [195, 357] width 113 height 18
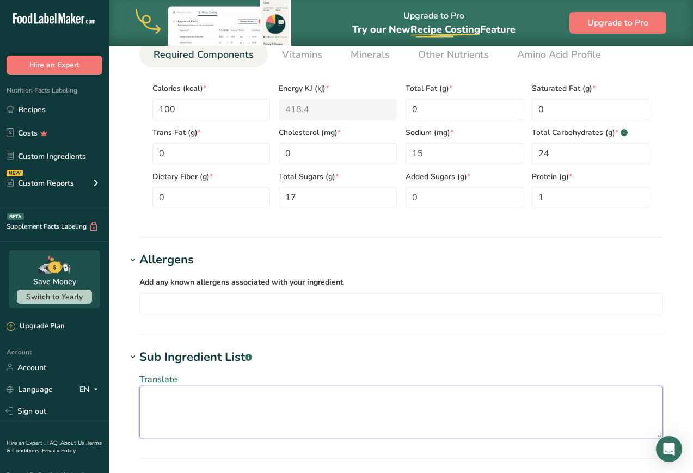
click at [243, 403] on textarea at bounding box center [400, 412] width 523 height 52
paste textarea "Sugars (glucose, Sugar, [MEDICAL_DATA]), Modified Corn Starch, Pork Gelatin, Wa…"
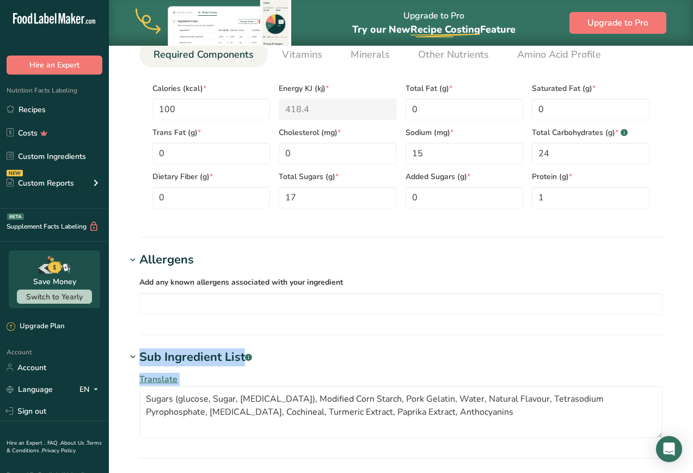
drag, startPoint x: 691, startPoint y: 318, endPoint x: 709, endPoint y: 401, distance: 85.2
click at [516, 401] on html ".a-20{fill:#fff;} Hire an Expert Nutrition Facts Labeling Recipes Costs Custom …" at bounding box center [346, 106] width 693 height 1241
click at [516, 339] on section "Add new ingredient Ingredient Spec Sheet .a-a{fill:#347362;}.b-a{fill:#fff;} Up…" at bounding box center [401, 111] width 584 height 1160
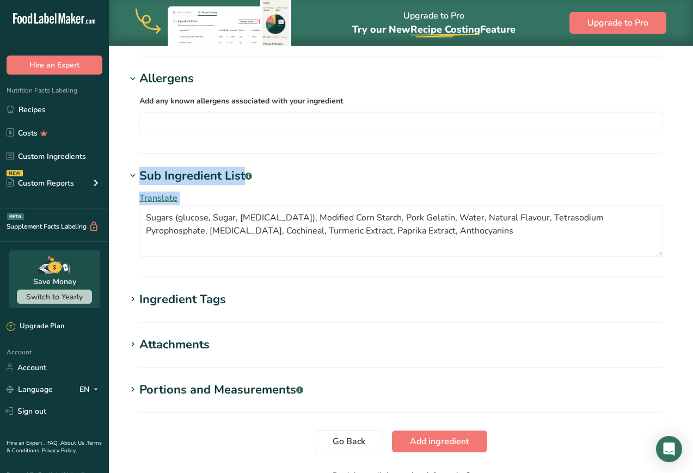
scroll to position [711, 0]
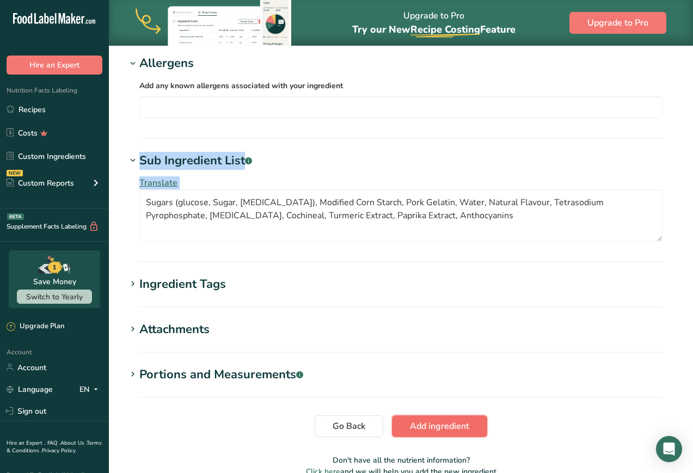
click at [450, 420] on span "Add ingredient" at bounding box center [439, 426] width 59 height 13
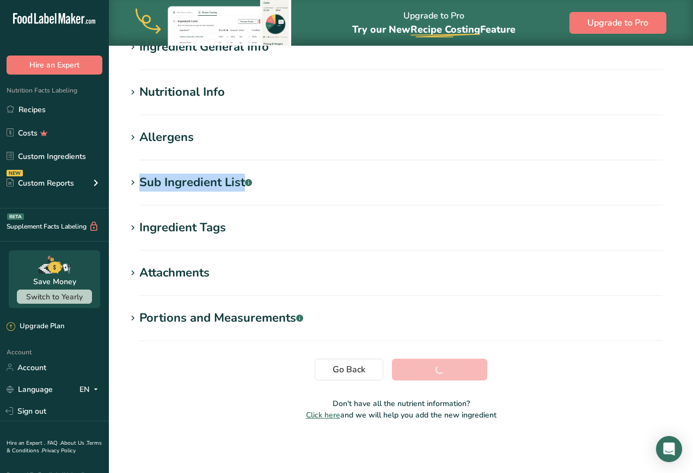
scroll to position [103, 0]
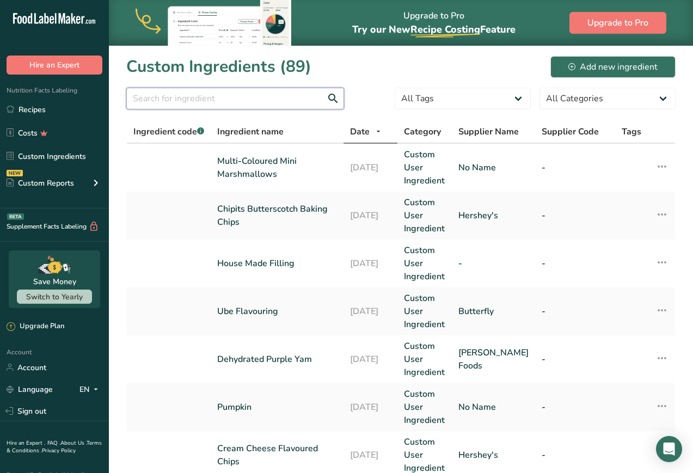
click at [231, 103] on input "text" at bounding box center [235, 99] width 218 height 22
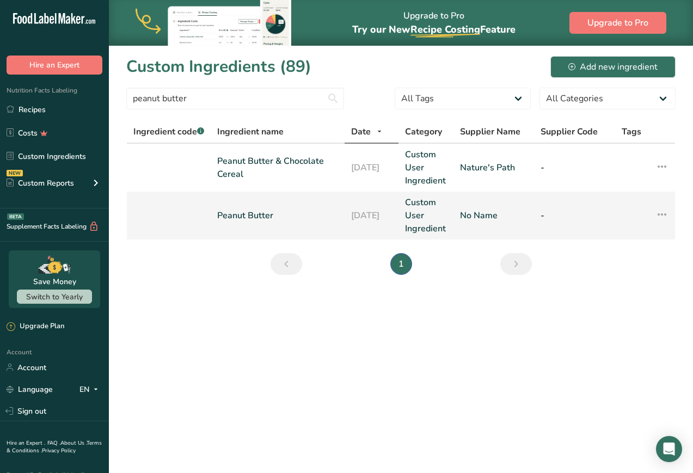
click at [243, 211] on link "Peanut Butter" at bounding box center [277, 215] width 121 height 13
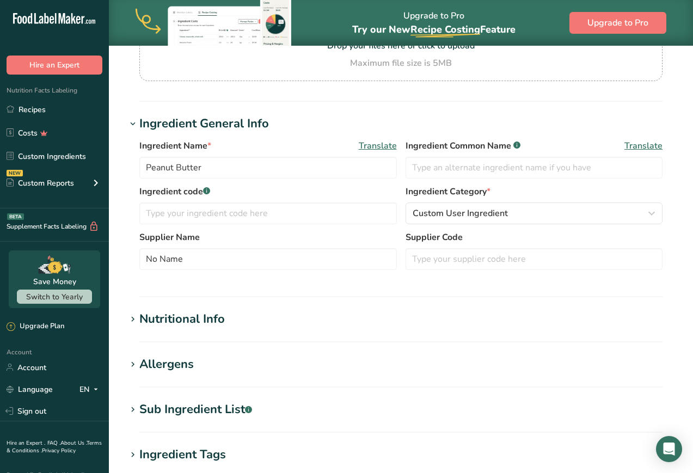
scroll to position [140, 0]
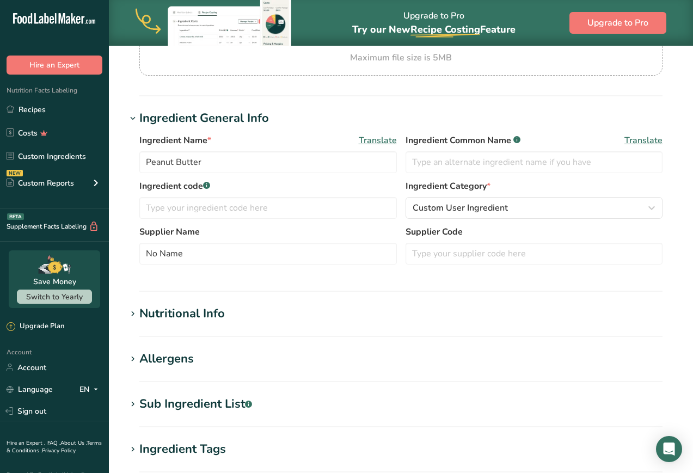
click at [201, 371] on section "Allergens Add any known allergens associated with your ingredient Peanuts Soy T…" at bounding box center [400, 366] width 549 height 32
click at [127, 351] on section "Edit Peanut Butter Ingredient Spec Sheet .a-a{fill:#347362;}.b-a{fill:#fff;} Up…" at bounding box center [401, 282] width 584 height 755
click at [139, 353] on span at bounding box center [132, 359] width 13 height 13
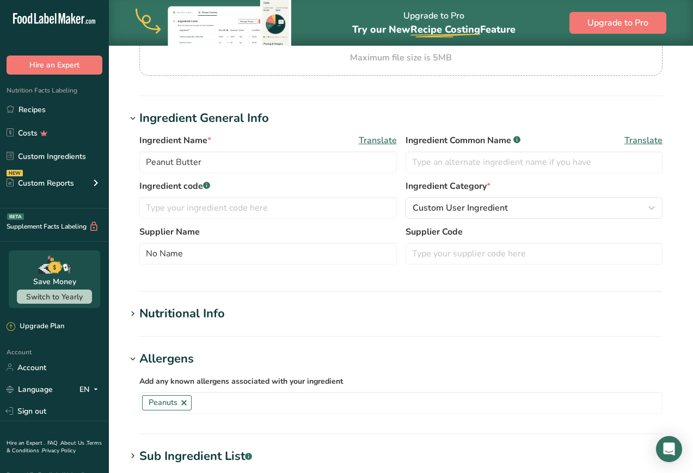
click at [138, 351] on h1 "Allergens" at bounding box center [400, 359] width 549 height 18
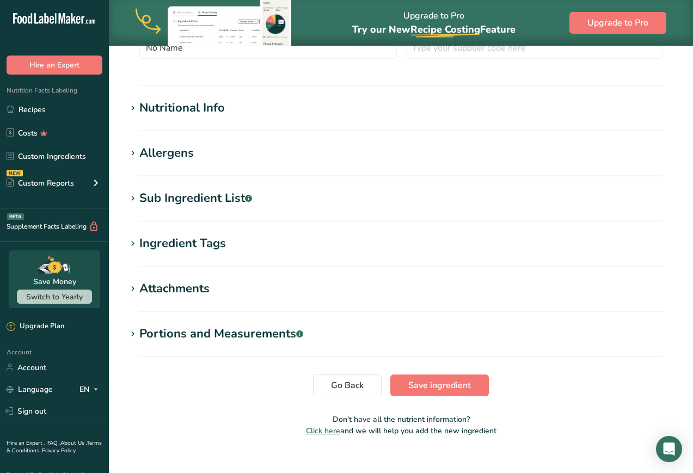
scroll to position [354, 0]
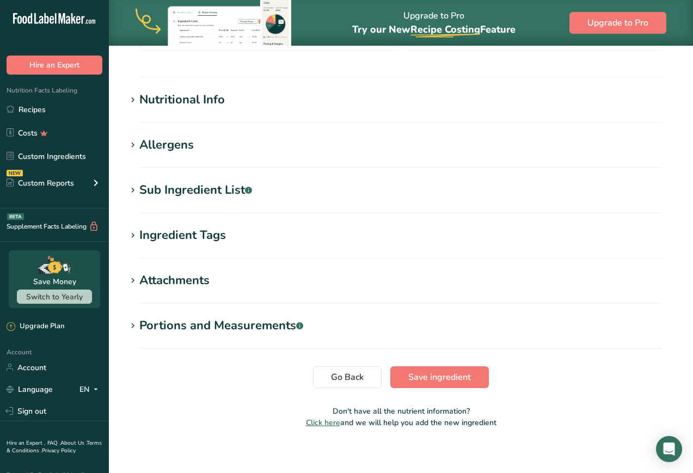
click at [192, 194] on div "Sub Ingredient List .a-a{fill:#347362;}.b-a{fill:#fff;}" at bounding box center [195, 190] width 113 height 18
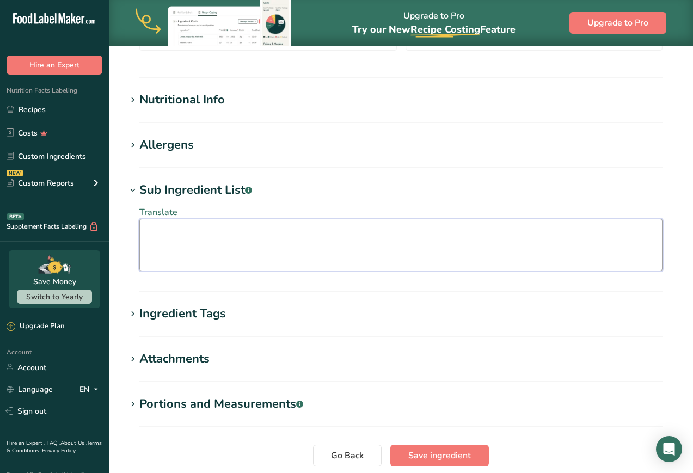
click at [511, 270] on textarea at bounding box center [400, 245] width 523 height 52
paste textarea "Freshly Roasted Peanuts, Sugars (icing Sugar, Glucose Solids), Modified Palm Oi…"
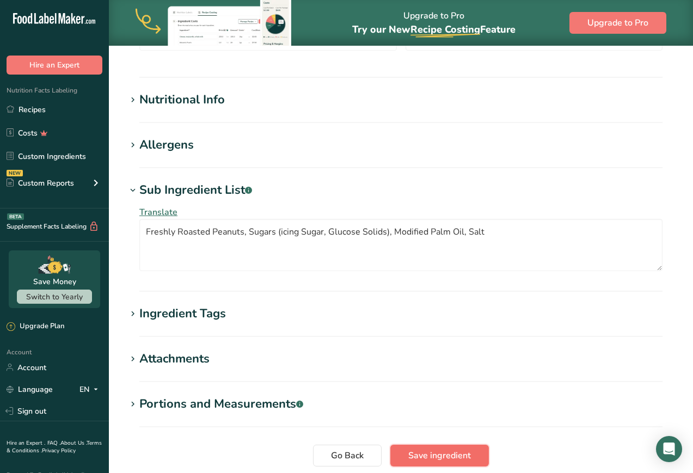
click at [445, 458] on span "Save ingredient" at bounding box center [439, 455] width 63 height 13
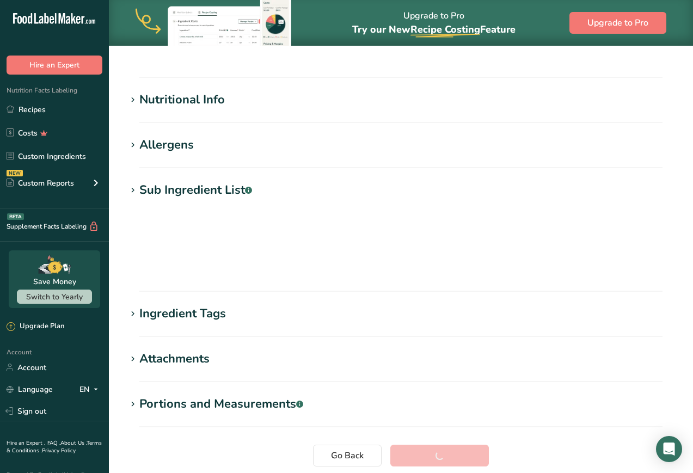
scroll to position [103, 0]
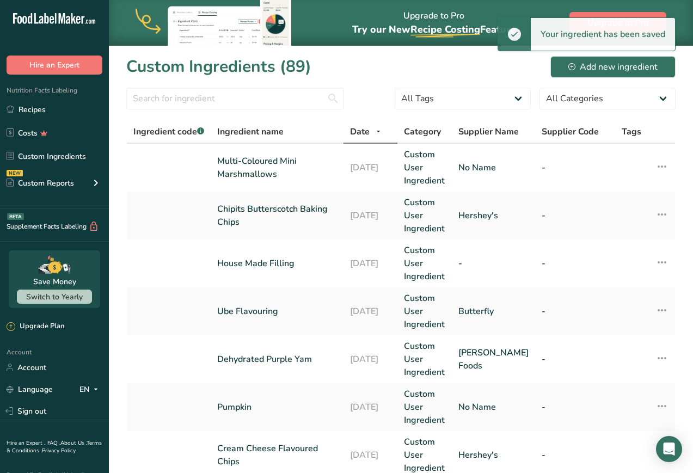
drag, startPoint x: 43, startPoint y: 109, endPoint x: 361, endPoint y: 8, distance: 334.4
click at [43, 109] on link "Recipes" at bounding box center [54, 109] width 109 height 21
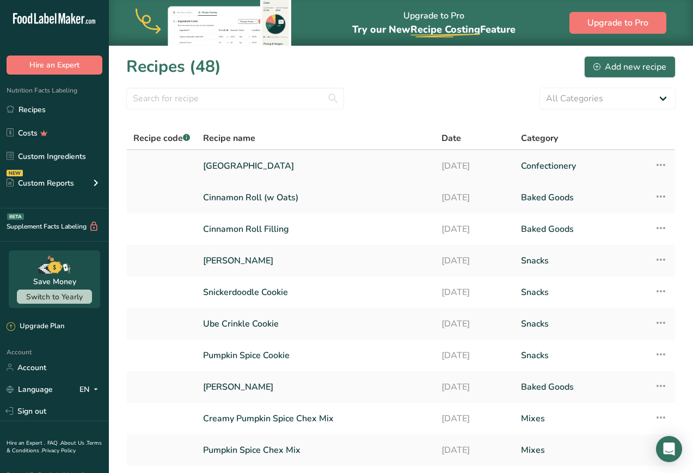
click at [250, 173] on link "[GEOGRAPHIC_DATA]" at bounding box center [315, 166] width 225 height 23
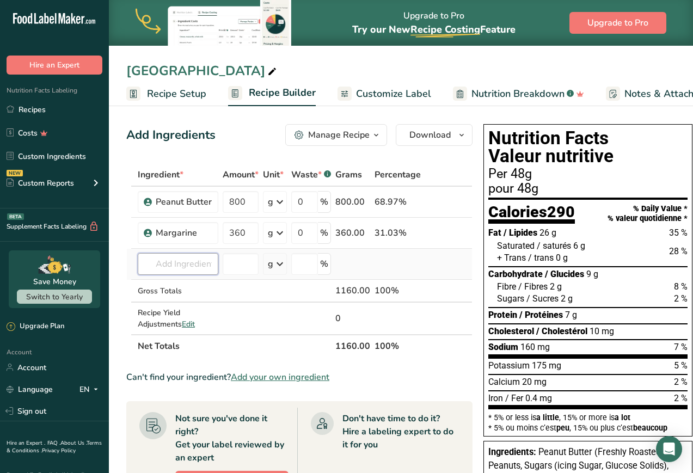
click at [193, 264] on input "text" at bounding box center [178, 264] width 81 height 22
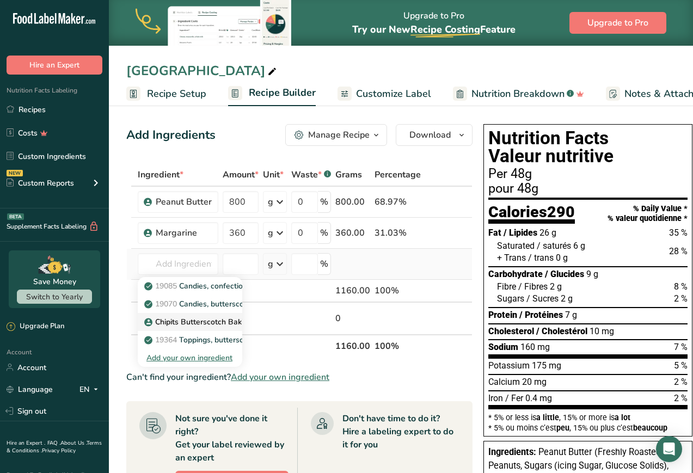
click at [199, 321] on p "Chipits Butterscotch Baking Chips" at bounding box center [209, 321] width 127 height 11
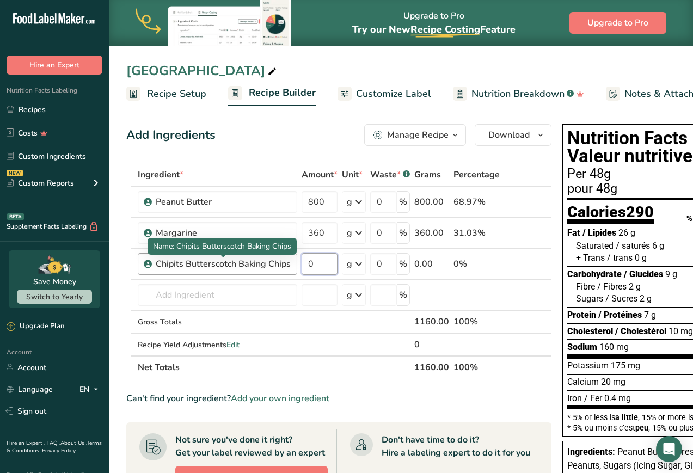
drag, startPoint x: 317, startPoint y: 262, endPoint x: 290, endPoint y: 260, distance: 26.8
click at [290, 260] on tr "Chipits Butterscotch Baking Chips 0 g Weight Units g kg mg See more Volume Unit…" at bounding box center [339, 264] width 424 height 31
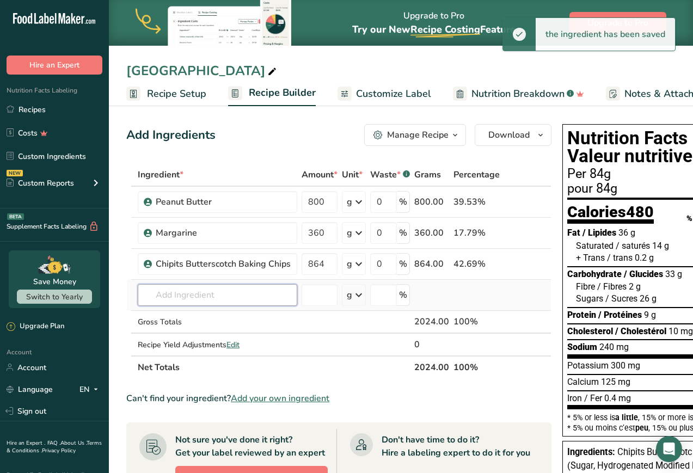
click at [244, 295] on div "Ingredient * Amount * Unit * Waste * .a-a{fill:#347362;}.b-a{fill:#fff;} Grams …" at bounding box center [338, 271] width 425 height 216
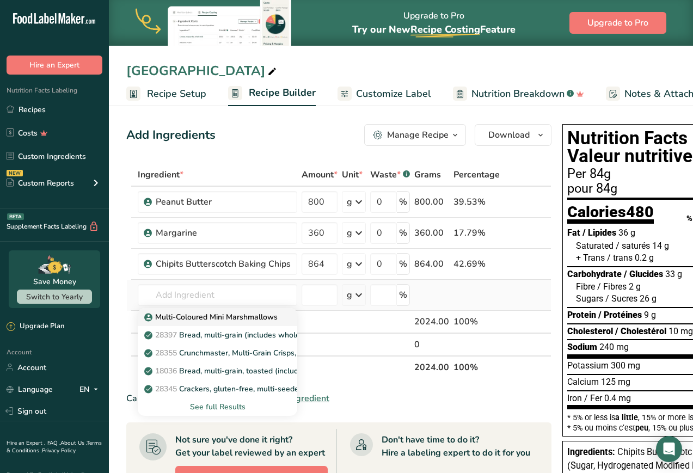
click at [250, 311] on p "Multi-Coloured Mini Marshmallows" at bounding box center [211, 316] width 131 height 11
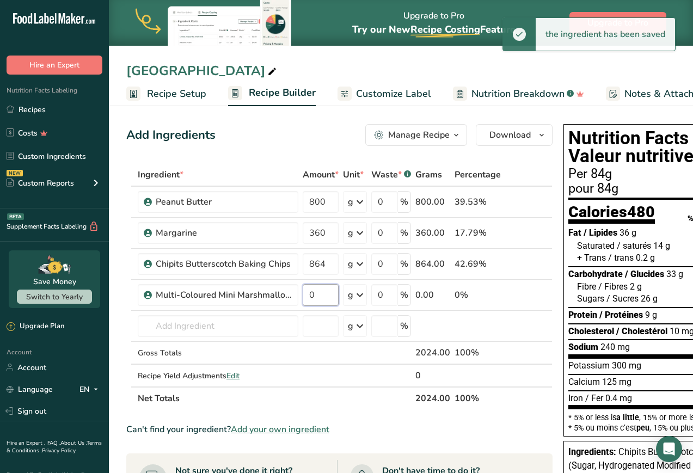
drag, startPoint x: 330, startPoint y: 293, endPoint x: 299, endPoint y: 293, distance: 30.5
click at [299, 293] on tr "Multi-Coloured Mini Marshmallows 0 g Weight Units g kg mg See more Volume Units…" at bounding box center [339, 295] width 425 height 31
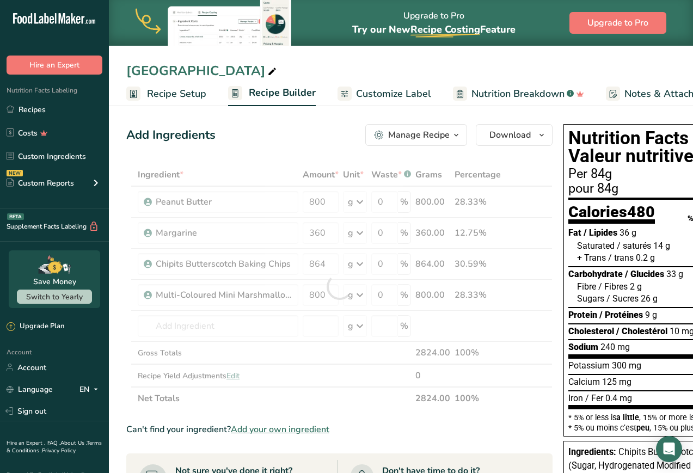
click at [286, 141] on div "Add Ingredients Manage Recipe Delete Recipe Duplicate Recipe Scale Recipe Save …" at bounding box center [339, 135] width 426 height 22
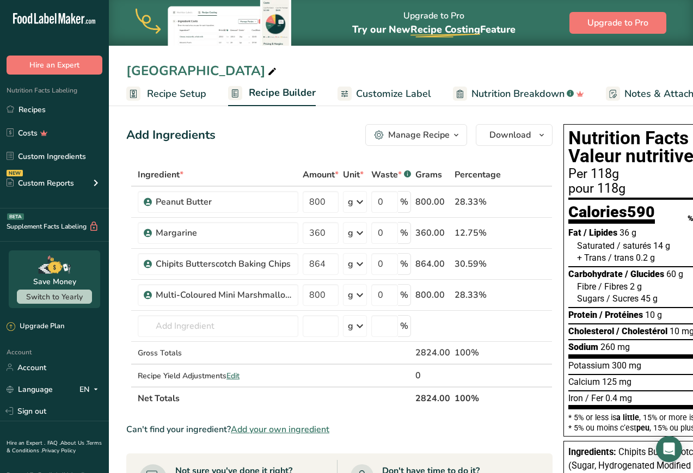
click at [385, 88] on span "Customize Label" at bounding box center [393, 94] width 75 height 15
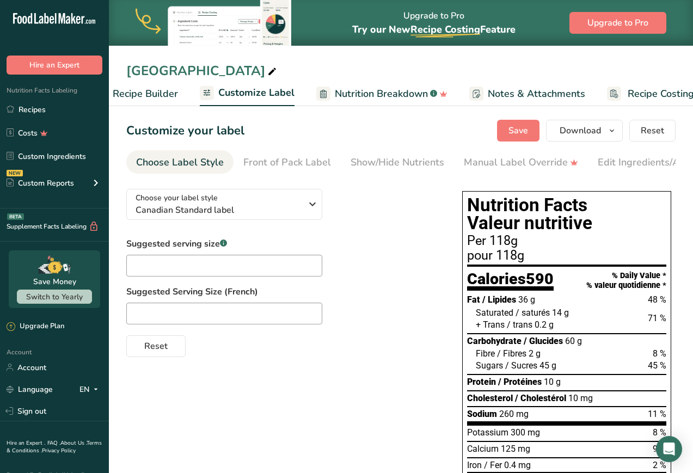
scroll to position [0, 165]
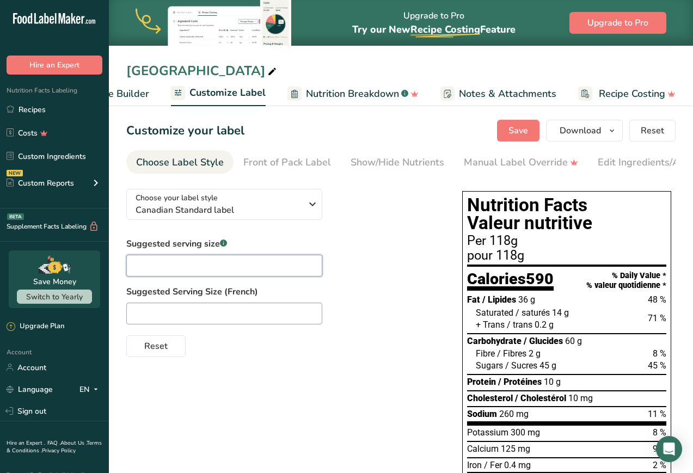
click at [207, 263] on input "text" at bounding box center [224, 266] width 196 height 22
click at [163, 302] on div "Suggested Serving Size (French)" at bounding box center [283, 304] width 314 height 39
click at [163, 311] on input "text" at bounding box center [224, 314] width 196 height 22
paste input "Place des Confettis"
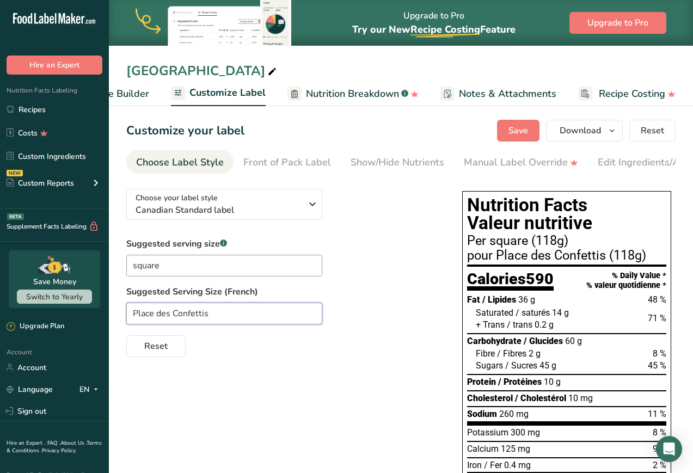
click at [136, 317] on input "Place des Confettis" at bounding box center [224, 314] width 196 height 22
click at [176, 317] on input "place des Confettis" at bounding box center [224, 314] width 196 height 22
drag, startPoint x: 170, startPoint y: 268, endPoint x: 27, endPoint y: 241, distance: 145.7
click at [395, 357] on div "Reset" at bounding box center [283, 344] width 314 height 26
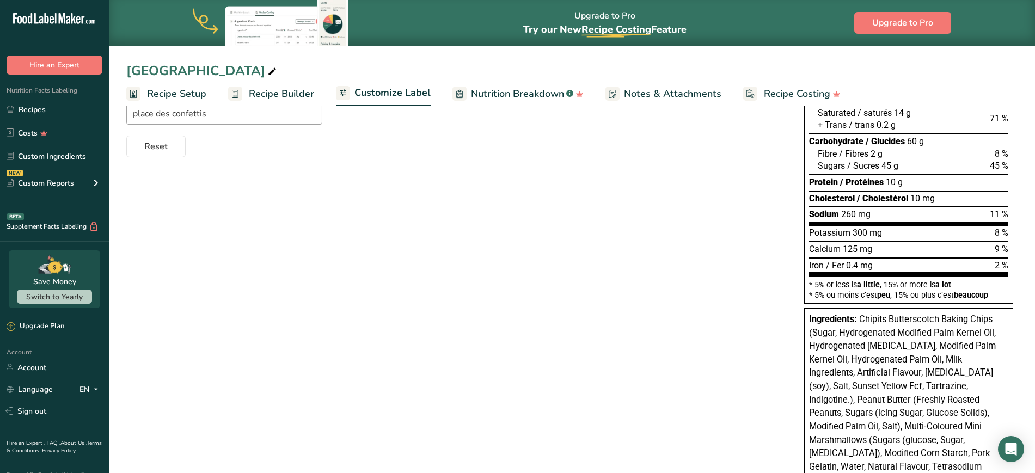
scroll to position [298, 0]
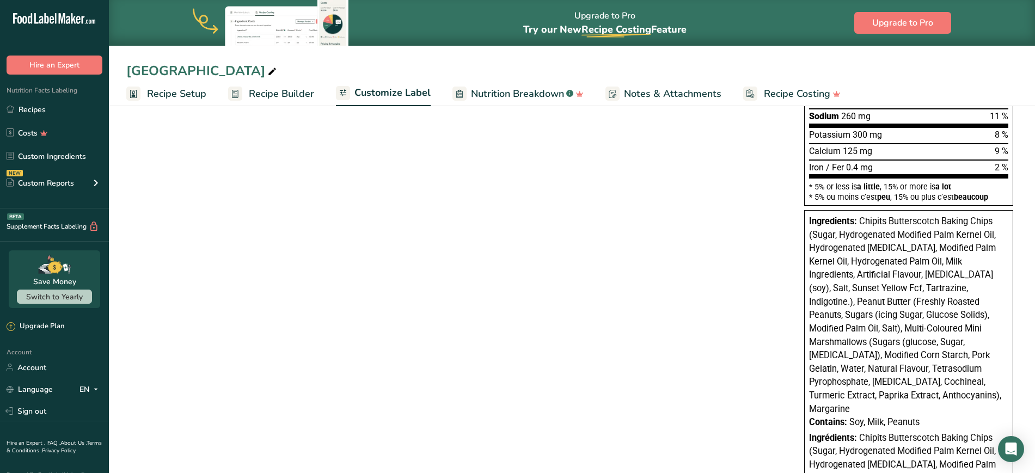
drag, startPoint x: 927, startPoint y: 411, endPoint x: 861, endPoint y: 226, distance: 196.3
click at [516, 226] on div "Ingredients: Chipits Butterscotch Baking Chips (Sugar, Hydrogenated Modified Pa…" at bounding box center [908, 430] width 209 height 441
copy div "Chipits Butterscotch Baking Chips (Sugar, Hydrogenated Modified Palm Kernel Oil…"
click at [279, 91] on span "Recipe Builder" at bounding box center [281, 94] width 65 height 15
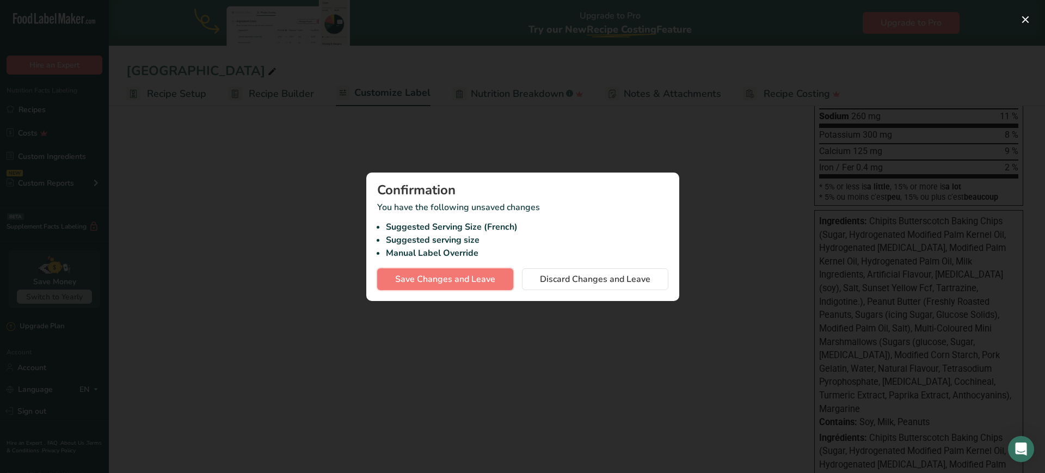
click at [469, 275] on span "Save Changes and Leave" at bounding box center [445, 279] width 100 height 13
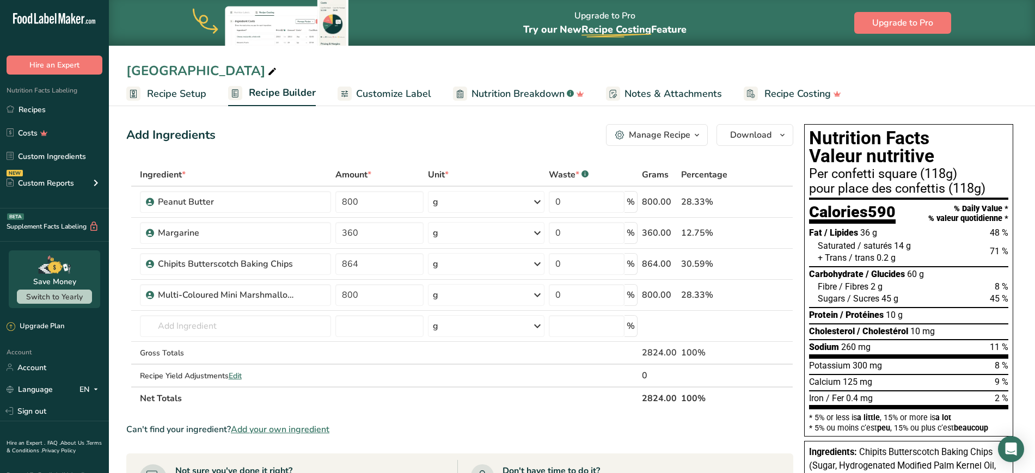
click at [166, 99] on span "Recipe Setup" at bounding box center [176, 94] width 59 height 15
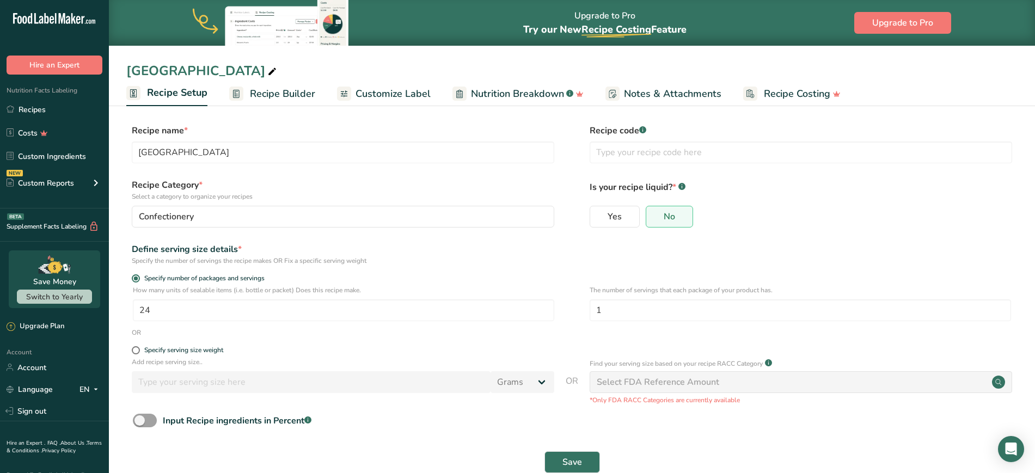
click at [395, 87] on span "Customize Label" at bounding box center [393, 94] width 75 height 15
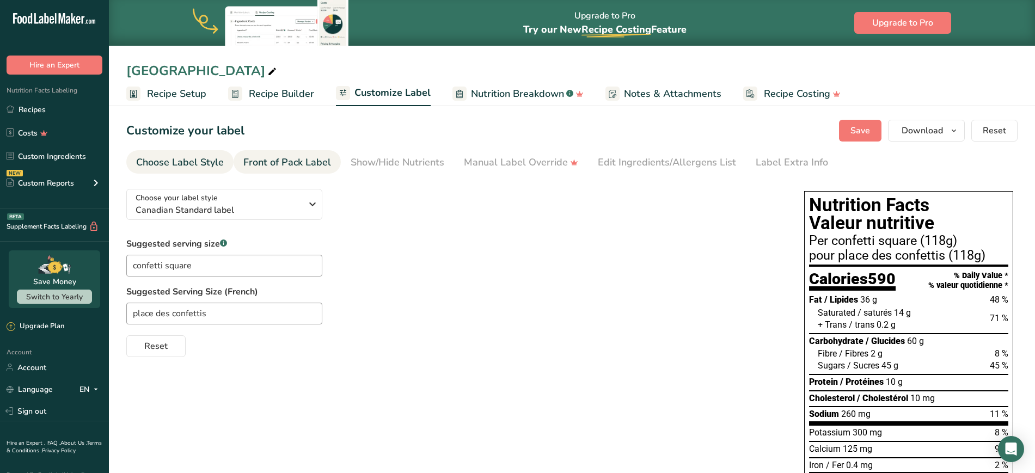
click at [263, 163] on div "Front of Pack Label" at bounding box center [287, 162] width 88 height 15
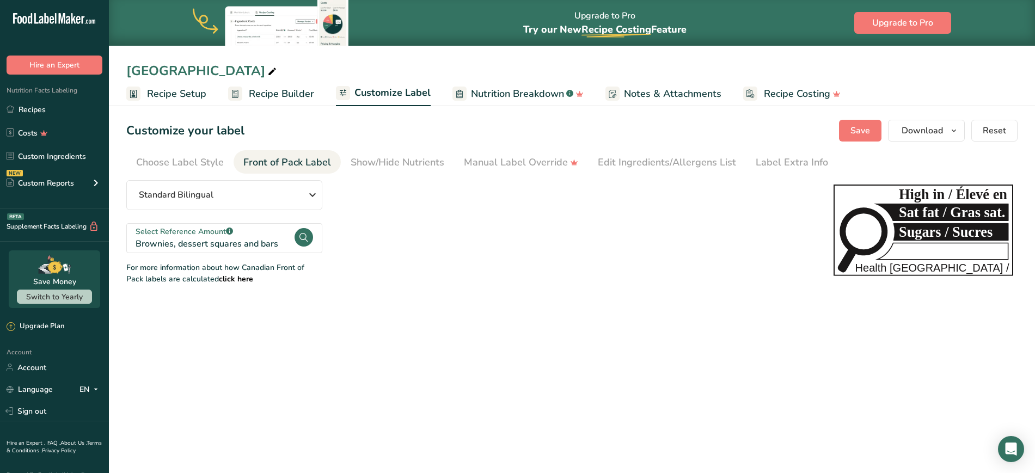
click at [240, 356] on main "Upgrade to Pro Try our New Recipe Costing .a-29{fill:none;stroke-linecap:round;…" at bounding box center [517, 236] width 1035 height 473
